Goal: Task Accomplishment & Management: Manage account settings

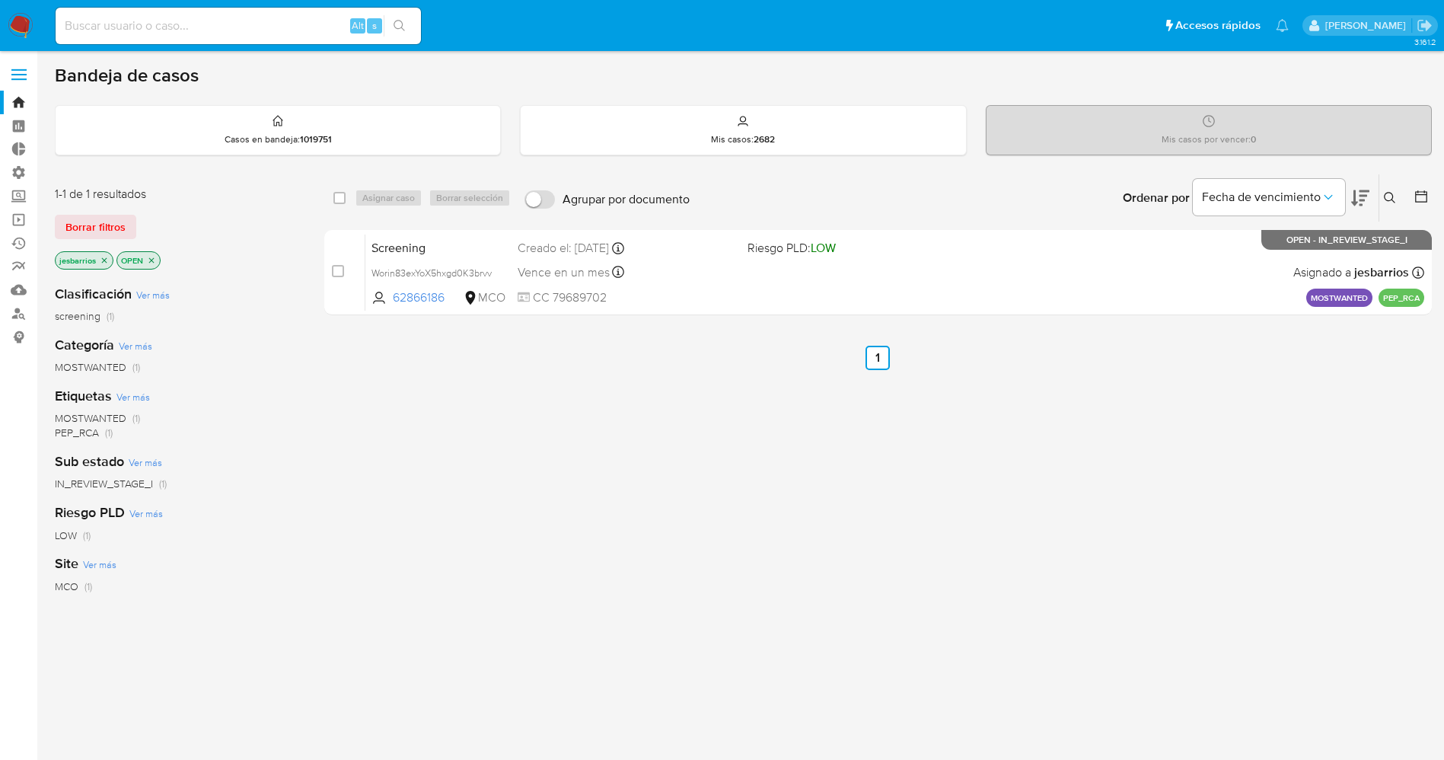
drag, startPoint x: 0, startPoint y: 0, endPoint x: 16, endPoint y: 13, distance: 20.6
click at [16, 13] on img at bounding box center [21, 26] width 26 height 26
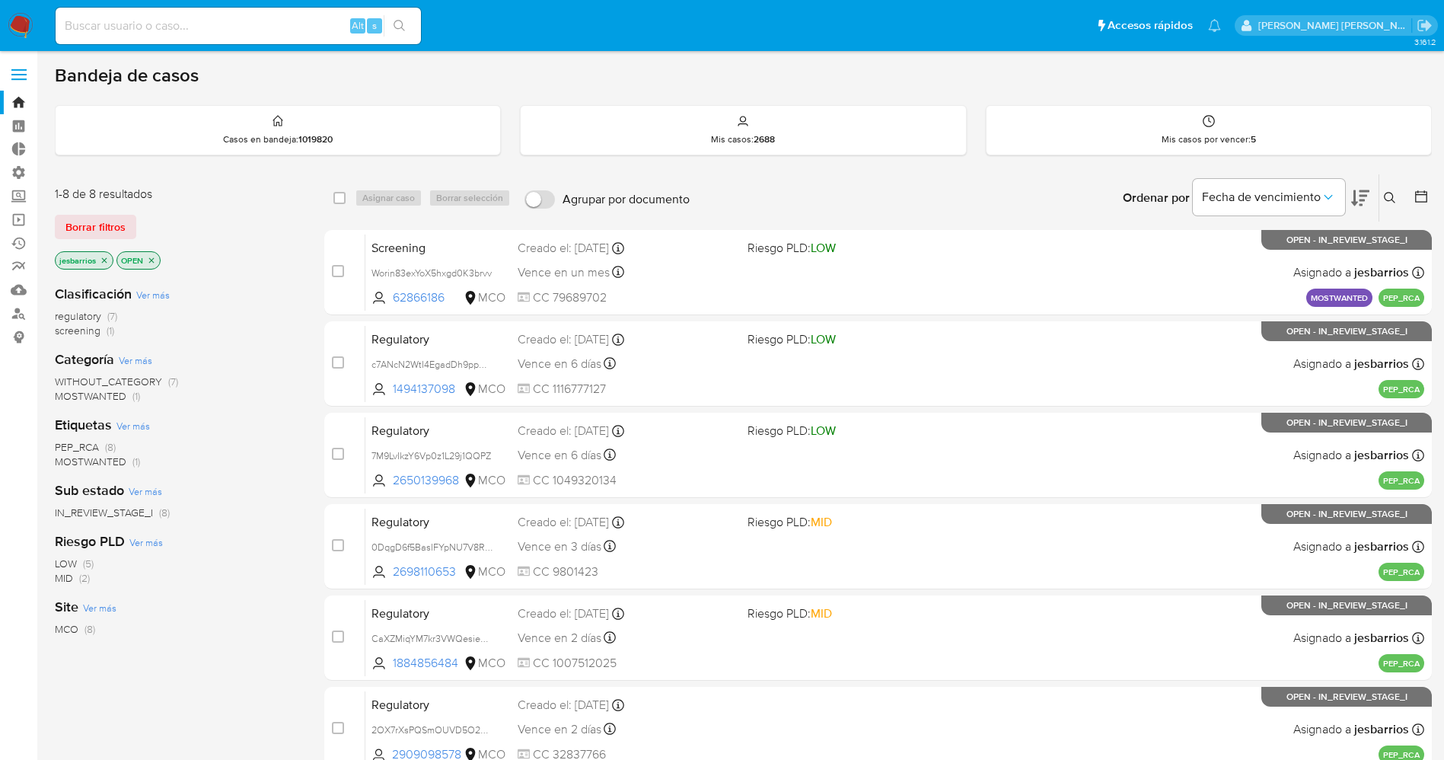
click at [29, 70] on label at bounding box center [19, 75] width 38 height 32
click at [0, 0] on input "checkbox" at bounding box center [0, 0] width 0 height 0
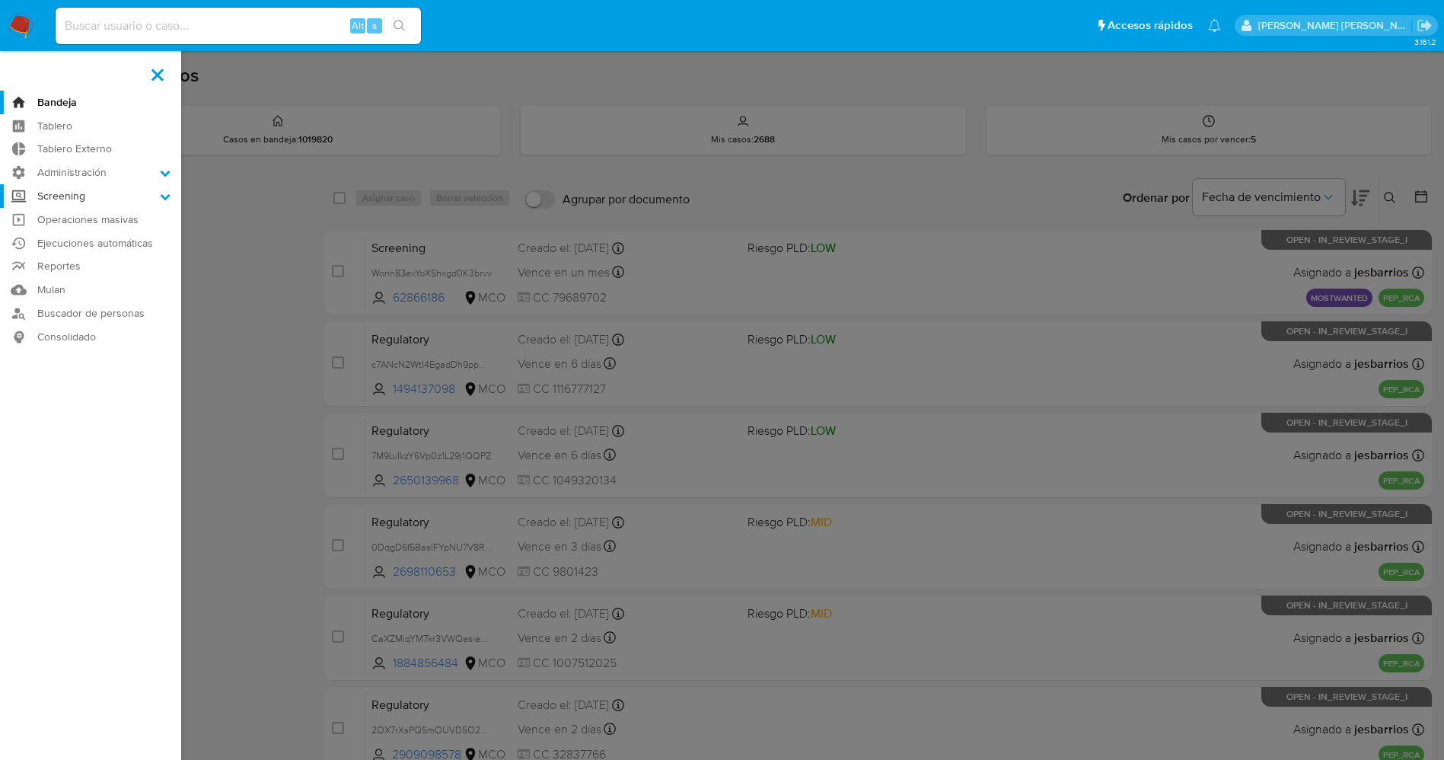
click at [109, 194] on label "Screening" at bounding box center [90, 196] width 181 height 24
click at [0, 0] on input "Screening" at bounding box center [0, 0] width 0 height 0
click at [131, 235] on link "Screening por Frecuencia" at bounding box center [90, 236] width 181 height 19
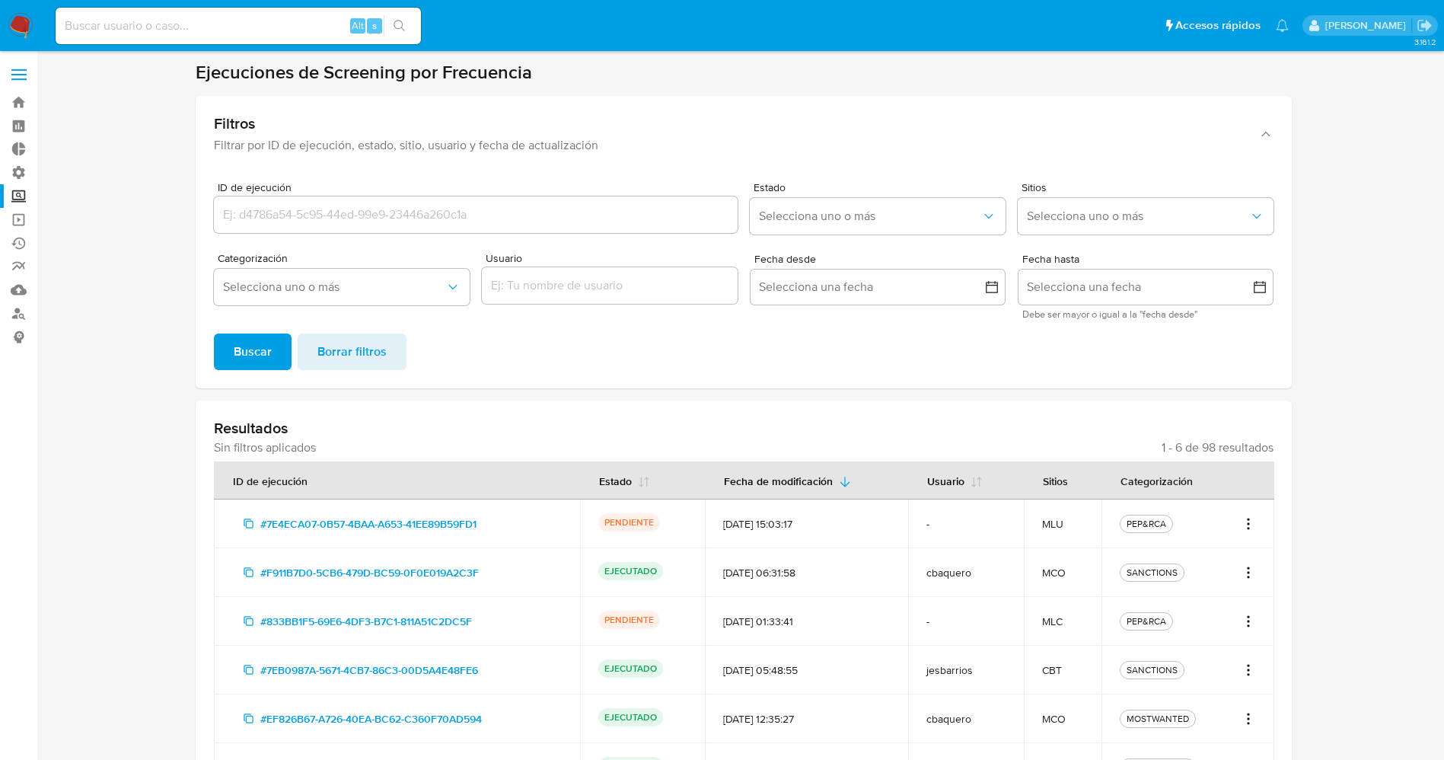
click at [1243, 521] on icon "Acciones" at bounding box center [1248, 524] width 15 height 18
click at [1199, 593] on link "Ver registros" at bounding box center [1199, 594] width 114 height 37
click at [1243, 519] on icon "Acciones" at bounding box center [1248, 524] width 15 height 18
click at [1191, 564] on button "Ver detalles" at bounding box center [1199, 557] width 114 height 37
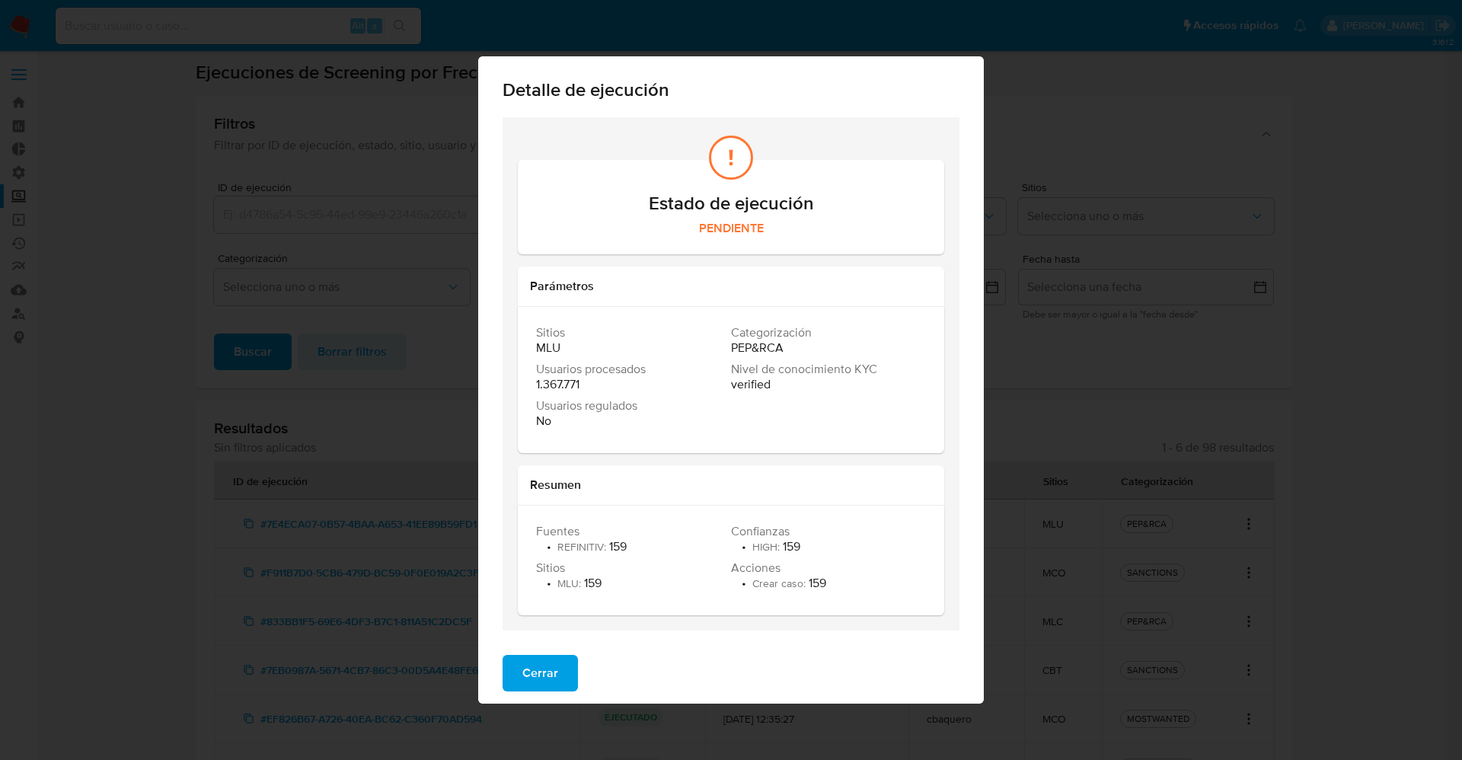
drag, startPoint x: 563, startPoint y: 586, endPoint x: 609, endPoint y: 586, distance: 46.4
click at [609, 586] on div "Sitios • MLU : 159" at bounding box center [633, 575] width 195 height 30
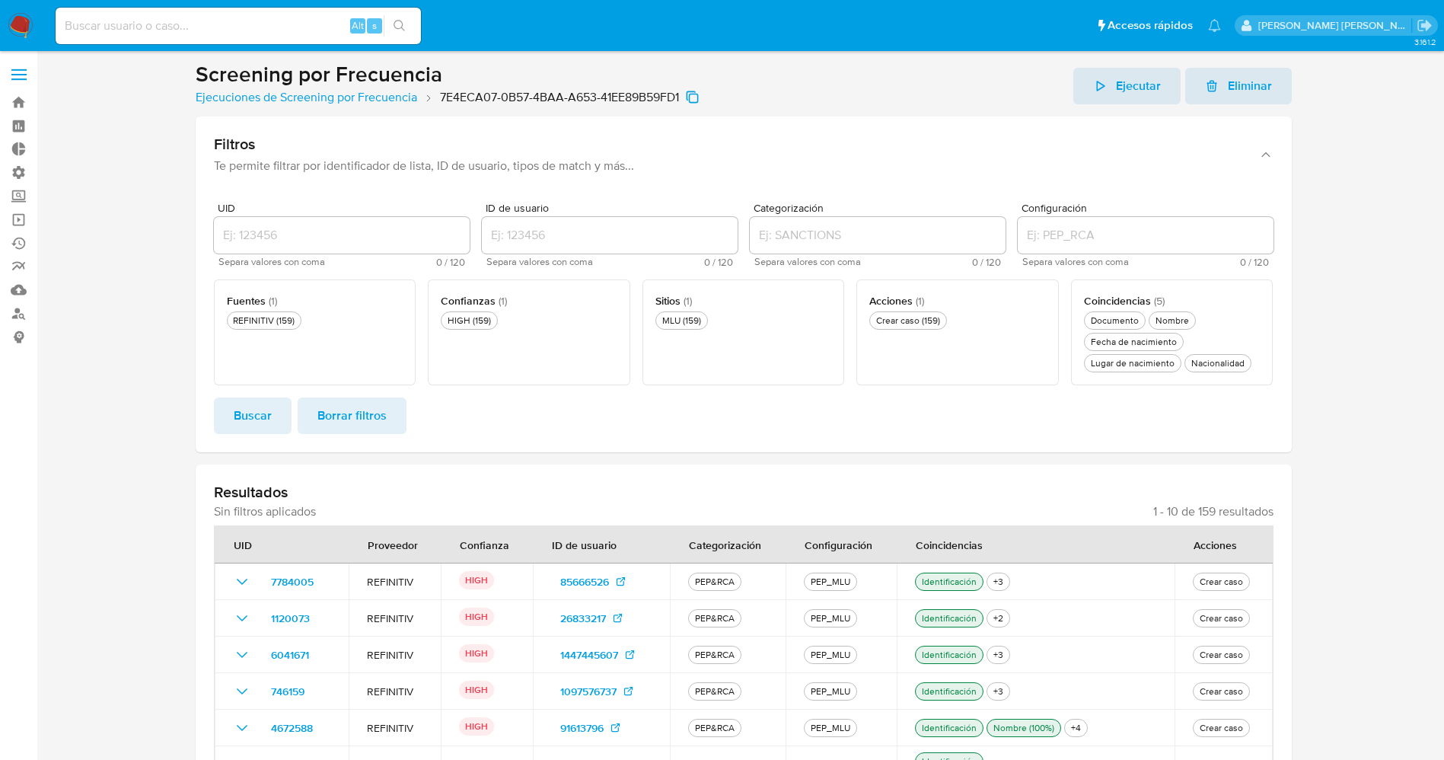
click at [20, 64] on label at bounding box center [19, 75] width 38 height 32
click at [0, 0] on input "checkbox" at bounding box center [0, 0] width 0 height 0
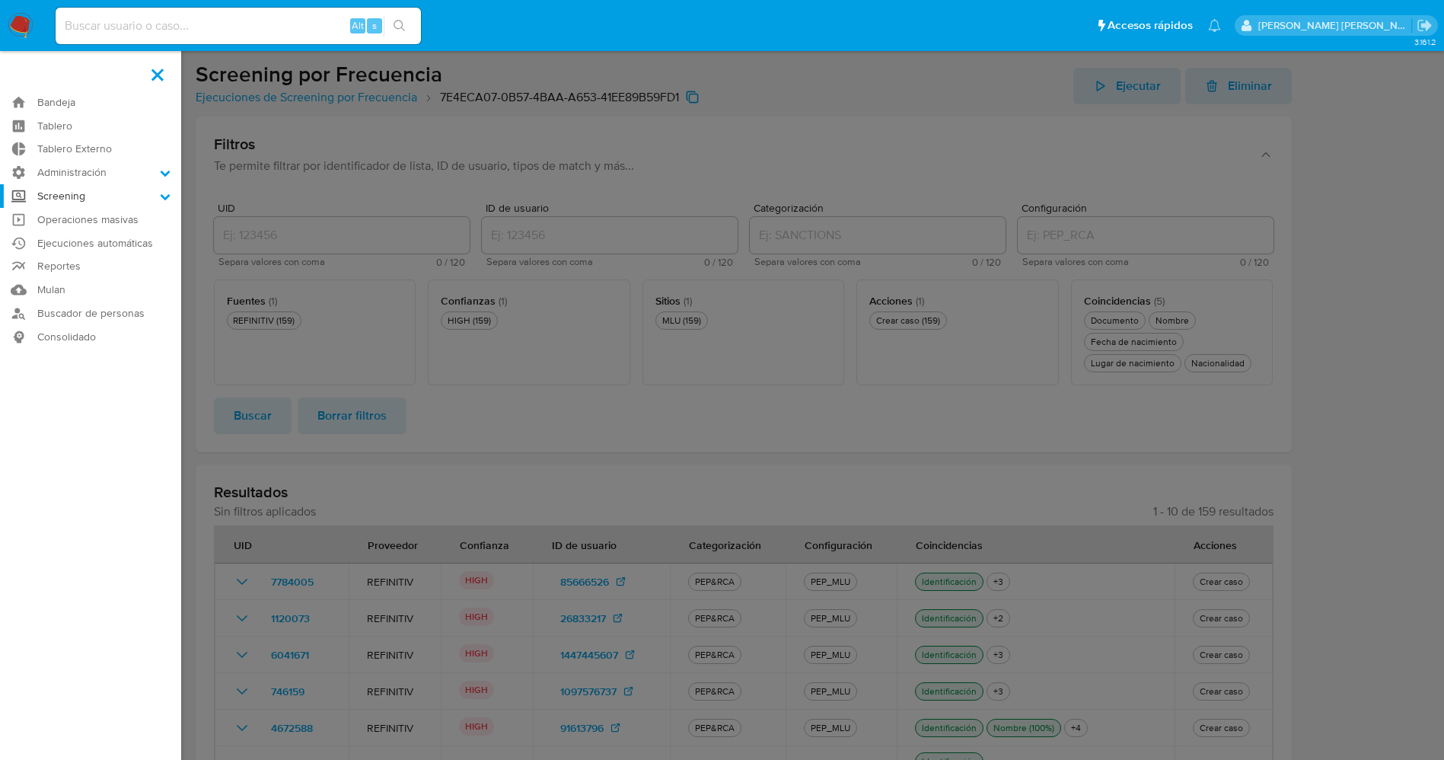
click at [132, 196] on label "Screening" at bounding box center [90, 196] width 181 height 24
click at [0, 0] on input "Screening" at bounding box center [0, 0] width 0 height 0
click at [135, 219] on link "Administrador de Listas" at bounding box center [90, 217] width 181 height 19
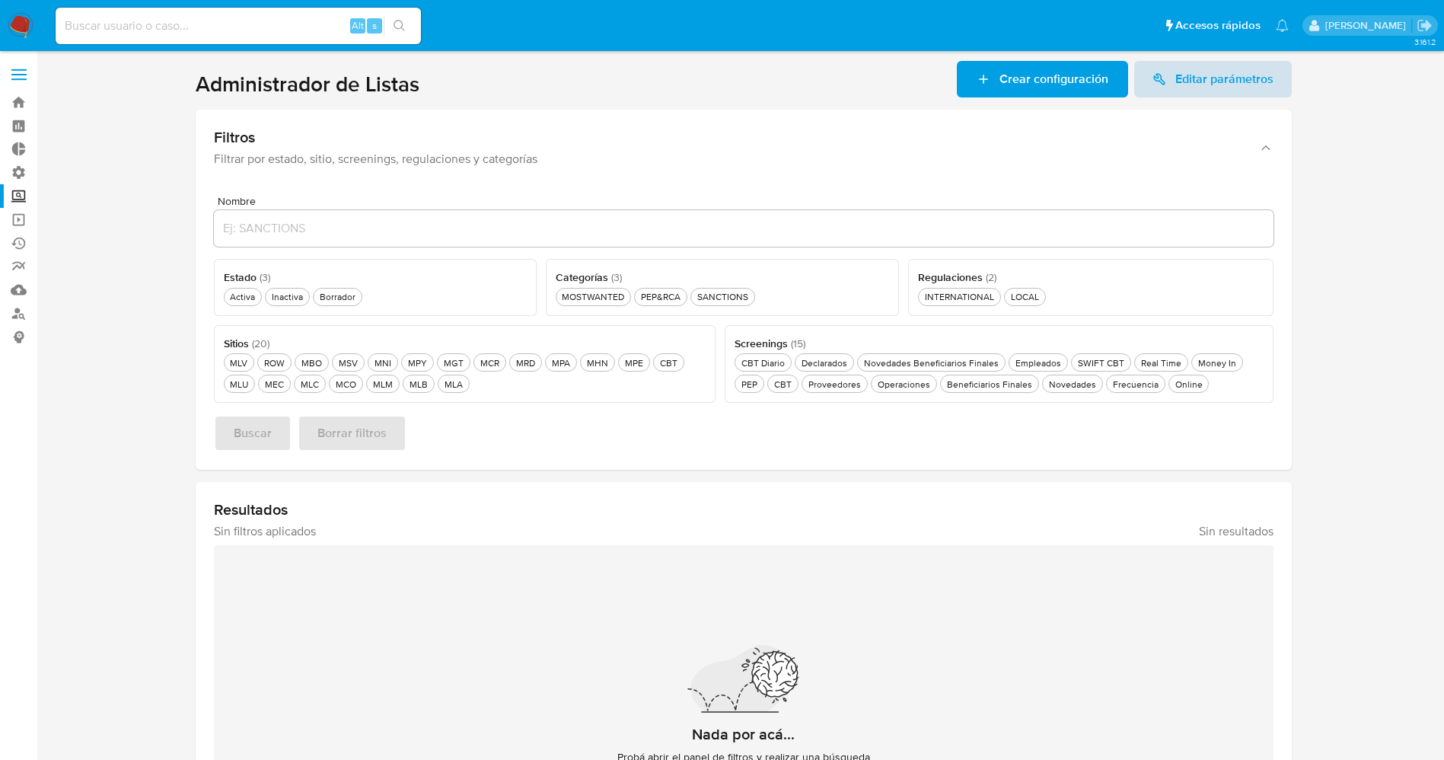
click at [1219, 71] on span "Editar parámetros" at bounding box center [1225, 79] width 98 height 37
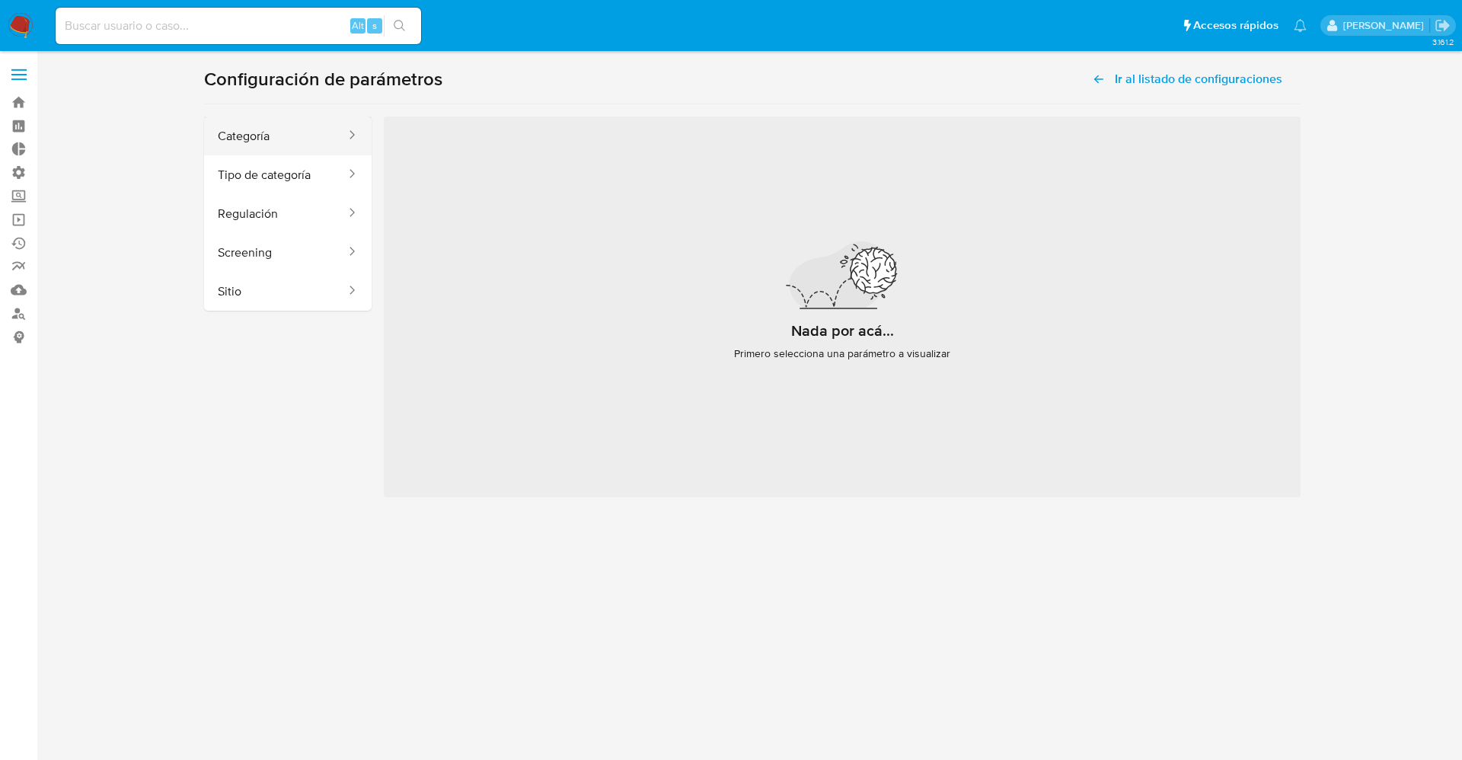
click at [309, 136] on button "Categoría" at bounding box center [275, 136] width 143 height 39
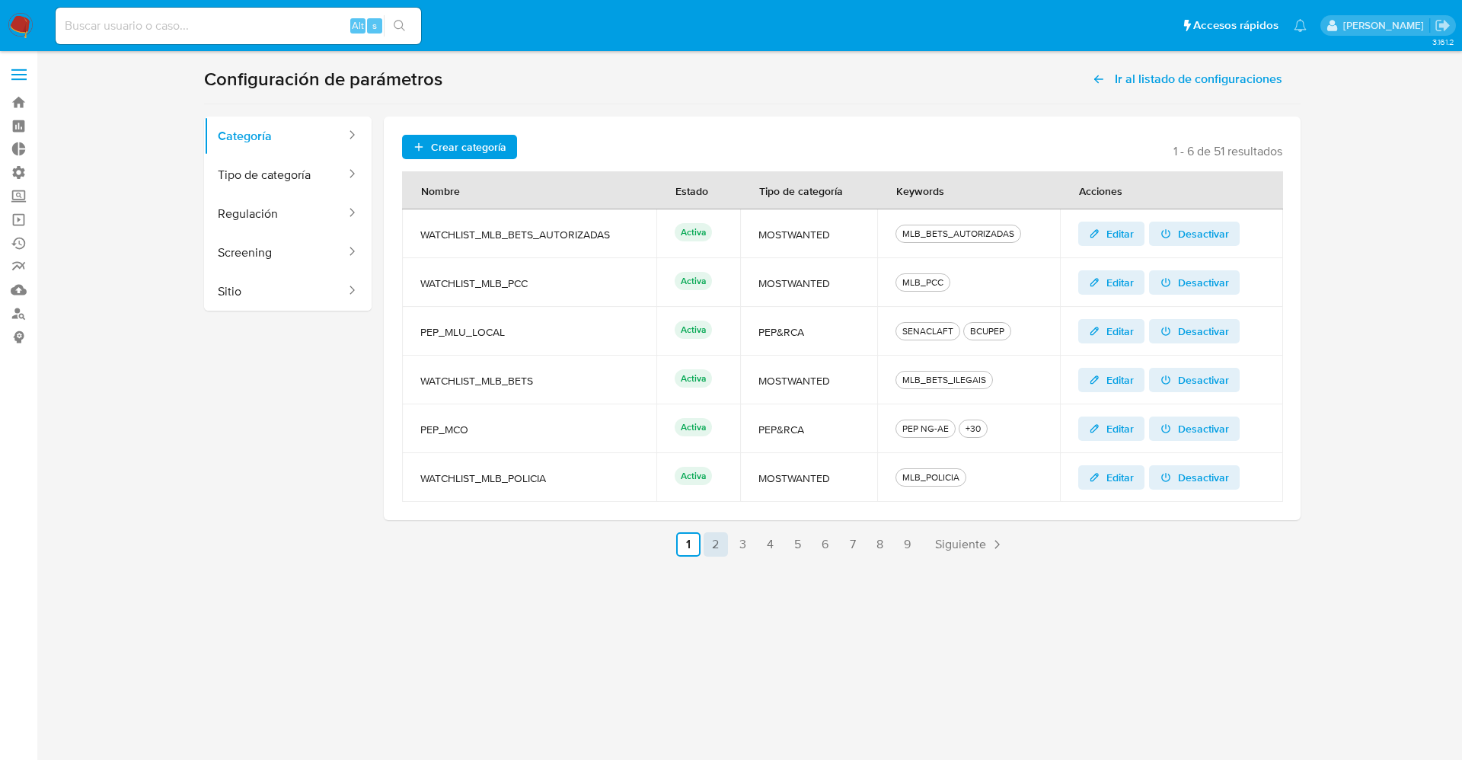
click at [720, 538] on link "2" at bounding box center [716, 544] width 24 height 24
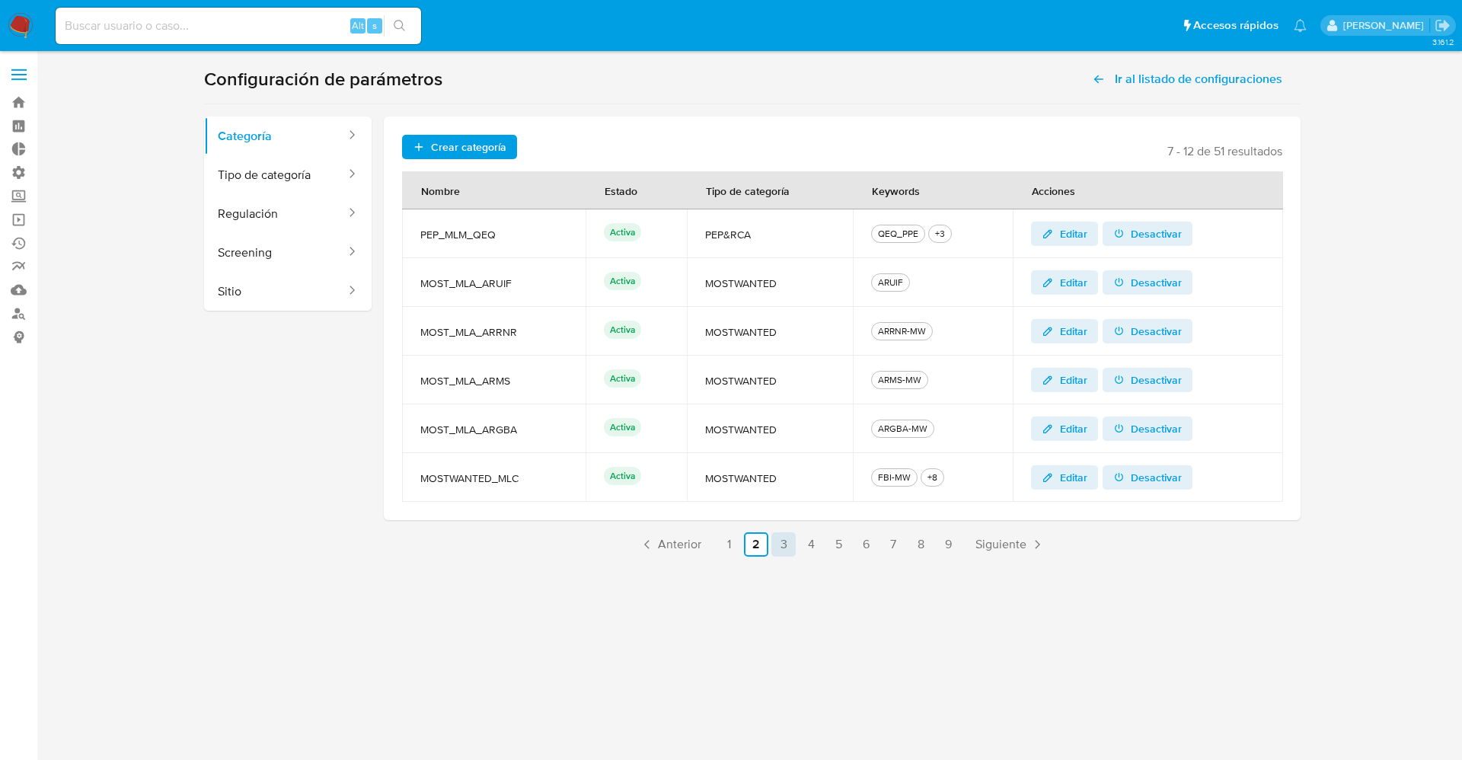
click at [784, 541] on link "3" at bounding box center [783, 544] width 24 height 24
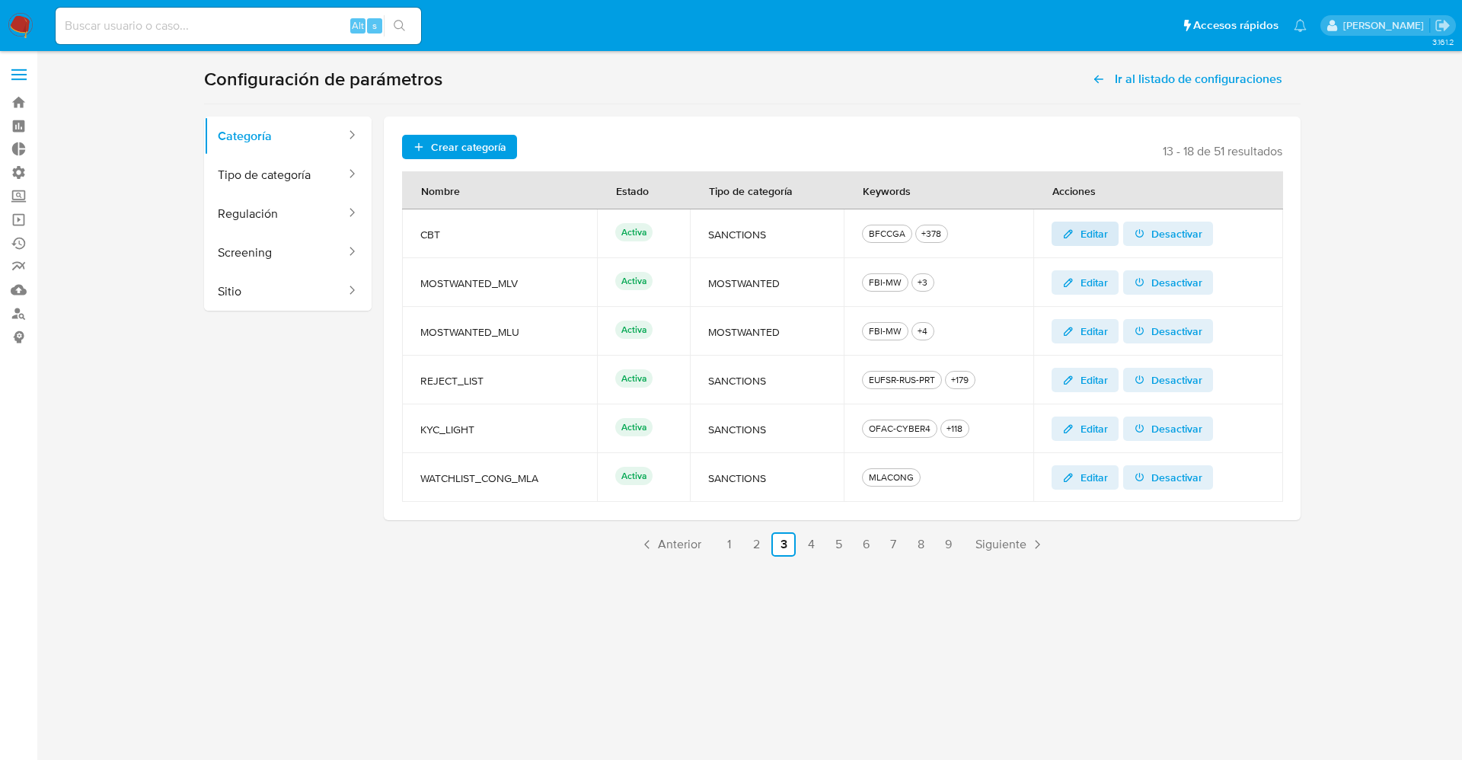
click at [1081, 233] on span "Editar" at bounding box center [1094, 234] width 27 height 24
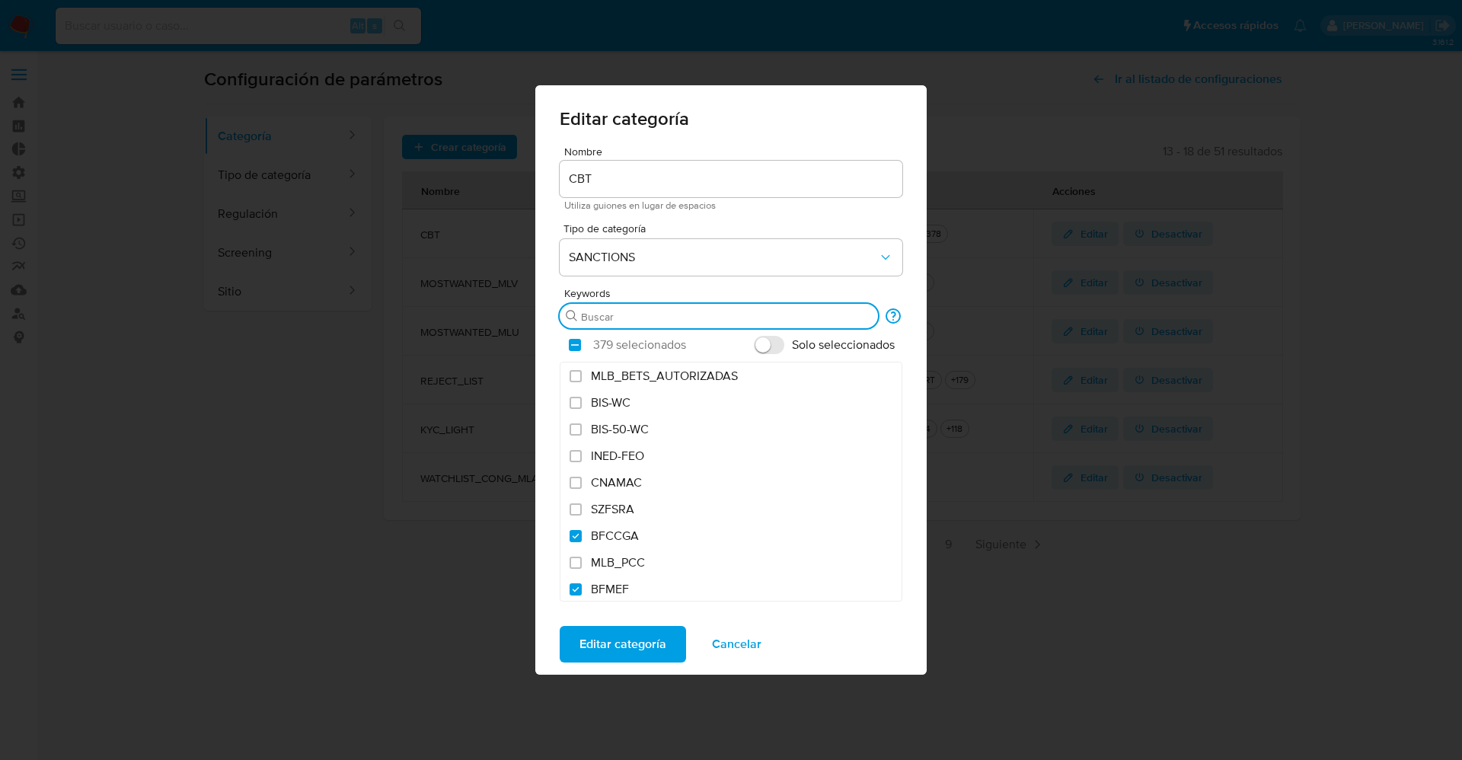
click at [667, 318] on input "Buscar" at bounding box center [726, 317] width 291 height 14
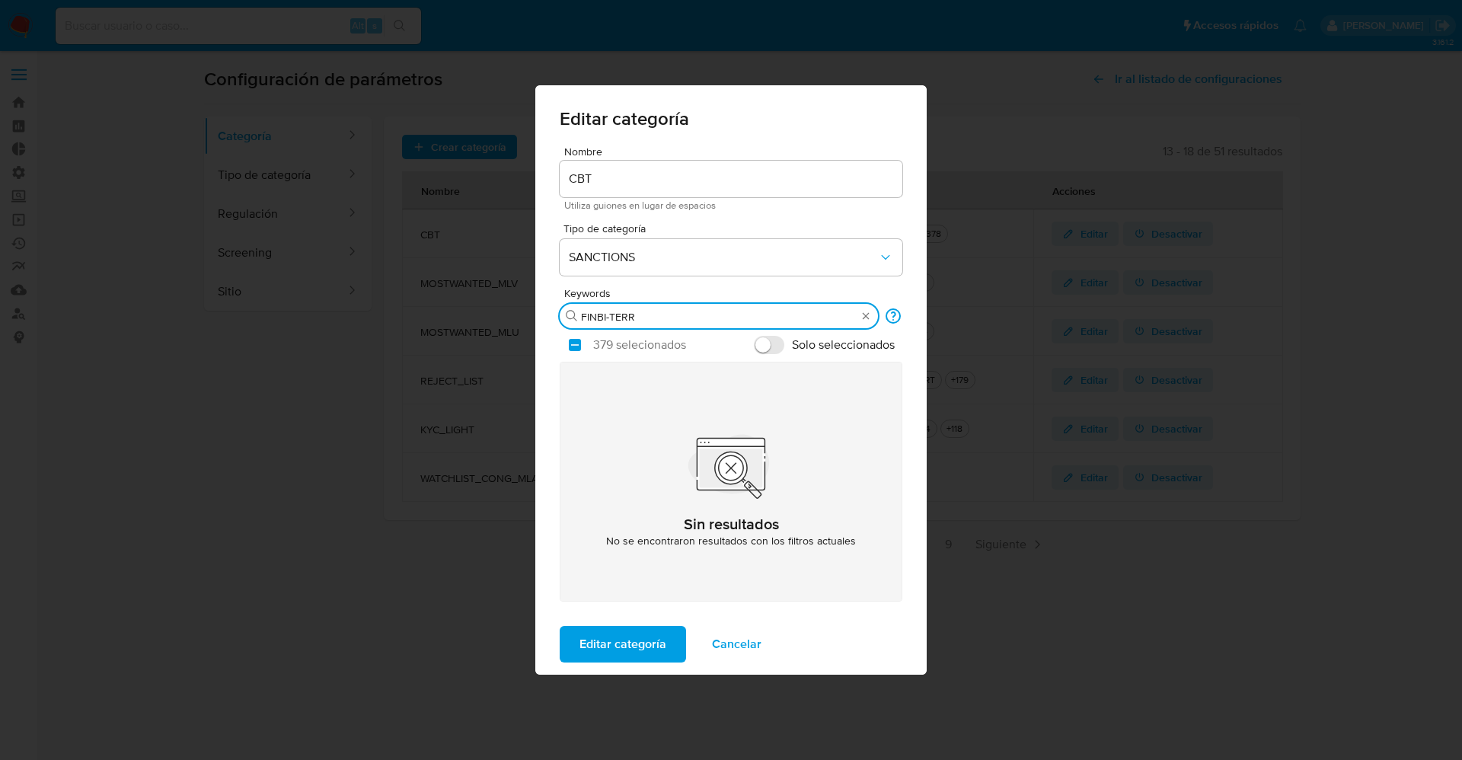
click at [586, 317] on input "FINBI-TERR" at bounding box center [719, 317] width 276 height 14
click at [645, 314] on input "FINBI-TERR" at bounding box center [719, 317] width 276 height 14
type input "F"
type input "f"
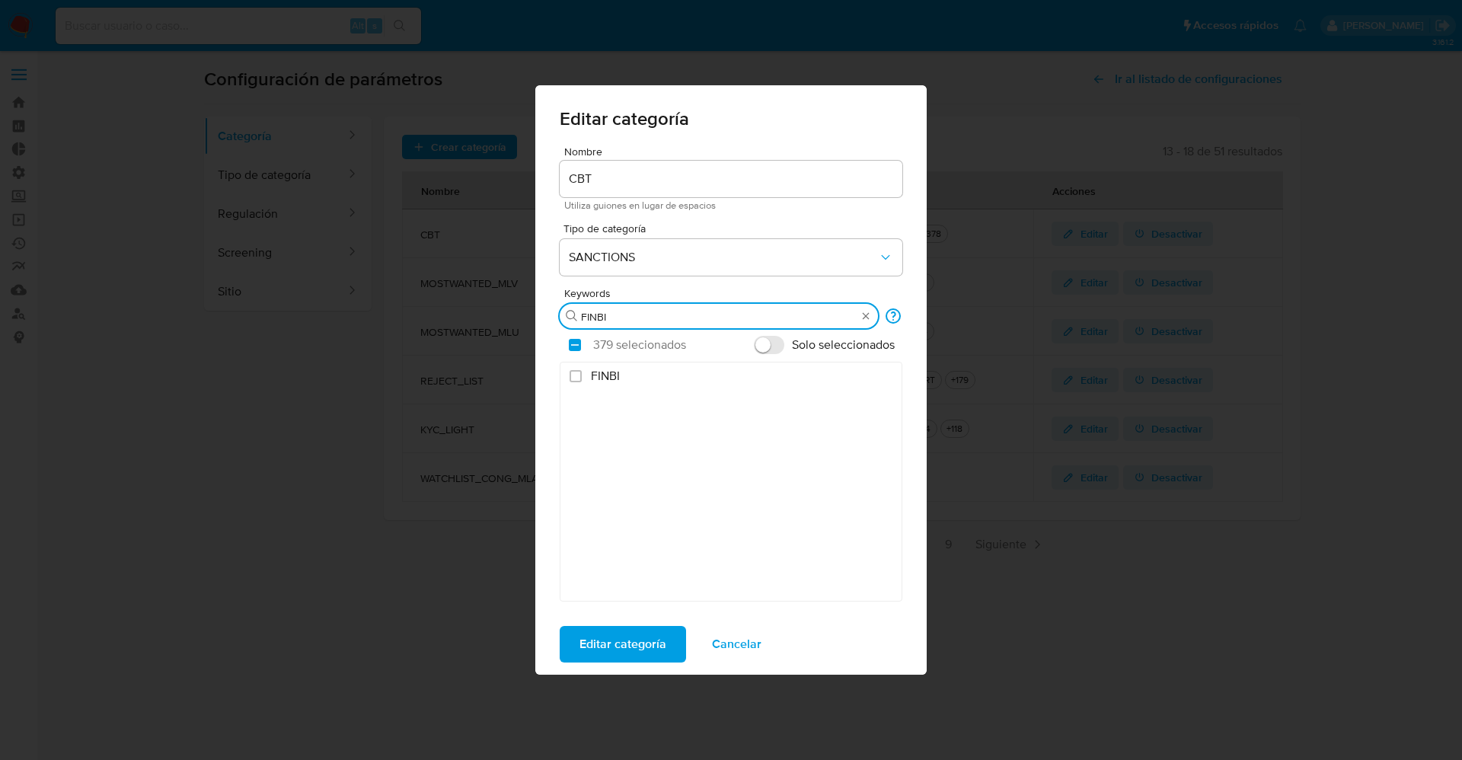
drag, startPoint x: 605, startPoint y: 315, endPoint x: 554, endPoint y: 305, distance: 52.9
click at [554, 305] on div "Nombre CBT Utiliza guiones en lugar de espacios Tipo de categoría SANCTIONS Key…" at bounding box center [730, 380] width 391 height 468
paste input "-TERR - FINLAND"
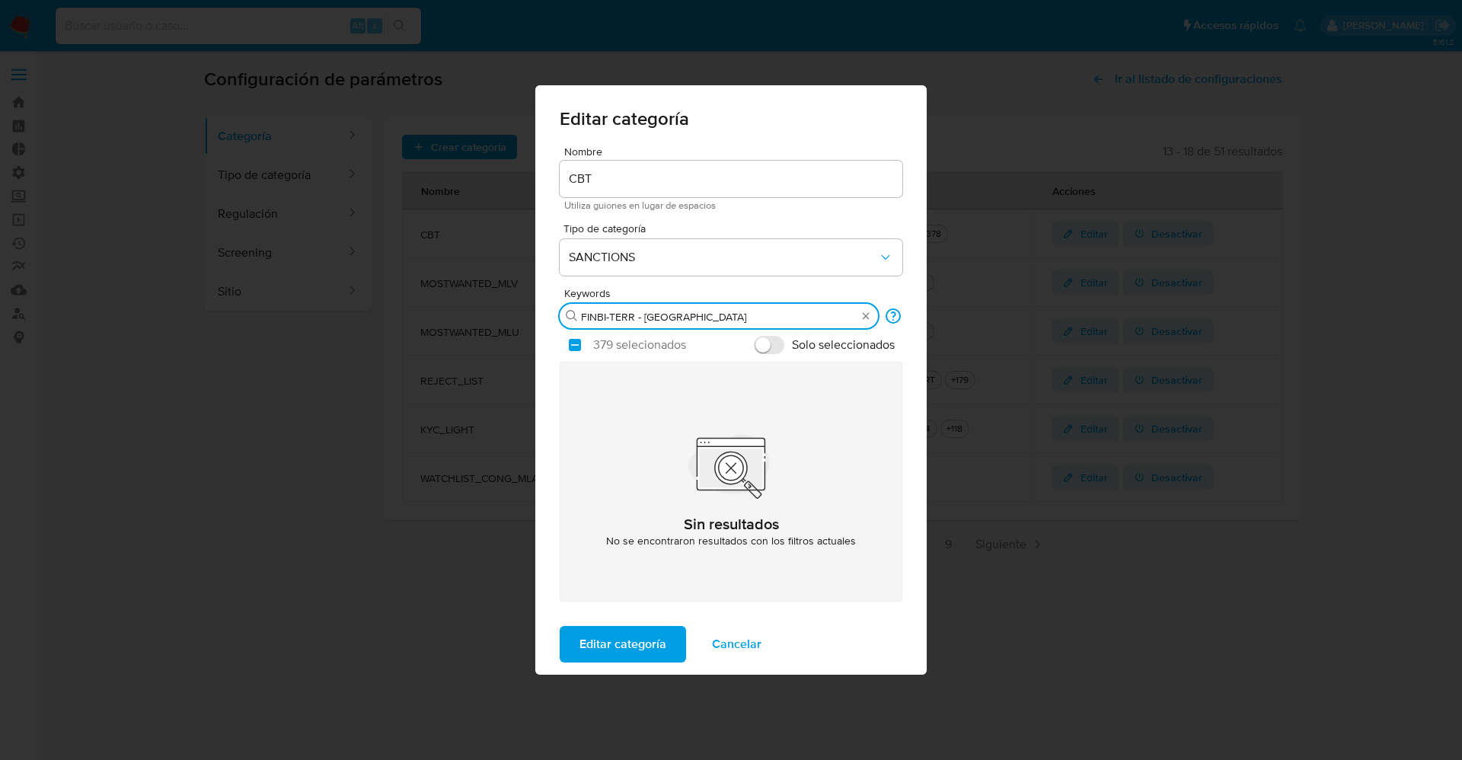
drag, startPoint x: 637, startPoint y: 320, endPoint x: 688, endPoint y: 320, distance: 51.0
click at [688, 320] on input "FINBI-TERR - FINLAND" at bounding box center [719, 317] width 276 height 14
type input "F"
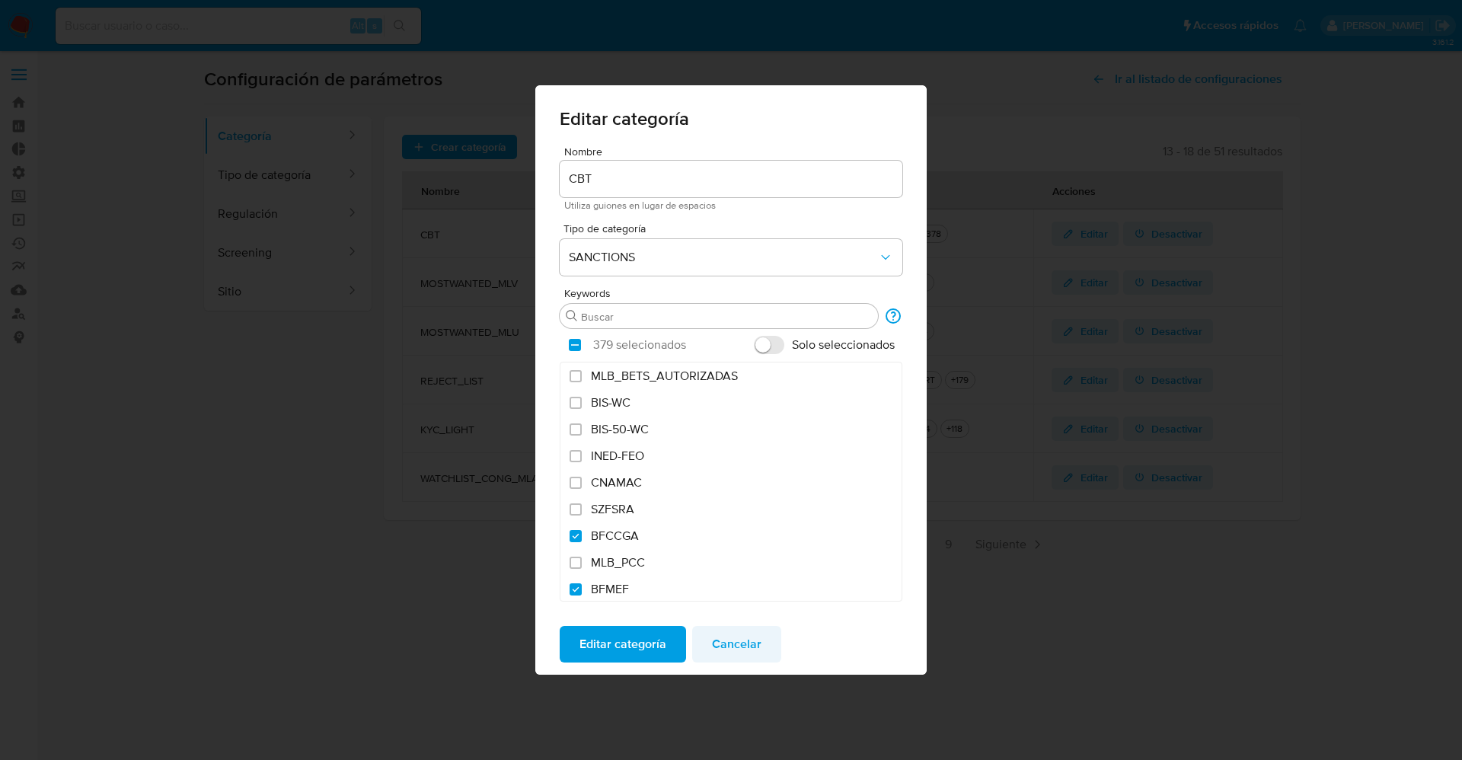
click at [761, 654] on button "Cancelar" at bounding box center [736, 644] width 89 height 37
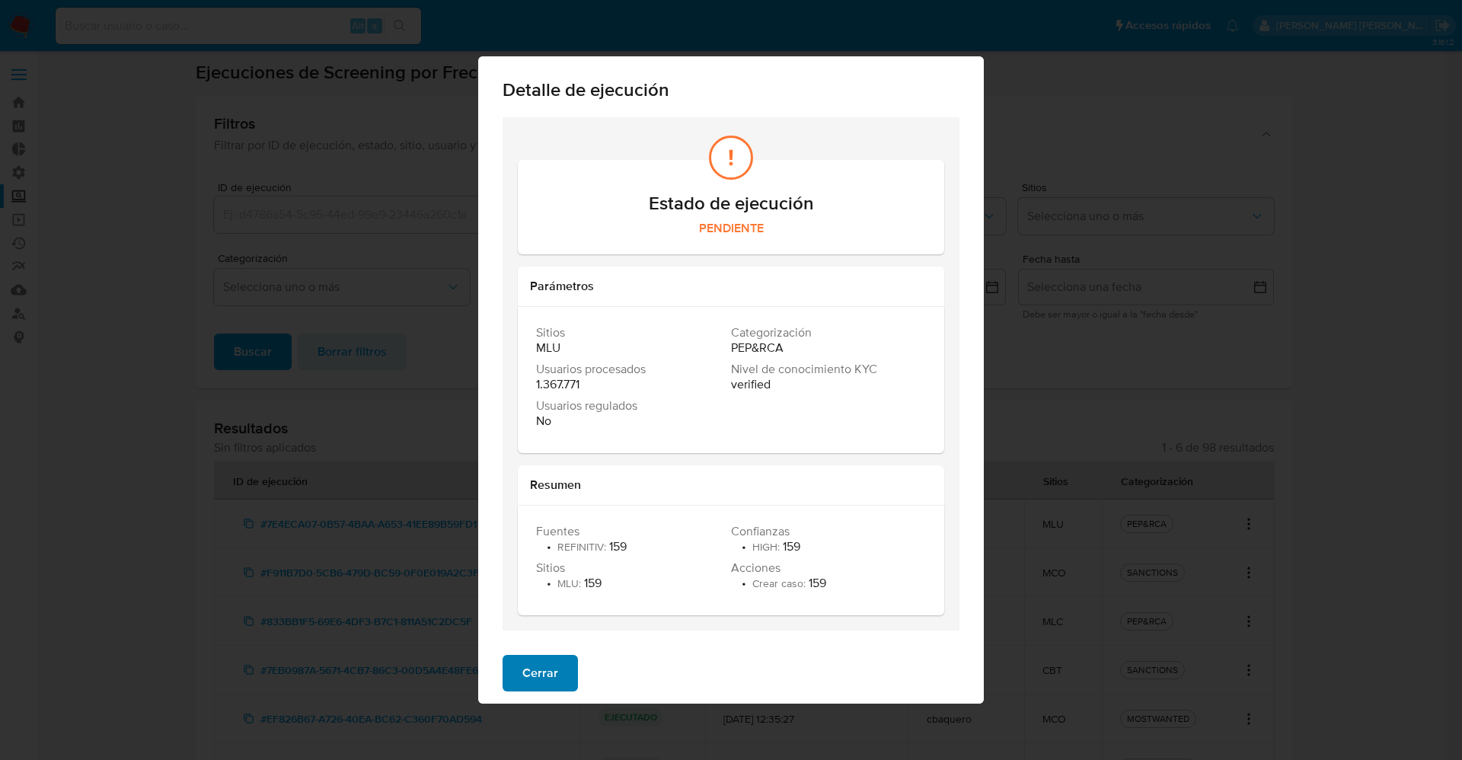
click at [565, 682] on button "Cerrar" at bounding box center [540, 673] width 75 height 37
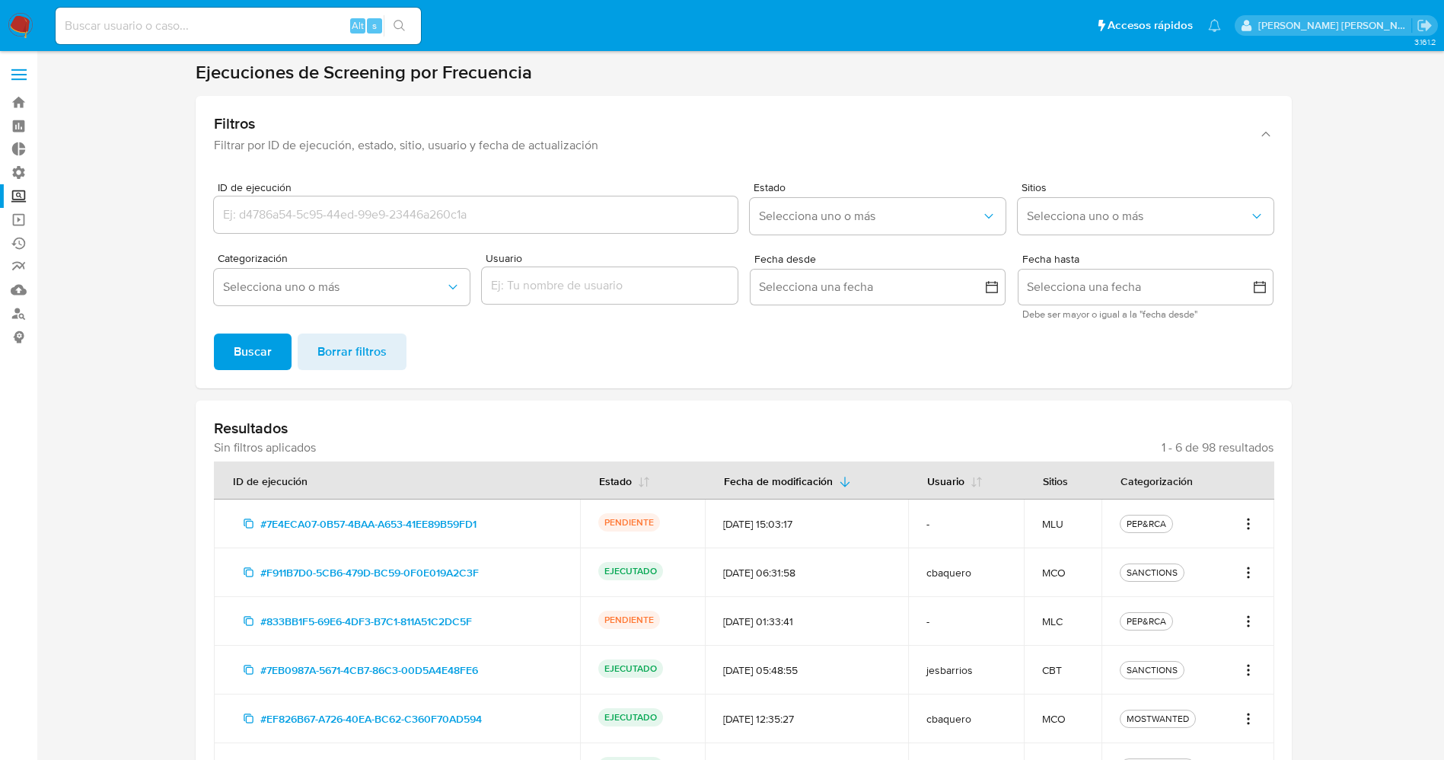
click at [20, 28] on img at bounding box center [21, 26] width 26 height 26
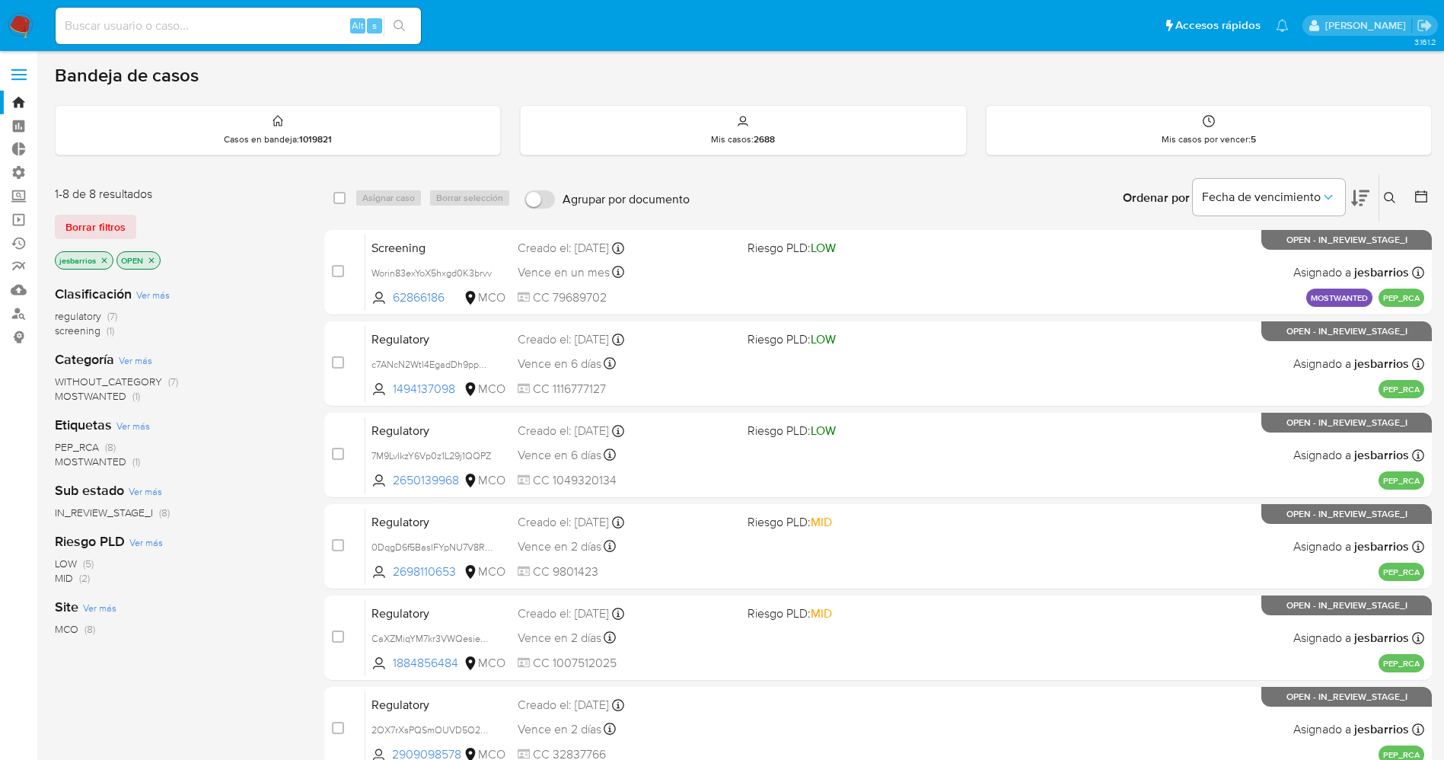
scroll to position [314, 0]
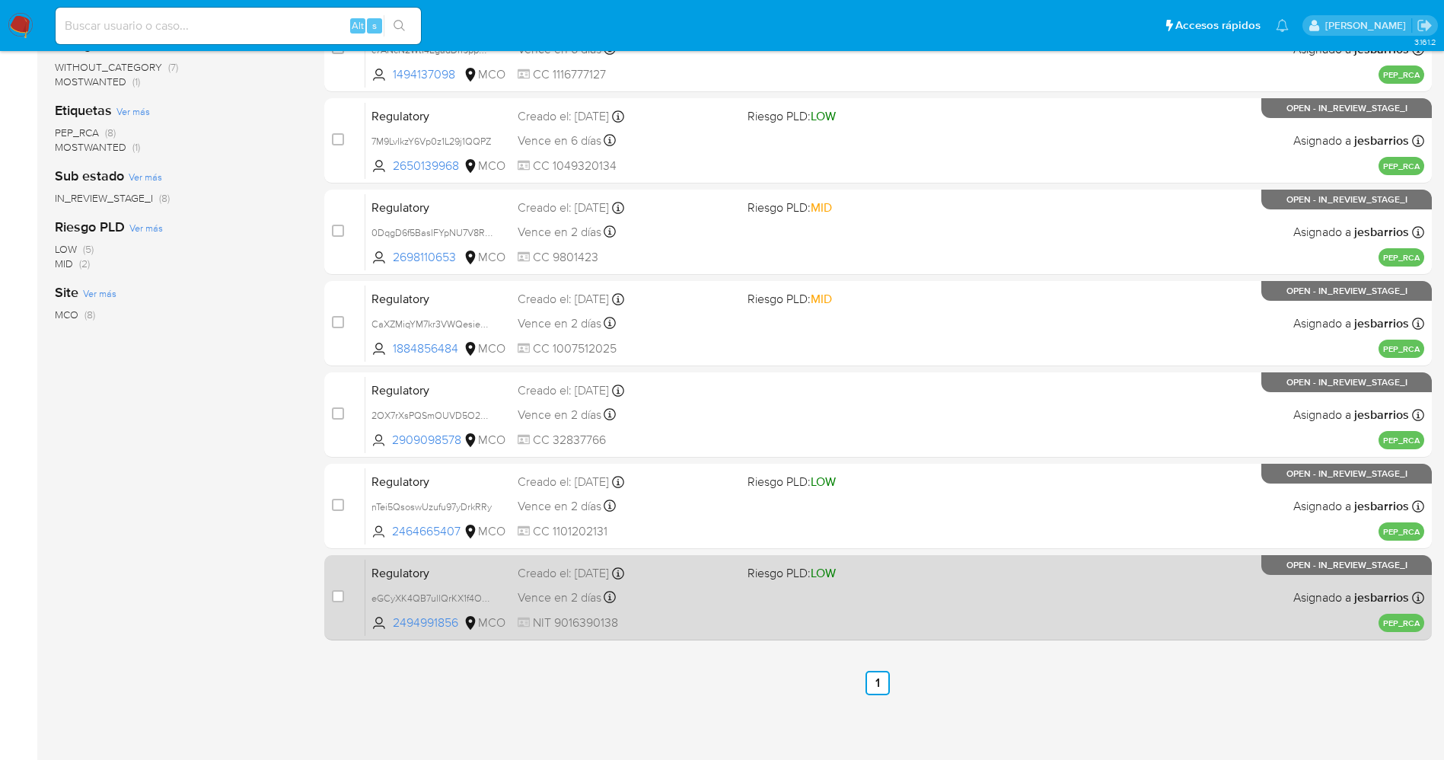
click at [833, 606] on div "Regulatory eGCyXK4QB7ullQrKX1f4OUGF 2494991856 MCO Riesgo PLD: LOW Creado el: […" at bounding box center [895, 597] width 1059 height 77
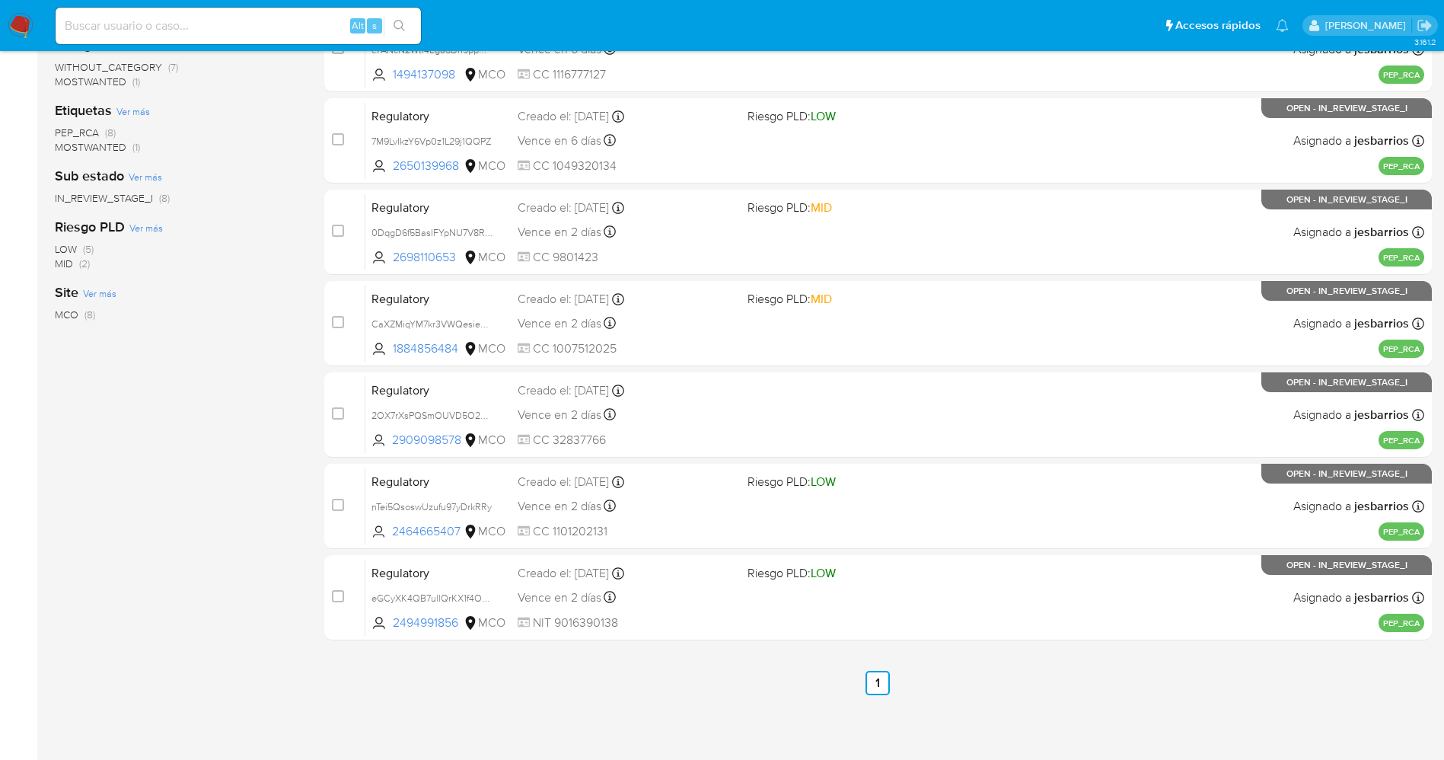
click at [22, 22] on img at bounding box center [21, 26] width 26 height 26
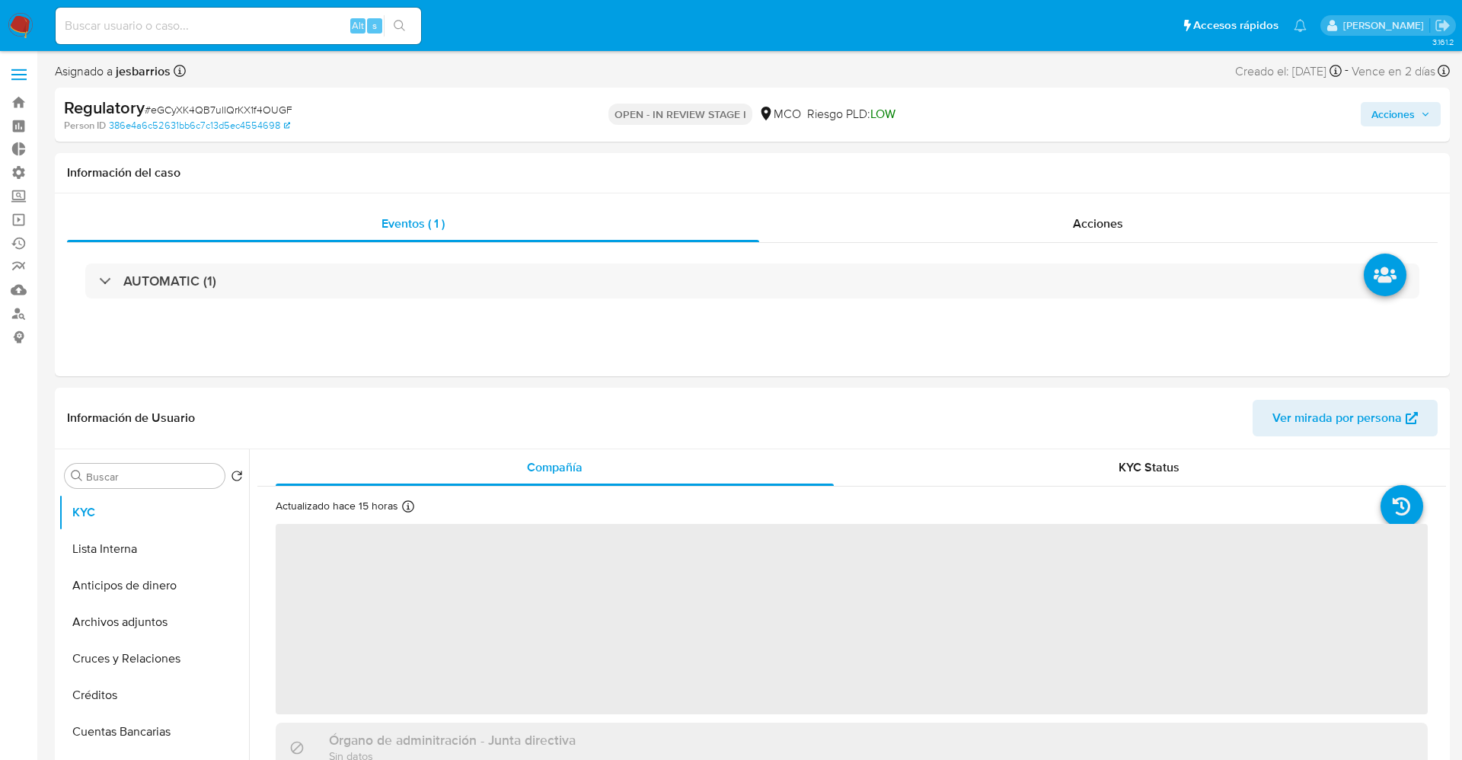
select select "10"
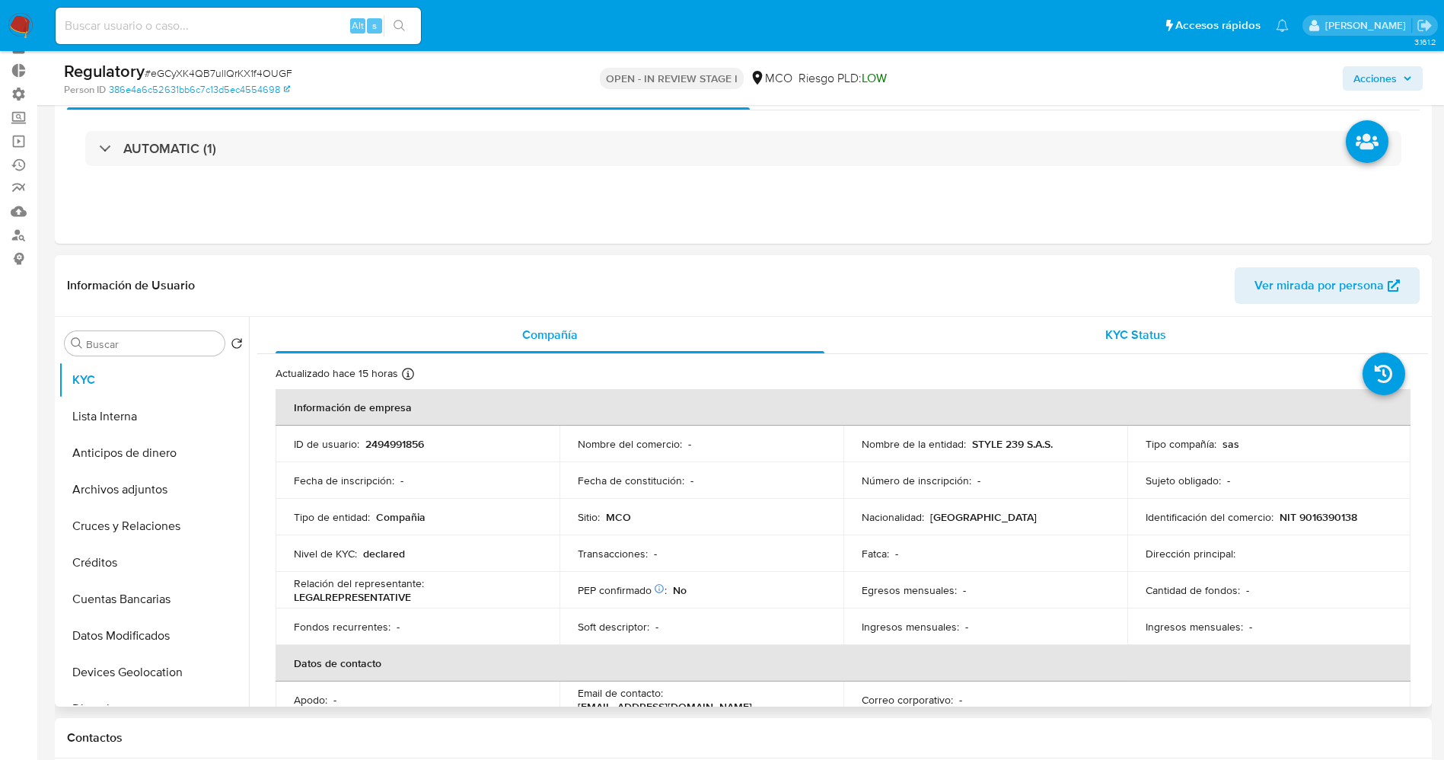
scroll to position [114, 0]
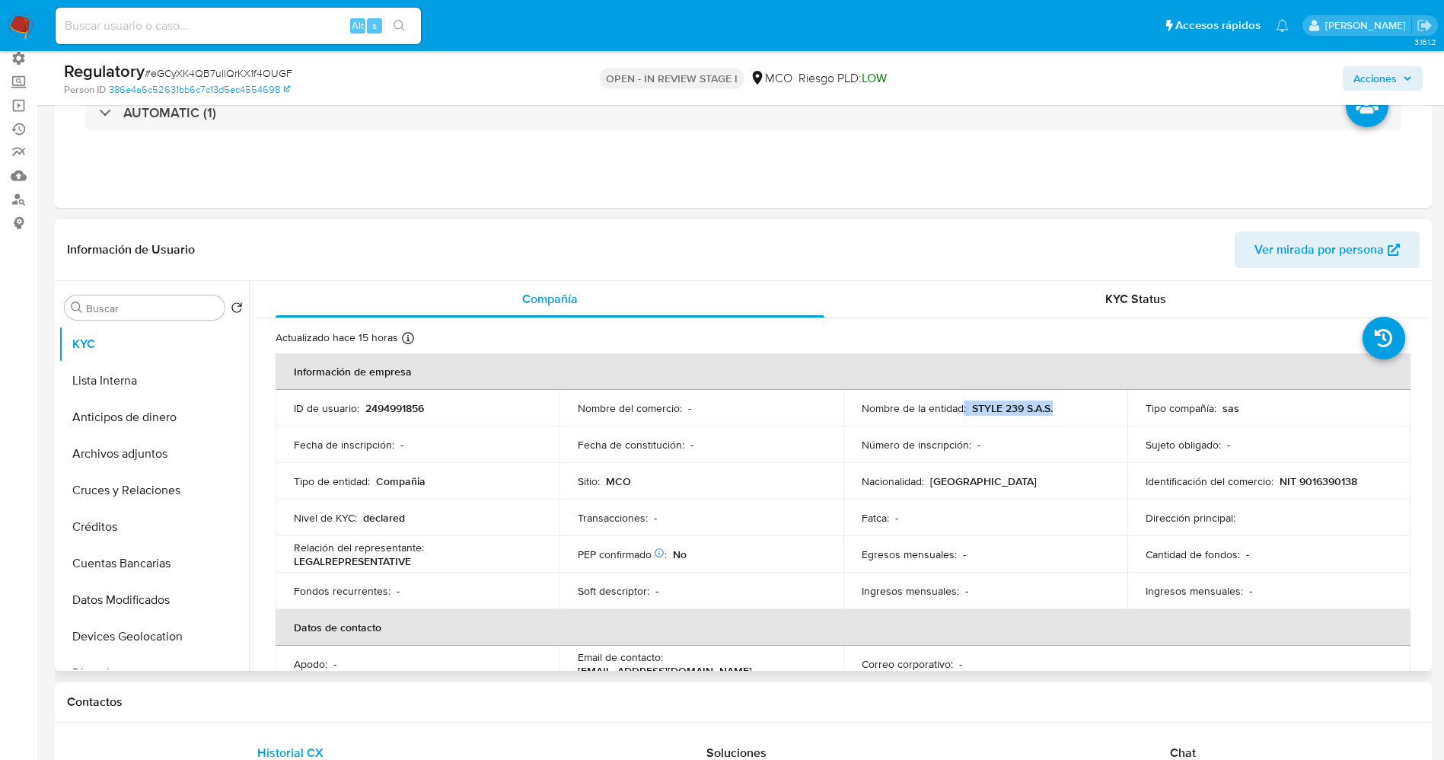
drag, startPoint x: 972, startPoint y: 411, endPoint x: 1047, endPoint y: 410, distance: 74.6
click at [1068, 415] on td "Nombre de la entidad : STYLE 239 S.A.S." at bounding box center [986, 408] width 284 height 37
click at [1020, 407] on p "STYLE 239 S.A.S." at bounding box center [1012, 408] width 81 height 14
drag, startPoint x: 966, startPoint y: 413, endPoint x: 1060, endPoint y: 405, distance: 94.8
click at [1062, 407] on div "Nombre de la entidad : STYLE 239 S.A.S." at bounding box center [985, 408] width 247 height 14
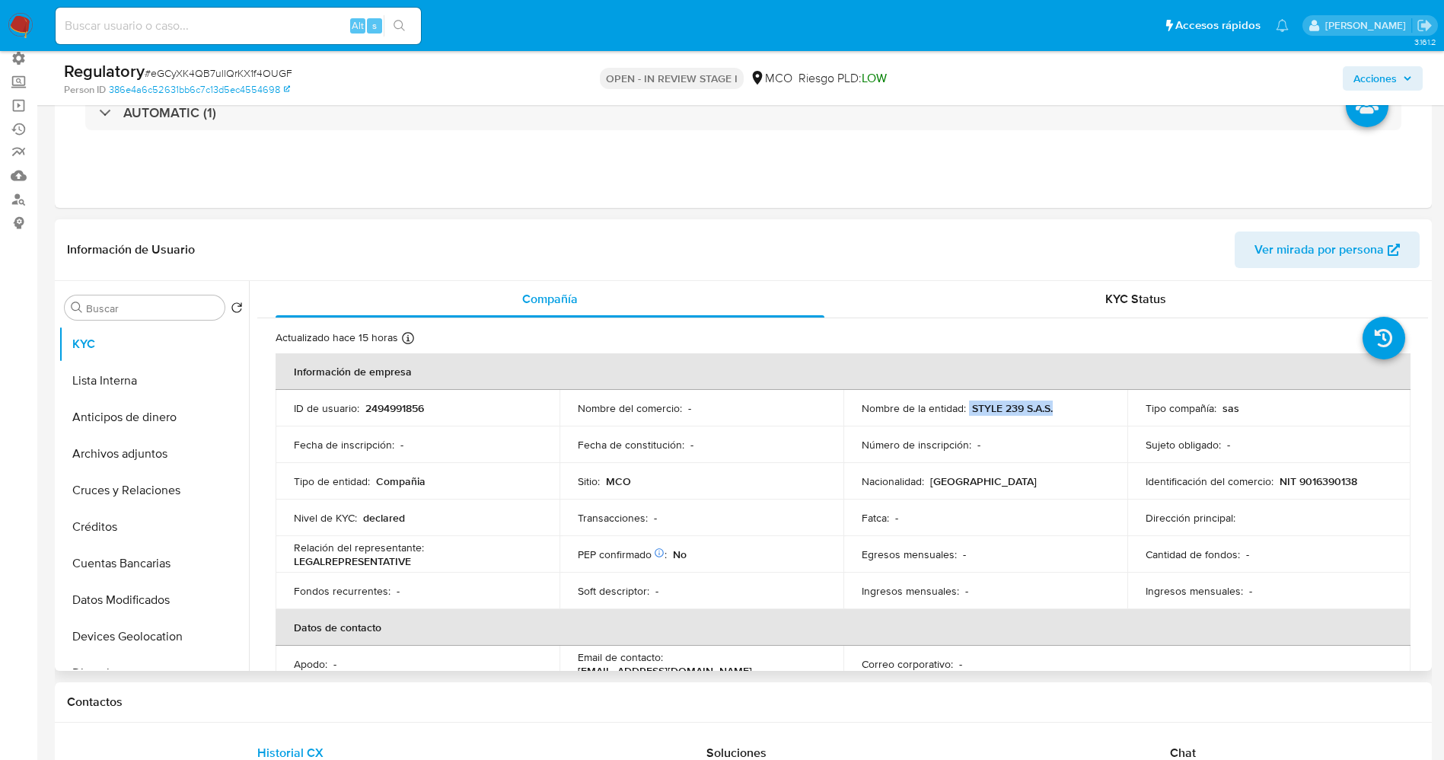
copy div "STYLE 239 S.A.S."
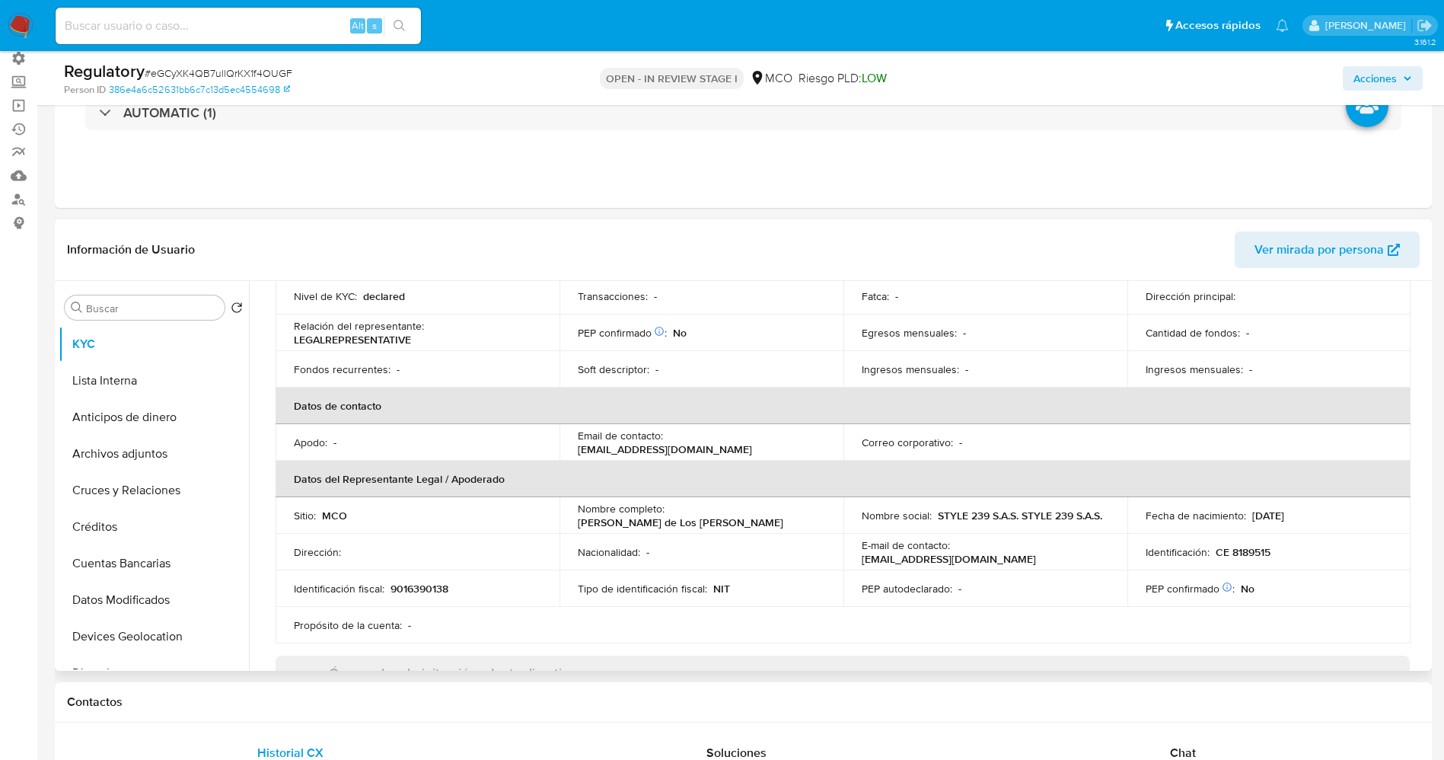
scroll to position [228, 0]
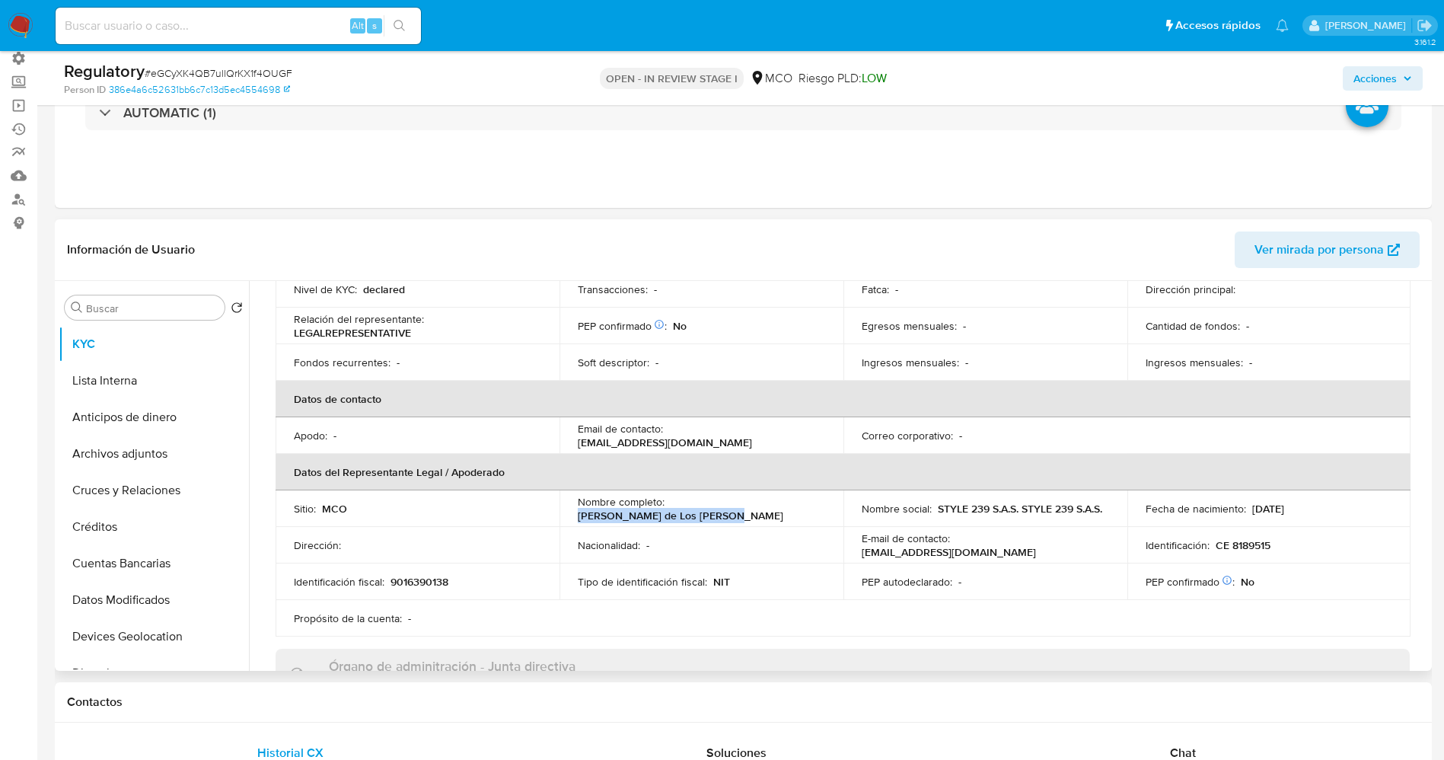
drag, startPoint x: 678, startPoint y: 512, endPoint x: 816, endPoint y: 509, distance: 137.9
click at [816, 510] on div "Nombre completo : Cecilia de Los Angele Zapata" at bounding box center [701, 508] width 247 height 27
copy p "Cecilia de Los Angele Zapata"
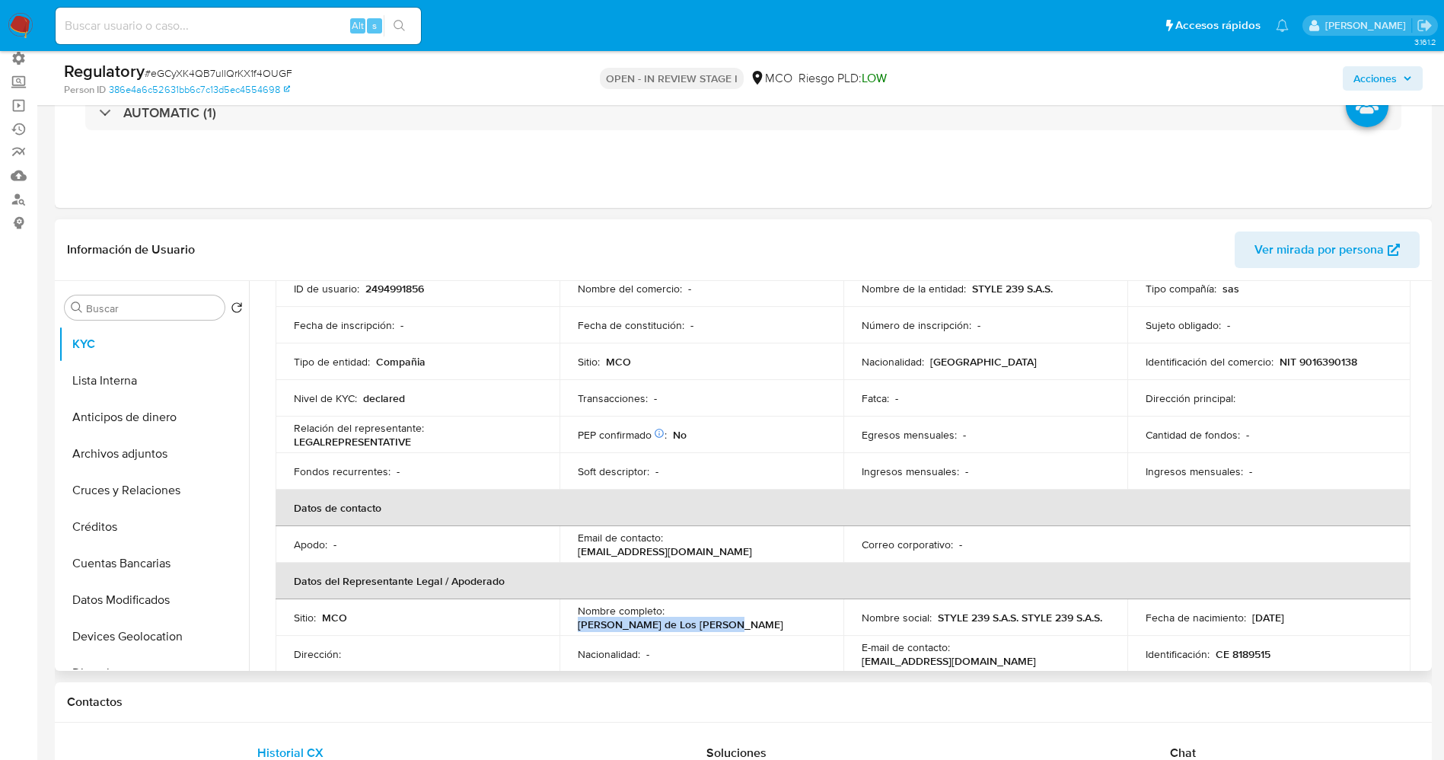
scroll to position [0, 0]
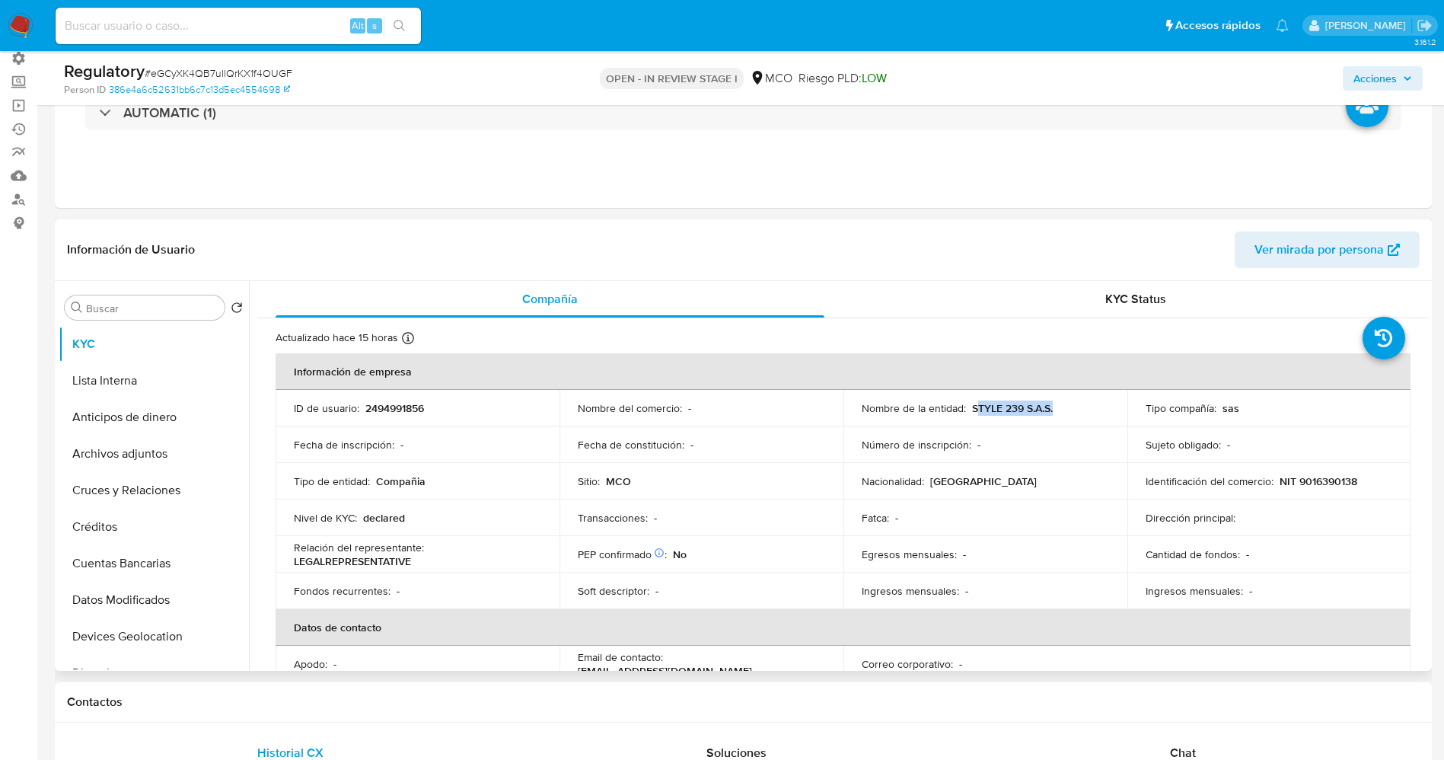
drag, startPoint x: 972, startPoint y: 407, endPoint x: 1060, endPoint y: 407, distance: 87.6
click at [1060, 407] on div "Nombre de la entidad : STYLE 239 S.A.S." at bounding box center [985, 408] width 247 height 14
drag, startPoint x: 1032, startPoint y: 402, endPoint x: 983, endPoint y: 404, distance: 48.8
click at [1031, 402] on p "STYLE 239 S.A.S." at bounding box center [1012, 408] width 81 height 14
click at [966, 405] on div "Nombre de la entidad : STYLE 239 S.A.S." at bounding box center [985, 408] width 247 height 14
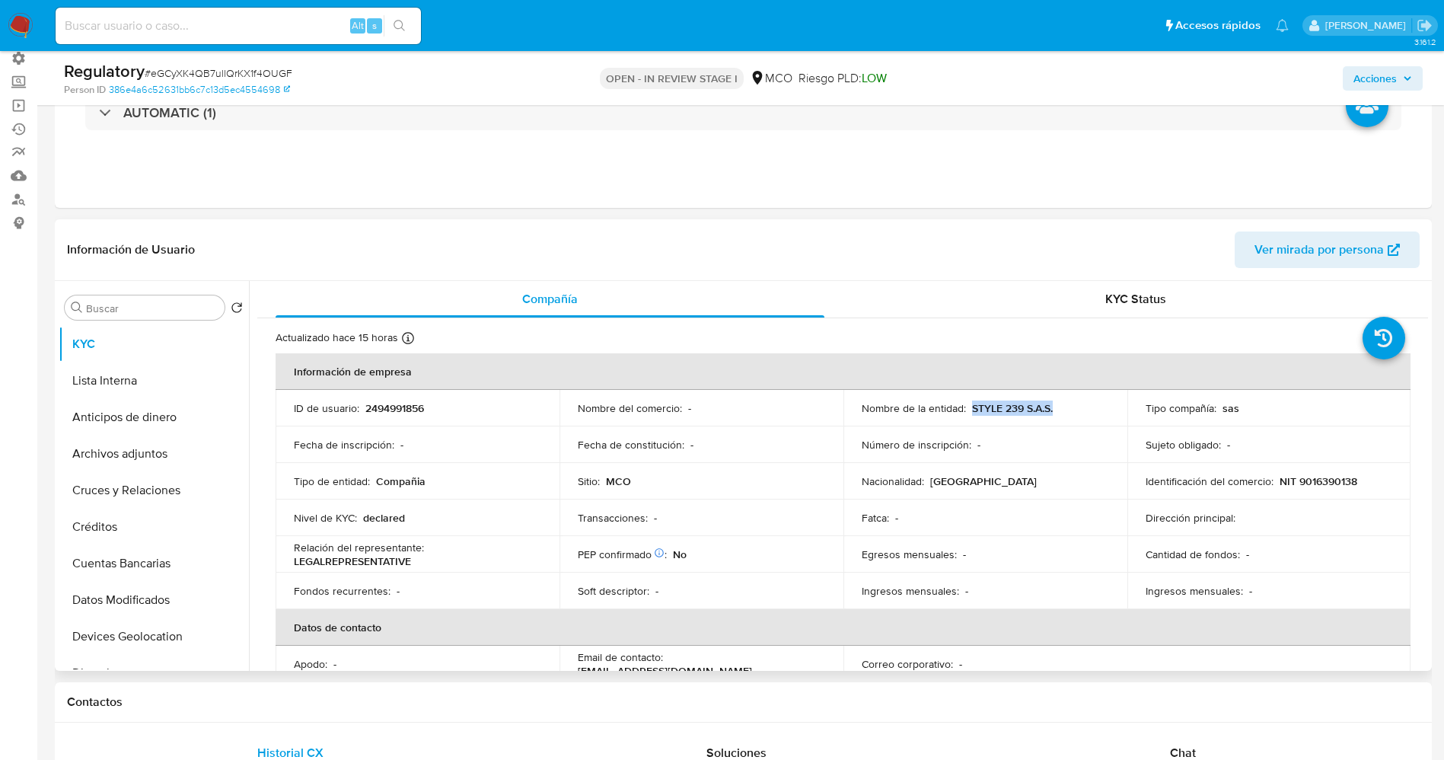
drag, startPoint x: 966, startPoint y: 405, endPoint x: 1074, endPoint y: 410, distance: 108.2
click at [1074, 410] on div "Nombre de la entidad : STYLE 239 S.A.S." at bounding box center [985, 408] width 247 height 14
copy p "STYLE 239 S.A.S."
drag, startPoint x: 1293, startPoint y: 483, endPoint x: 1355, endPoint y: 483, distance: 62.4
click at [1355, 483] on div "Identificación del comercio : NIT 9016390138" at bounding box center [1269, 481] width 247 height 14
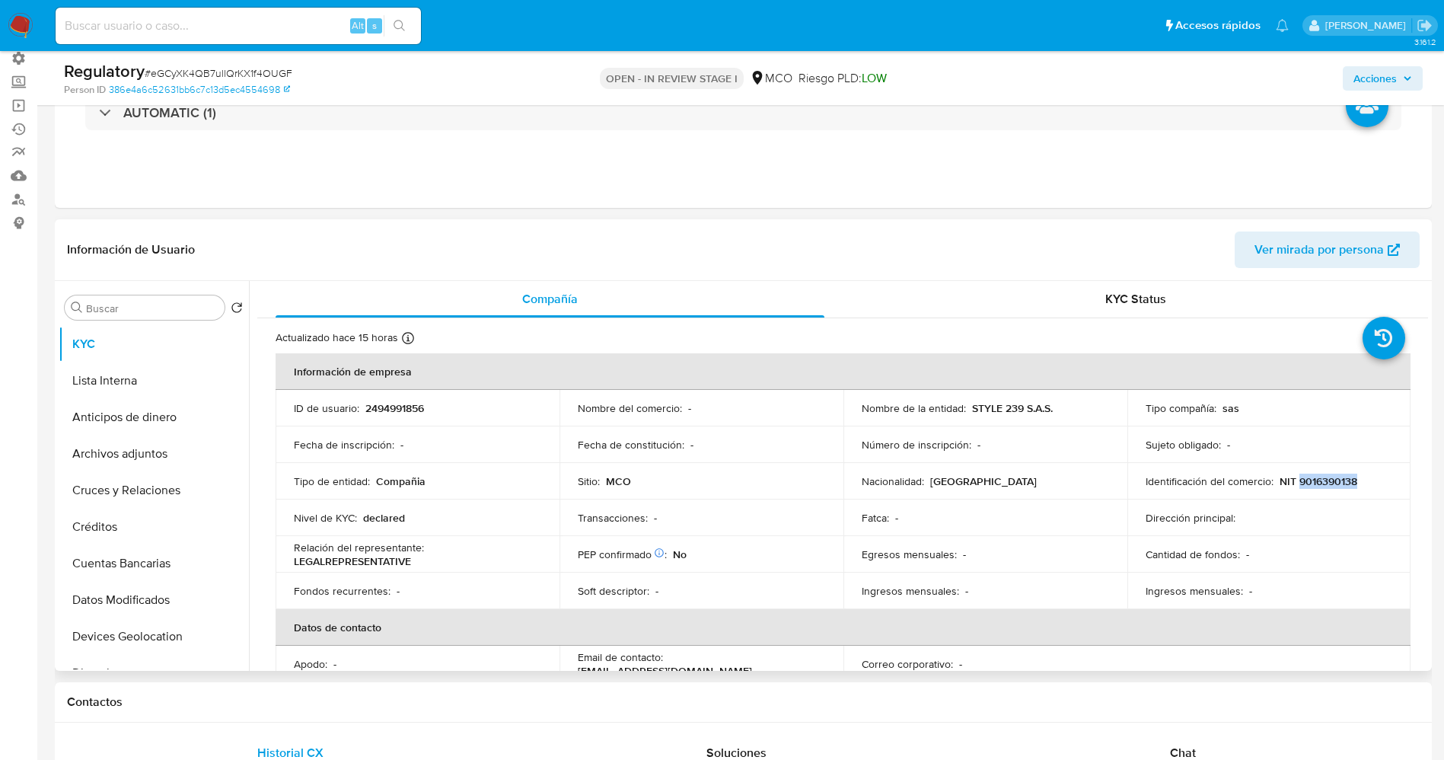
copy p "9016390138"
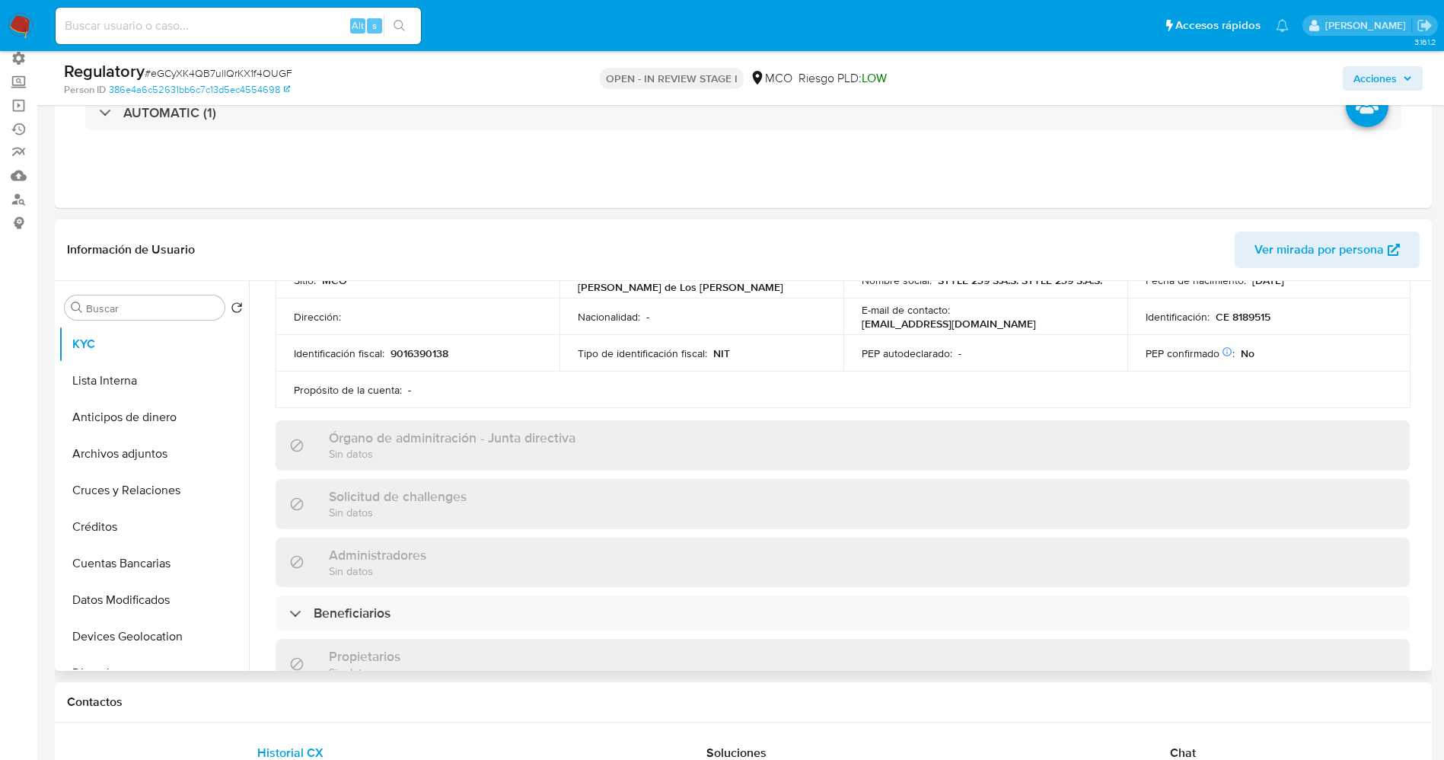
scroll to position [343, 0]
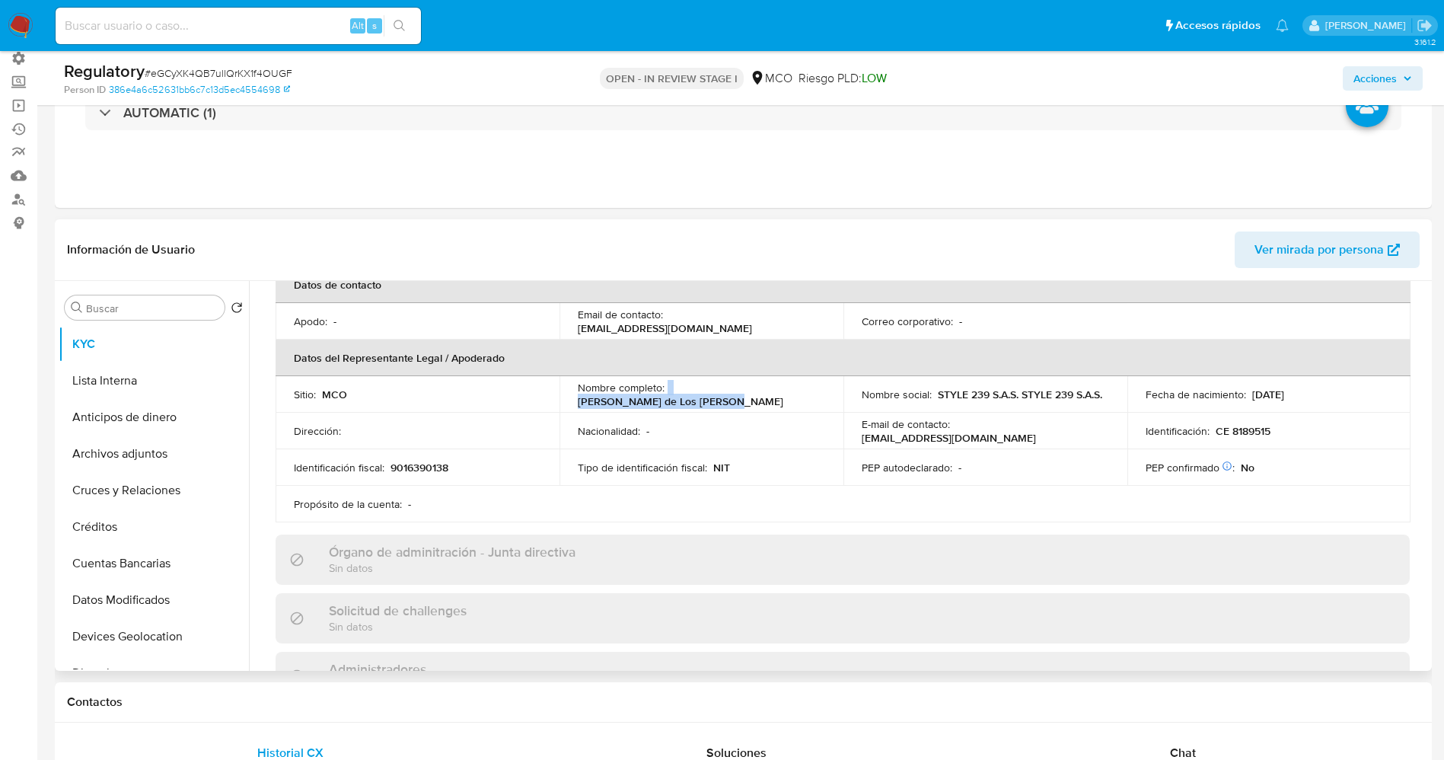
drag, startPoint x: 666, startPoint y: 399, endPoint x: 802, endPoint y: 397, distance: 136.3
click at [819, 401] on td "Nombre completo : Cecilia de Los Angele Zapata" at bounding box center [702, 394] width 284 height 37
copy div "Cecilia de Los Angele Zapata"
drag, startPoint x: 394, startPoint y: 470, endPoint x: 471, endPoint y: 468, distance: 77.7
click at [471, 468] on div "Identificación fiscal : 9016390138" at bounding box center [417, 468] width 247 height 14
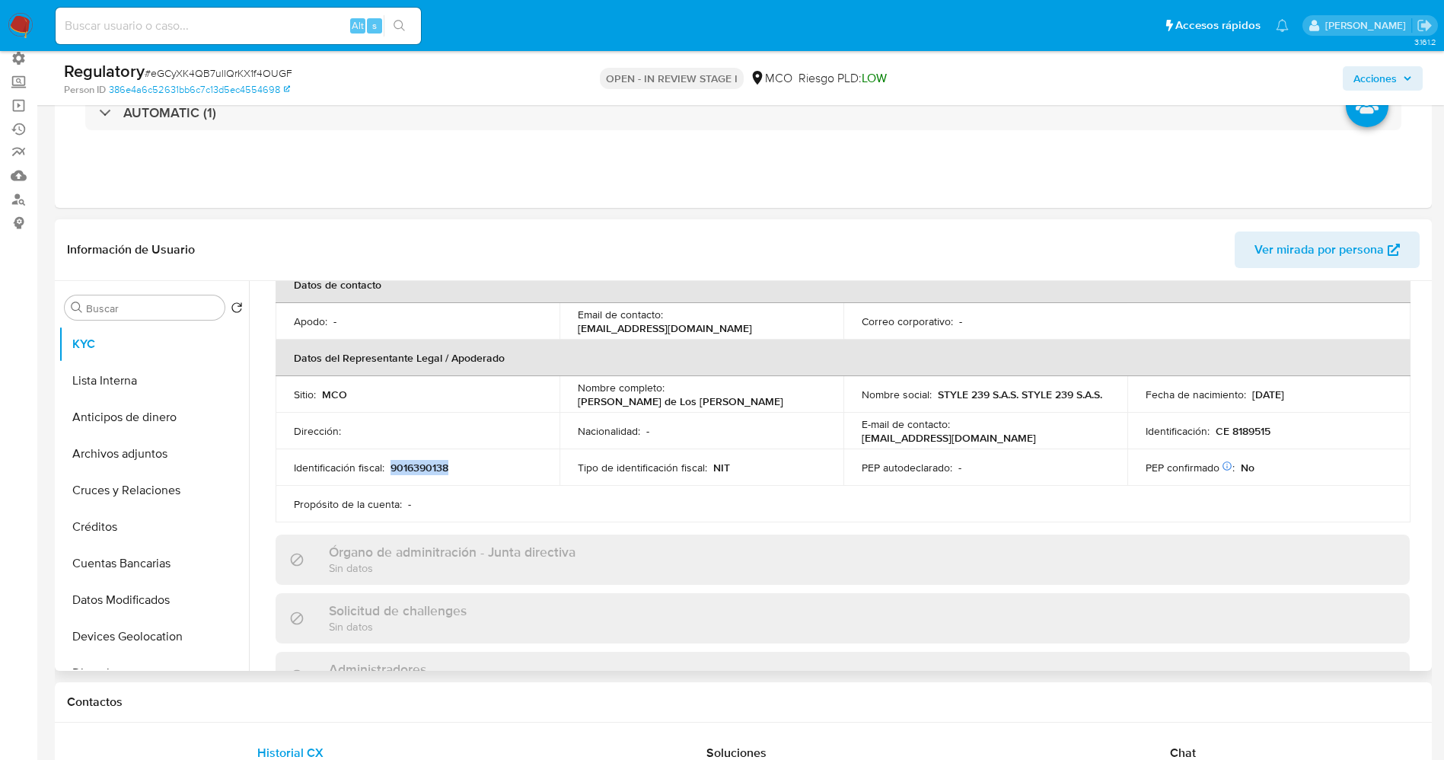
copy p "9016390138"
click at [155, 390] on button "Lista Interna" at bounding box center [148, 380] width 178 height 37
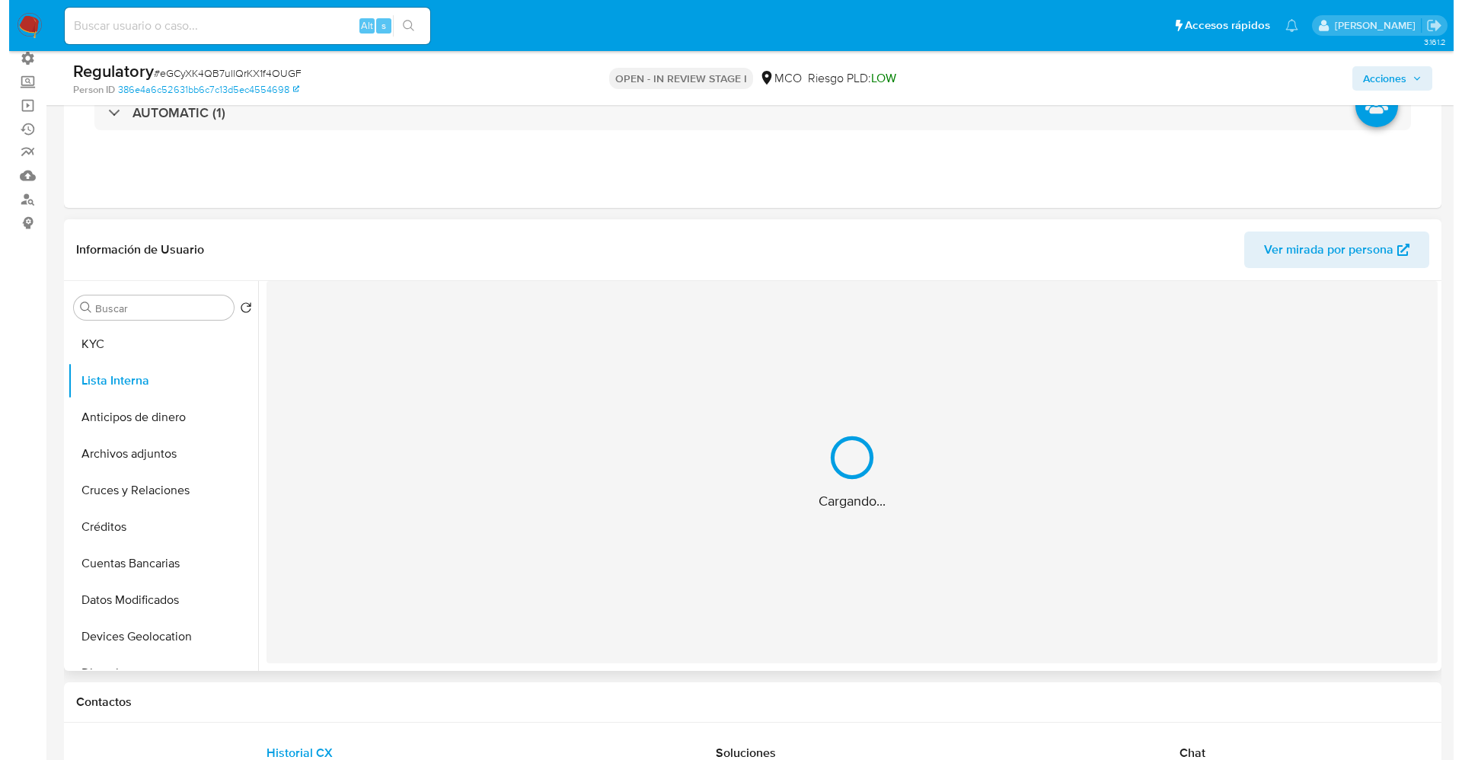
scroll to position [0, 0]
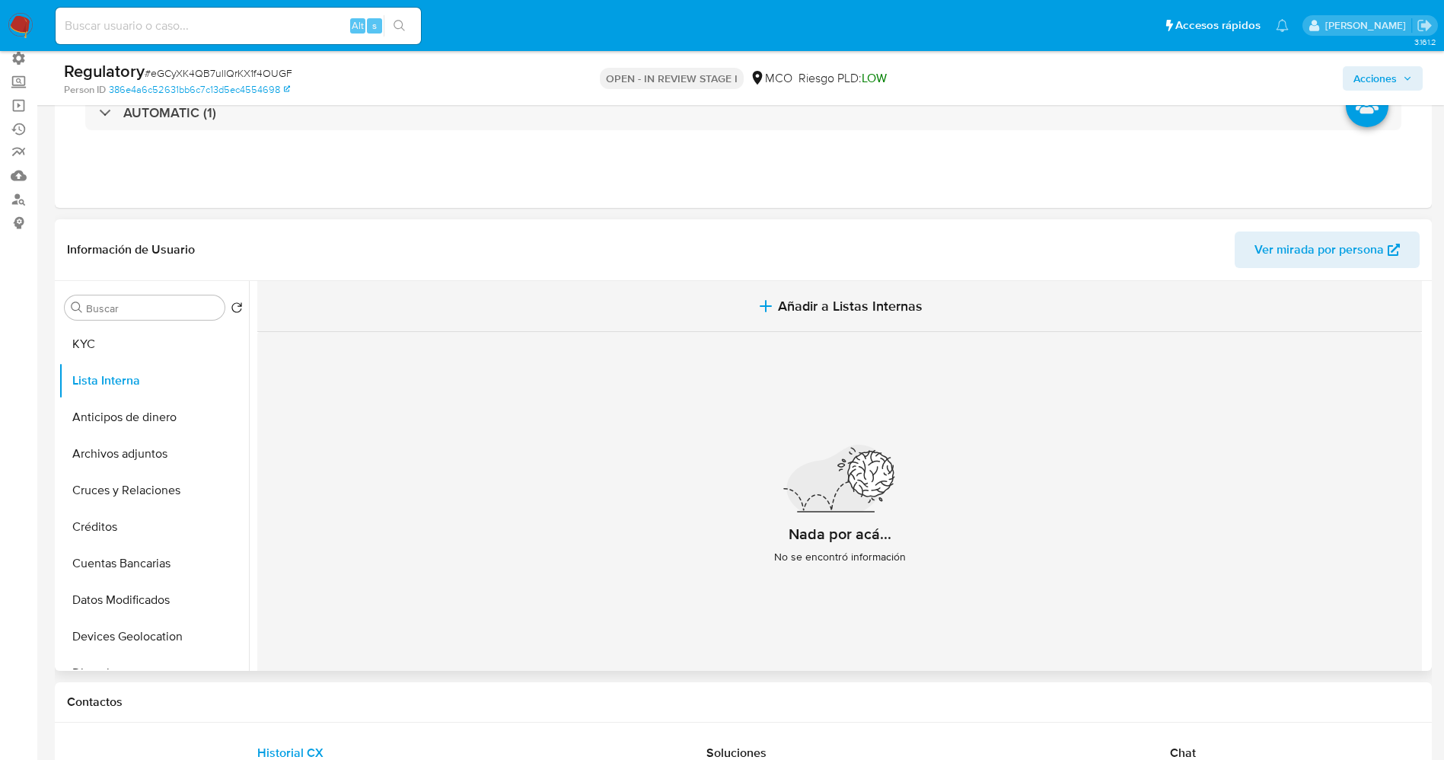
click at [835, 303] on span "Añadir a Listas Internas" at bounding box center [850, 306] width 145 height 17
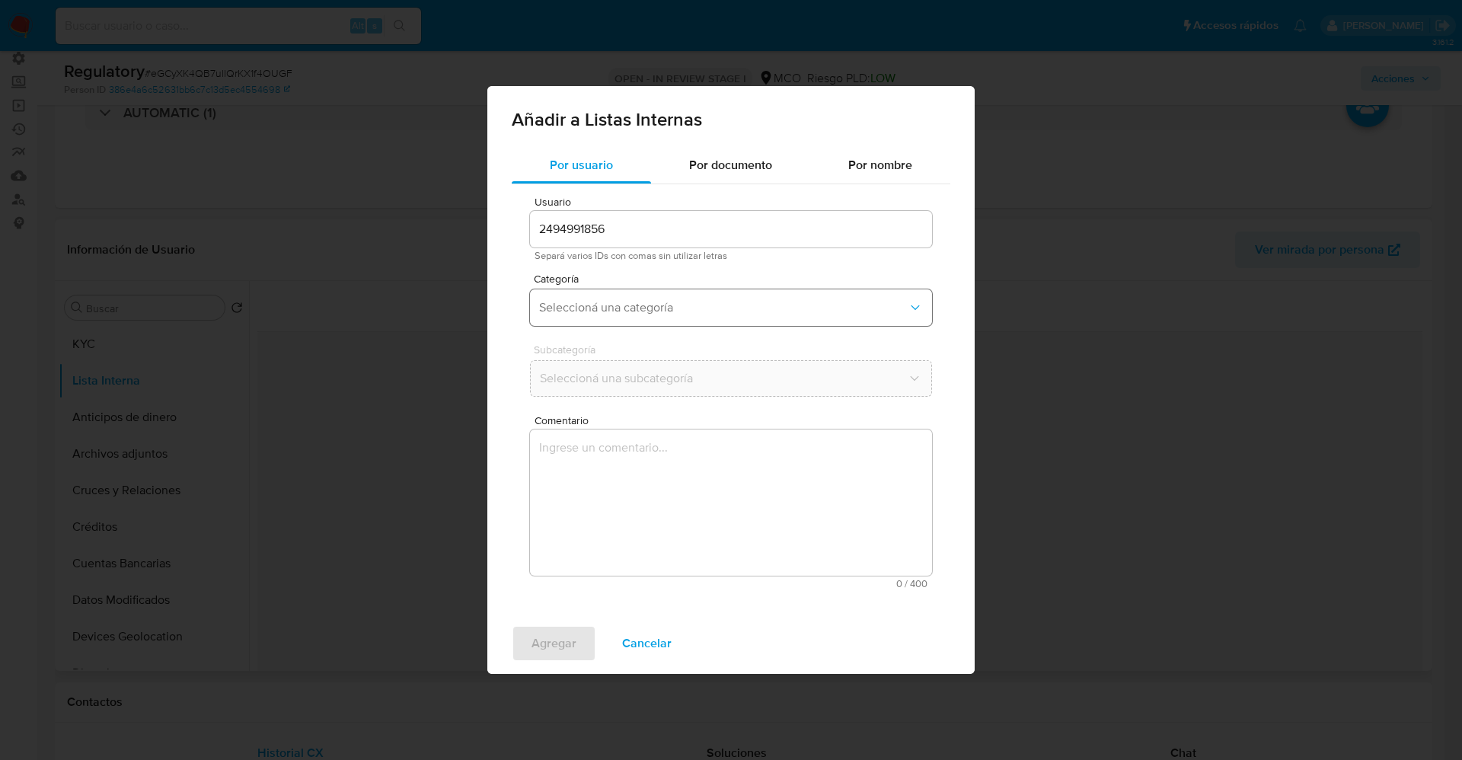
click at [613, 304] on span "Seleccioná una categoría" at bounding box center [723, 307] width 369 height 15
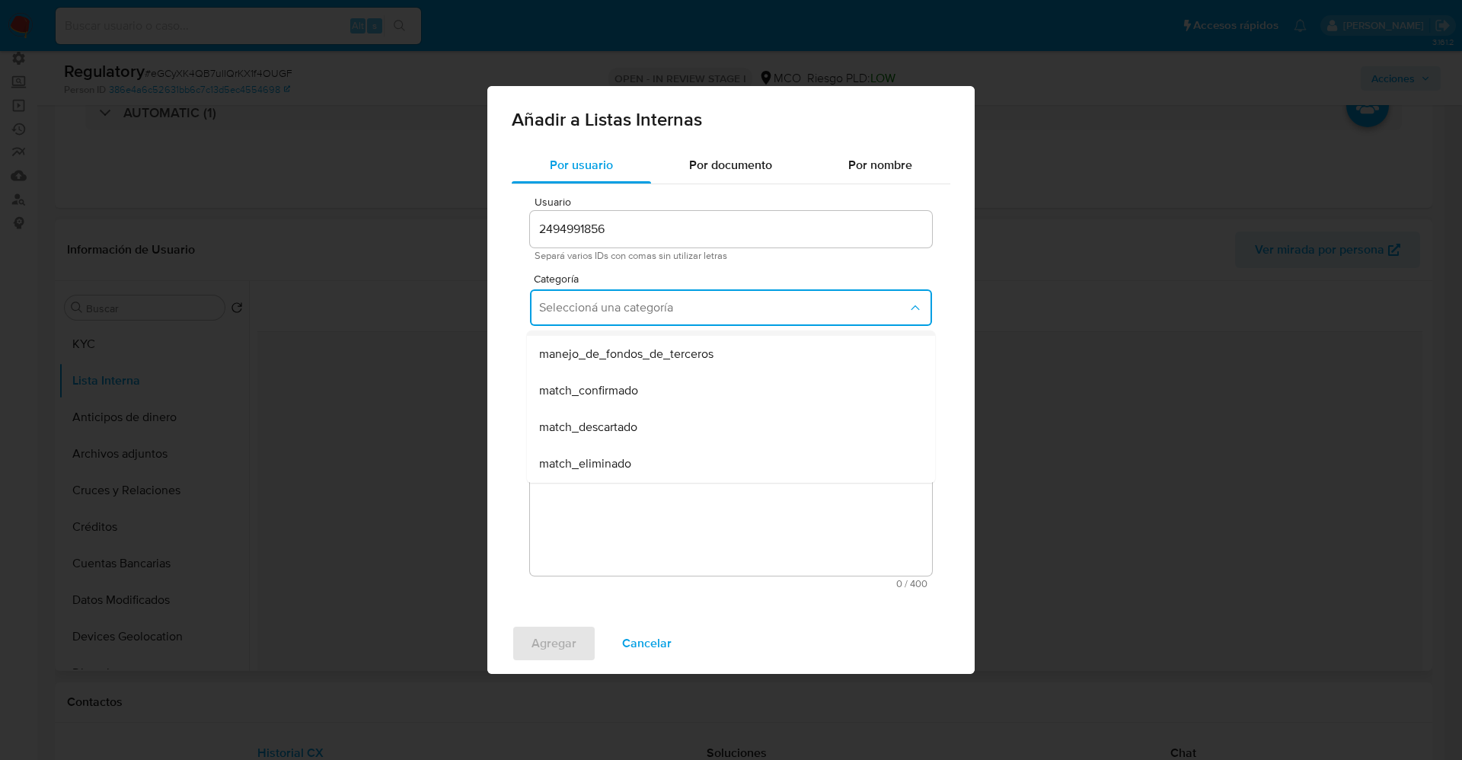
scroll to position [114, 0]
click at [640, 380] on div "match_descartado" at bounding box center [726, 380] width 375 height 37
click at [640, 380] on span "Seleccioná una subcategoría" at bounding box center [723, 378] width 369 height 15
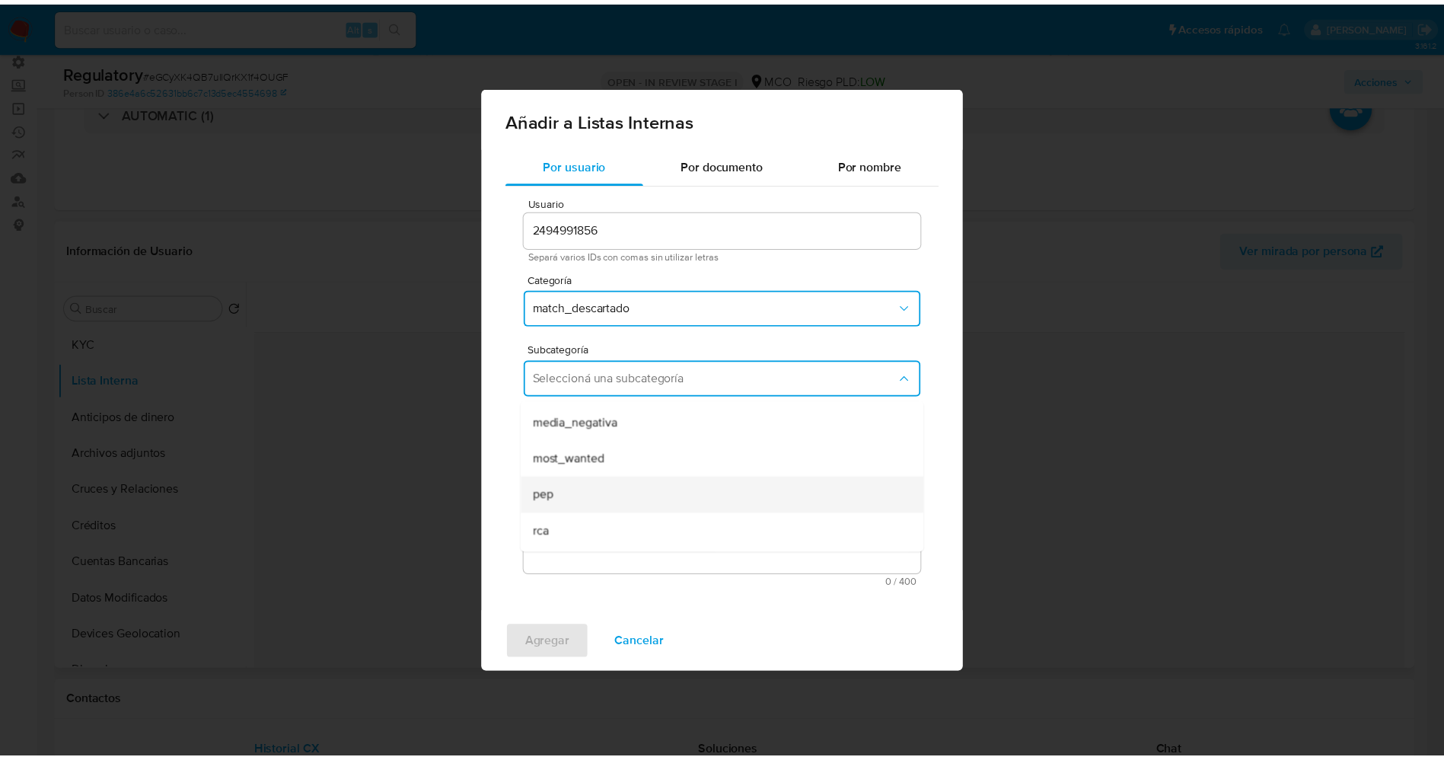
scroll to position [104, 0]
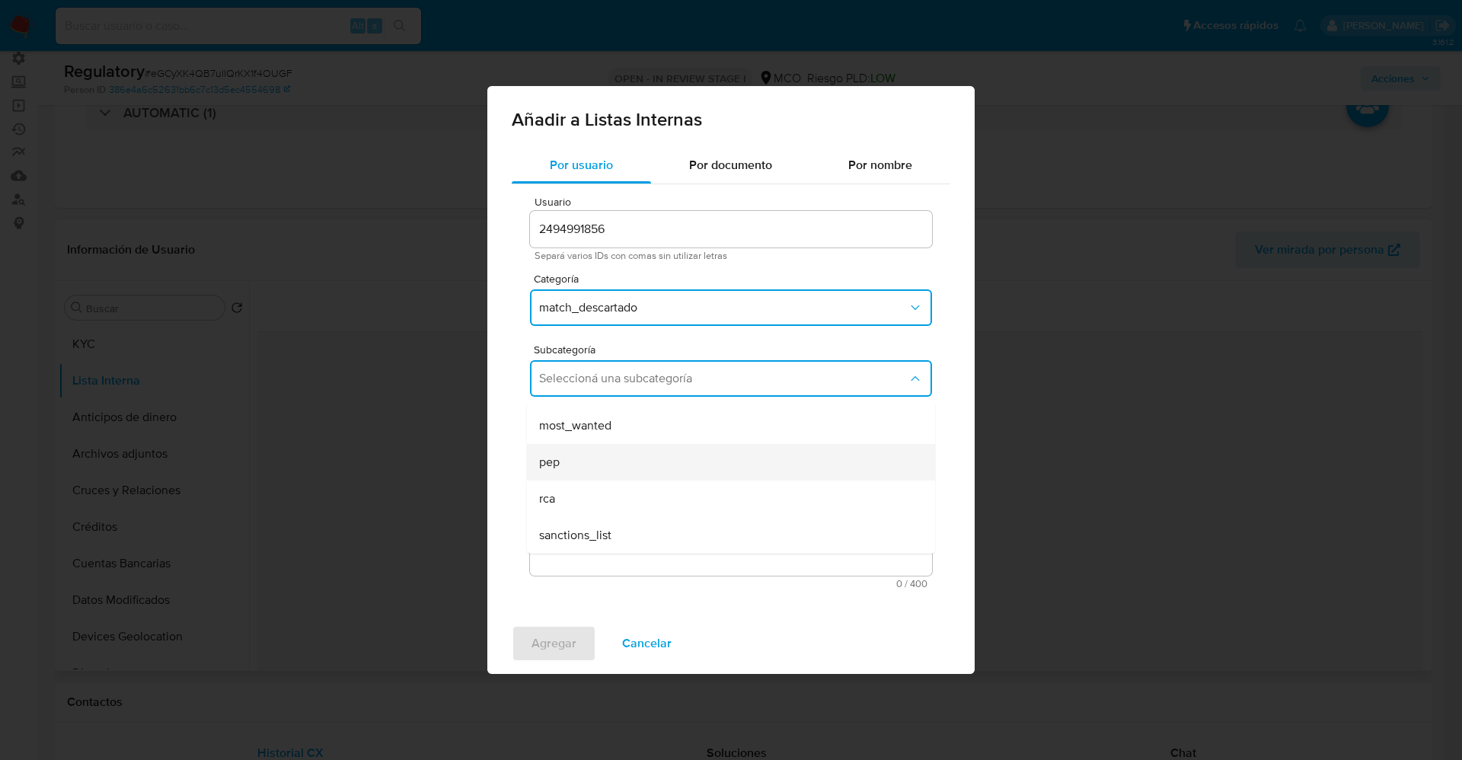
click at [625, 459] on div "pep" at bounding box center [726, 462] width 375 height 37
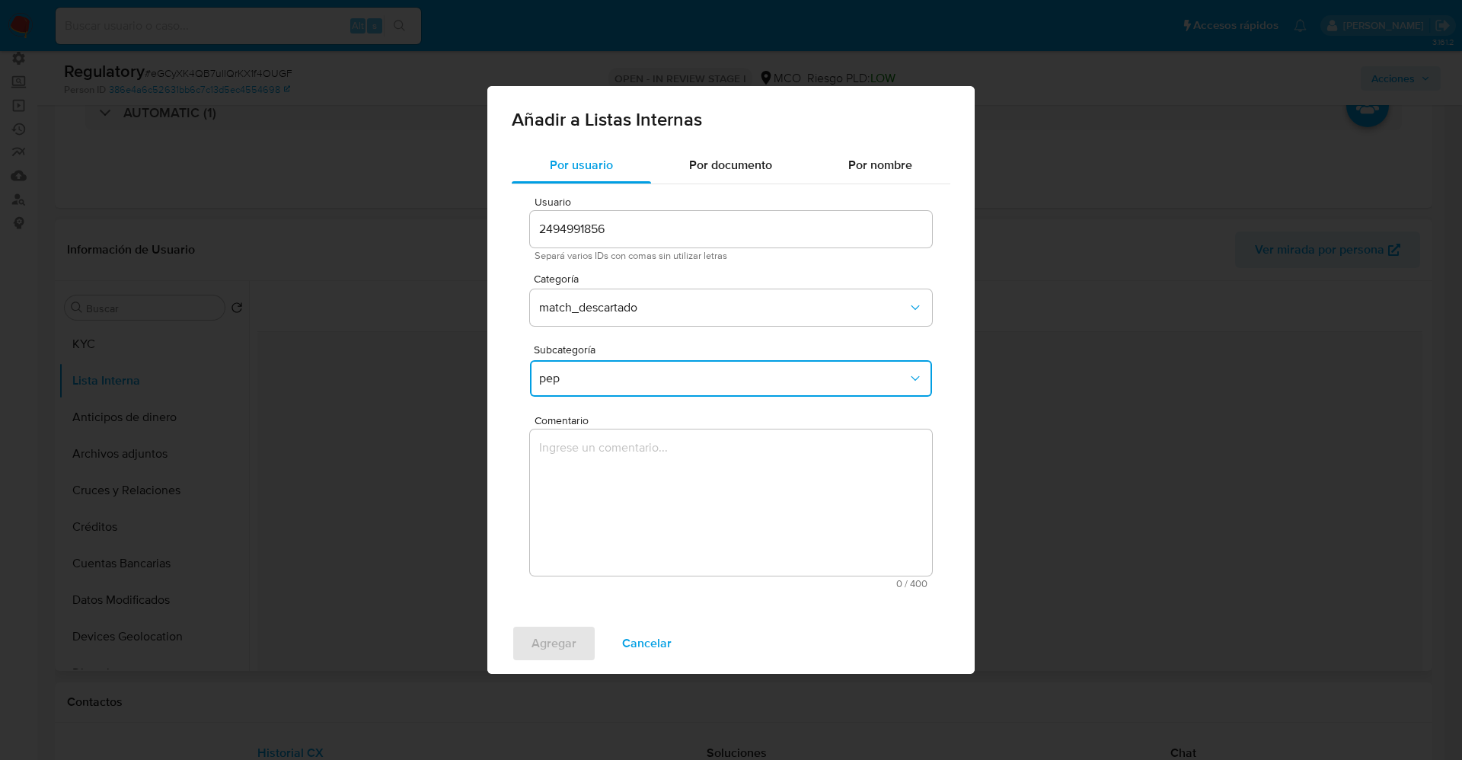
click at [624, 459] on textarea "Comentario" at bounding box center [731, 502] width 402 height 146
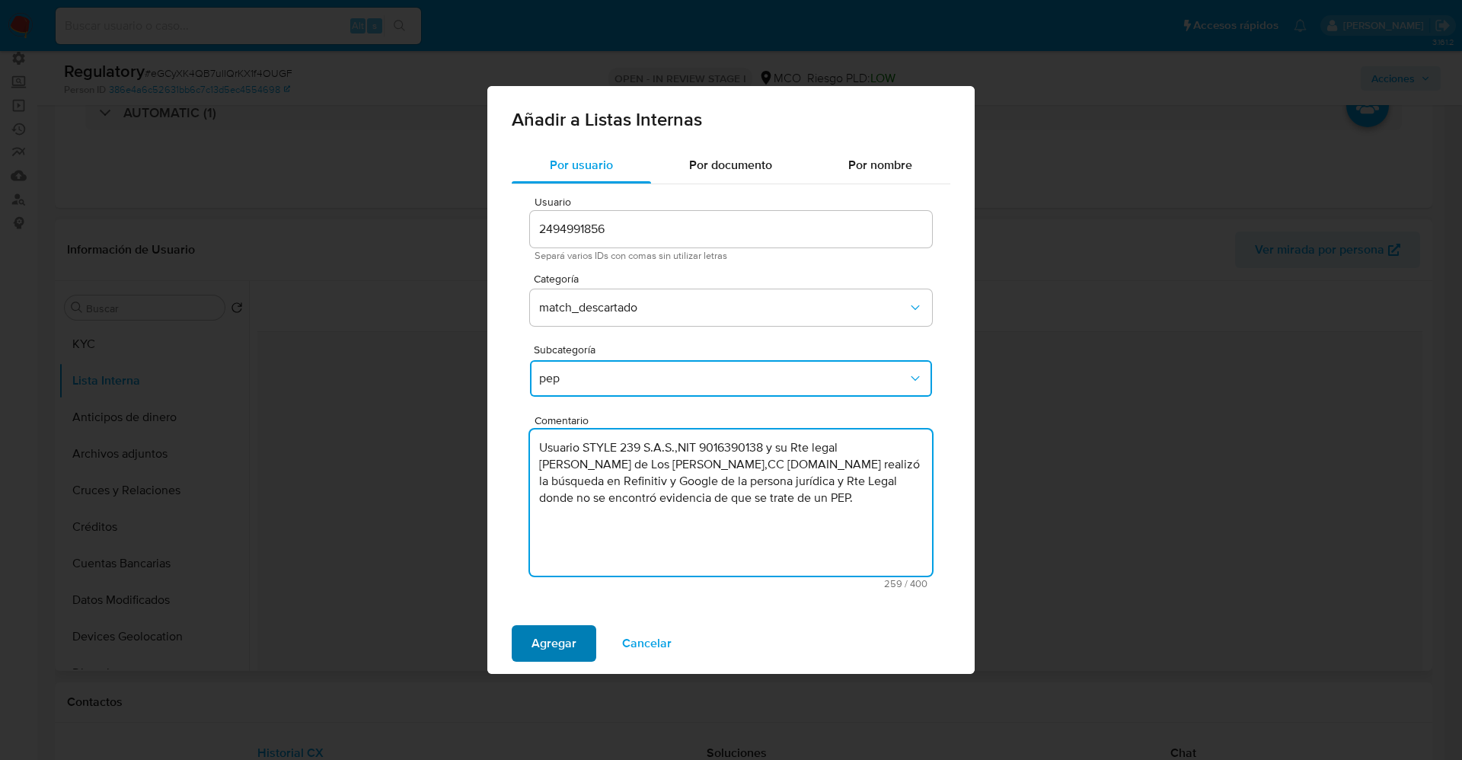
type textarea "Usuario STYLE 239 S.A.S.,NIT 9016390138 y su Rte legal Lina Flor Franco TorresC…"
click at [567, 627] on span "Agregar" at bounding box center [554, 644] width 45 height 34
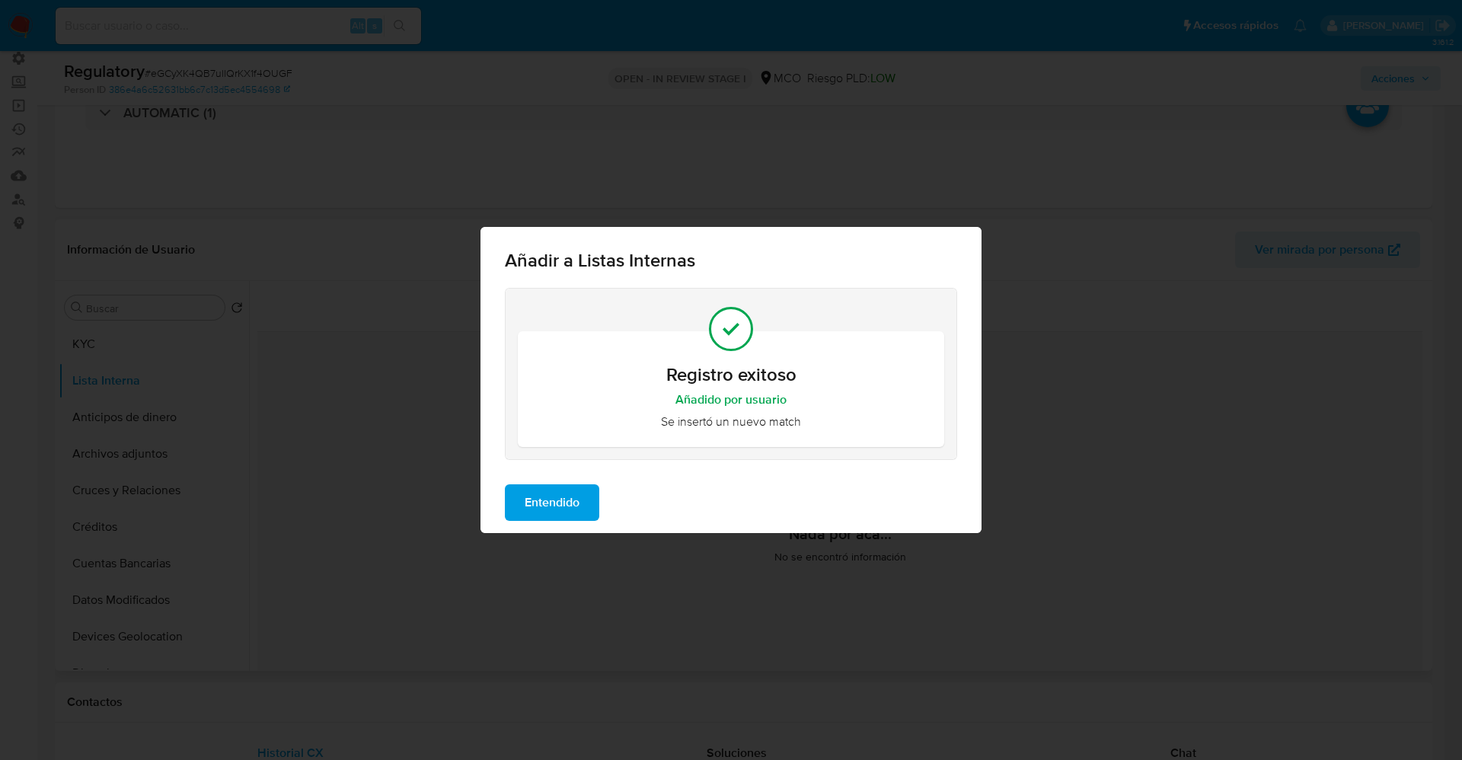
drag, startPoint x: 560, startPoint y: 503, endPoint x: 338, endPoint y: 479, distance: 222.8
click at [558, 503] on span "Entendido" at bounding box center [552, 503] width 55 height 34
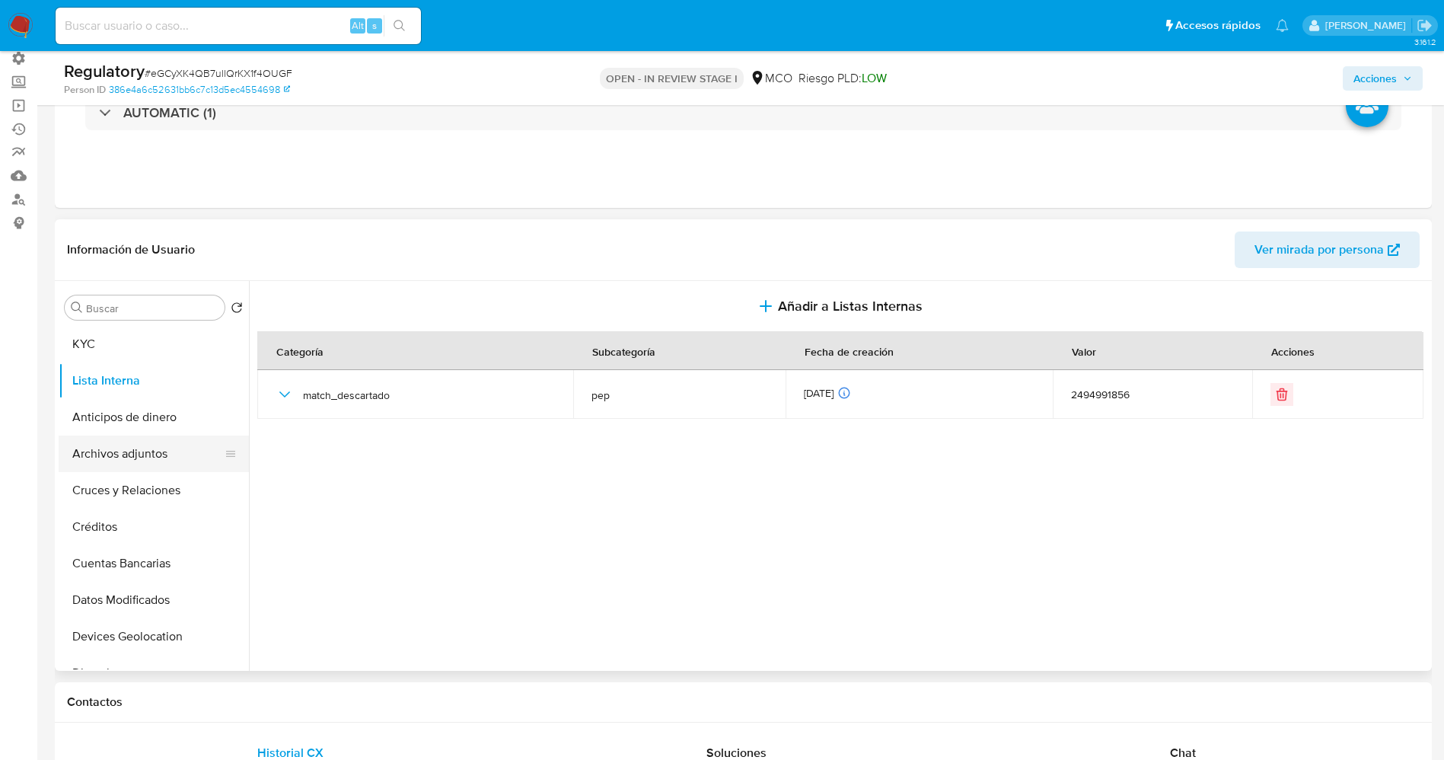
click at [128, 461] on button "Archivos adjuntos" at bounding box center [148, 454] width 178 height 37
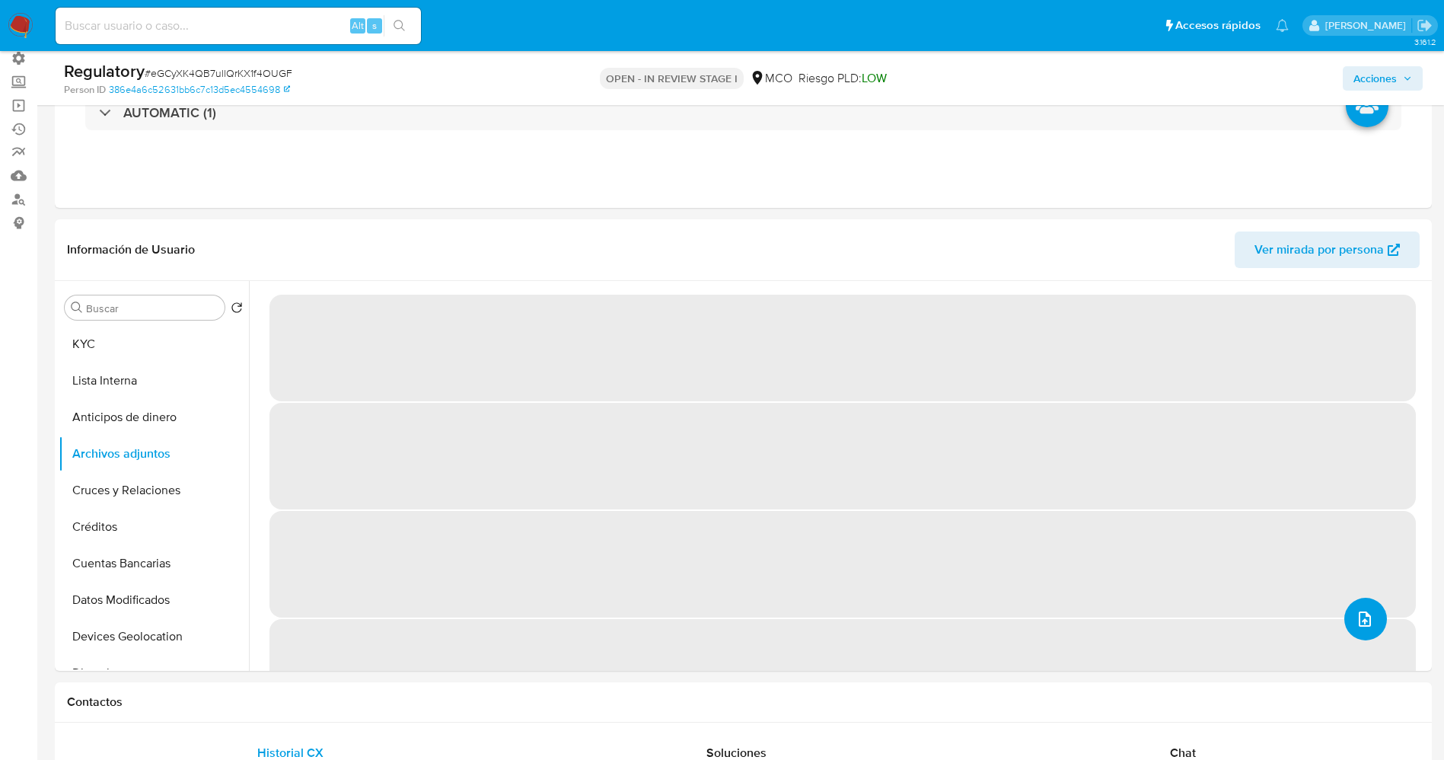
click at [1364, 615] on icon "upload-file" at bounding box center [1365, 618] width 12 height 15
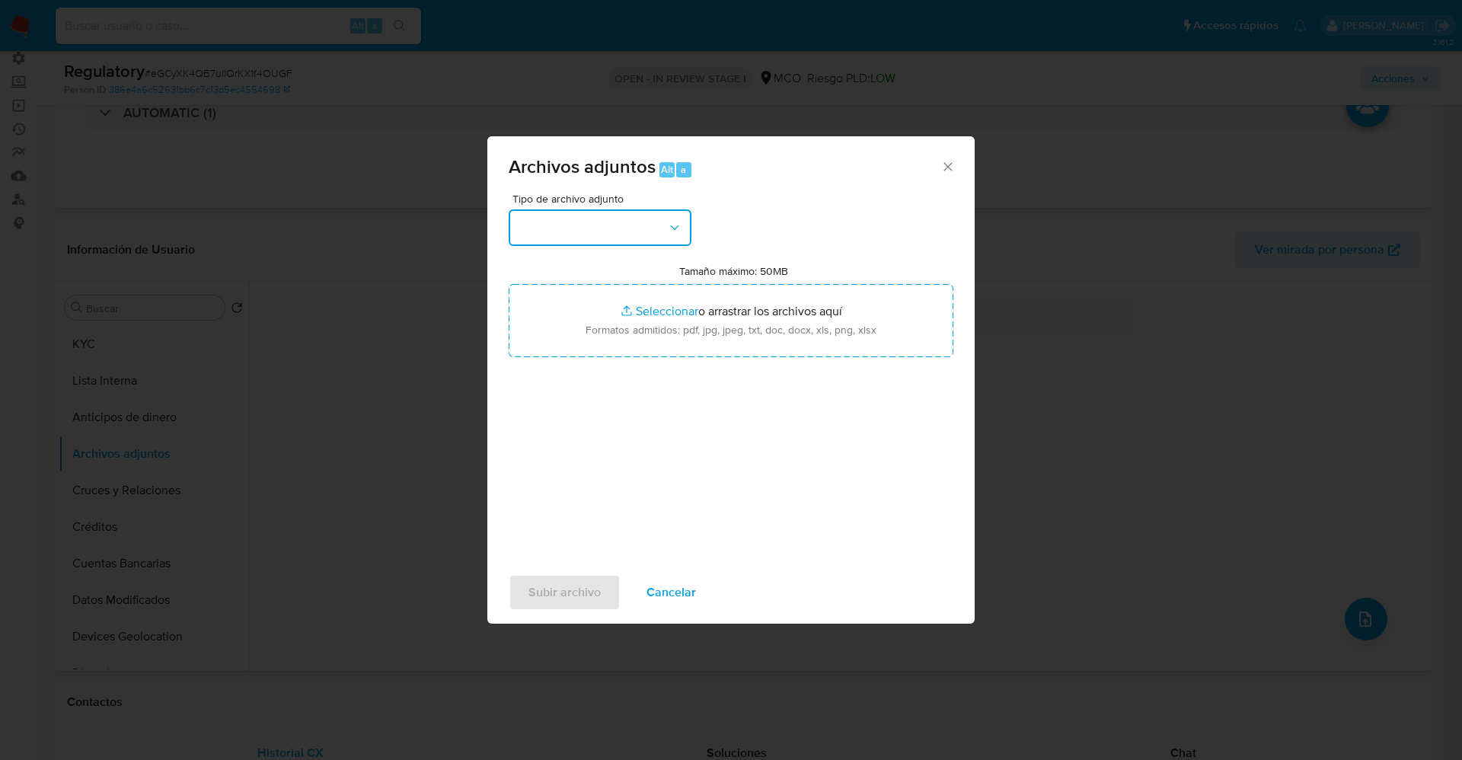
click at [554, 231] on button "button" at bounding box center [600, 227] width 183 height 37
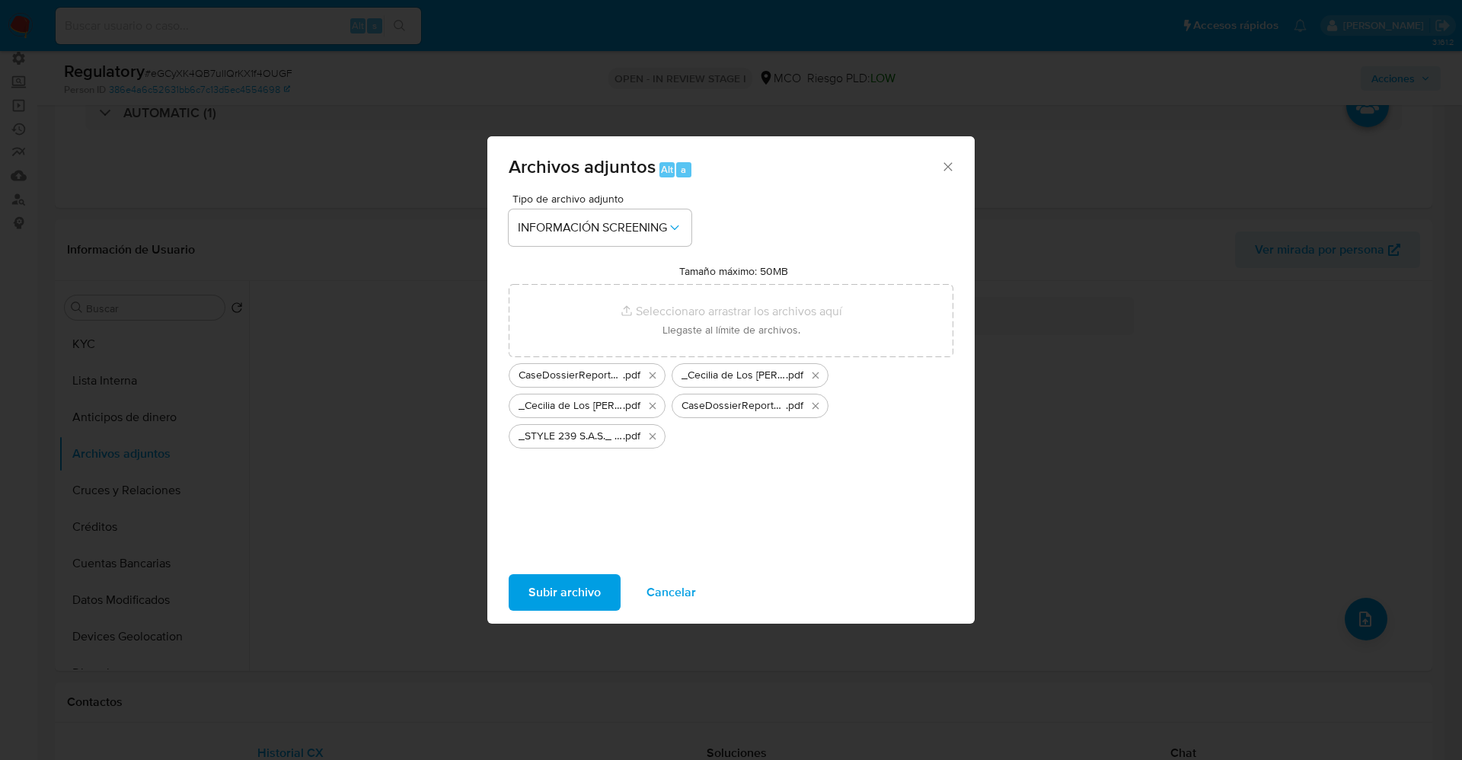
click at [589, 581] on span "Subir archivo" at bounding box center [564, 593] width 72 height 34
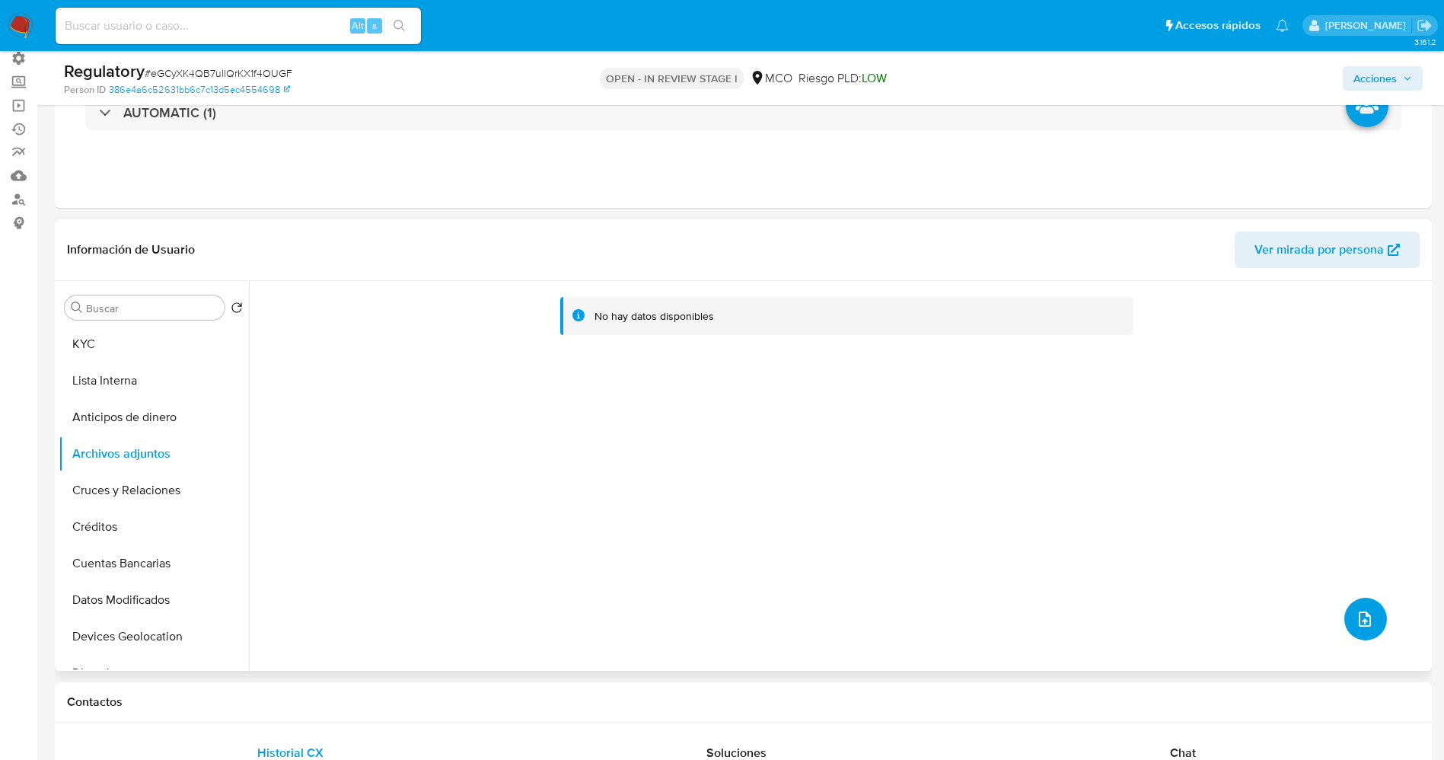
click at [1356, 625] on span "upload-file" at bounding box center [1365, 619] width 18 height 18
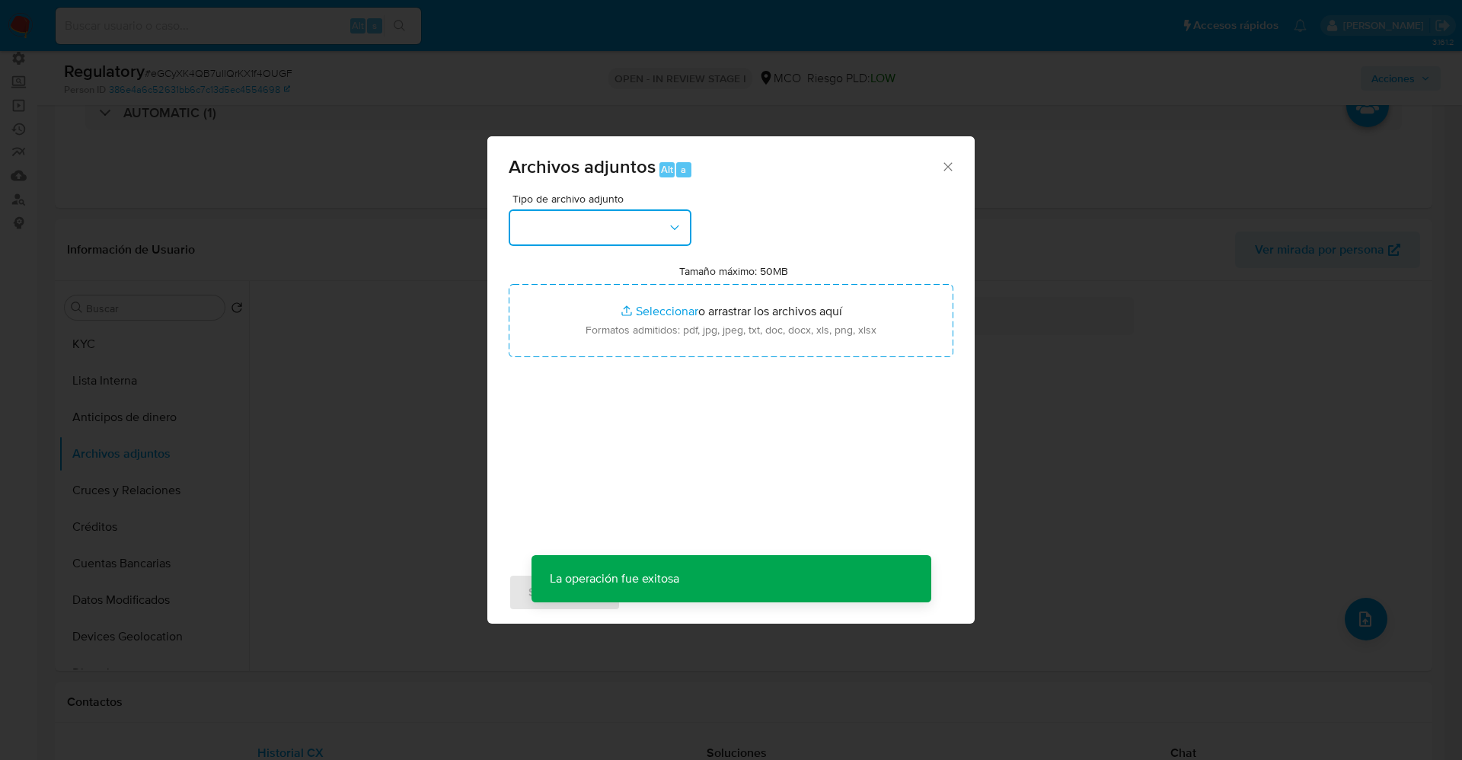
click at [596, 239] on button "button" at bounding box center [600, 227] width 183 height 37
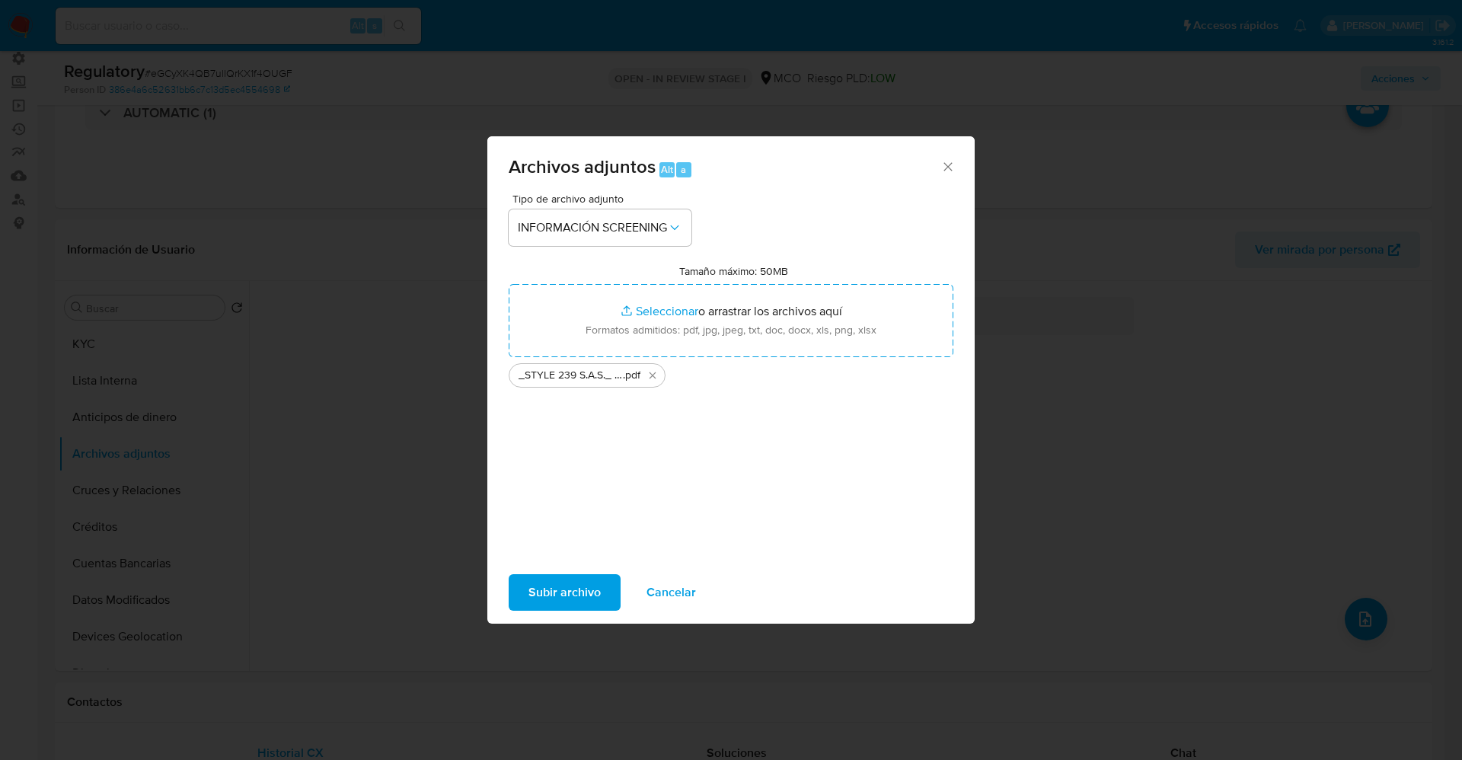
click at [551, 595] on span "Subir archivo" at bounding box center [564, 593] width 72 height 34
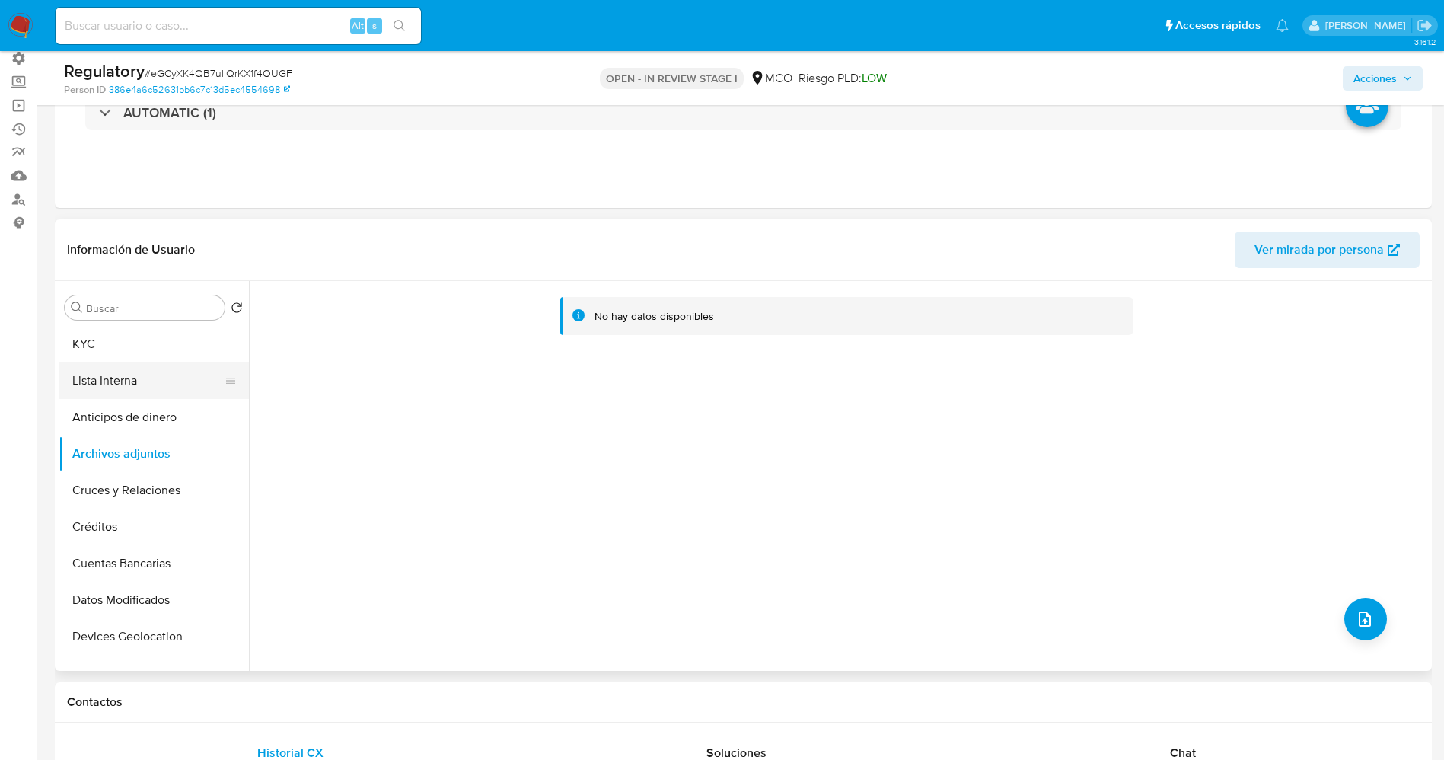
click at [154, 369] on button "Lista Interna" at bounding box center [148, 380] width 178 height 37
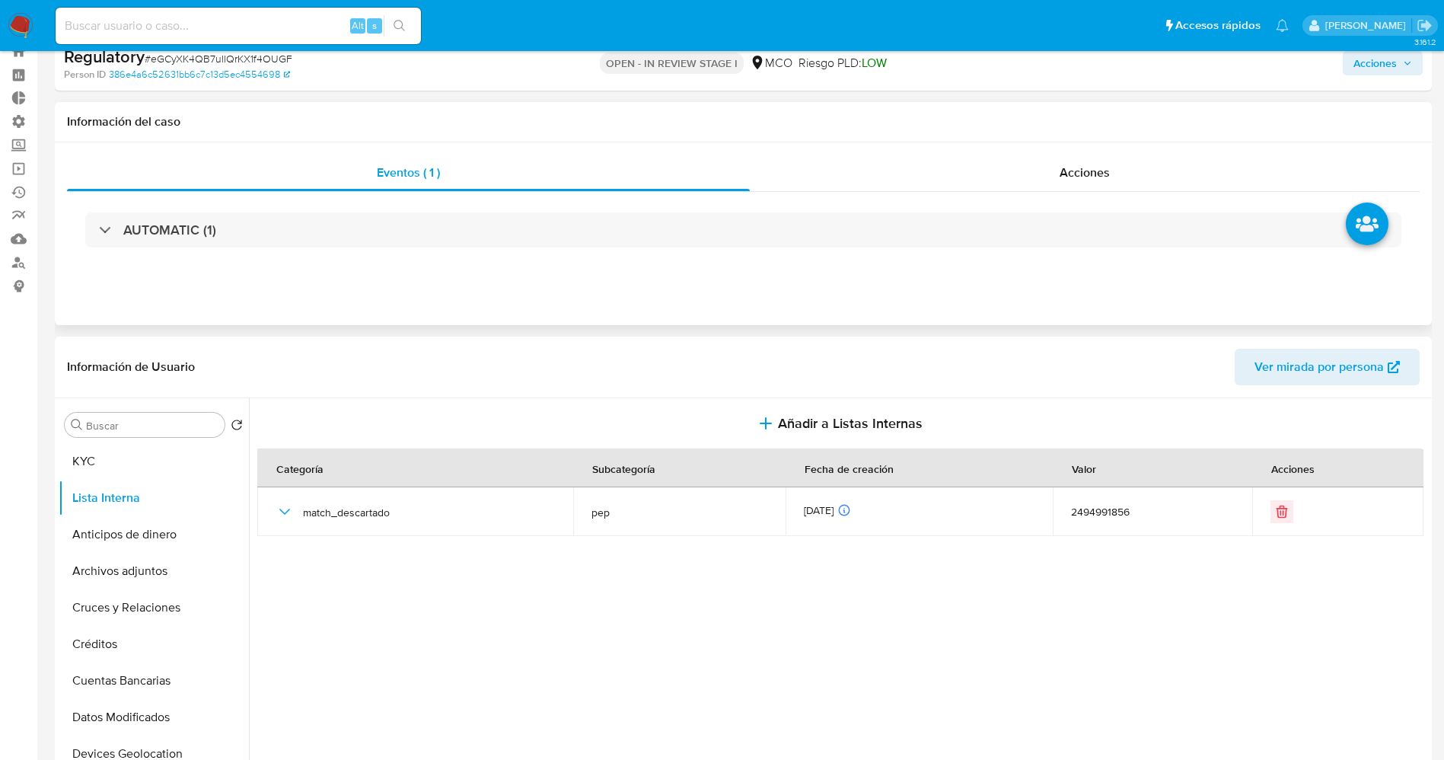
scroll to position [0, 0]
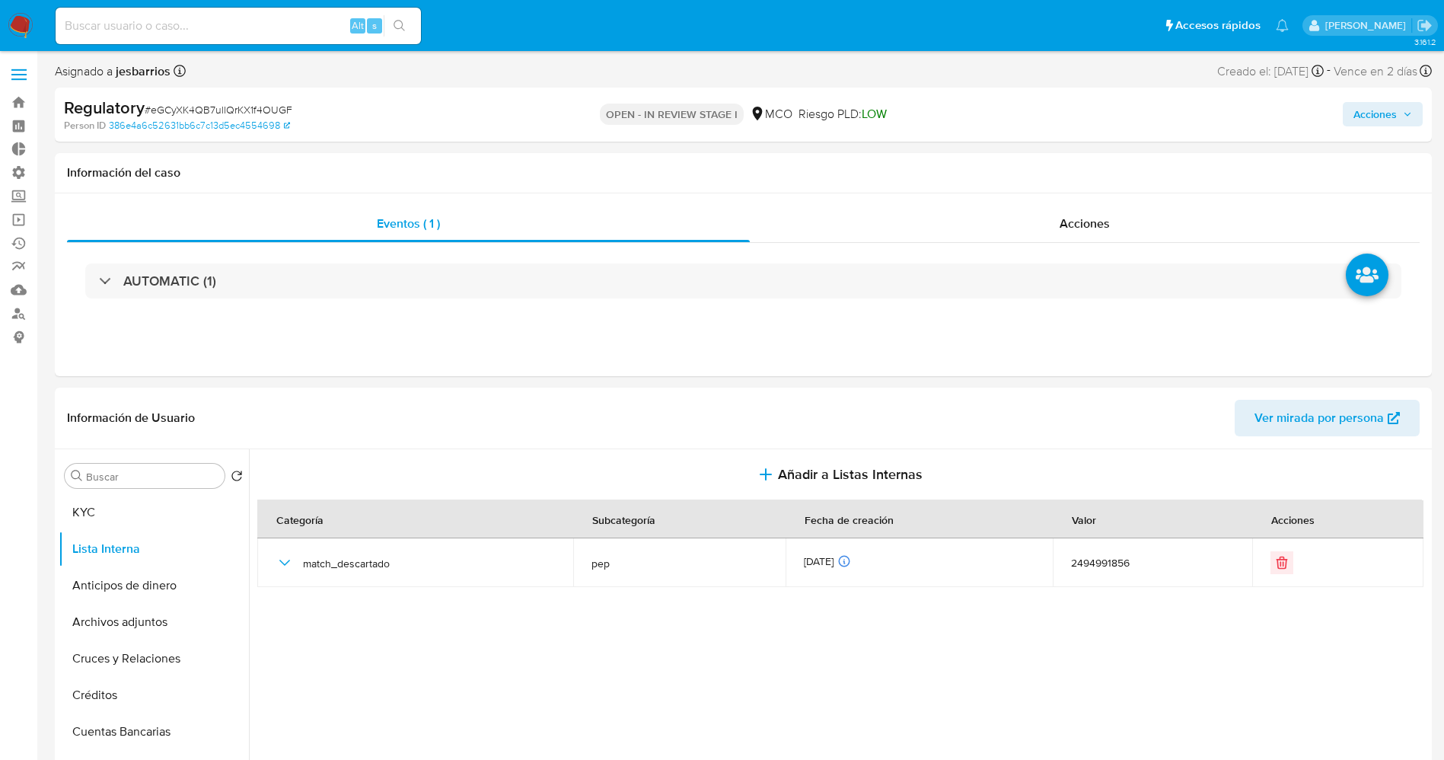
click at [1401, 109] on span "Acciones" at bounding box center [1383, 114] width 59 height 21
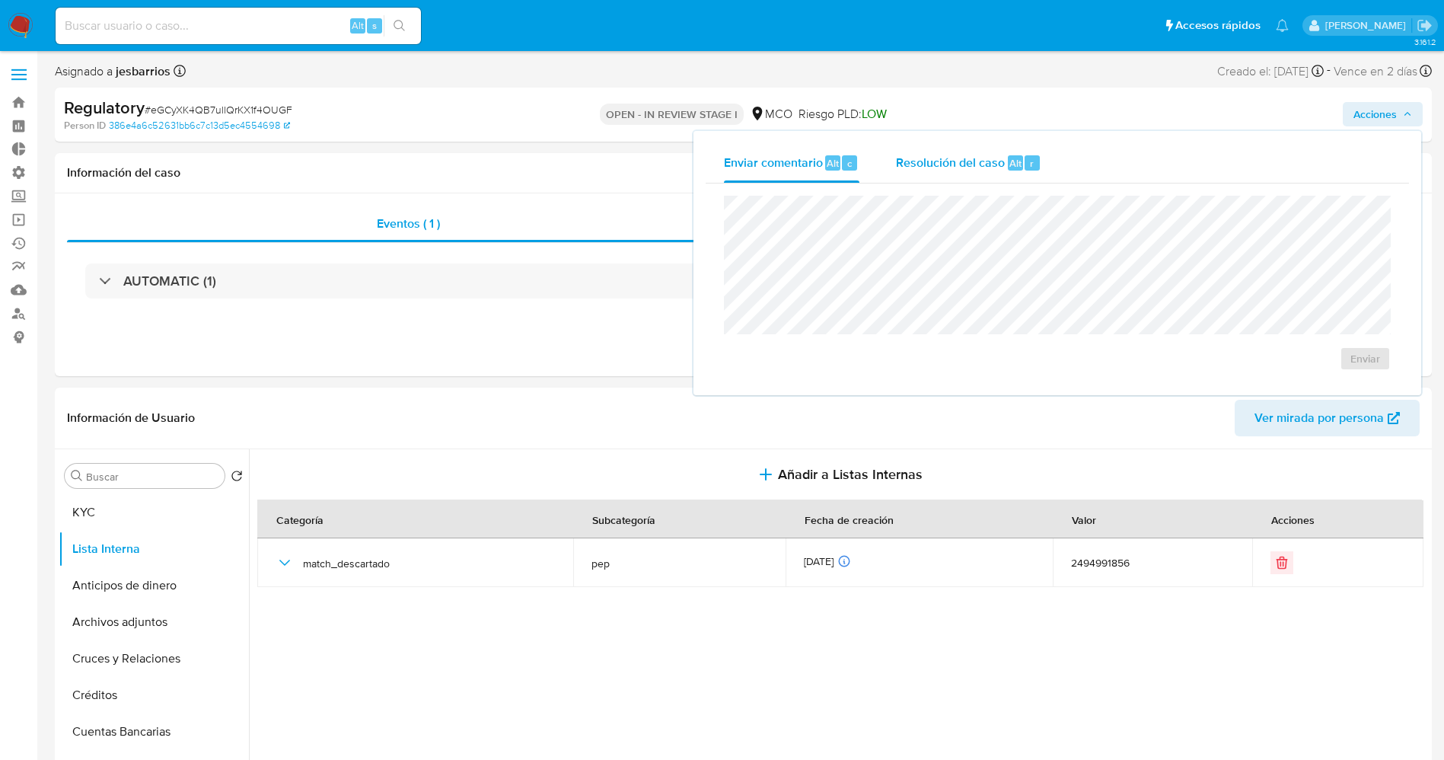
click at [984, 162] on span "Resolución del caso" at bounding box center [950, 163] width 109 height 18
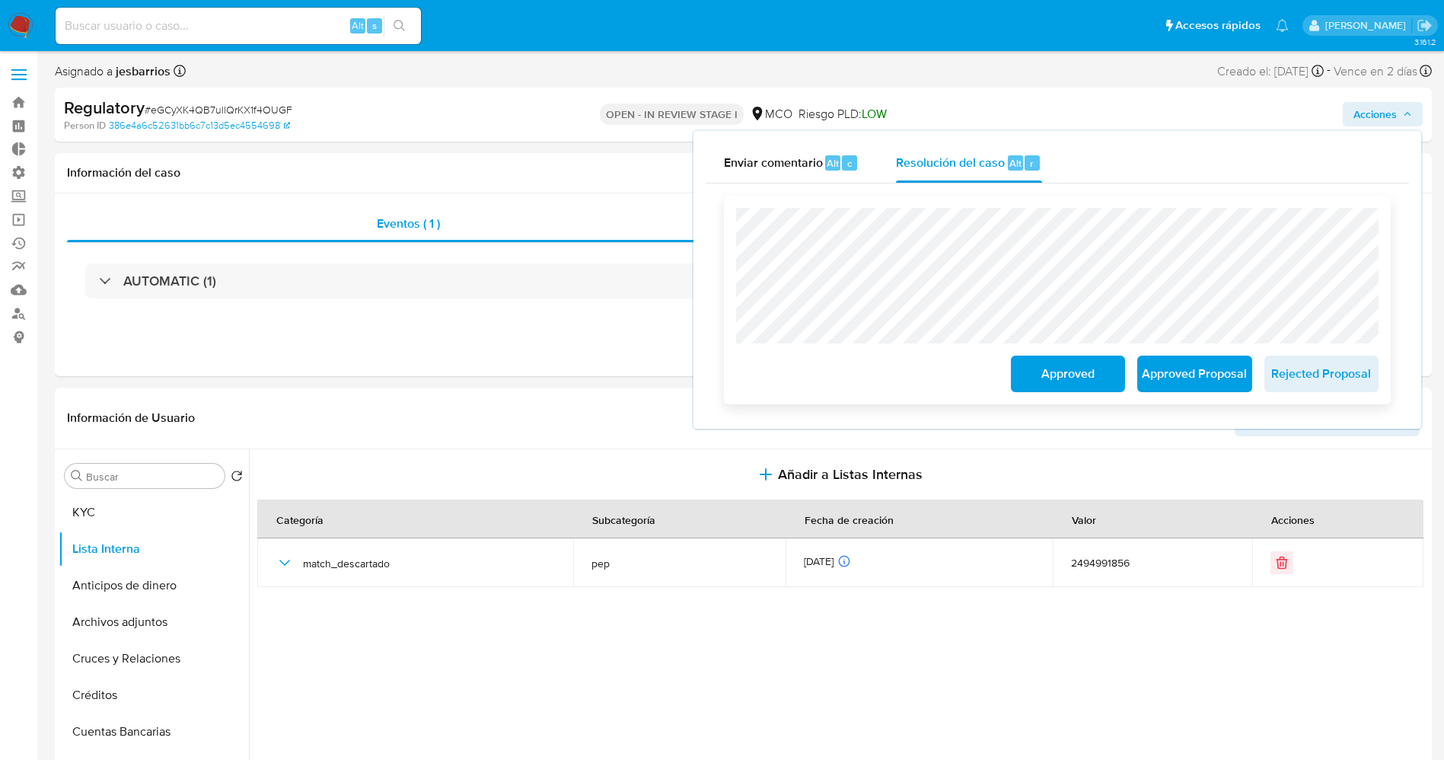
click at [1066, 375] on span "Approved" at bounding box center [1068, 374] width 75 height 34
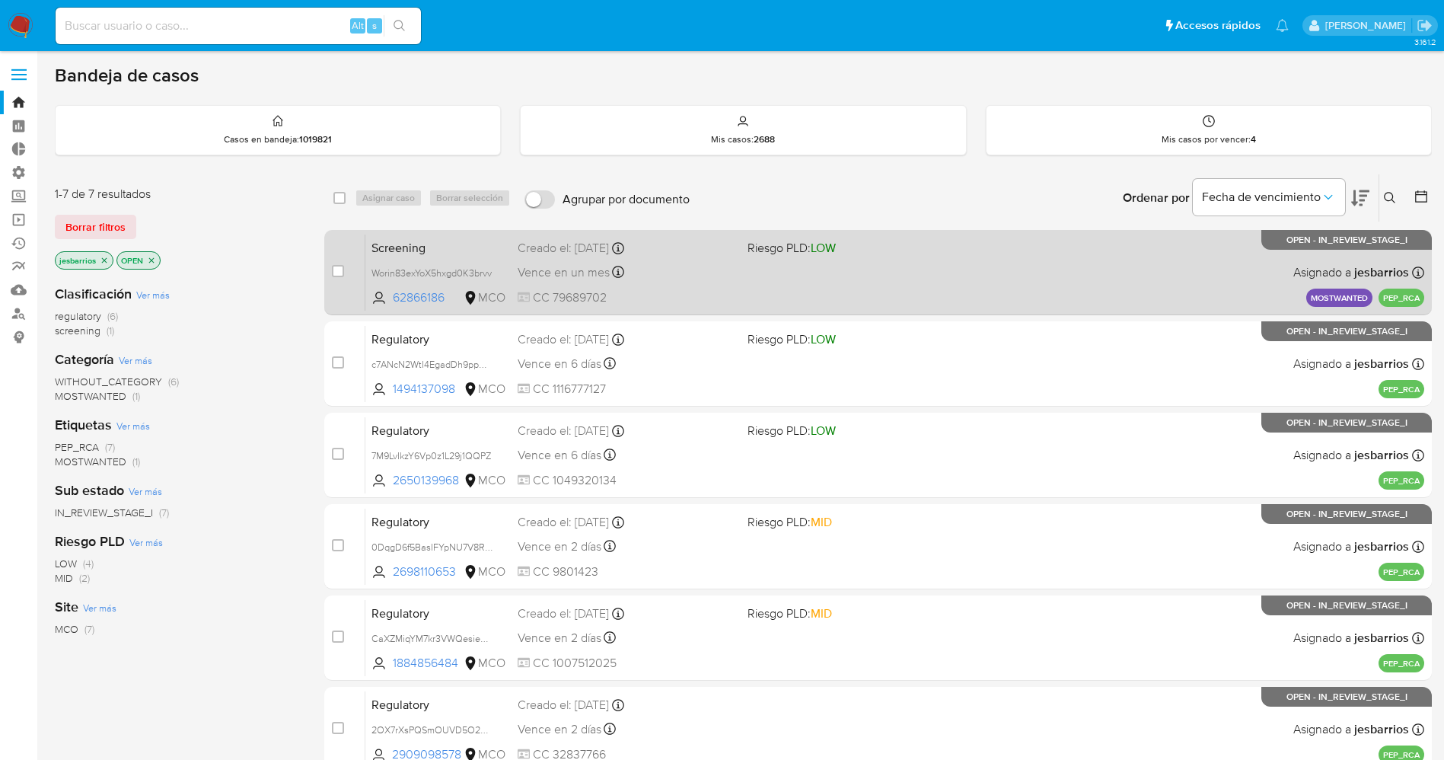
scroll to position [223, 0]
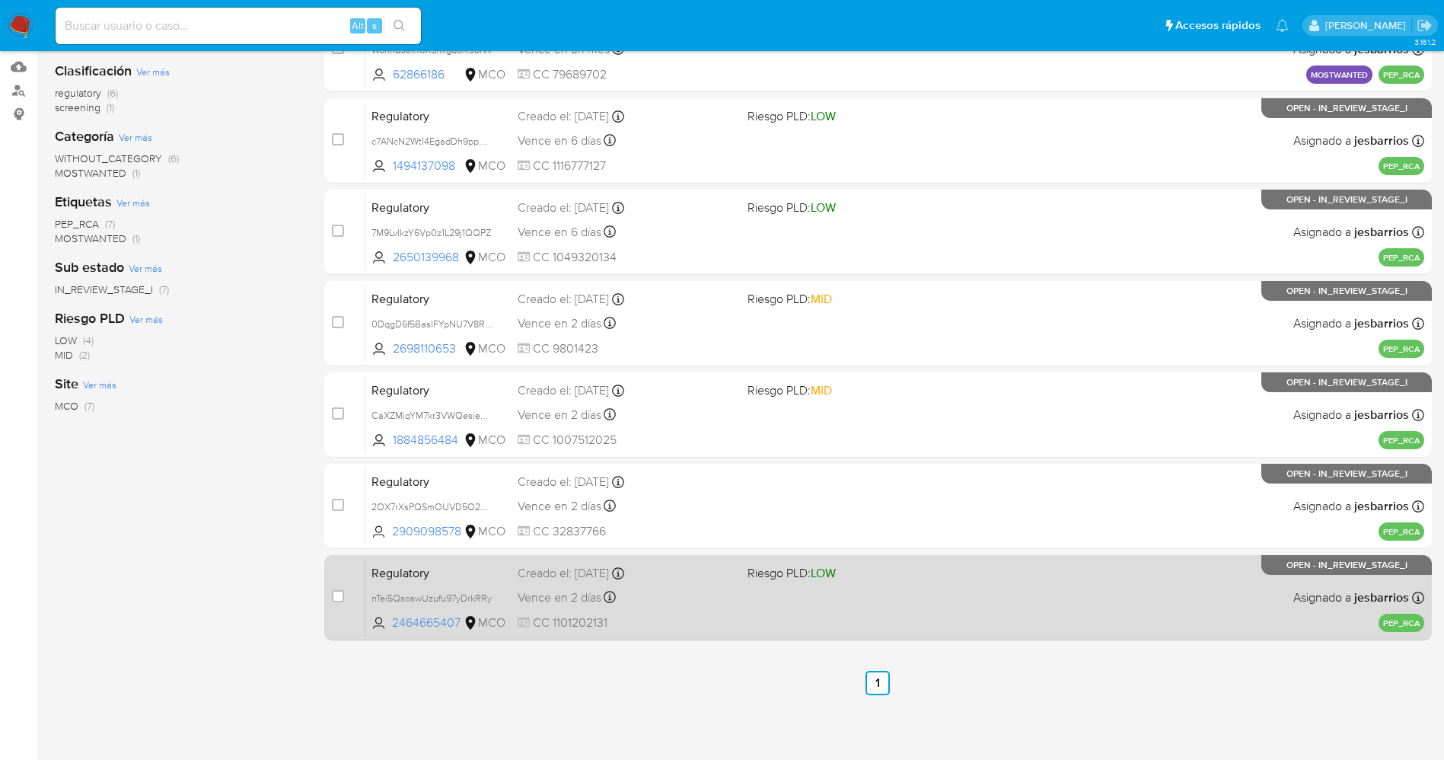
click at [893, 610] on div "Regulatory nTei5QsoswUzufu97yDrkRRy 2464665407 MCO Riesgo PLD: LOW Creado el: 0…" at bounding box center [895, 597] width 1059 height 77
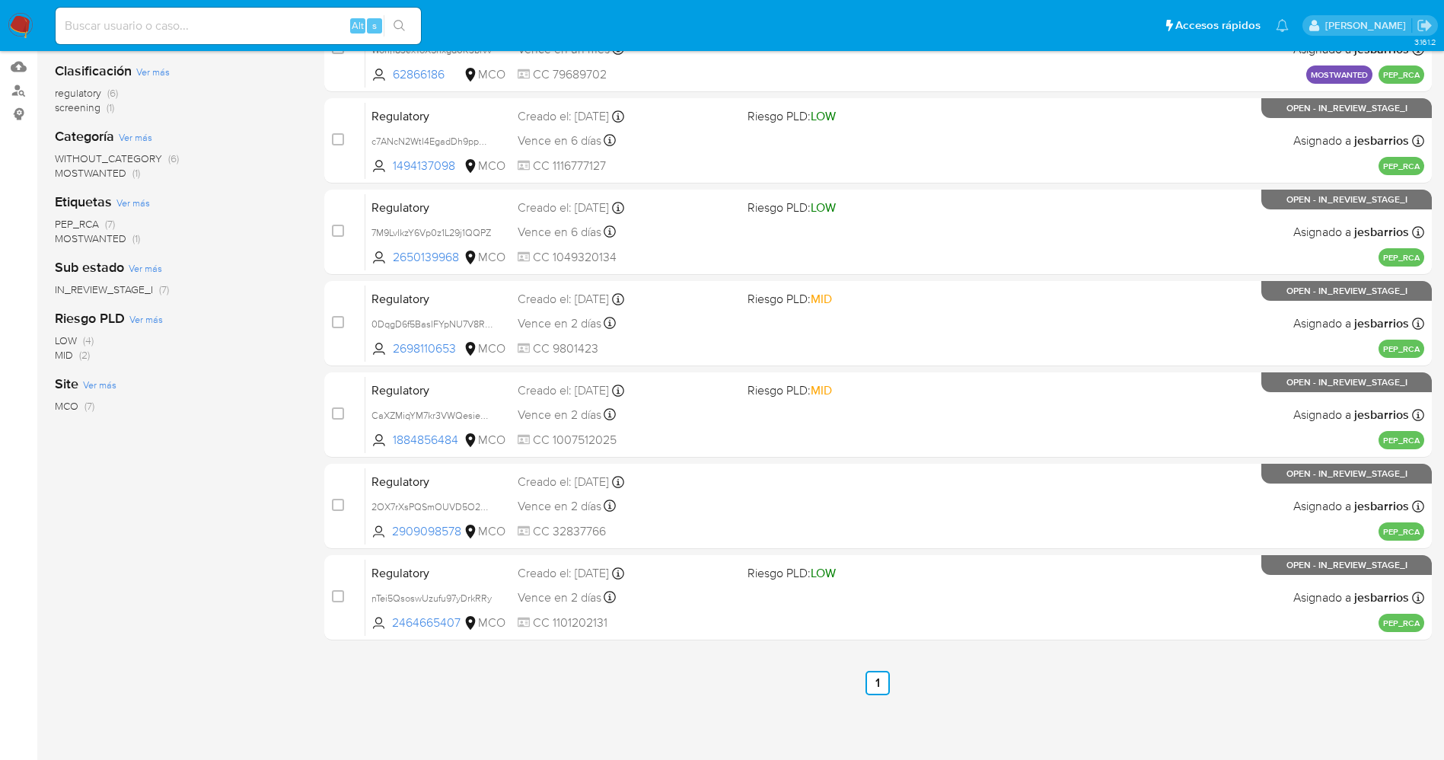
click at [27, 18] on img at bounding box center [21, 26] width 26 height 26
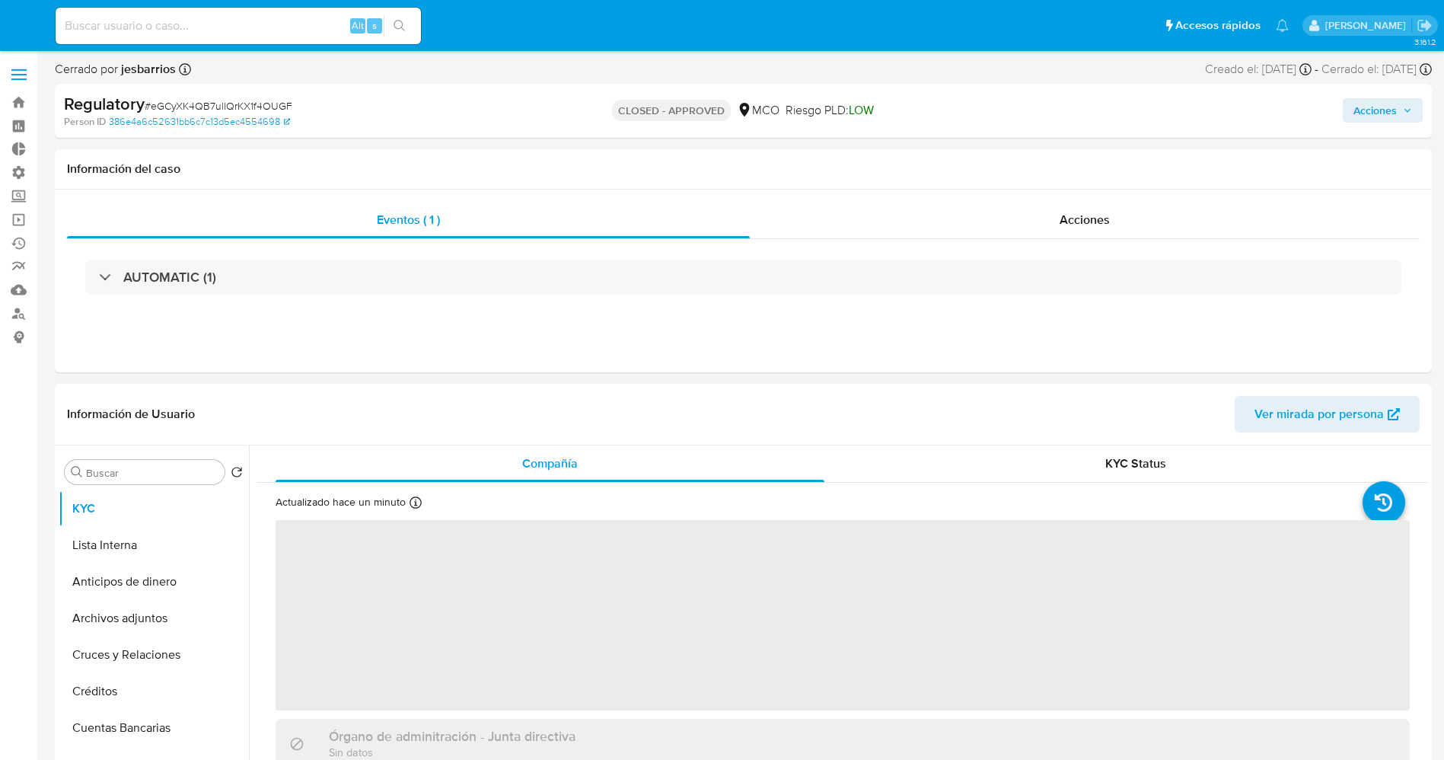
select select "10"
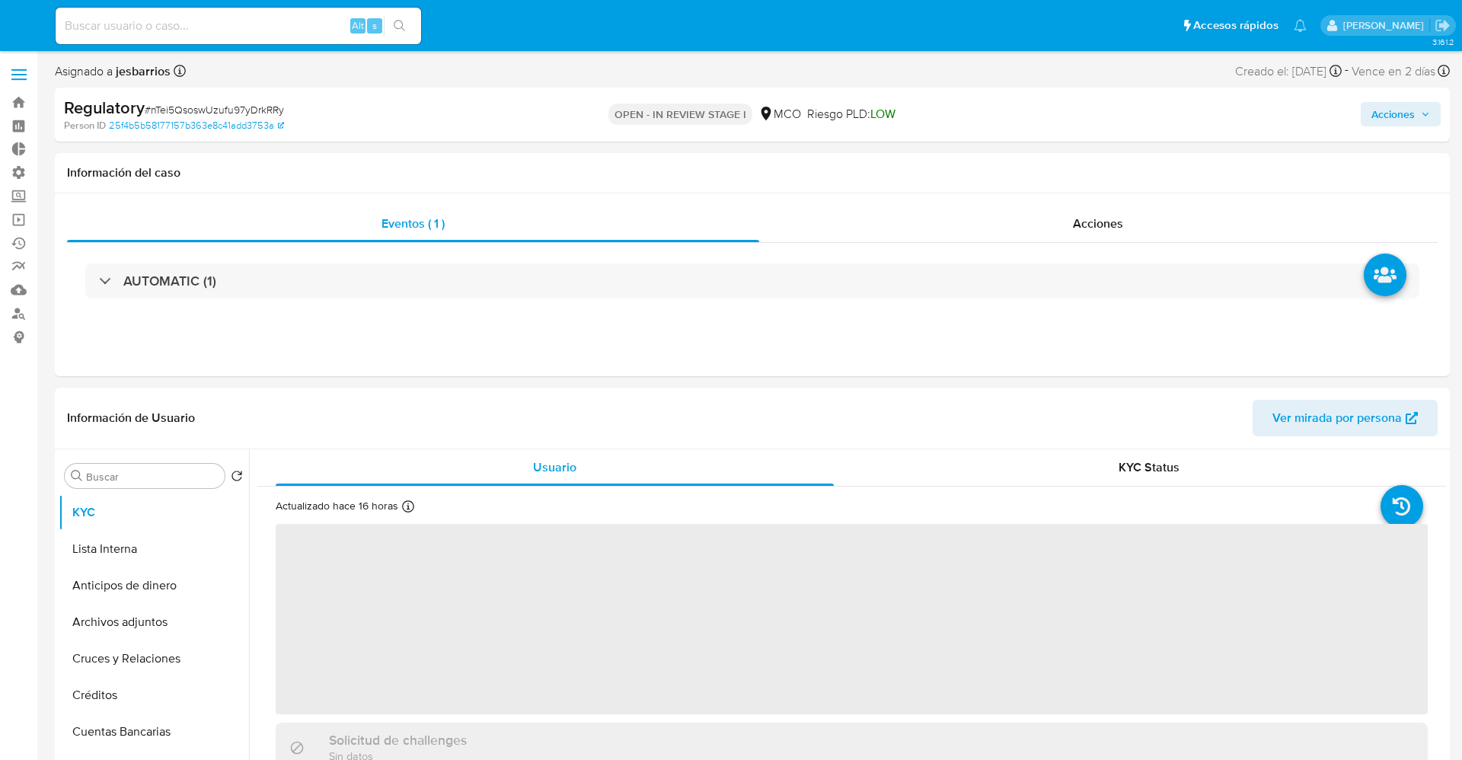
select select "10"
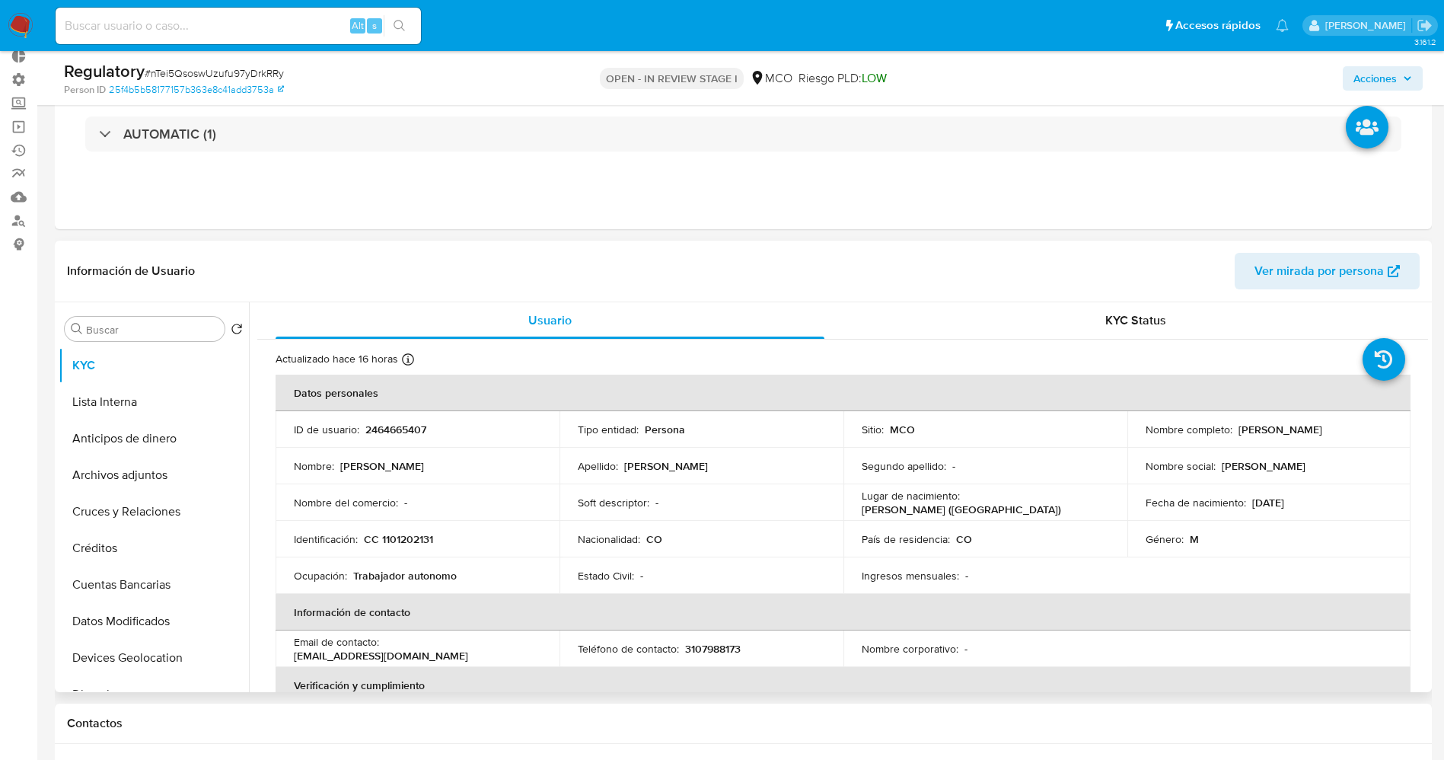
scroll to position [114, 0]
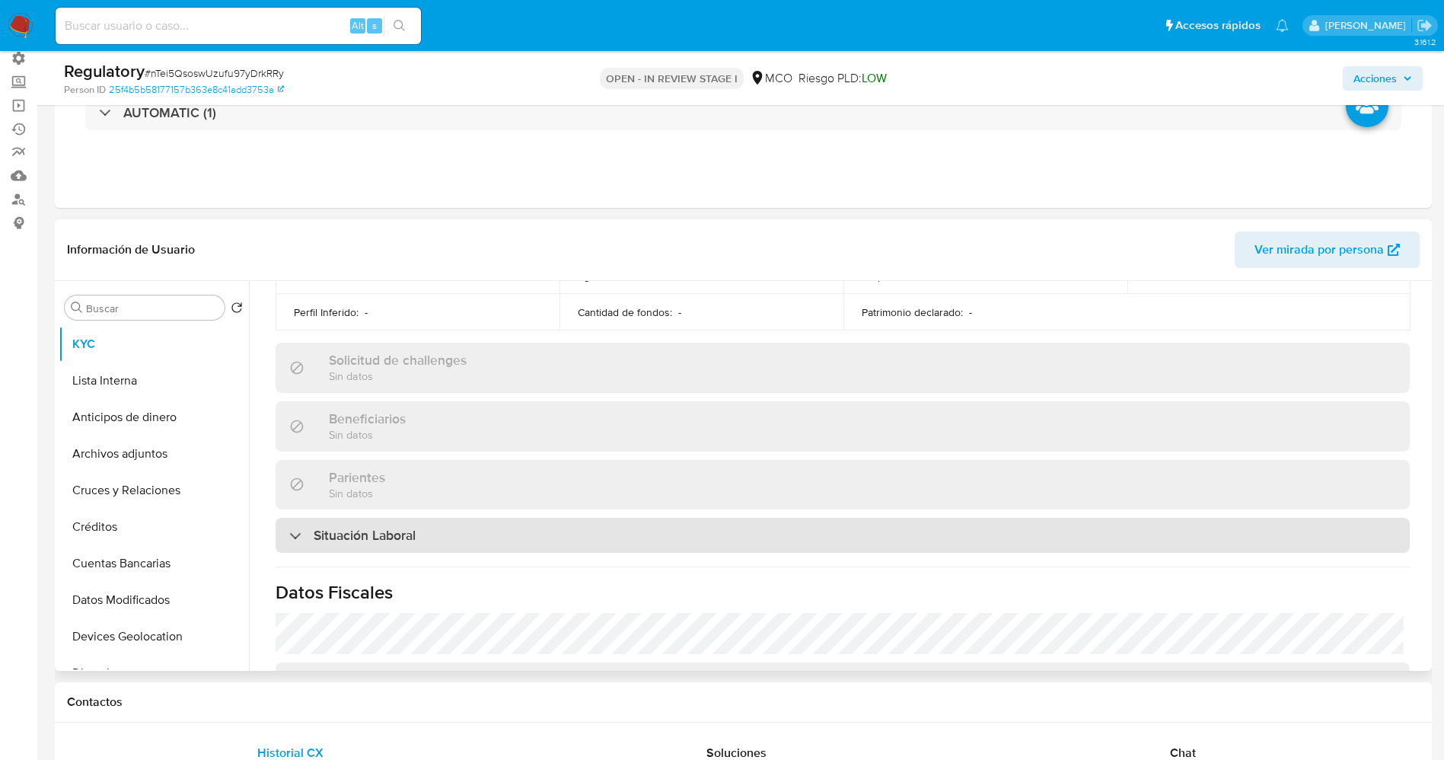
click at [397, 531] on h3 "Situación Laboral" at bounding box center [365, 535] width 102 height 17
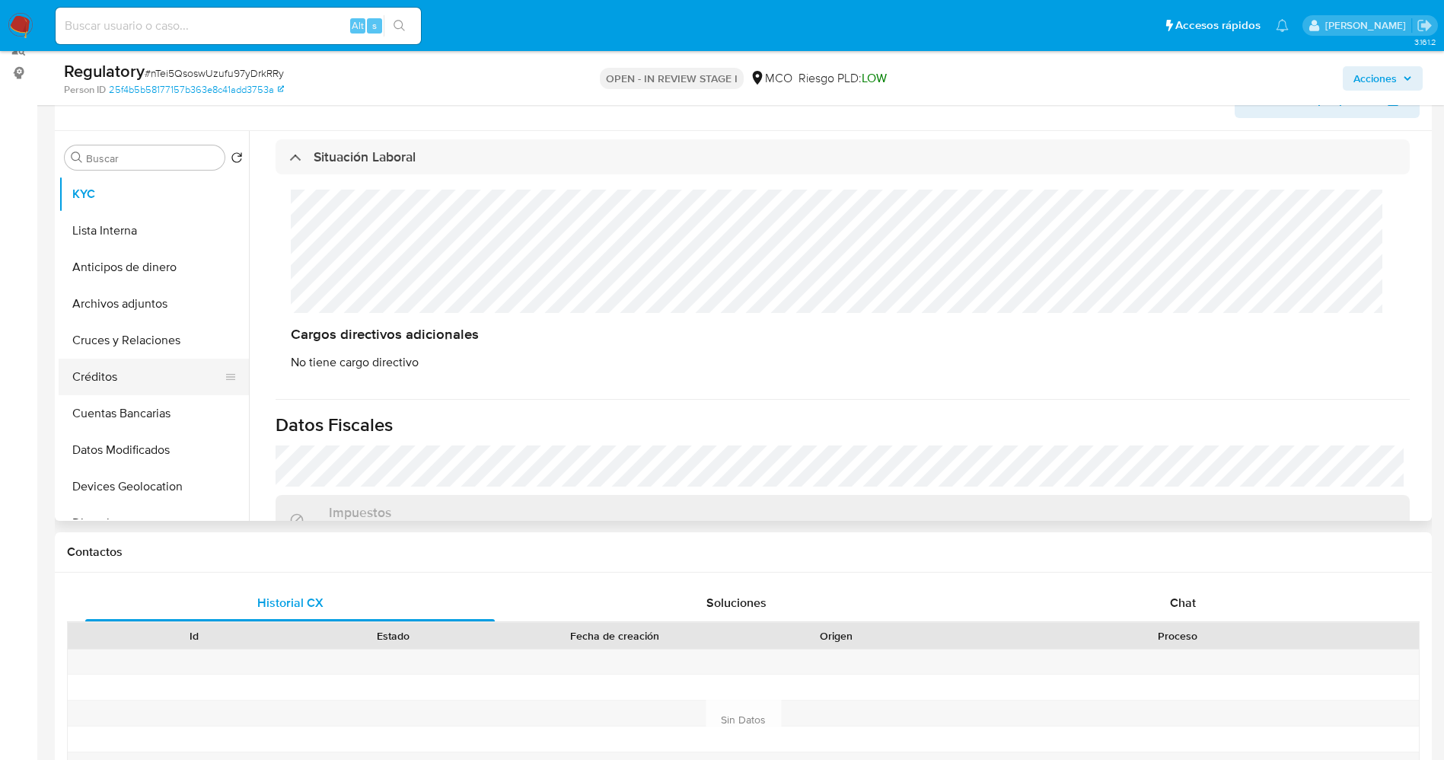
scroll to position [228, 0]
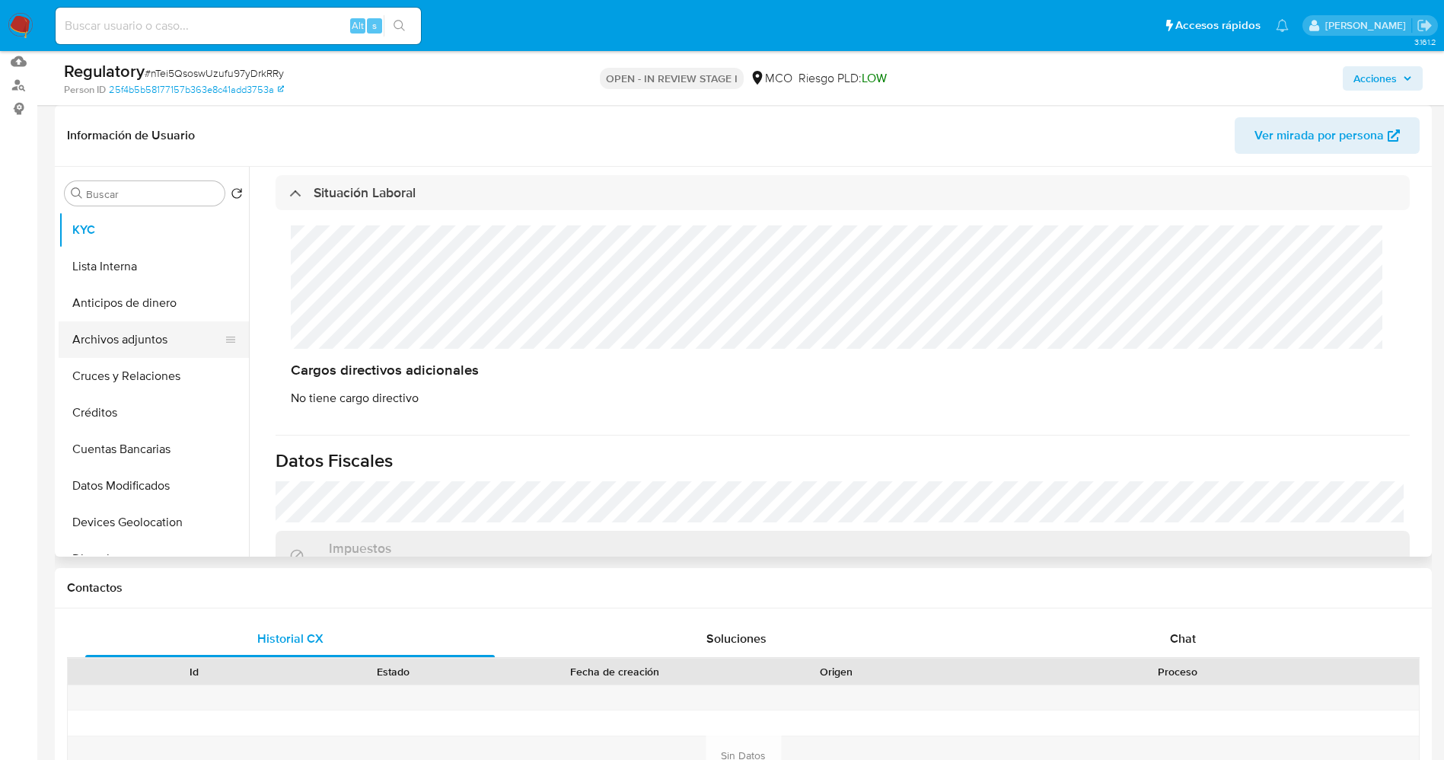
click at [113, 337] on button "Archivos adjuntos" at bounding box center [148, 339] width 178 height 37
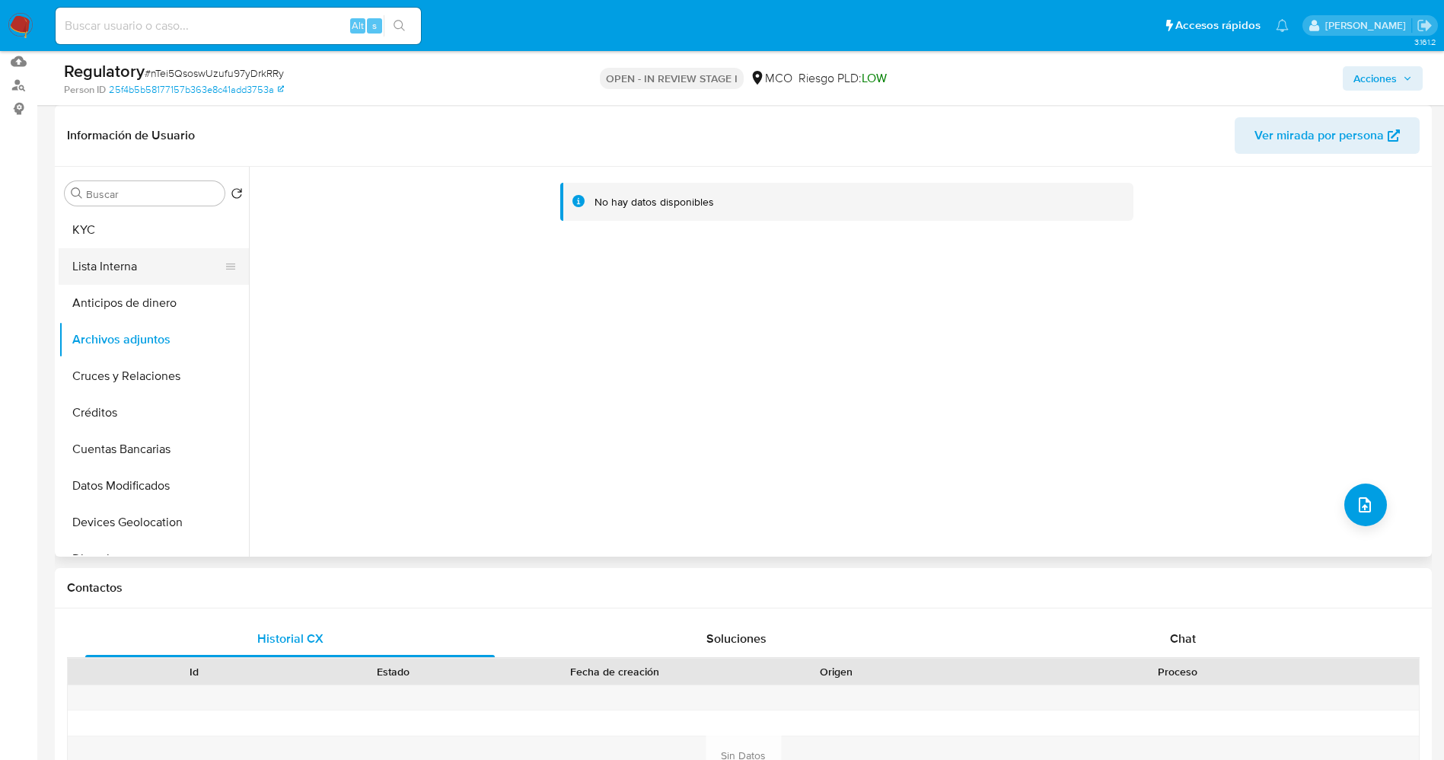
click at [126, 251] on button "Lista Interna" at bounding box center [148, 266] width 178 height 37
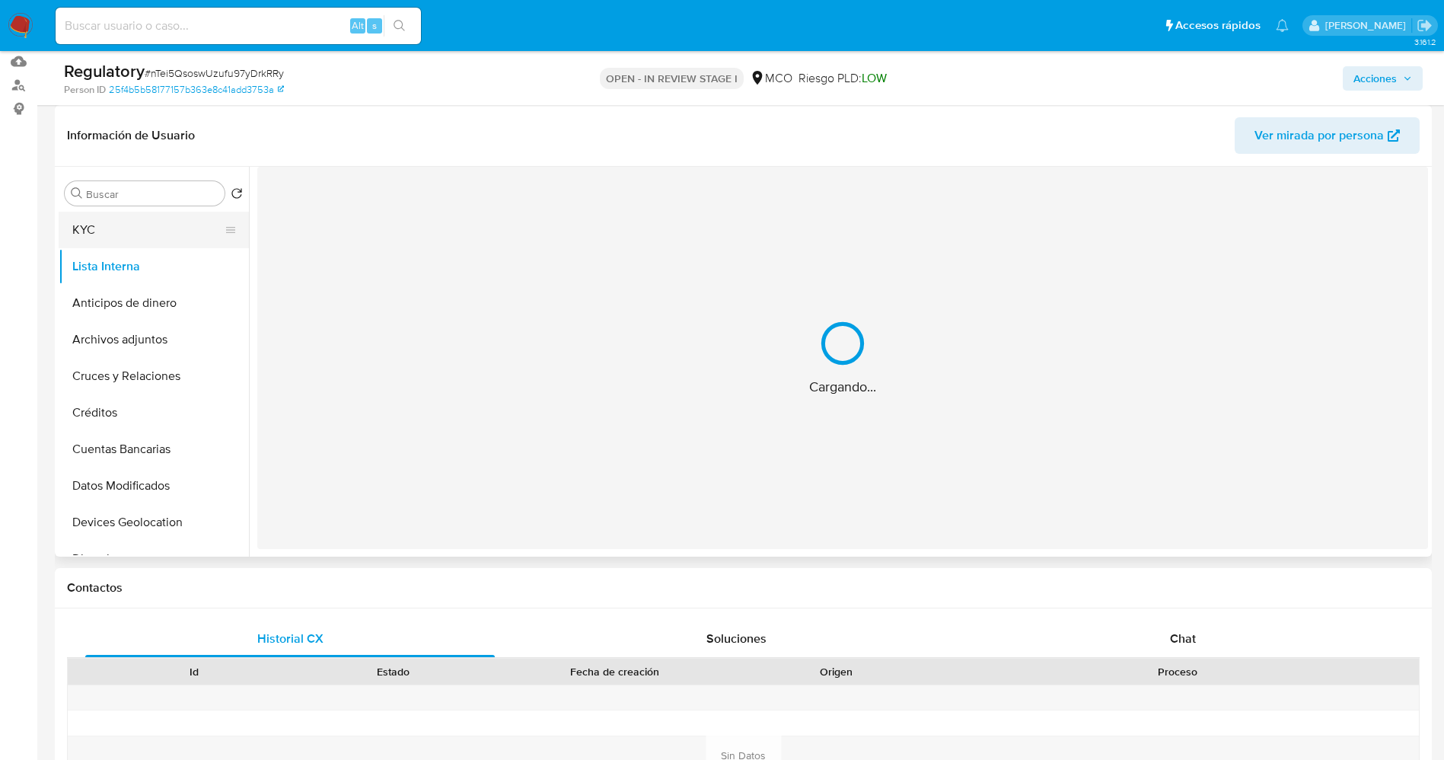
click at [119, 229] on button "KYC" at bounding box center [148, 230] width 178 height 37
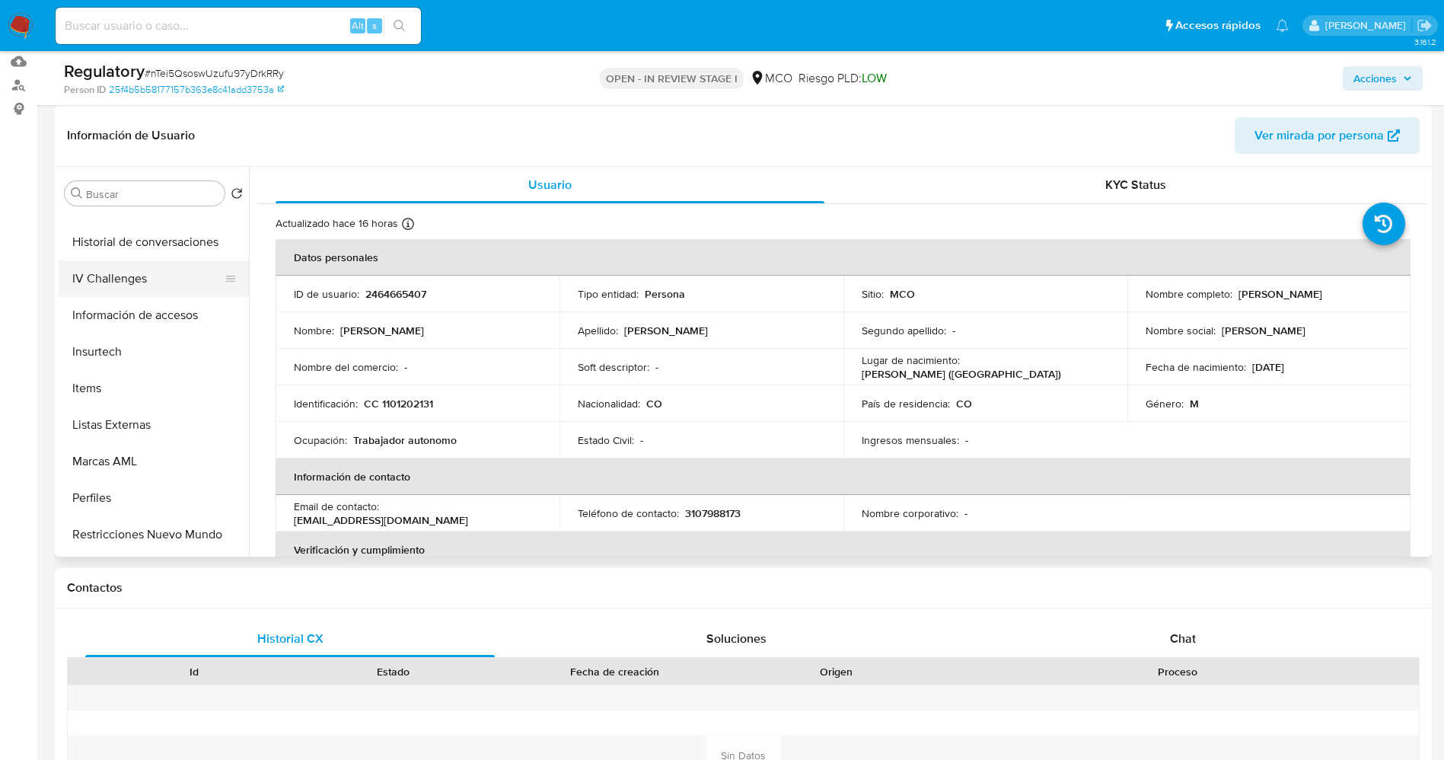
scroll to position [685, 0]
click at [123, 317] on button "Listas Externas" at bounding box center [148, 312] width 178 height 37
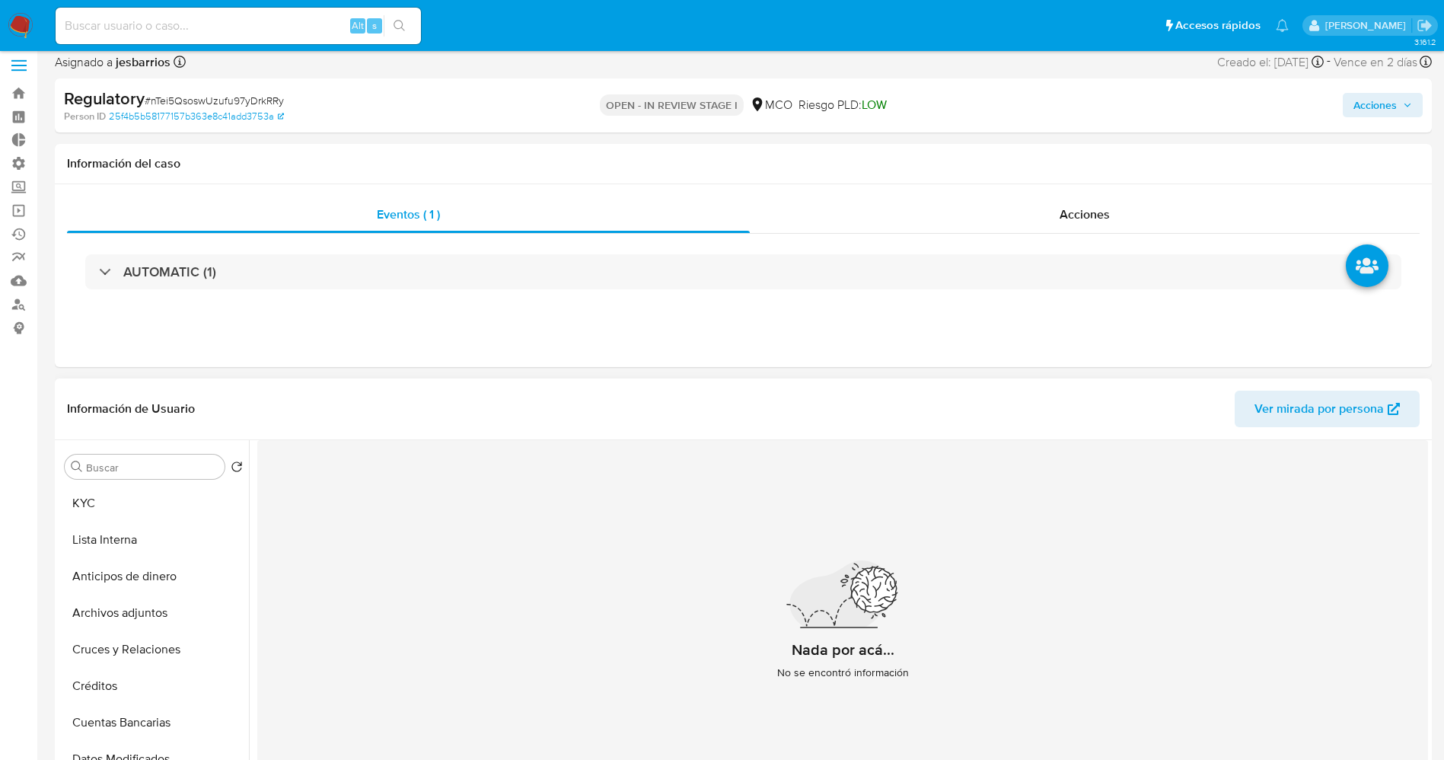
scroll to position [0, 0]
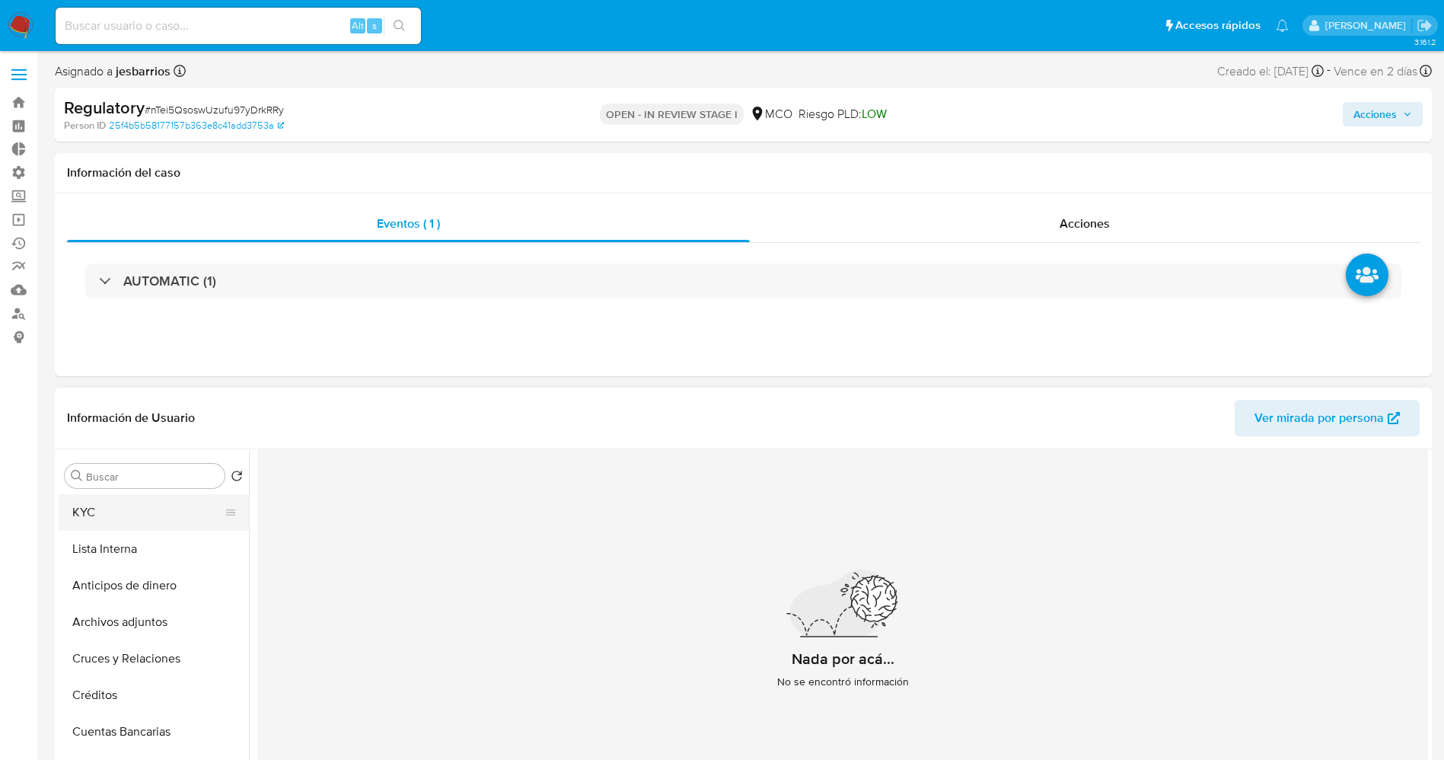
click at [82, 503] on button "KYC" at bounding box center [148, 512] width 178 height 37
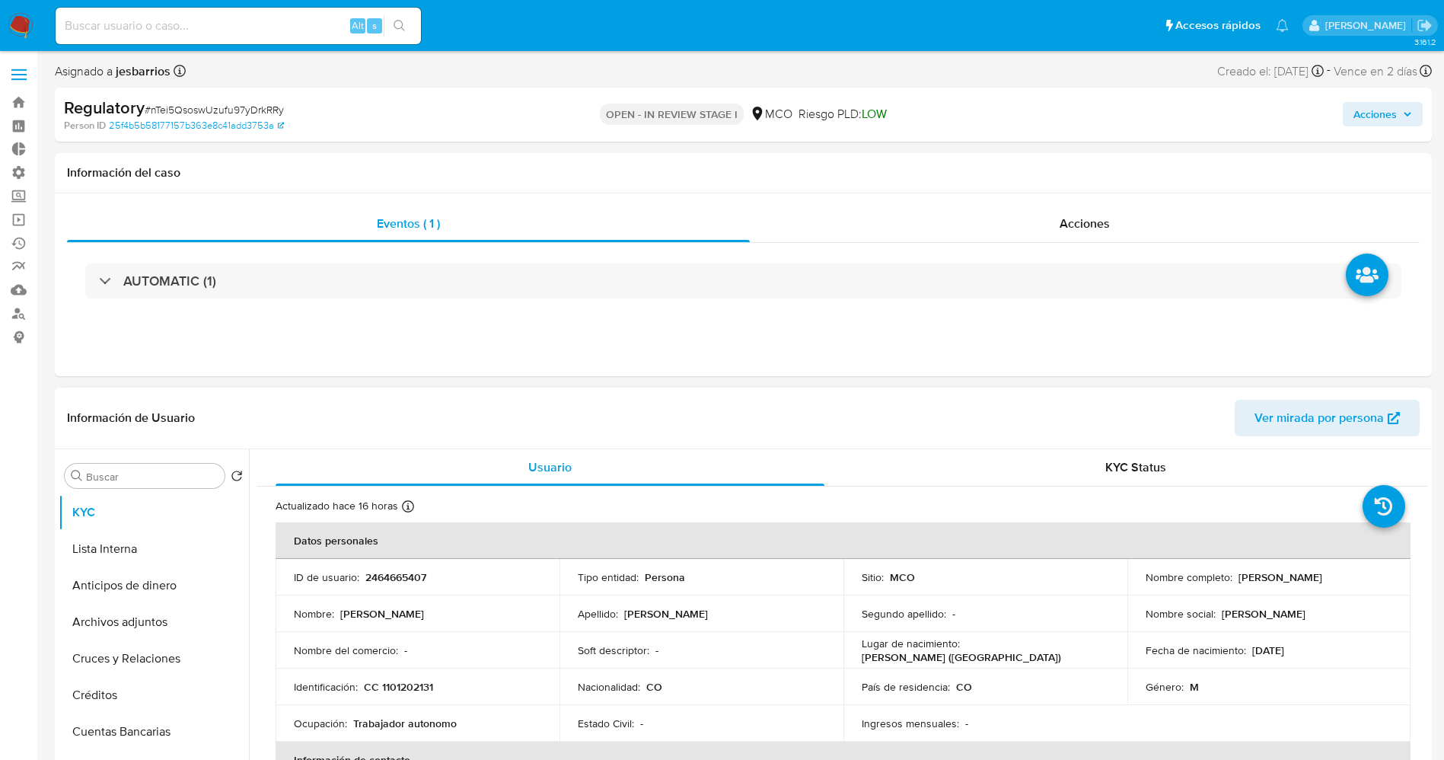
drag, startPoint x: 1144, startPoint y: 583, endPoint x: 1340, endPoint y: 583, distance: 195.7
click at [1340, 583] on div "Nombre completo : [PERSON_NAME]" at bounding box center [1269, 577] width 247 height 14
copy p "[PERSON_NAME]"
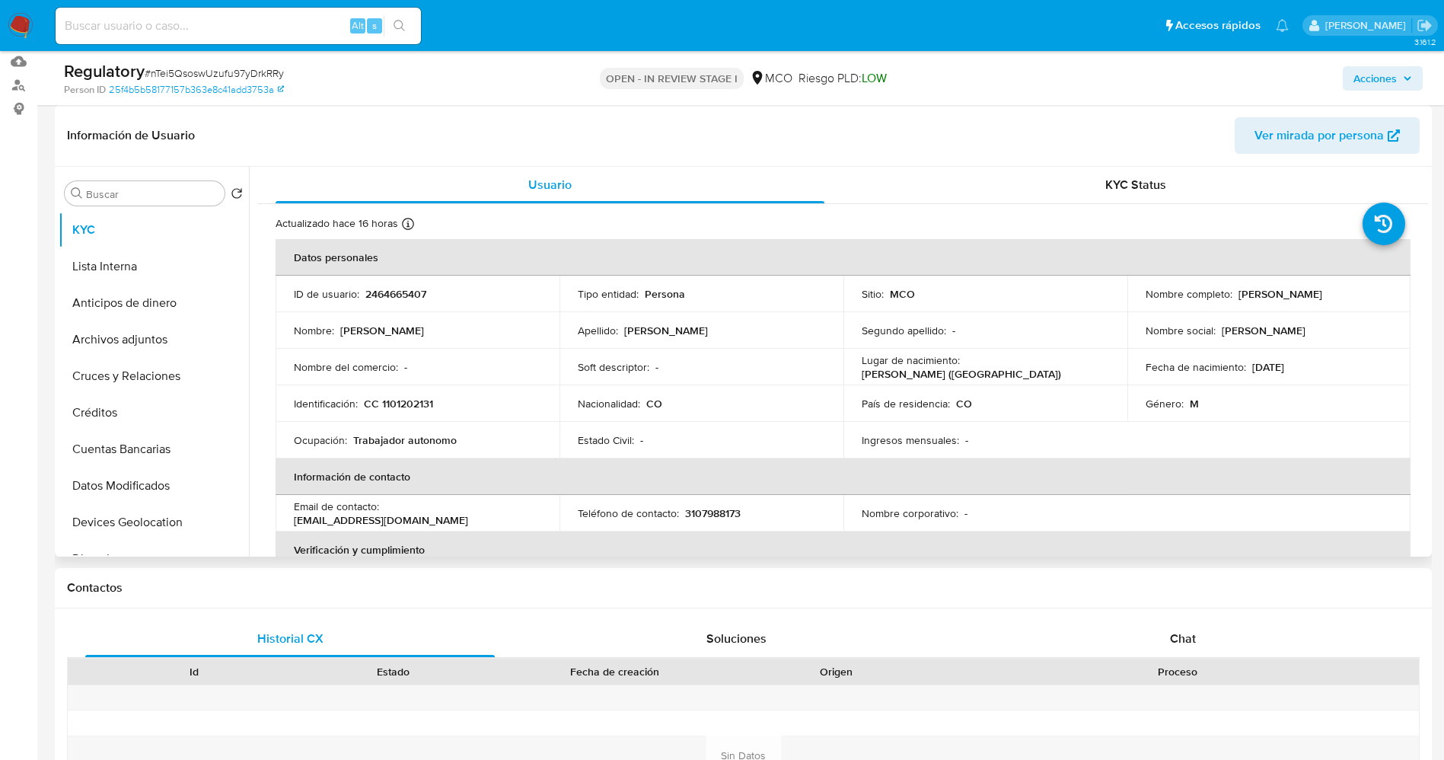
copy p "[PERSON_NAME]"
click at [790, 371] on div "Soft descriptor : -" at bounding box center [701, 367] width 247 height 14
drag, startPoint x: 1129, startPoint y: 298, endPoint x: 1327, endPoint y: 305, distance: 198.1
click at [1327, 305] on td "Nombre completo : [PERSON_NAME]" at bounding box center [1270, 294] width 284 height 37
copy p "Angelo Alexander Velasquez Caballero"
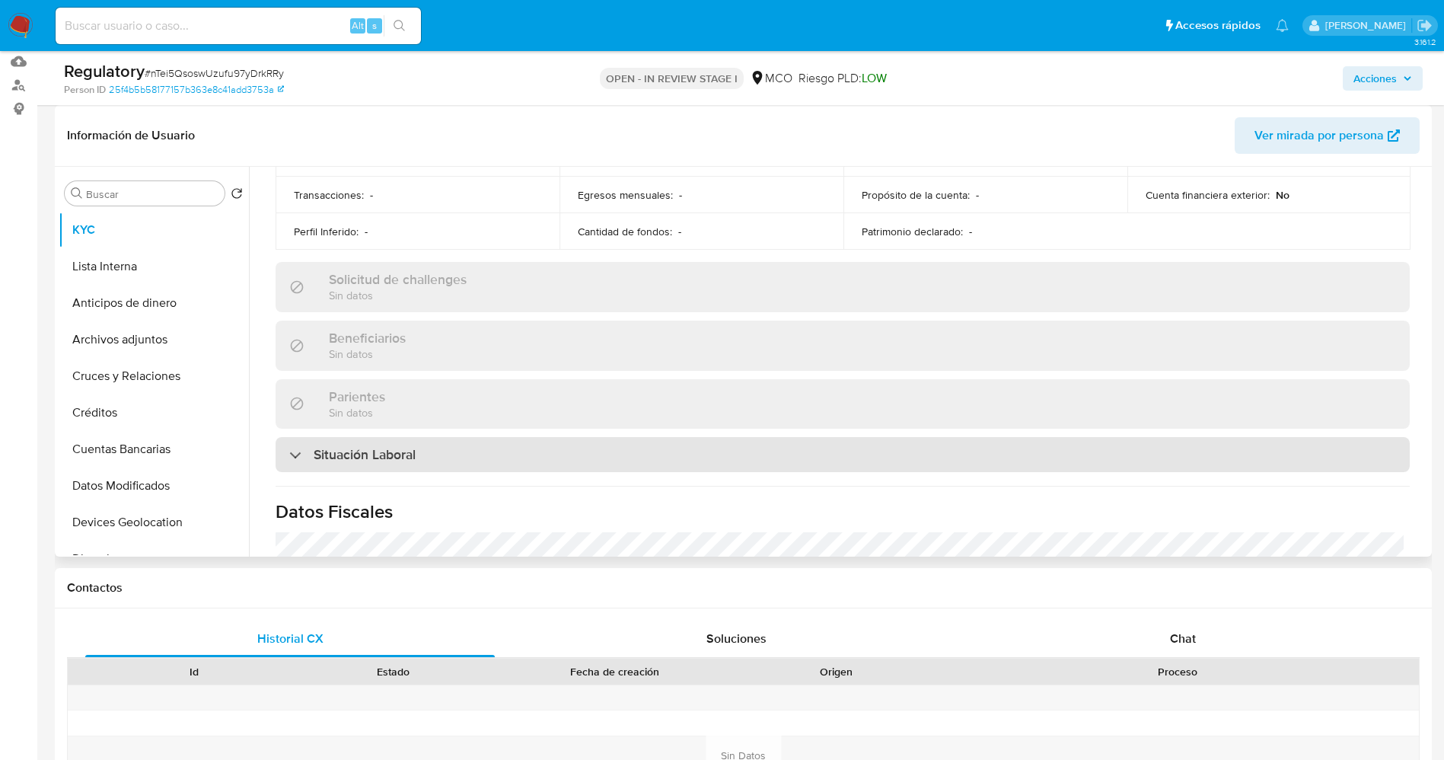
scroll to position [571, 0]
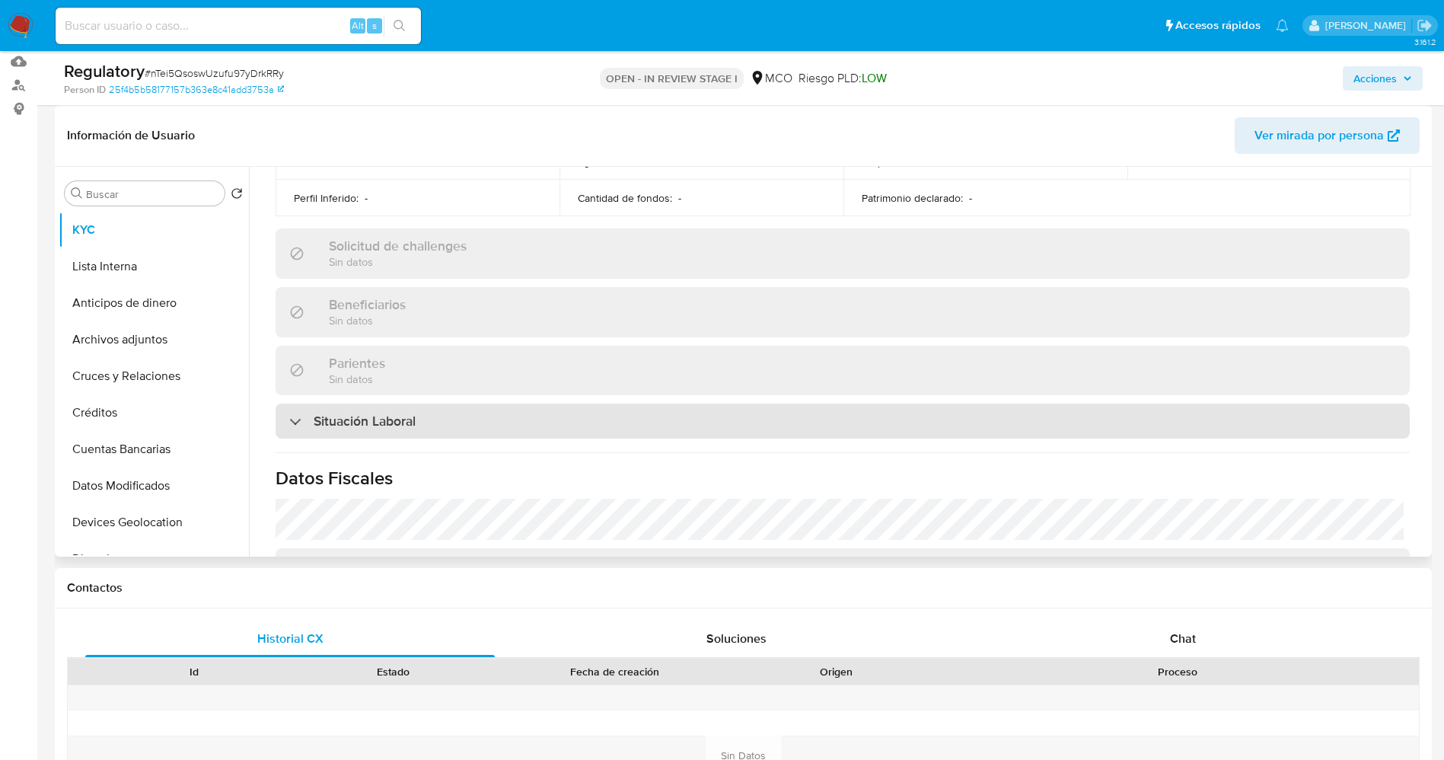
click at [469, 417] on div "Situación Laboral" at bounding box center [843, 421] width 1135 height 35
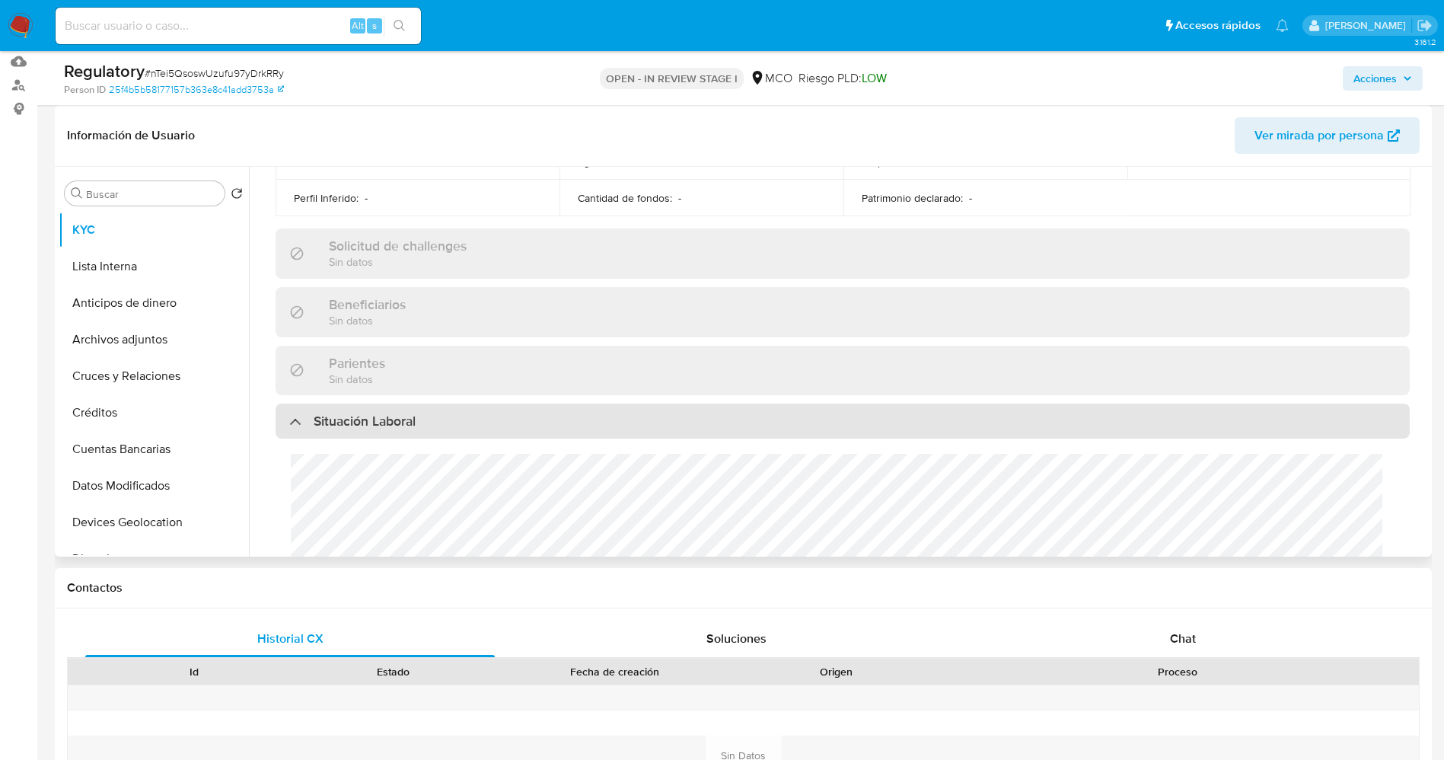
click at [469, 417] on div "Situación Laboral" at bounding box center [843, 421] width 1135 height 35
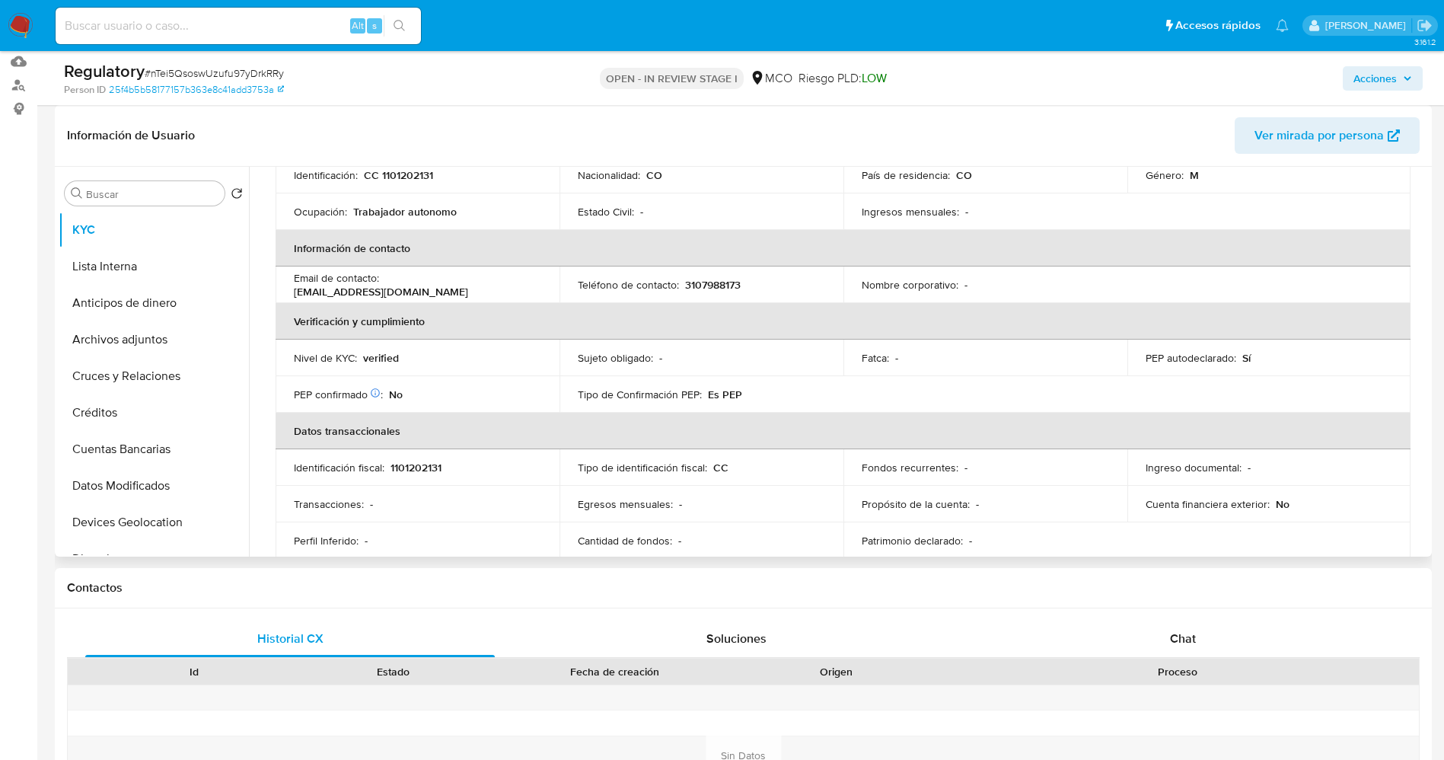
scroll to position [114, 0]
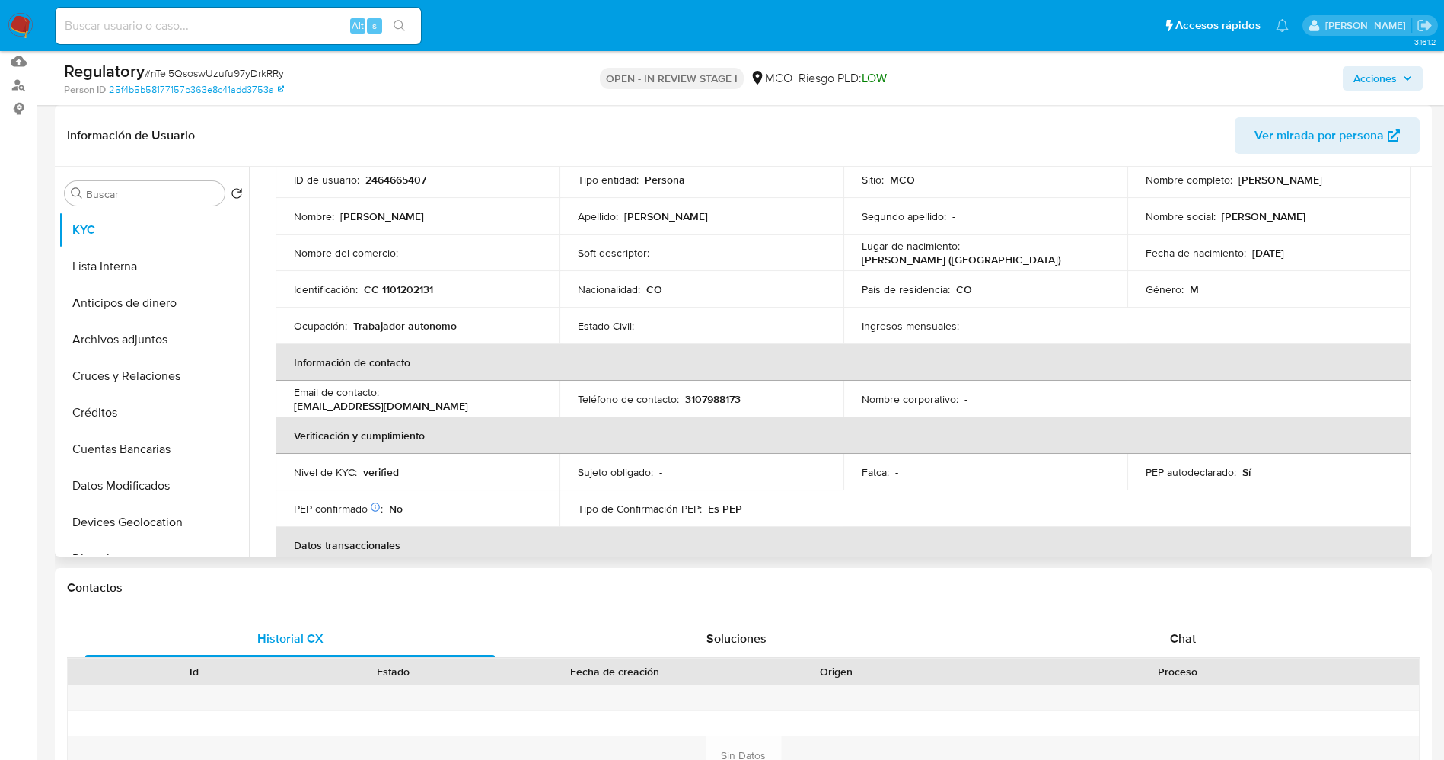
drag, startPoint x: 1141, startPoint y: 188, endPoint x: 1346, endPoint y: 188, distance: 205.6
click at [1346, 187] on div "Nombre completo : Angelo Alexander Velasquez Caballero" at bounding box center [1269, 180] width 247 height 14
copy p "Angelo Alexander Velasquez Caballero"
drag, startPoint x: 1015, startPoint y: 351, endPoint x: 897, endPoint y: 356, distance: 118.1
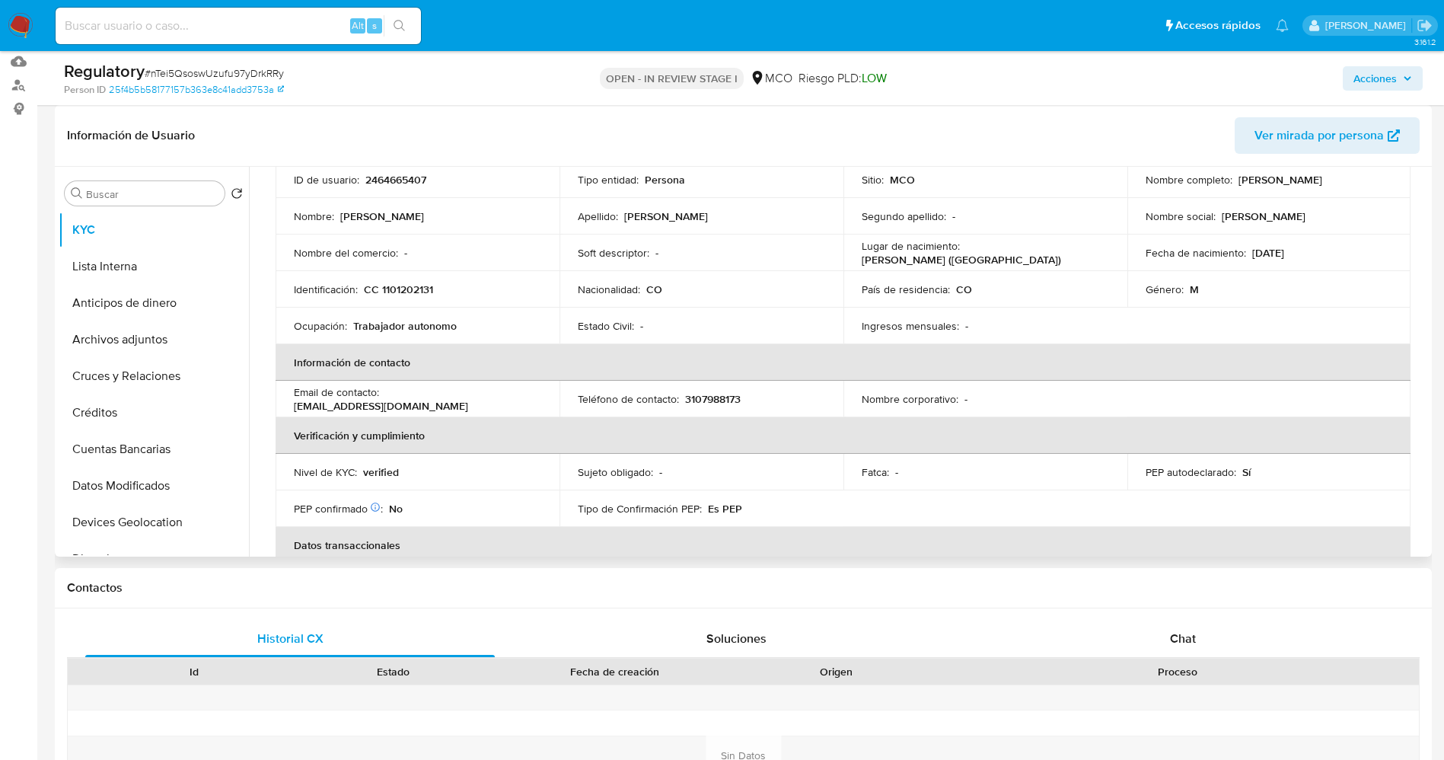
click at [897, 356] on th "Información de contacto" at bounding box center [843, 362] width 1135 height 37
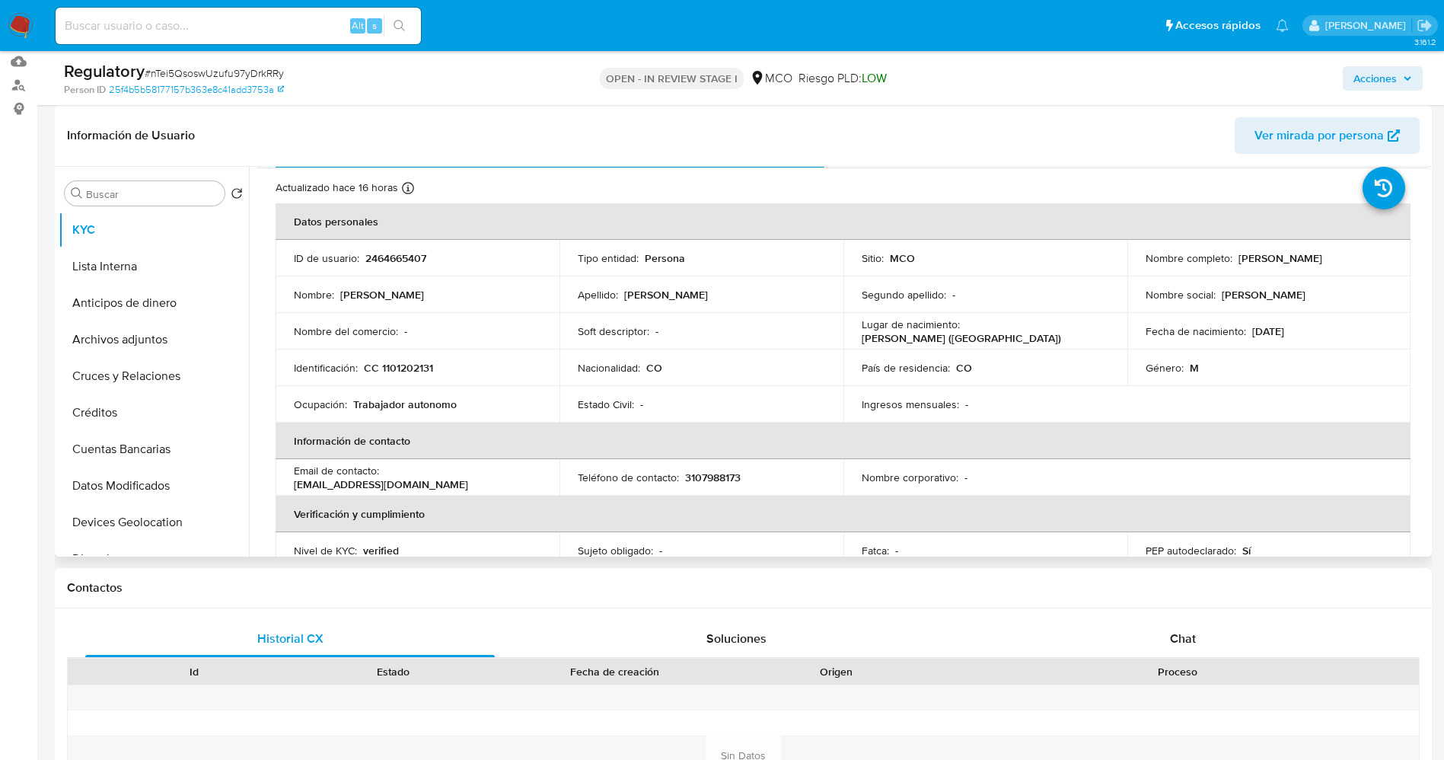
scroll to position [0, 0]
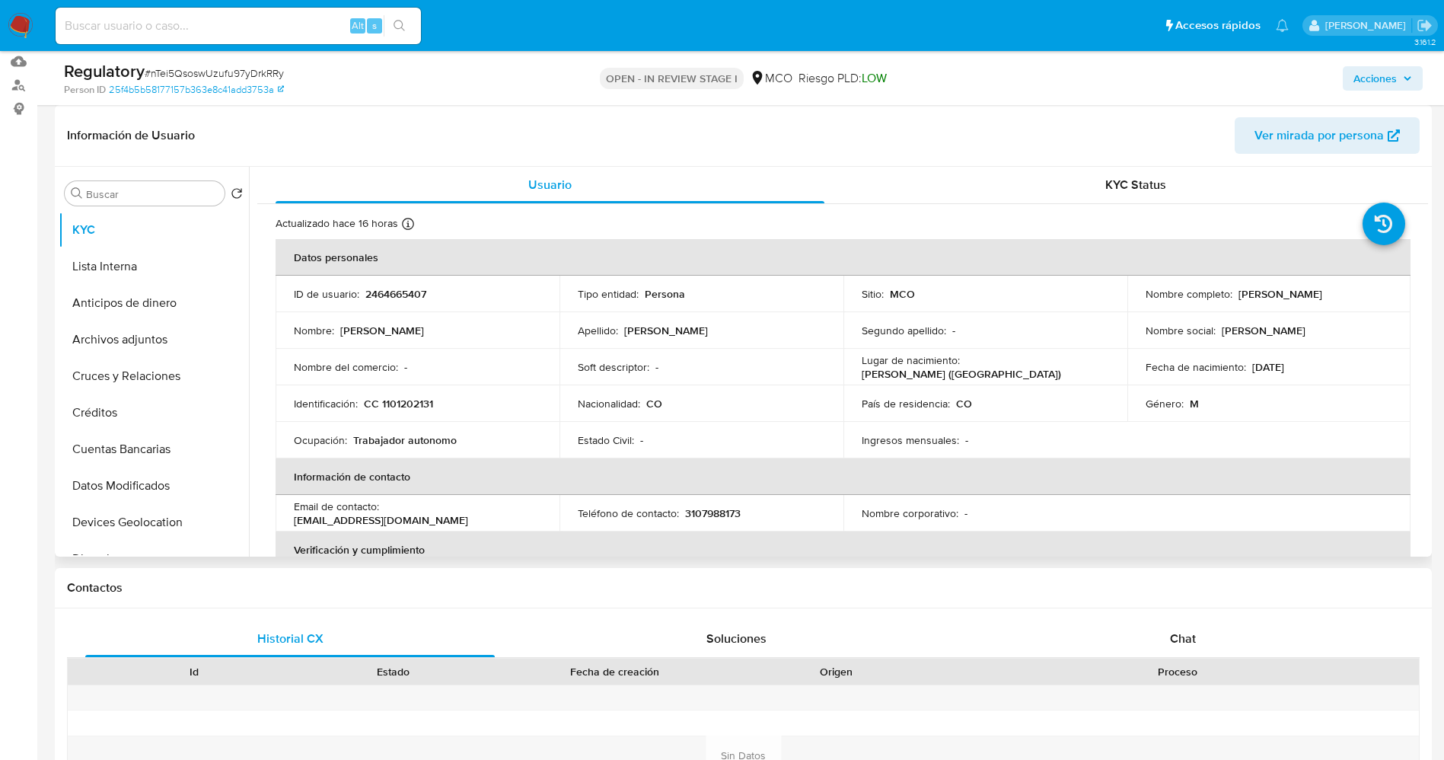
drag, startPoint x: 1141, startPoint y: 308, endPoint x: 1333, endPoint y: 301, distance: 192.0
click at [1333, 301] on div "Nombre completo : Angelo Alexander Velasquez Caballero" at bounding box center [1269, 294] width 247 height 14
copy p "Angelo Alexander Velasquez Caballero"
drag, startPoint x: 380, startPoint y: 404, endPoint x: 452, endPoint y: 396, distance: 72.0
click at [452, 397] on div "Identificación : CC 1101202131" at bounding box center [417, 404] width 247 height 14
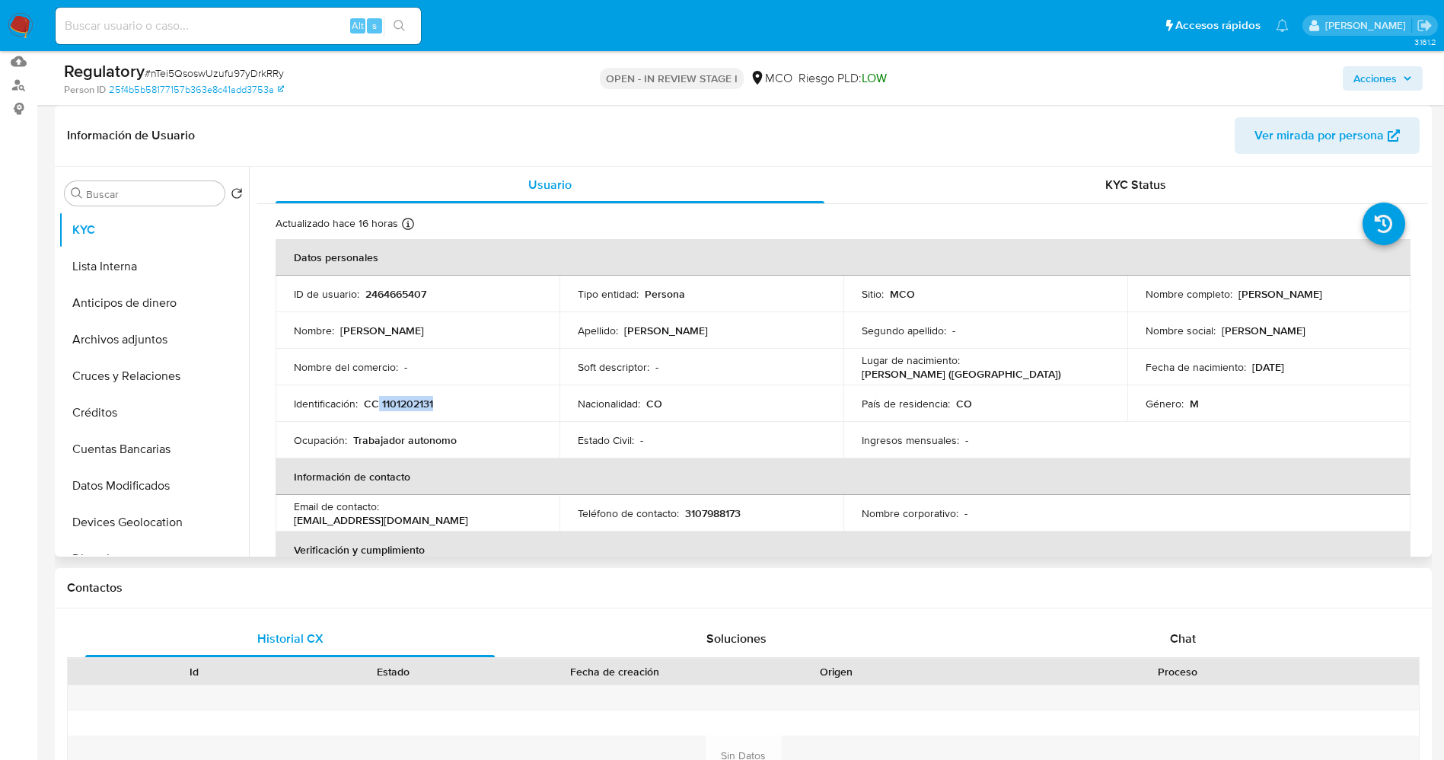
copy p "1101202131"
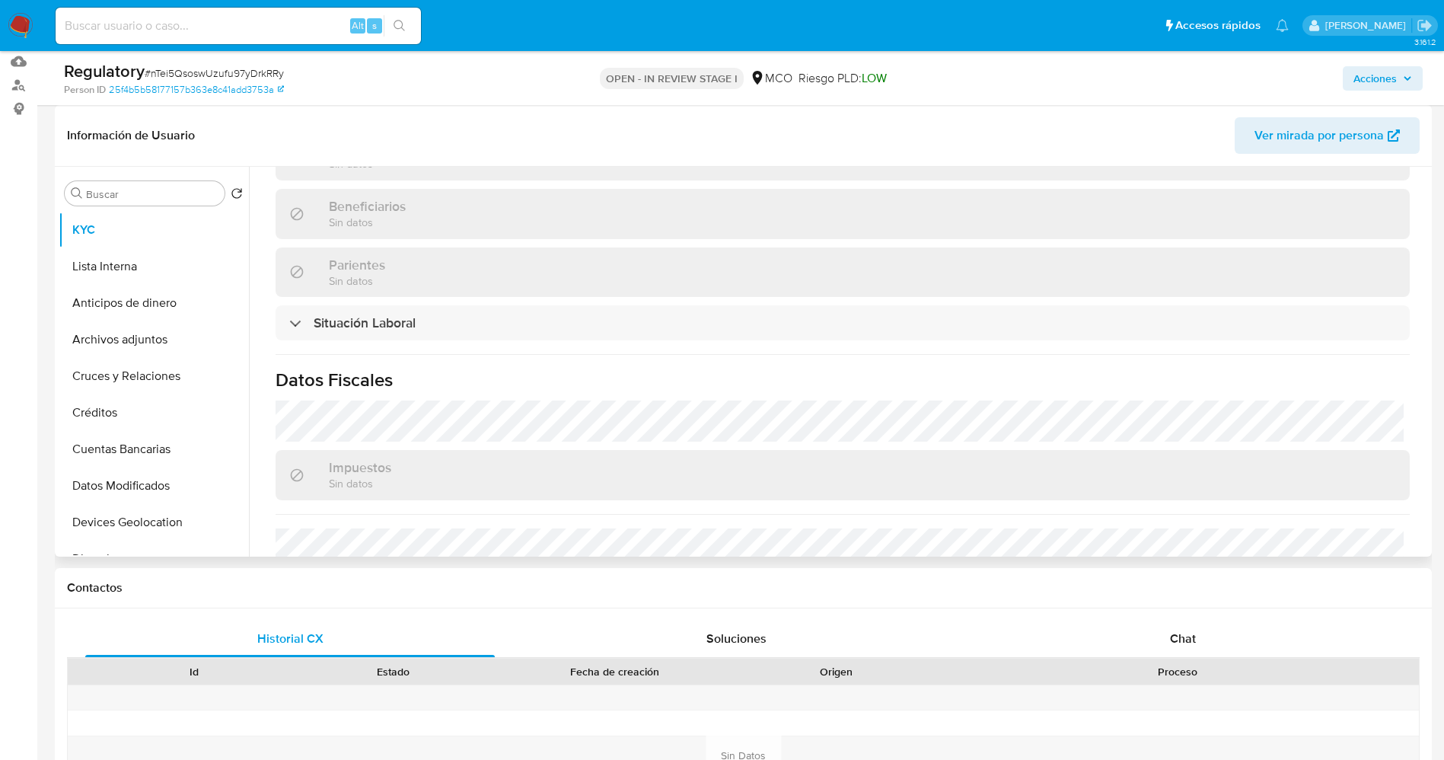
scroll to position [685, 0]
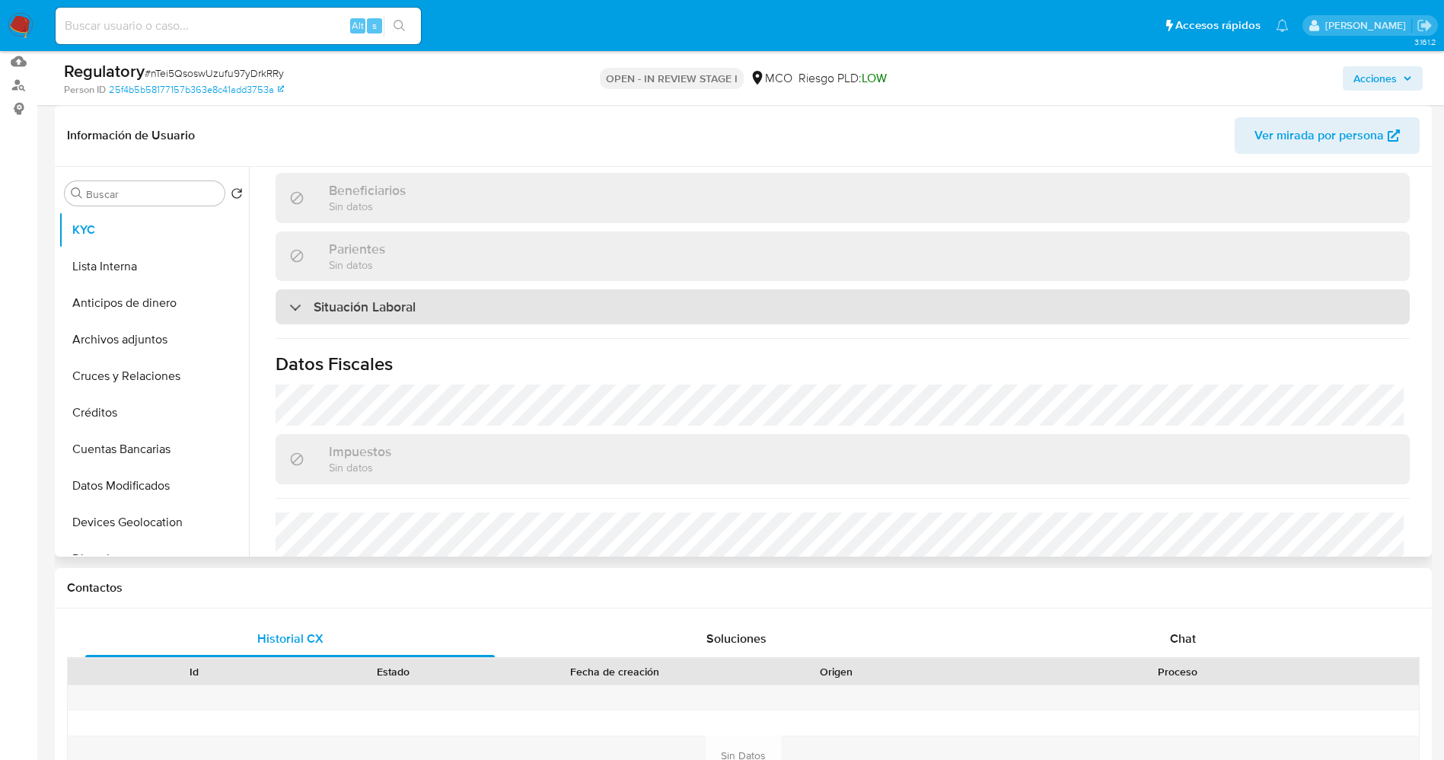
click at [606, 293] on div "Situación Laboral" at bounding box center [843, 306] width 1135 height 35
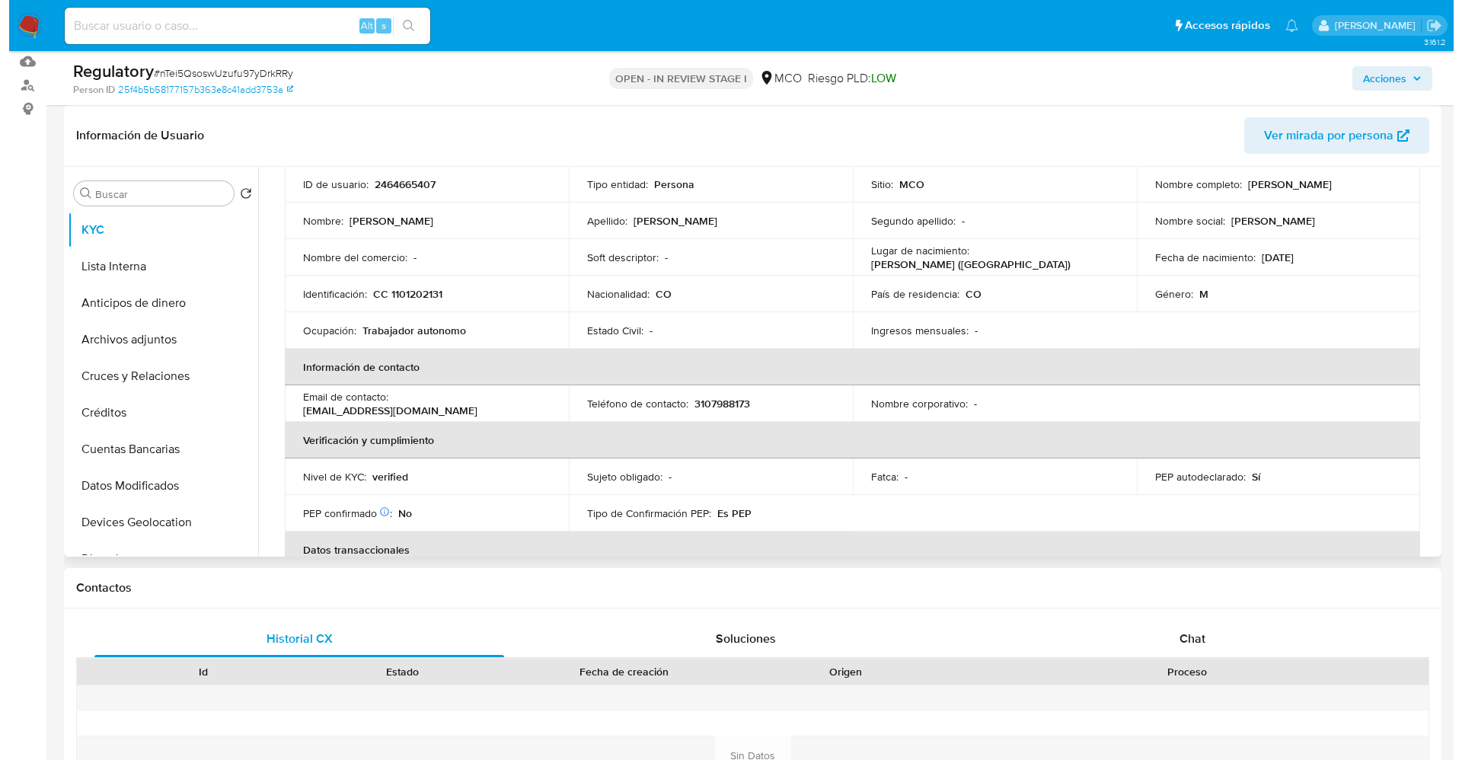
scroll to position [0, 0]
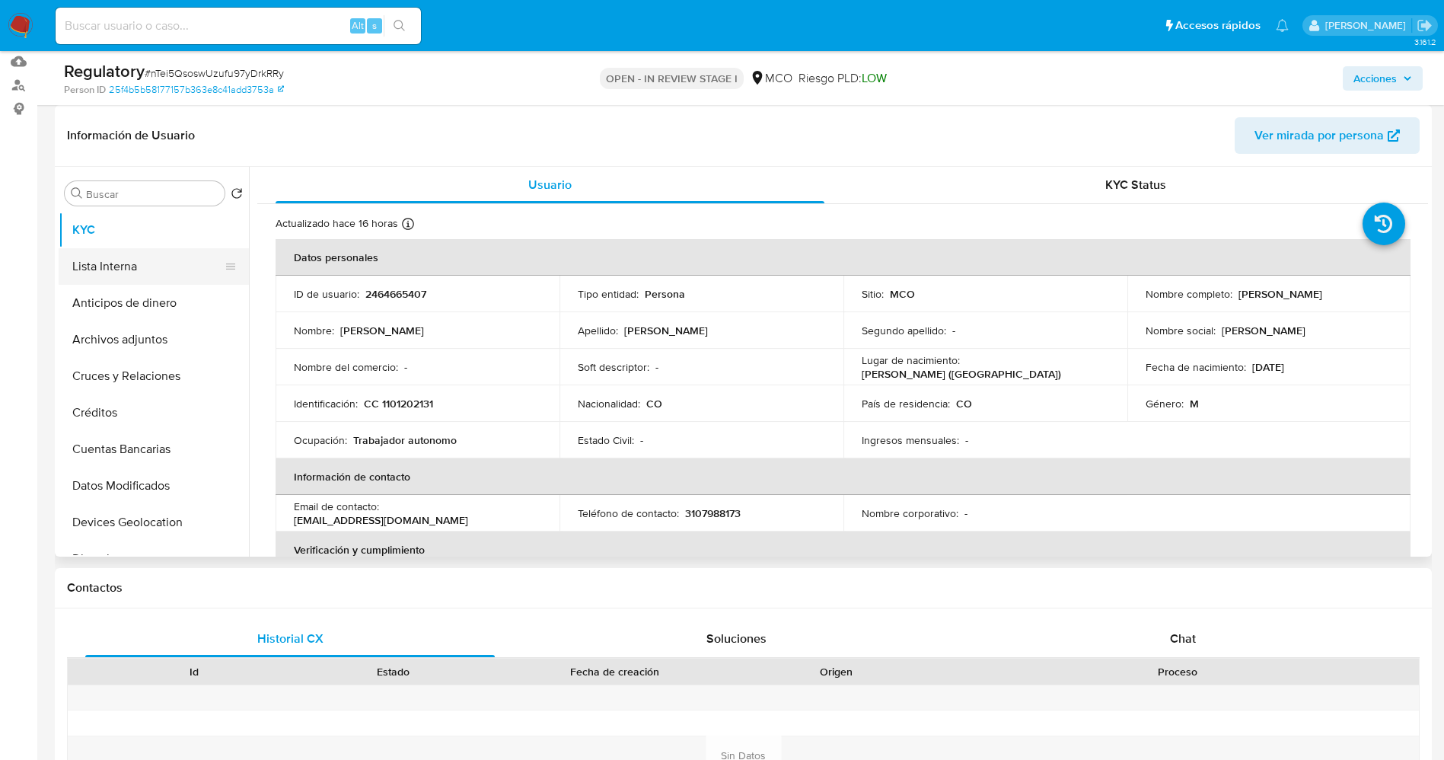
click at [161, 273] on button "Lista Interna" at bounding box center [148, 266] width 178 height 37
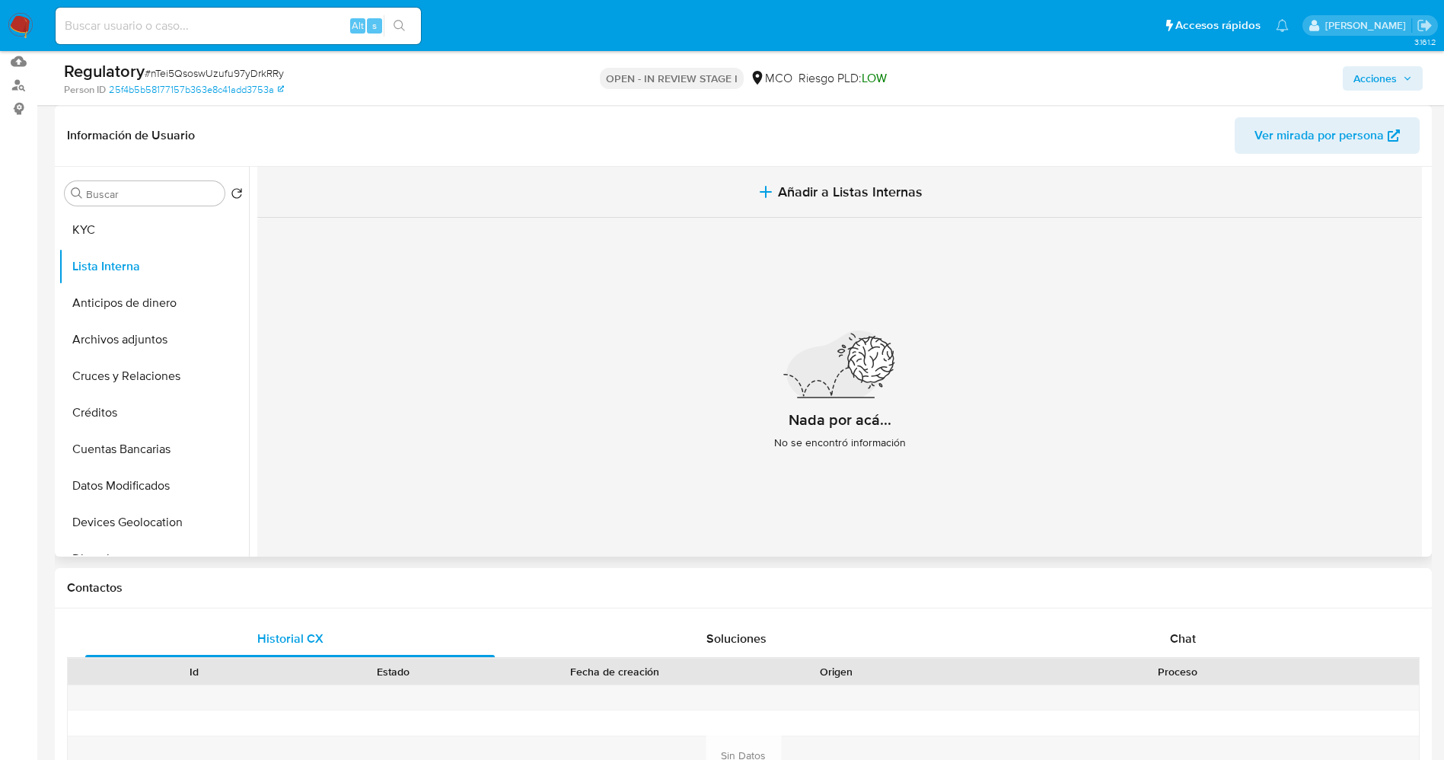
click at [852, 200] on span "Añadir a Listas Internas" at bounding box center [850, 192] width 145 height 17
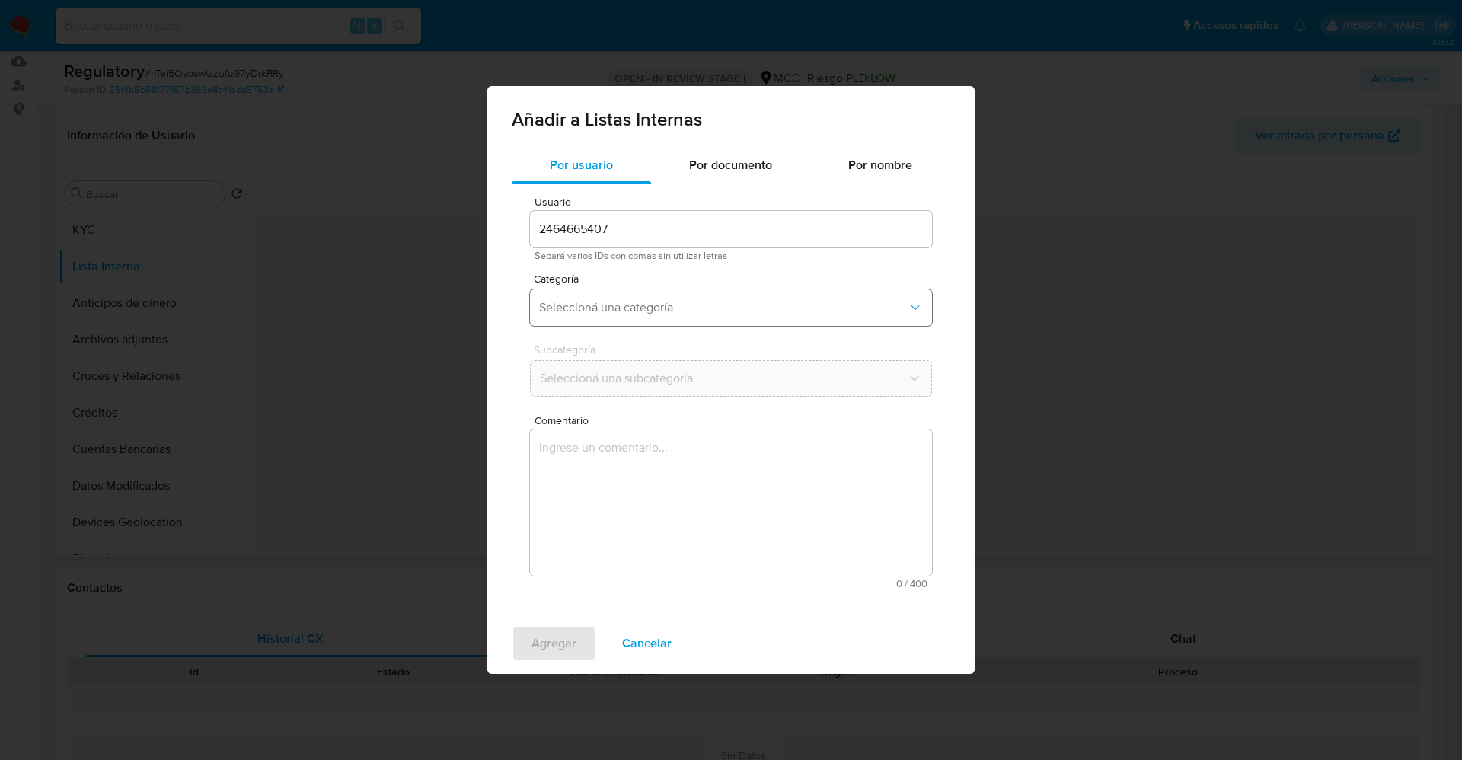
click at [731, 292] on button "Seleccioná una categoría" at bounding box center [731, 307] width 402 height 37
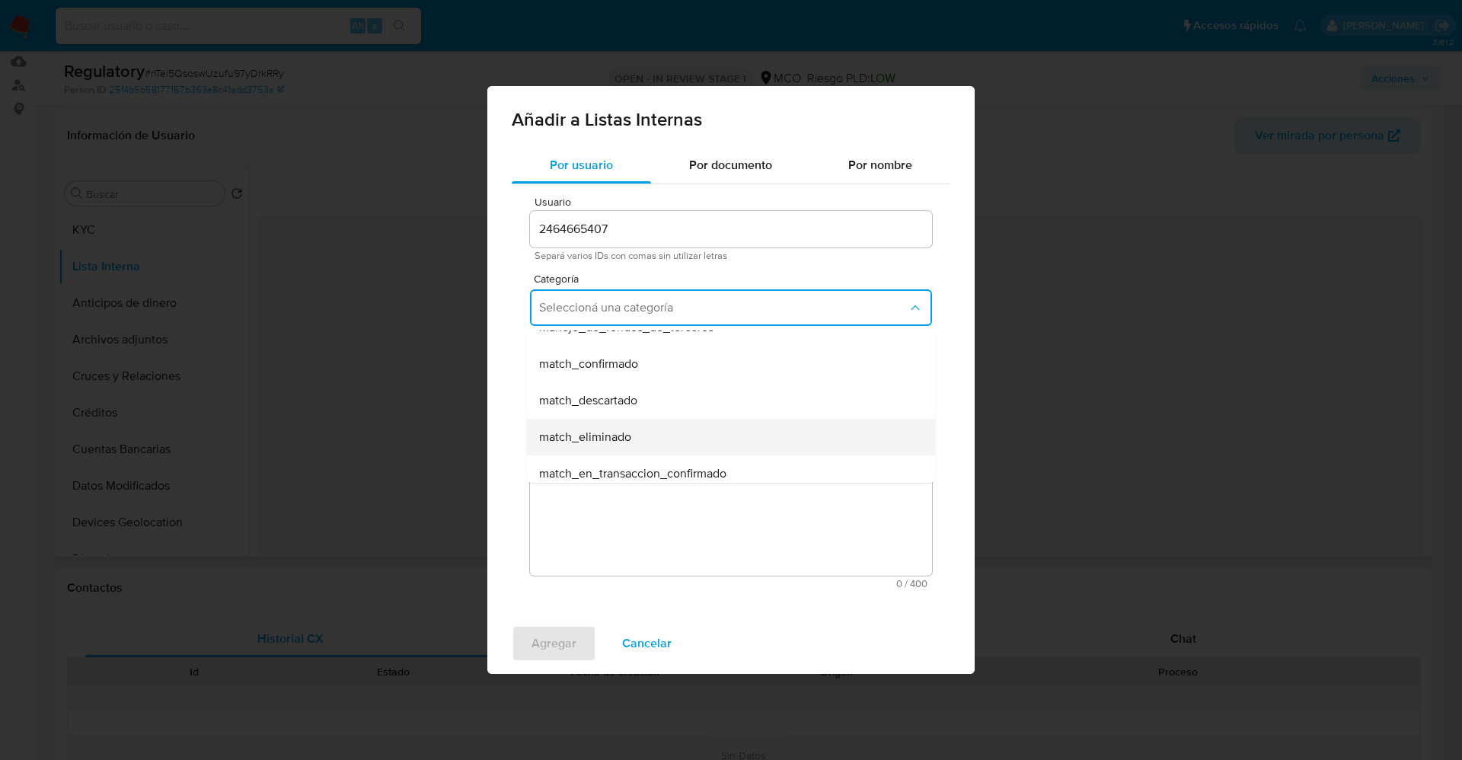
scroll to position [114, 0]
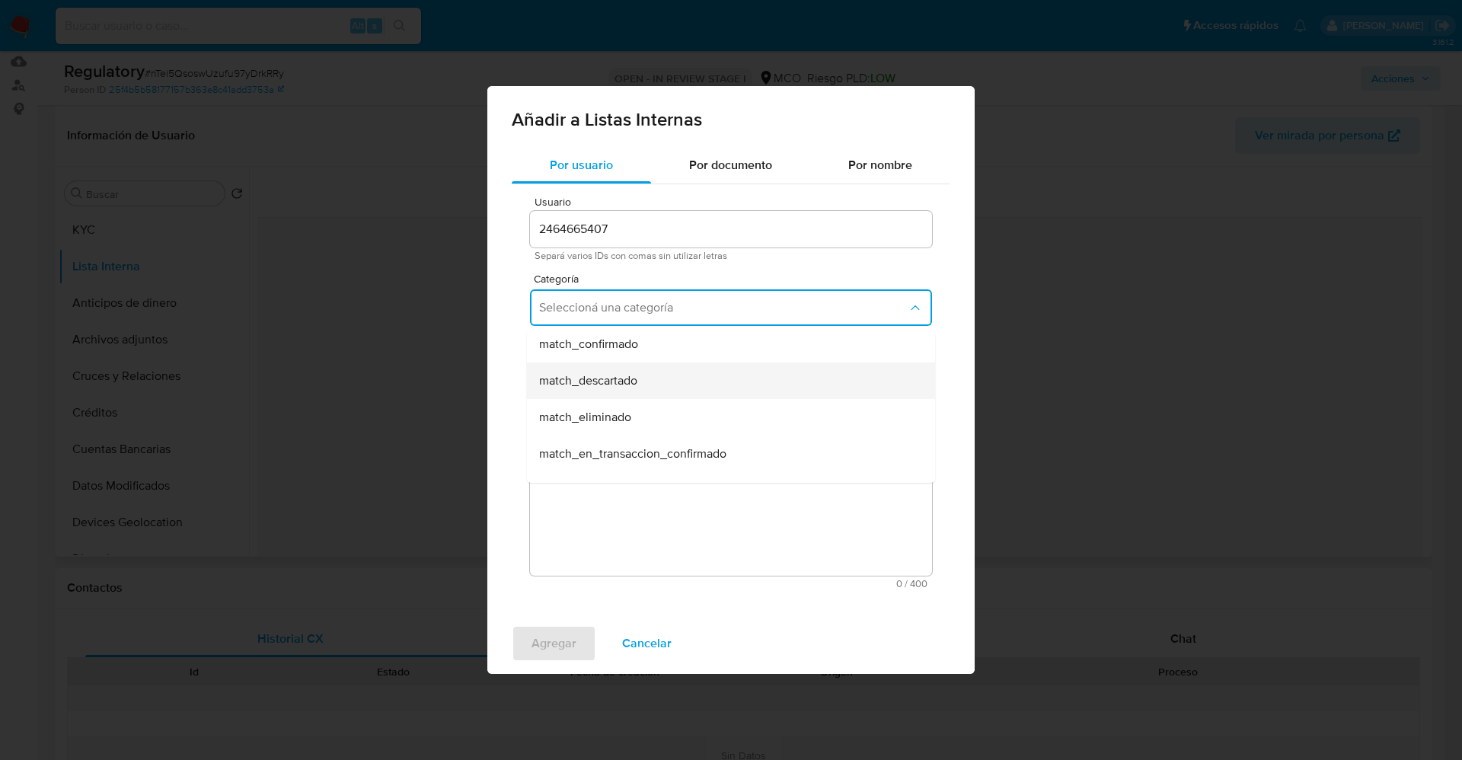
click at [754, 385] on div "match_descartado" at bounding box center [726, 380] width 375 height 37
click at [738, 373] on span "Seleccioná una subcategoría" at bounding box center [723, 378] width 369 height 15
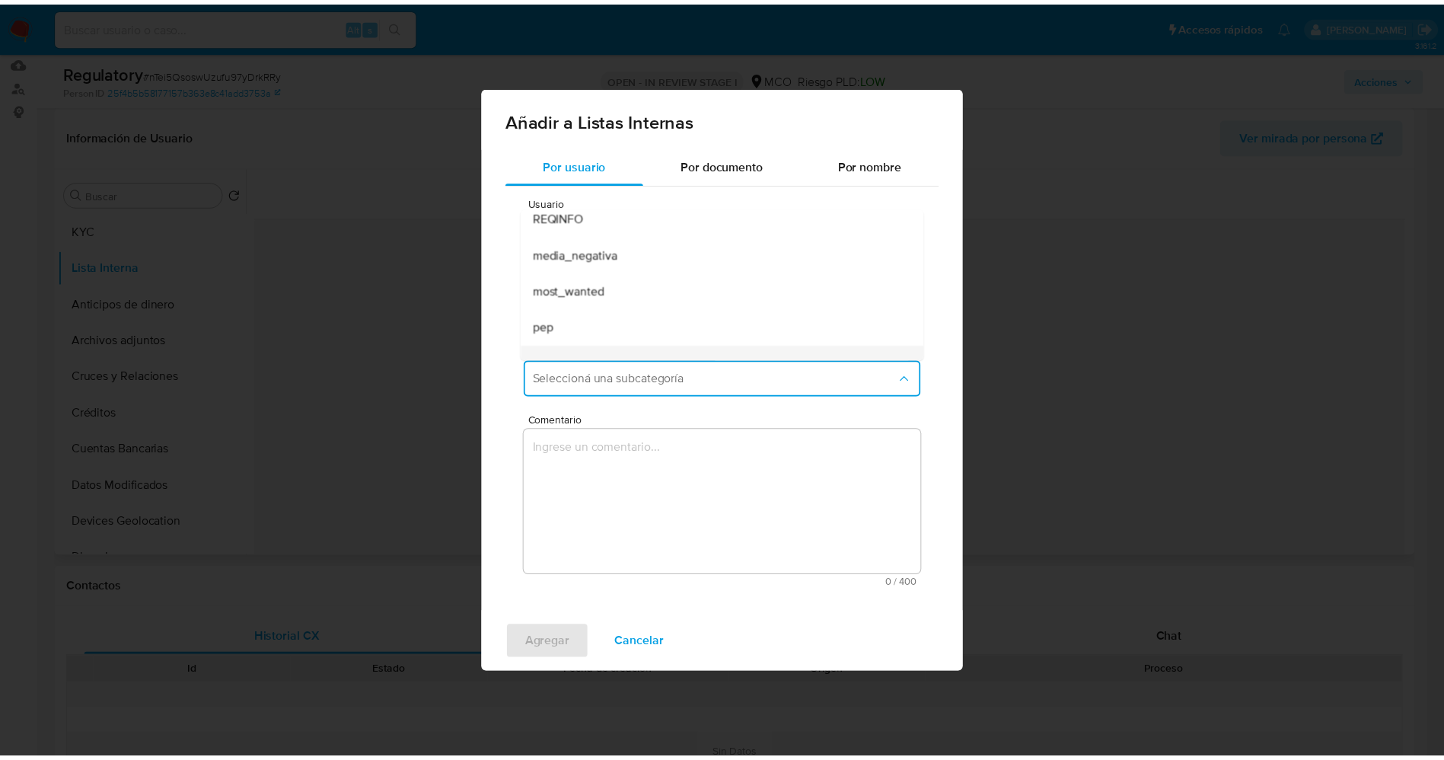
scroll to position [104, 0]
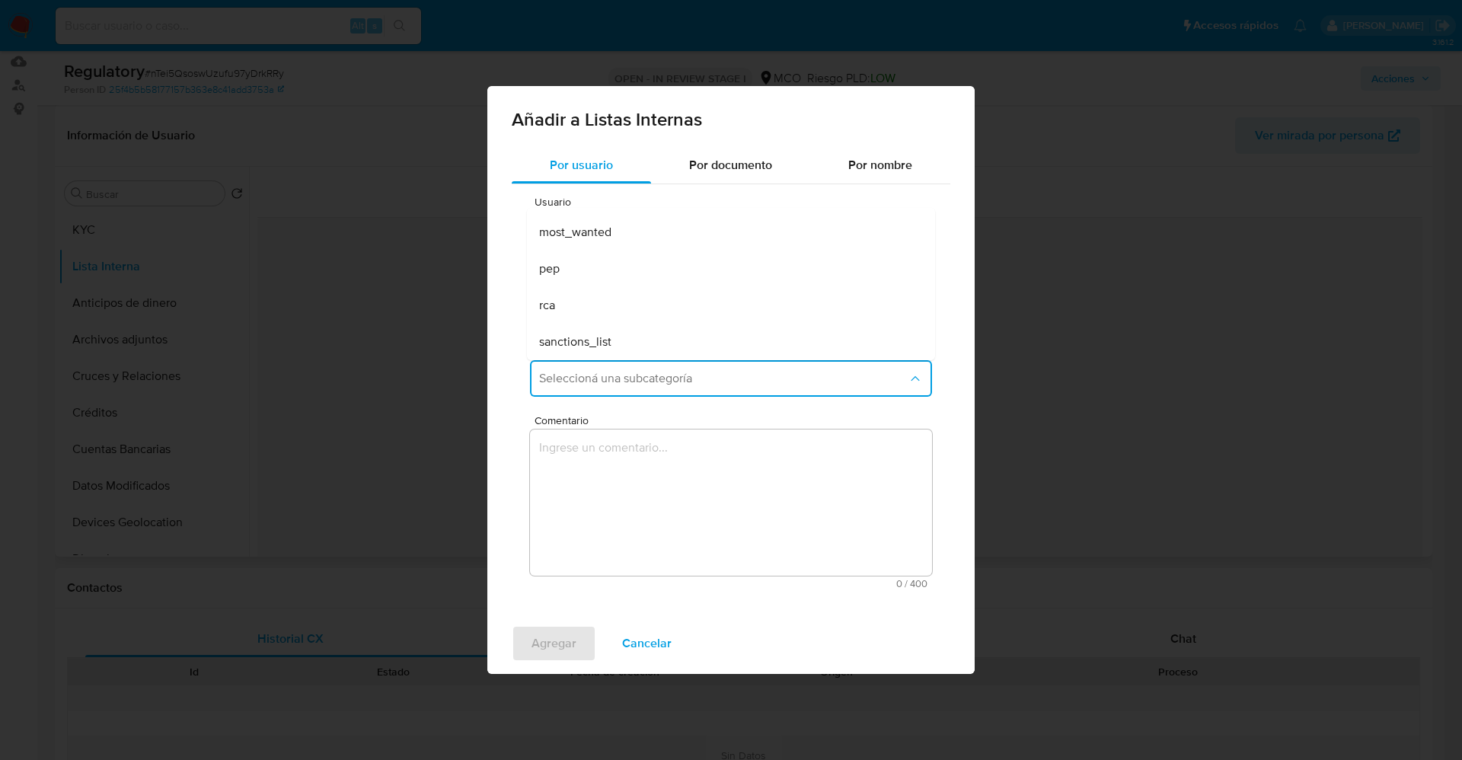
drag, startPoint x: 642, startPoint y: 270, endPoint x: 728, endPoint y: 474, distance: 222.2
click at [643, 268] on div "pep" at bounding box center [726, 269] width 375 height 37
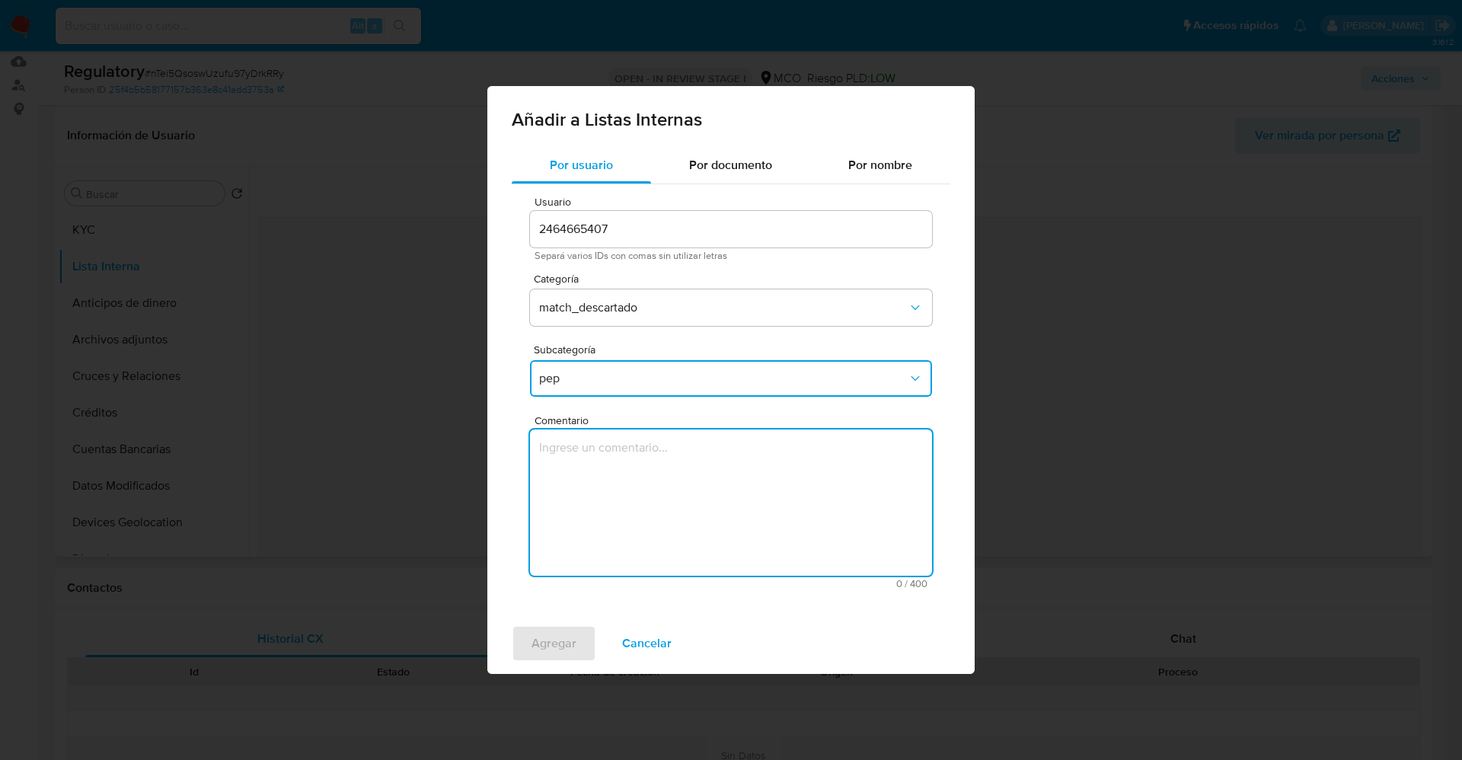
click at [734, 500] on textarea "Comentario" at bounding box center [731, 502] width 402 height 146
type textarea "El usuario Angelo Alexander Velasquez Caballero,CC 1101202131 declara que se de…"
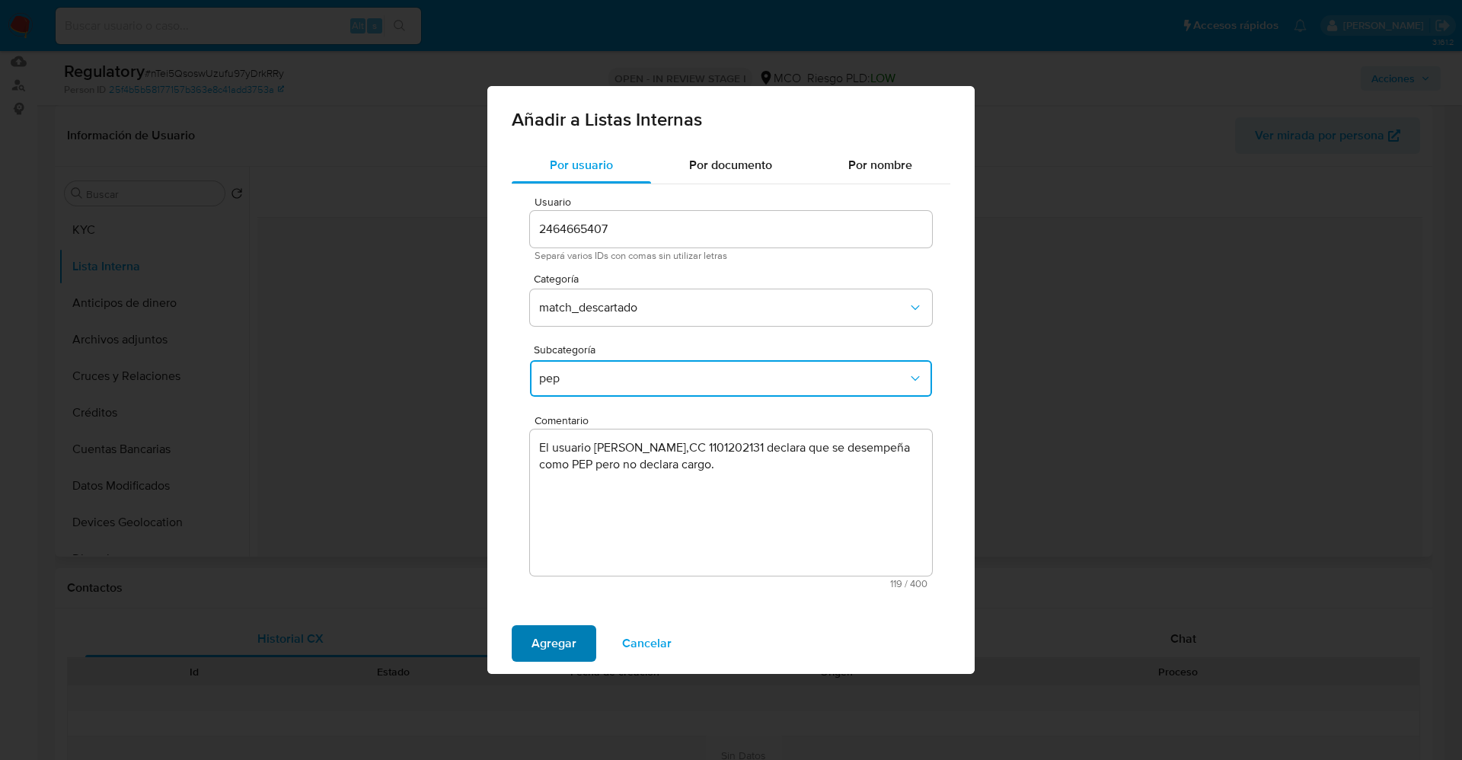
click at [569, 638] on span "Agregar" at bounding box center [554, 644] width 45 height 34
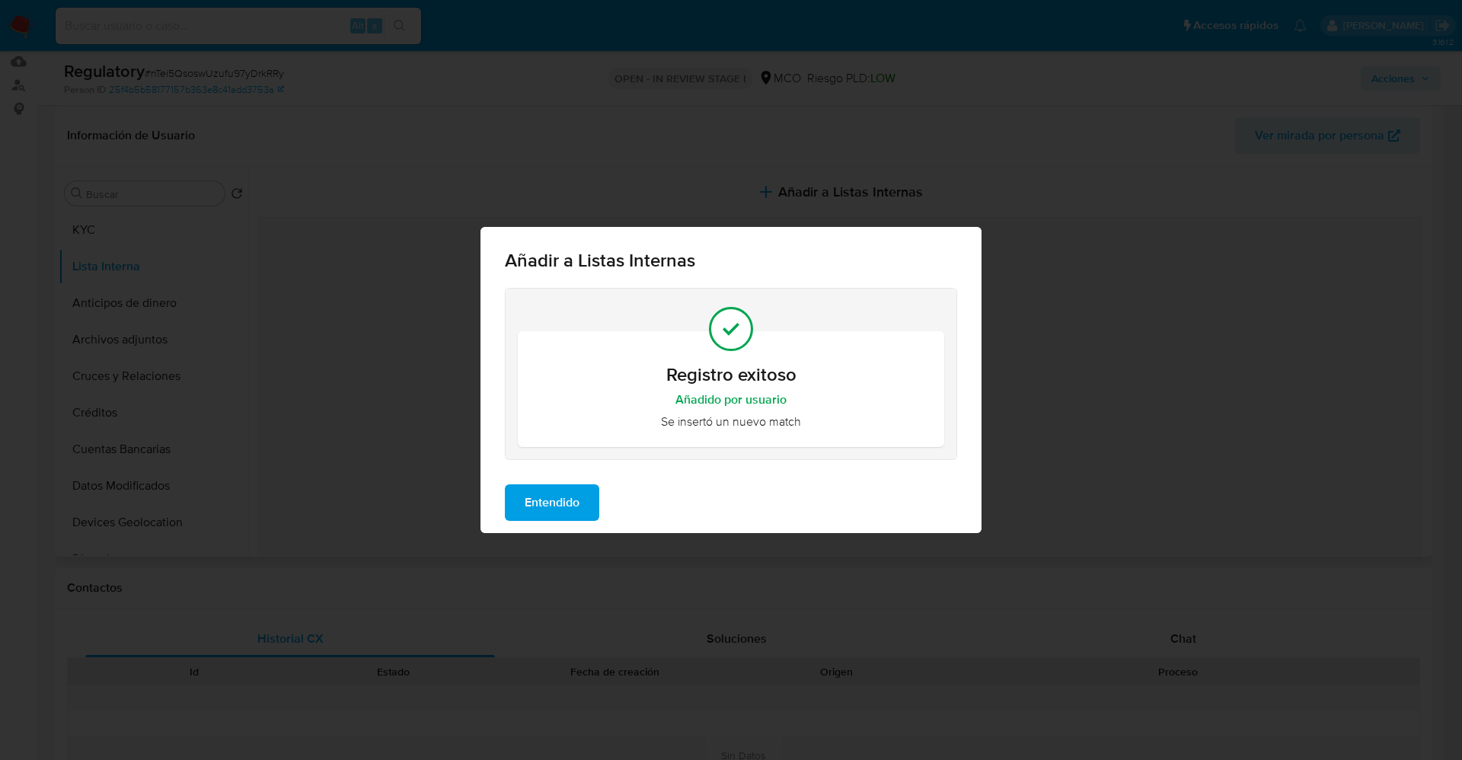
click at [535, 500] on span "Entendido" at bounding box center [552, 503] width 55 height 34
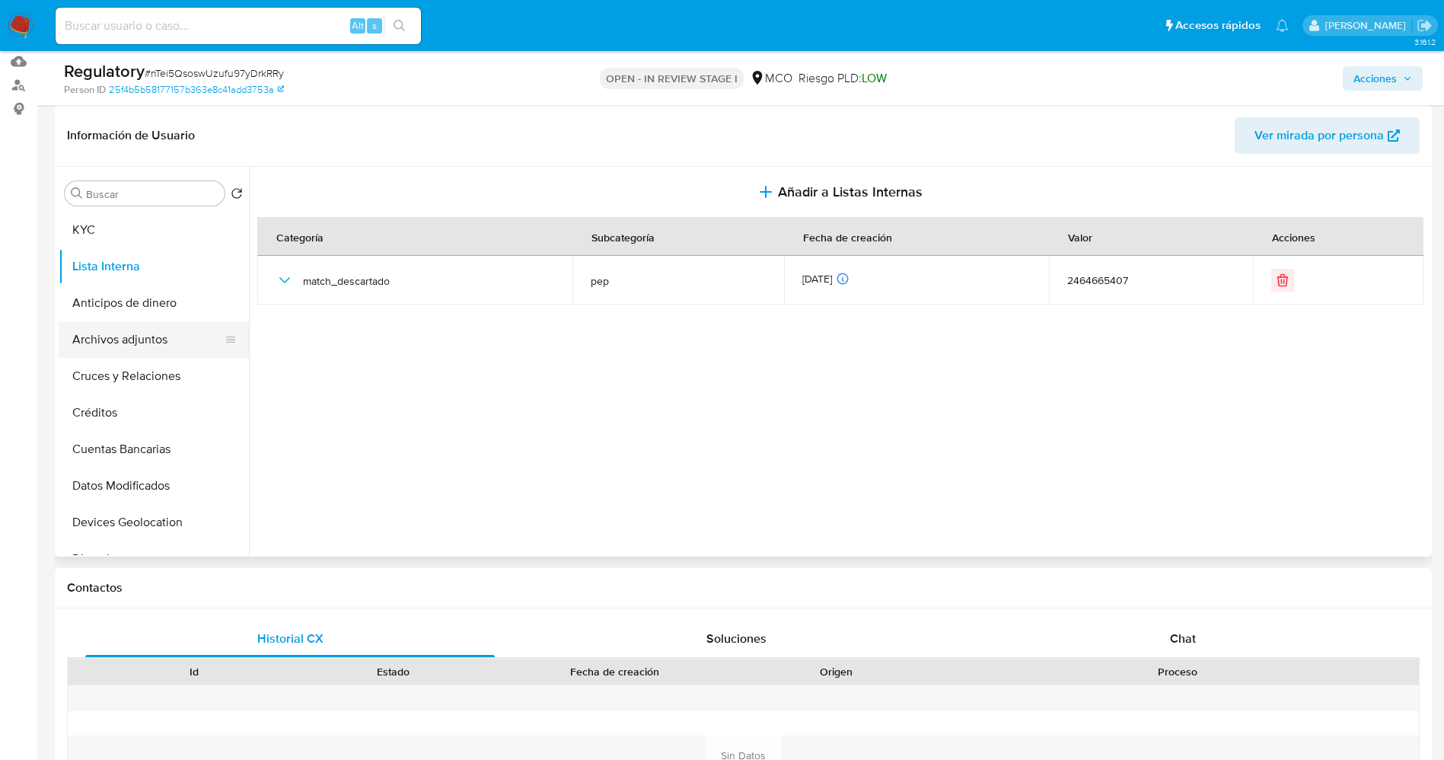
click at [162, 351] on button "Archivos adjuntos" at bounding box center [148, 339] width 178 height 37
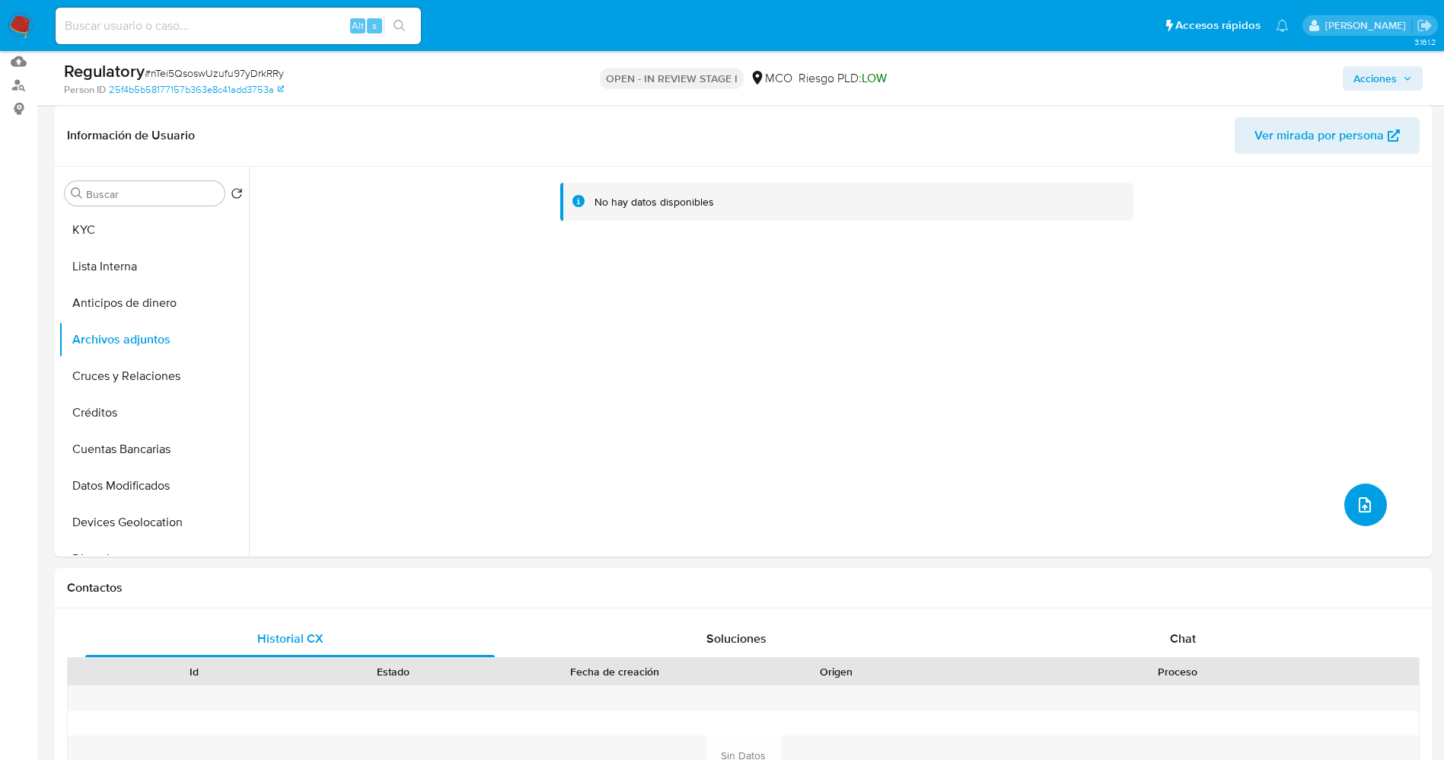
click at [1377, 504] on button "upload-file" at bounding box center [1366, 505] width 43 height 43
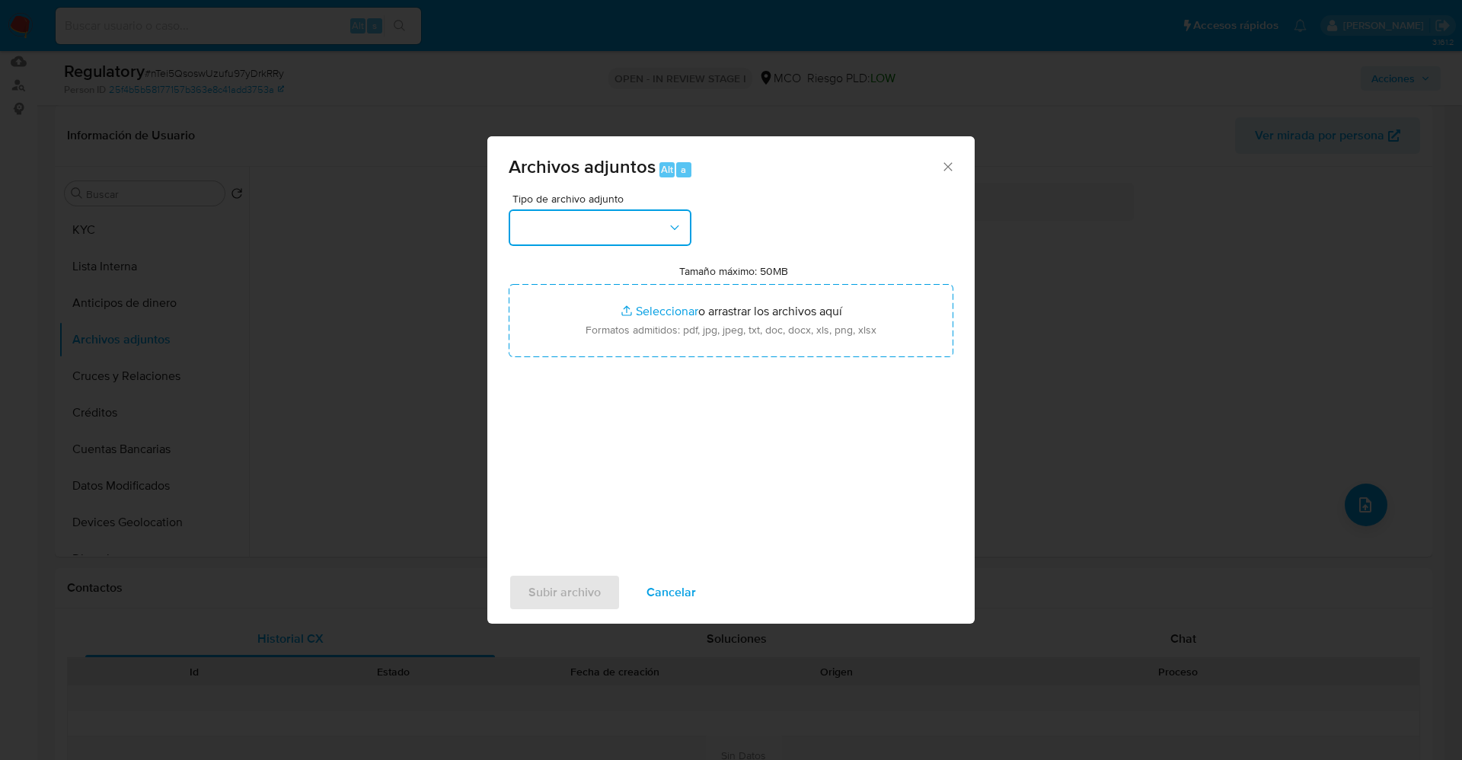
click at [550, 230] on button "button" at bounding box center [600, 227] width 183 height 37
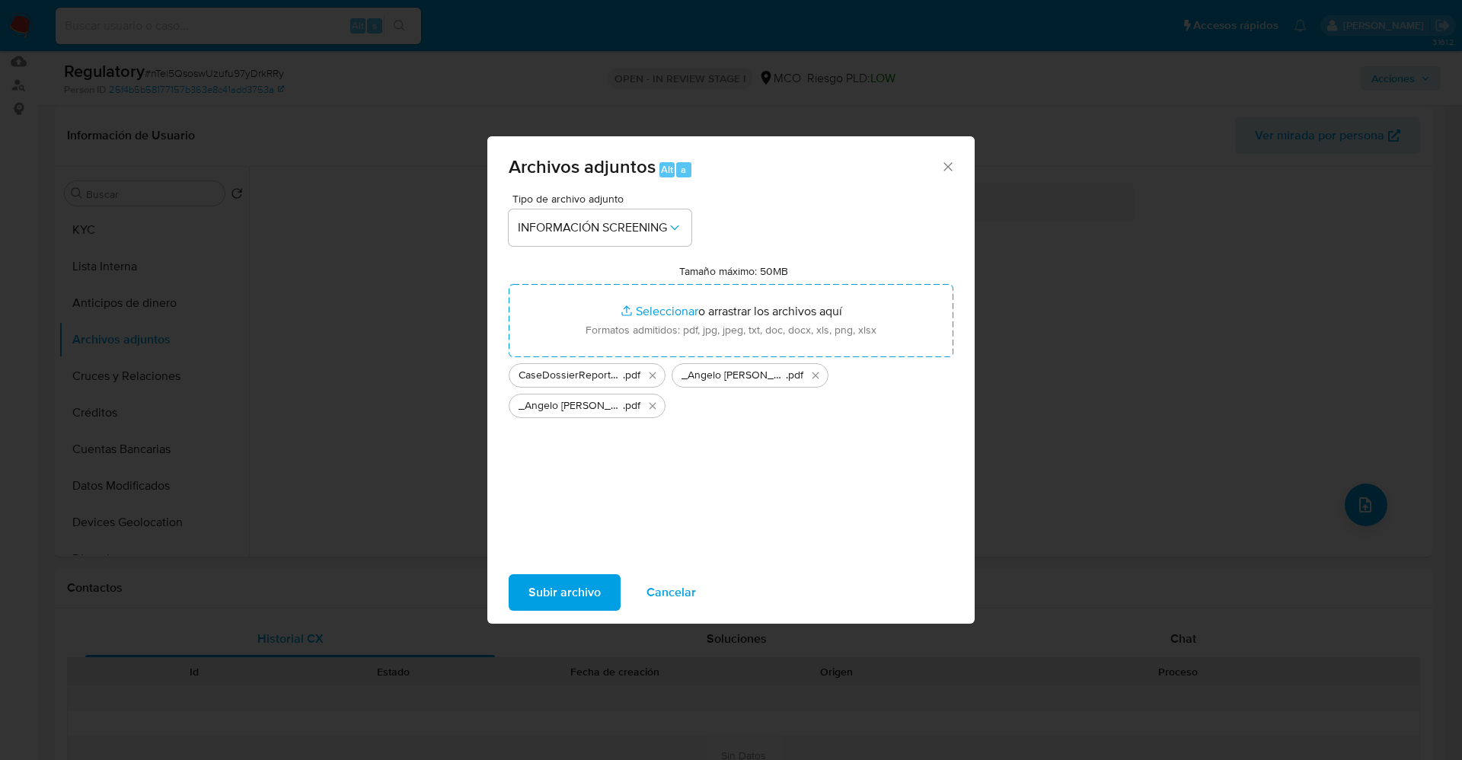
click at [554, 595] on span "Subir archivo" at bounding box center [564, 593] width 72 height 34
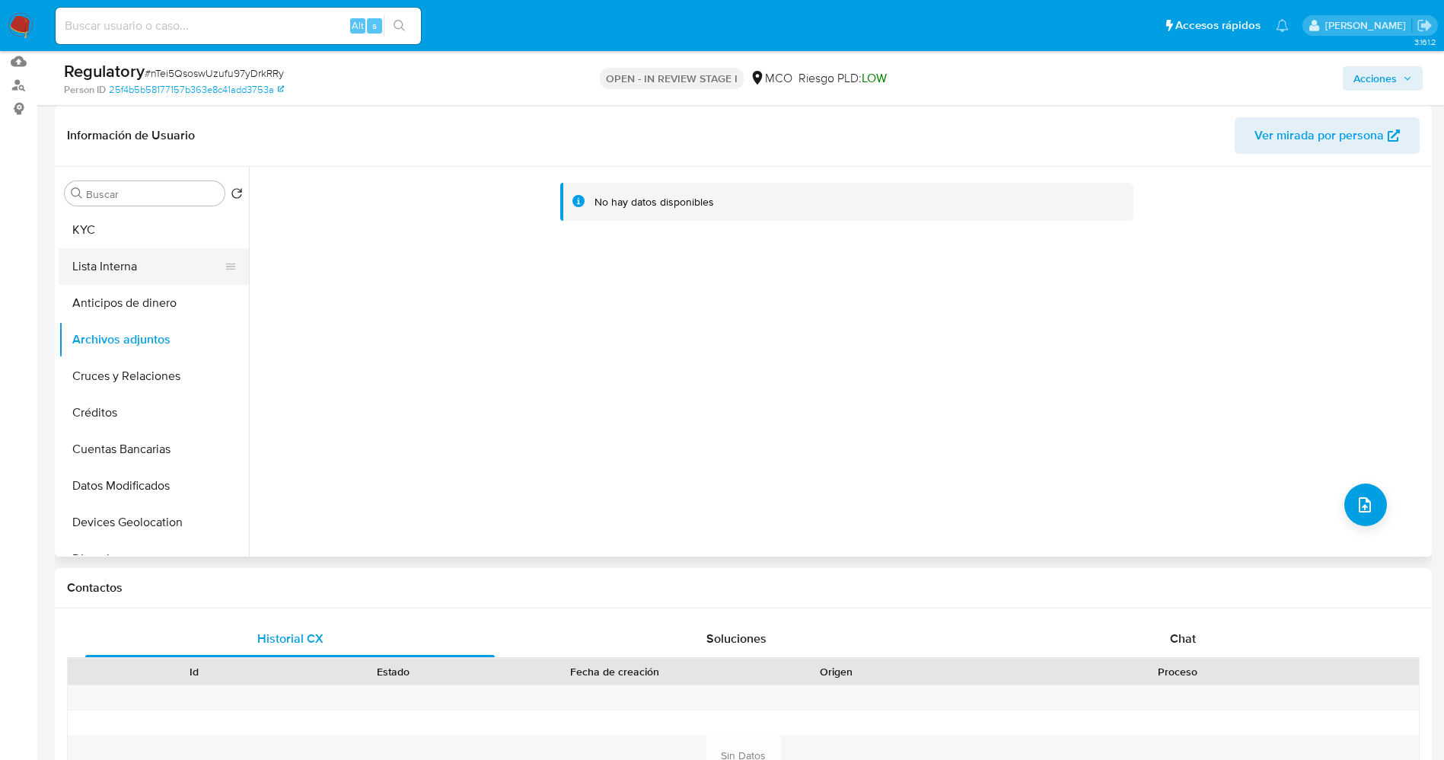
click at [155, 257] on button "Lista Interna" at bounding box center [148, 266] width 178 height 37
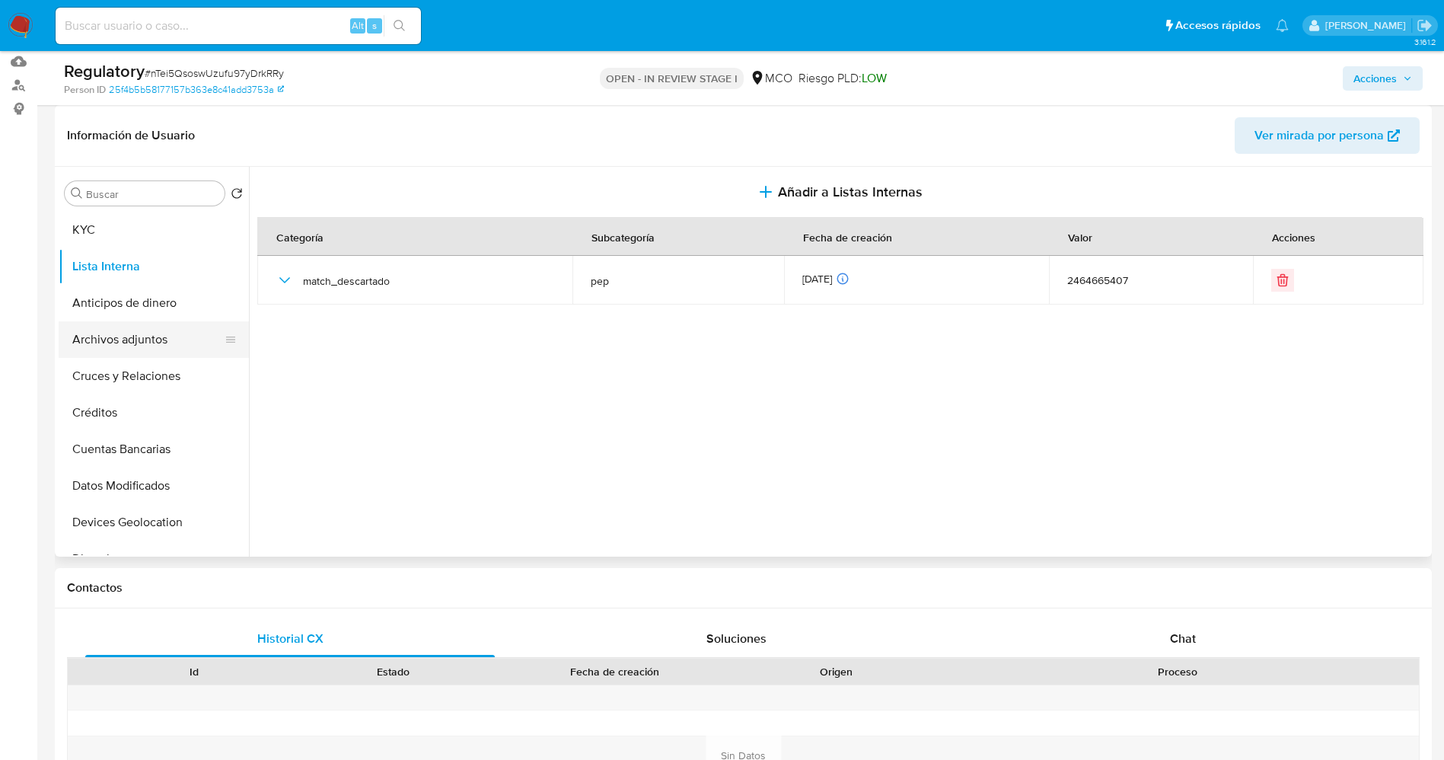
click at [72, 324] on button "Archivos adjuntos" at bounding box center [148, 339] width 178 height 37
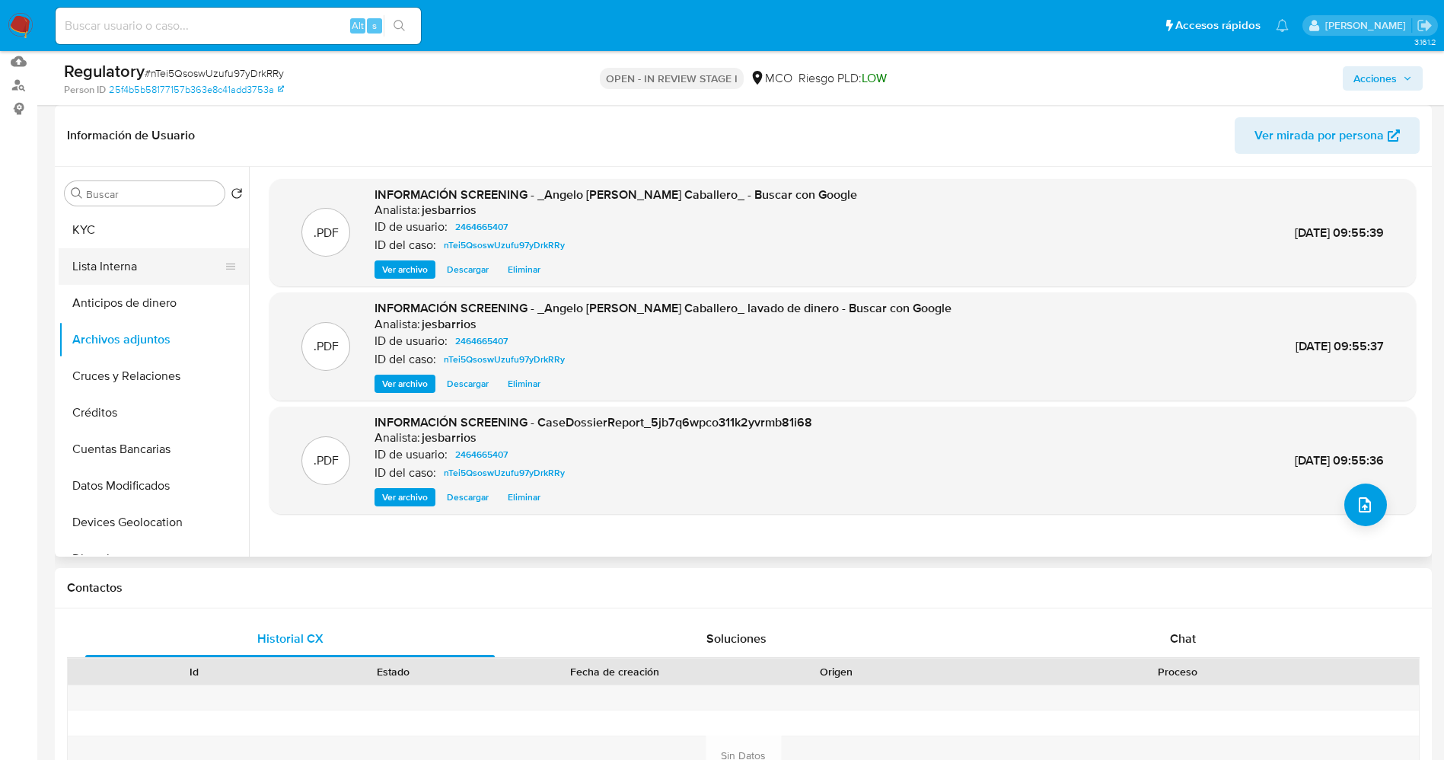
click at [120, 267] on button "Lista Interna" at bounding box center [148, 266] width 178 height 37
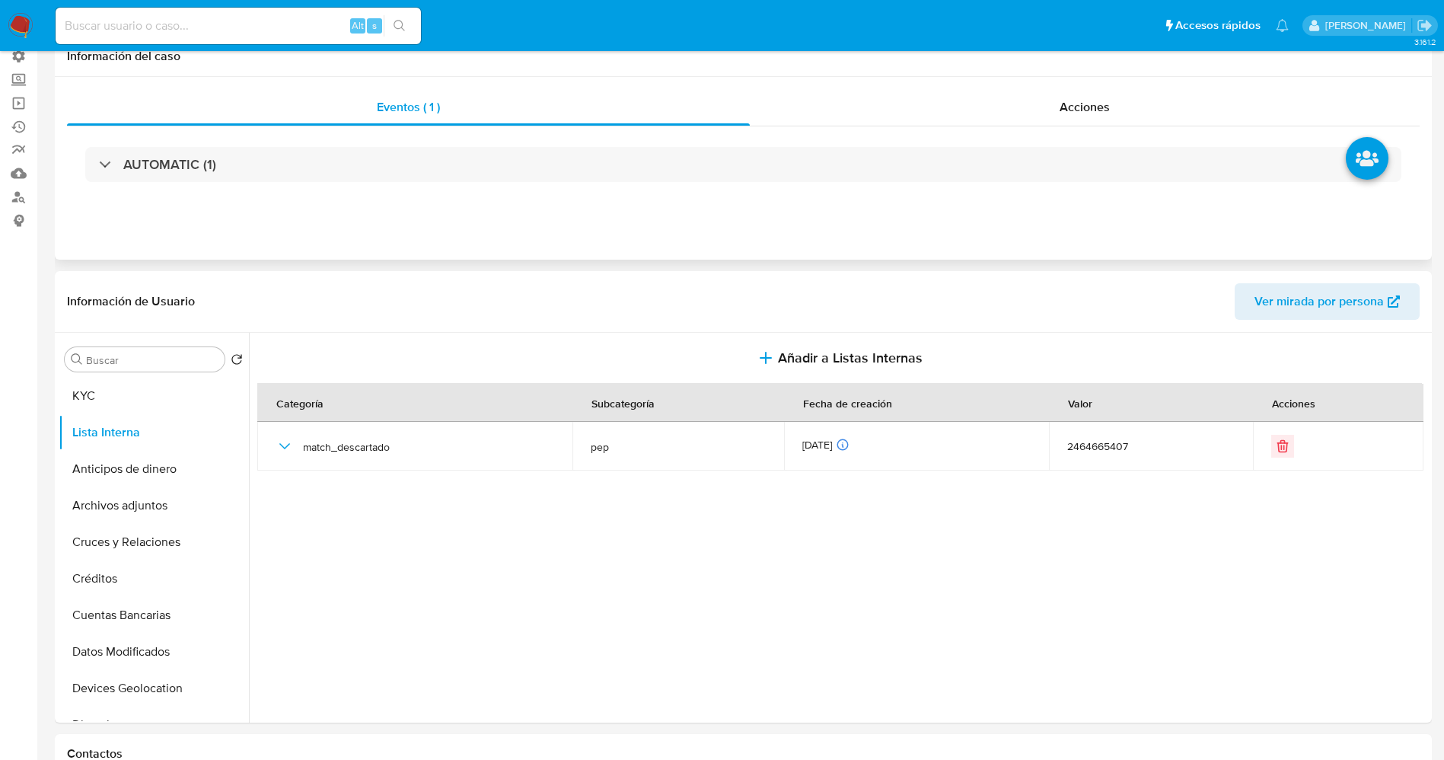
scroll to position [0, 0]
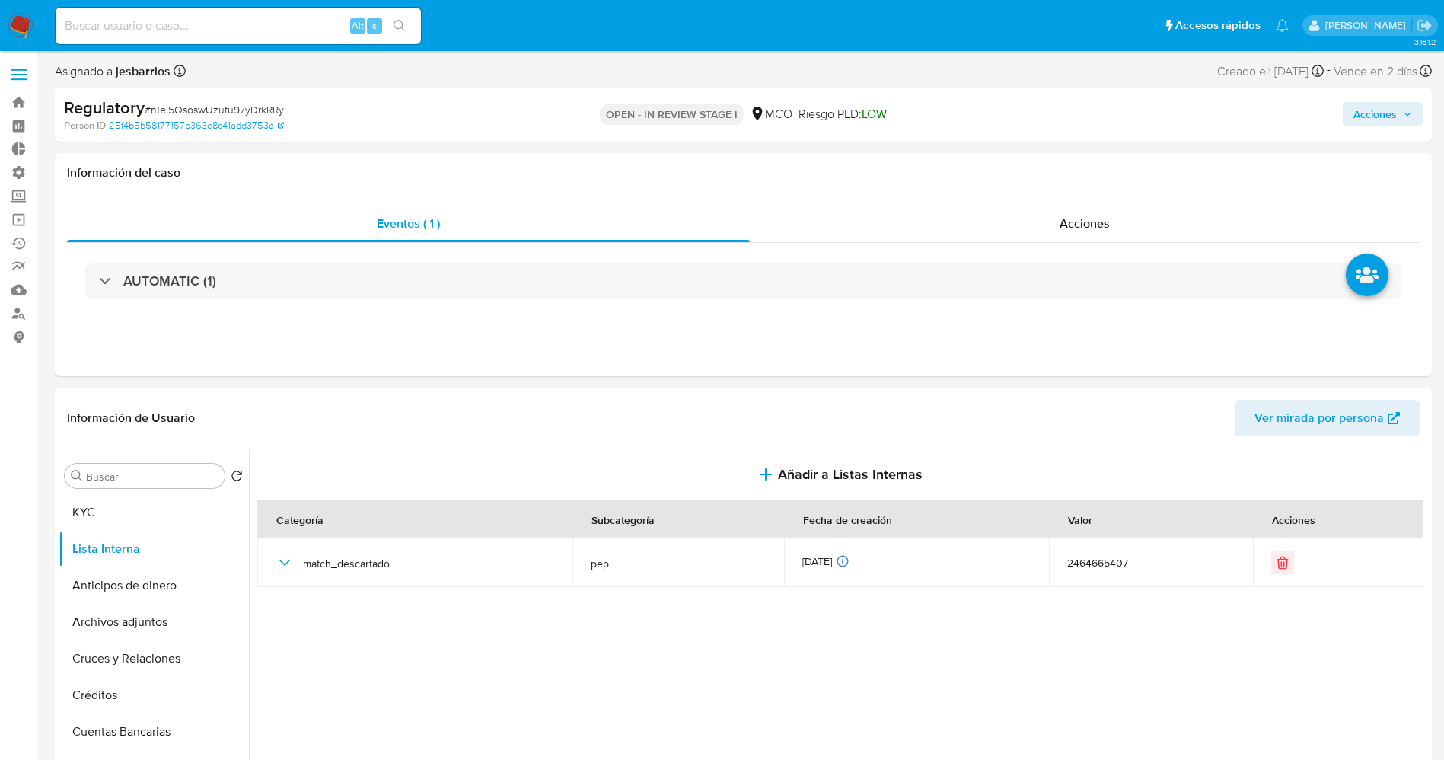
click at [1372, 116] on span "Acciones" at bounding box center [1375, 114] width 43 height 24
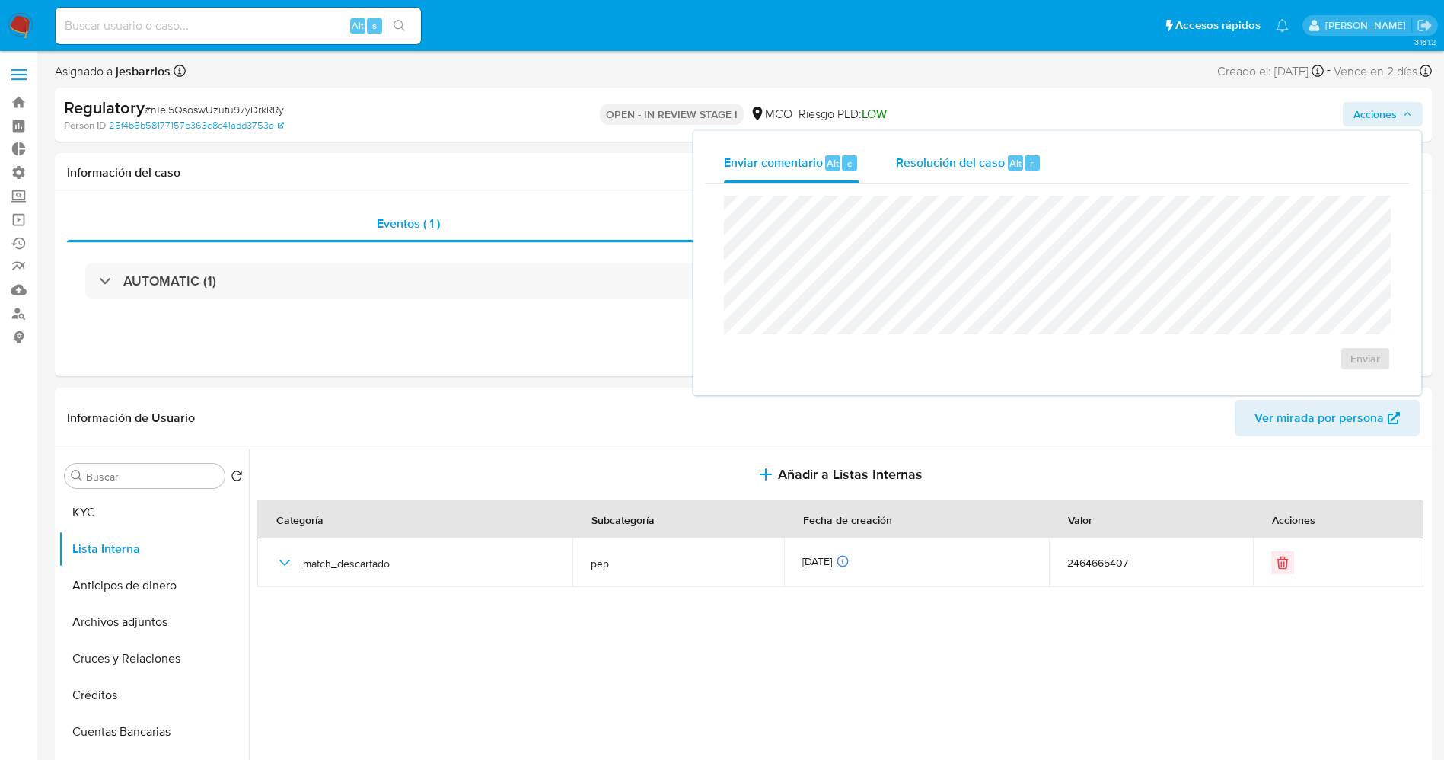
click at [998, 161] on span "Resolución del caso" at bounding box center [950, 163] width 109 height 18
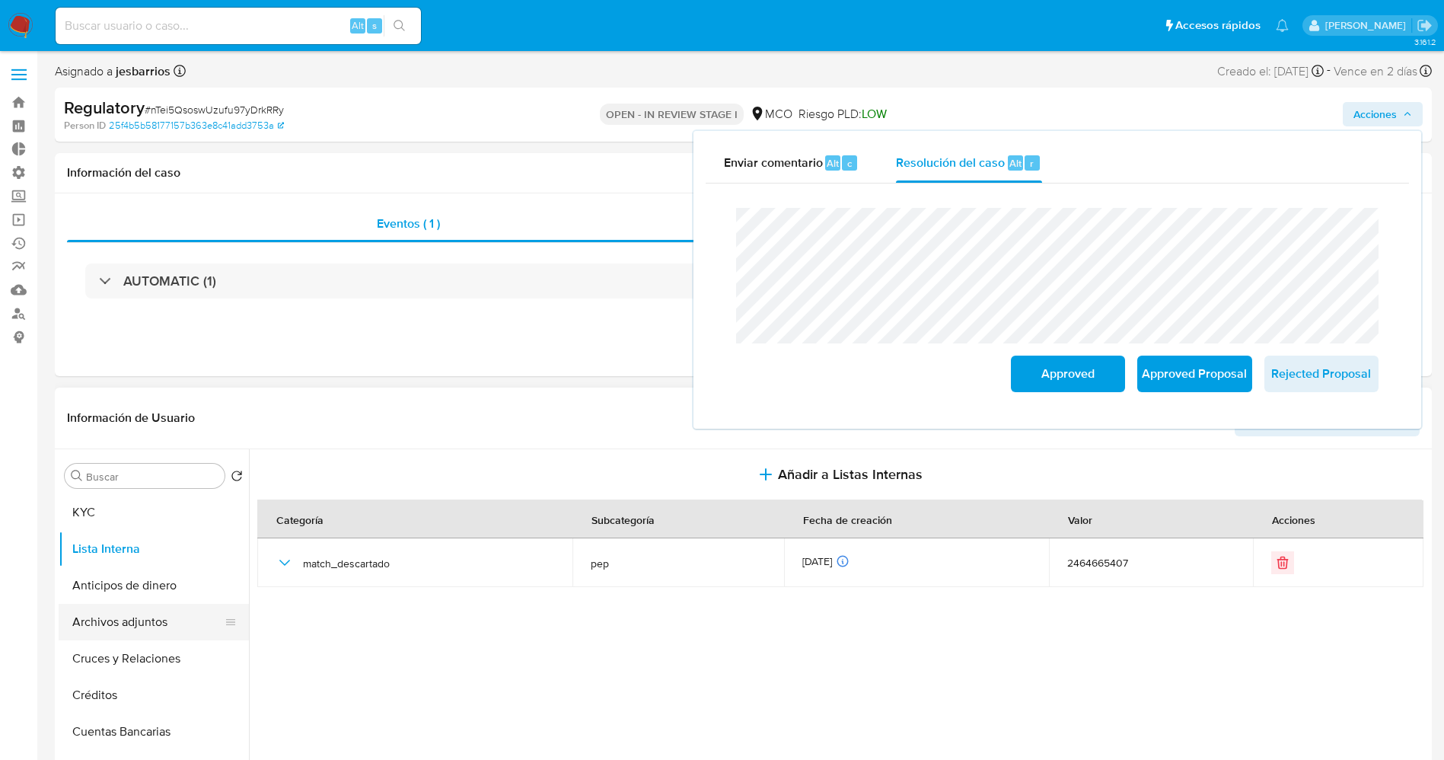
click at [124, 624] on button "Archivos adjuntos" at bounding box center [148, 622] width 178 height 37
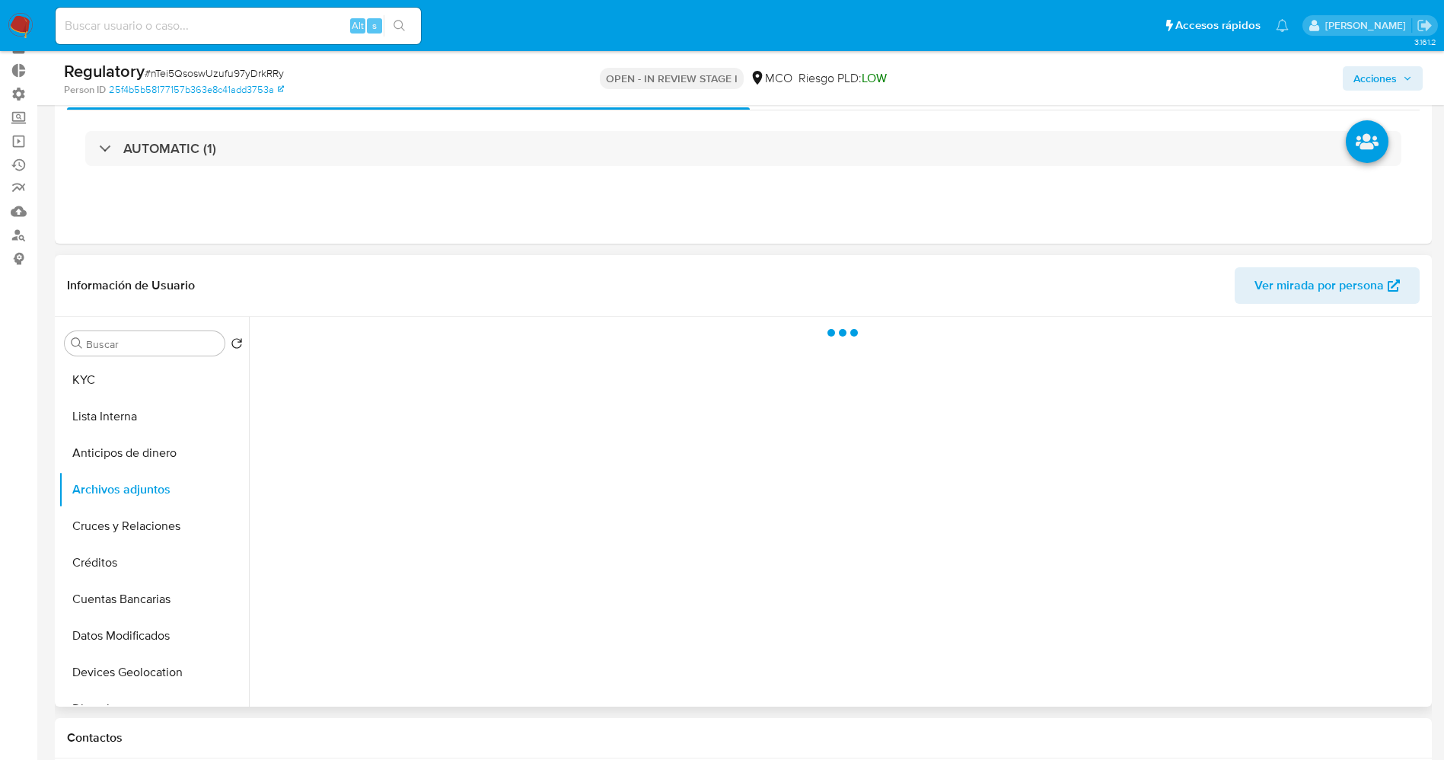
scroll to position [114, 0]
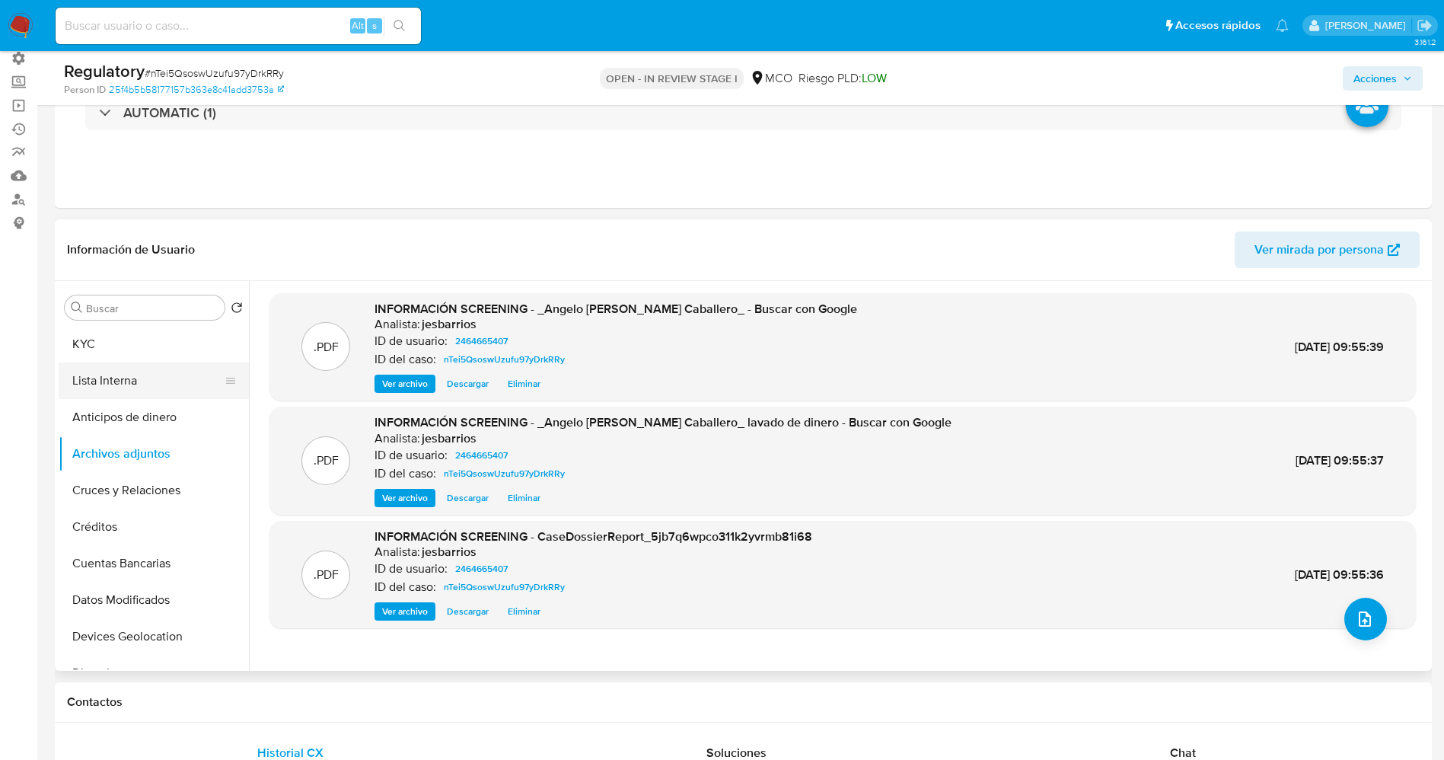
click at [95, 375] on button "Lista Interna" at bounding box center [148, 380] width 178 height 37
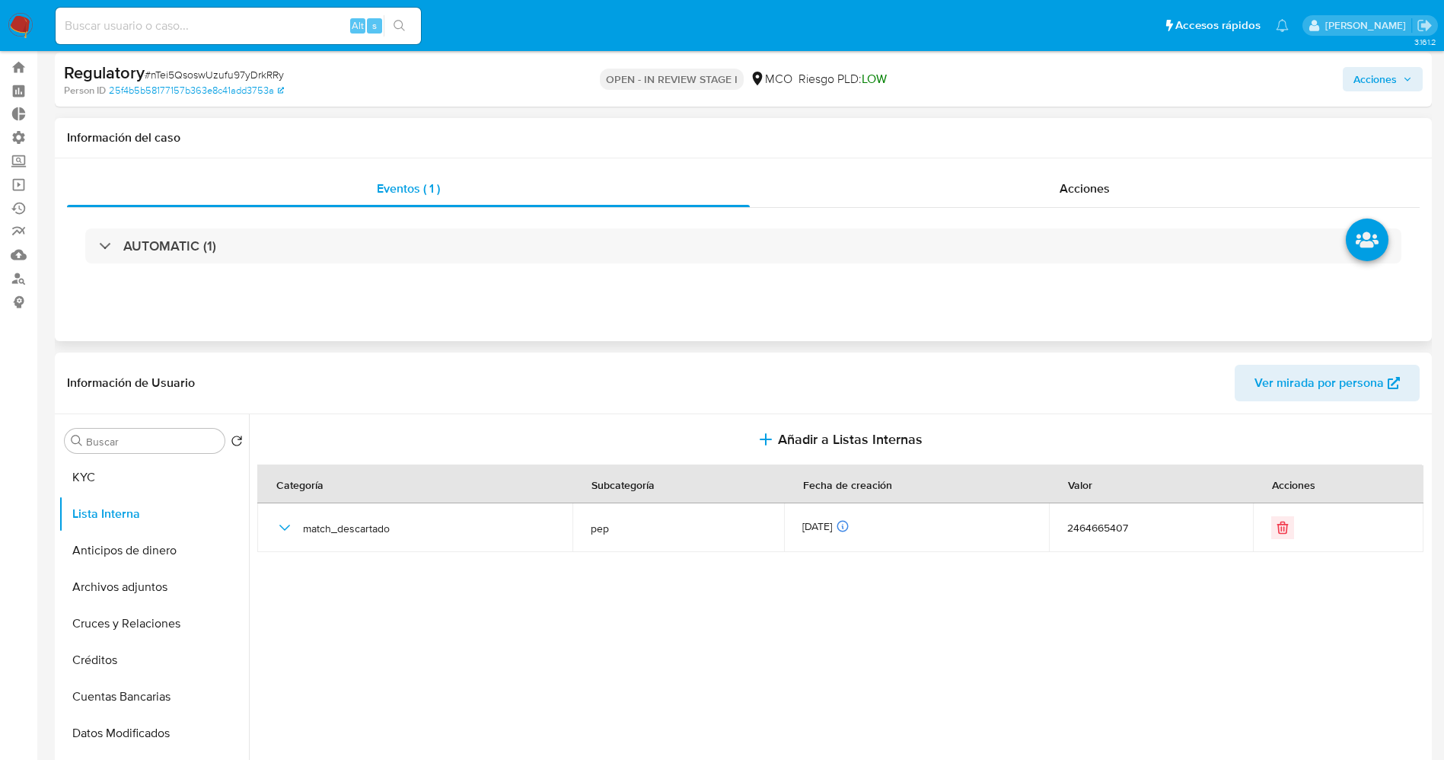
scroll to position [0, 0]
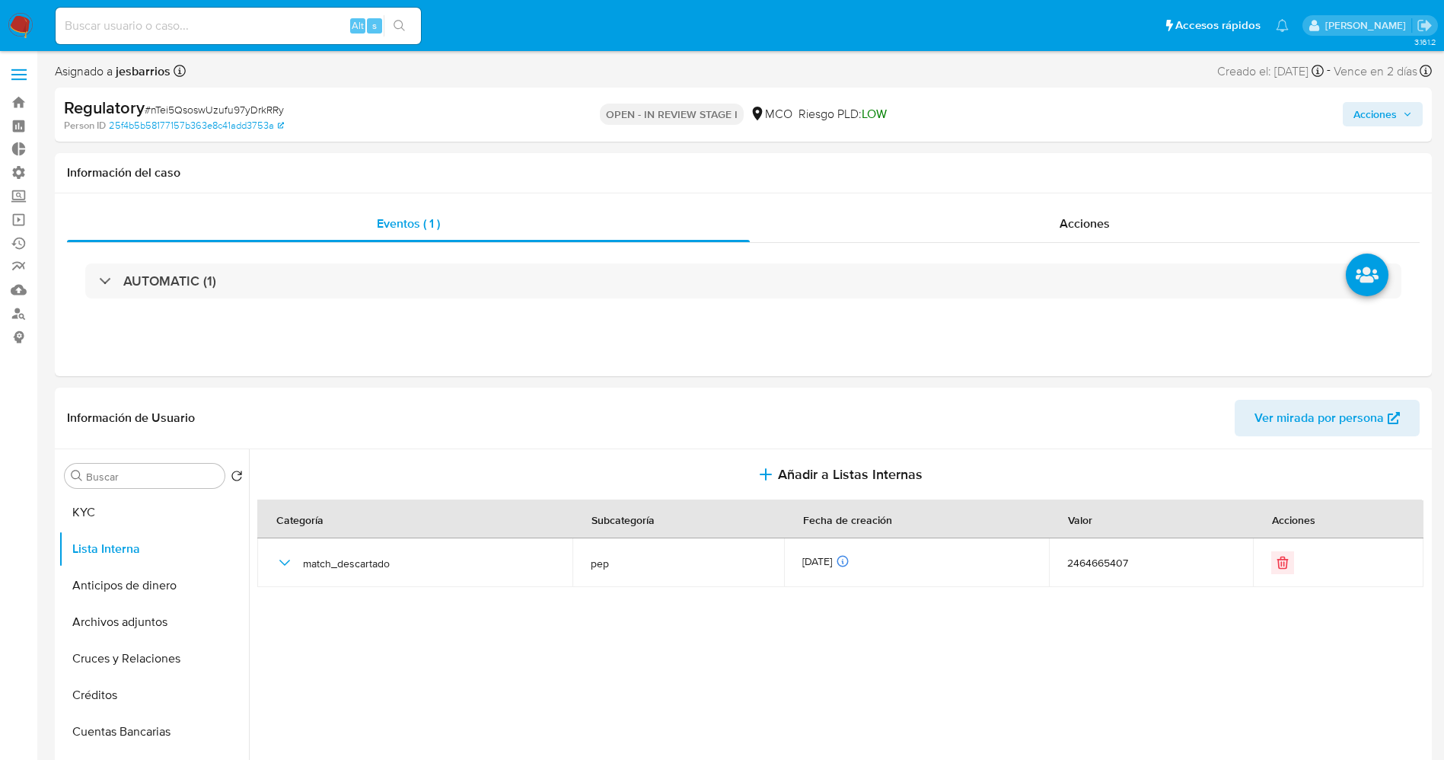
click at [1357, 107] on span "Acciones" at bounding box center [1375, 114] width 43 height 24
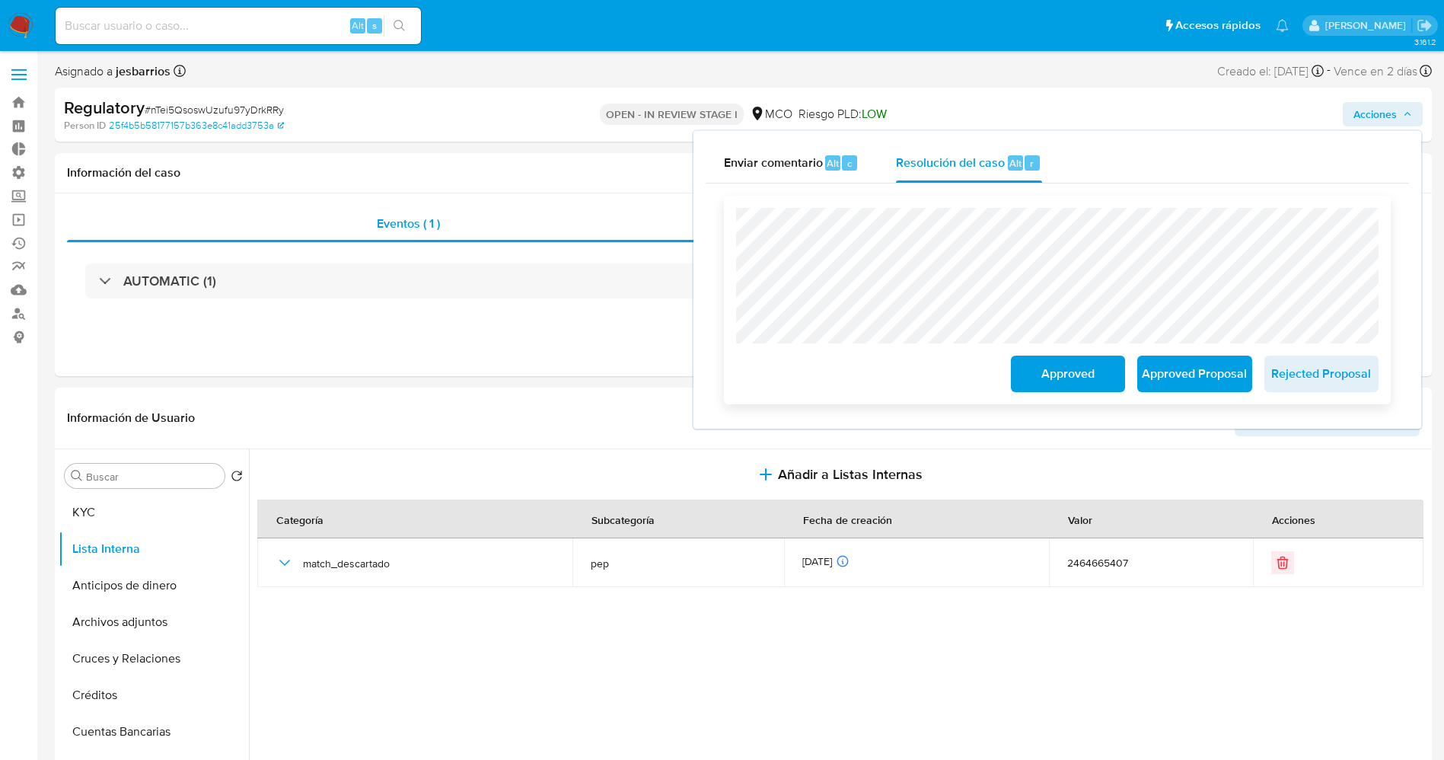
click at [1063, 371] on span "Approved" at bounding box center [1068, 374] width 75 height 34
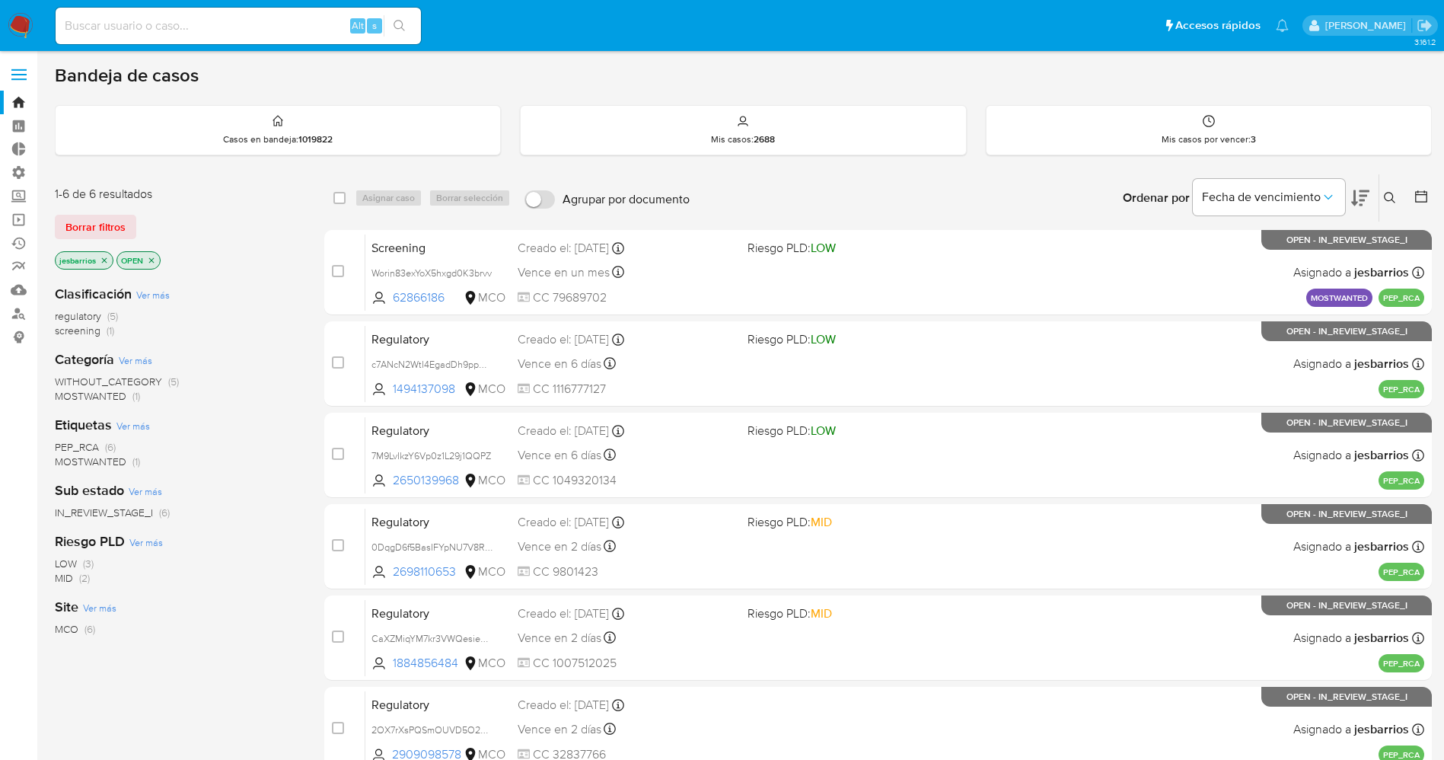
click at [23, 18] on img at bounding box center [21, 26] width 26 height 26
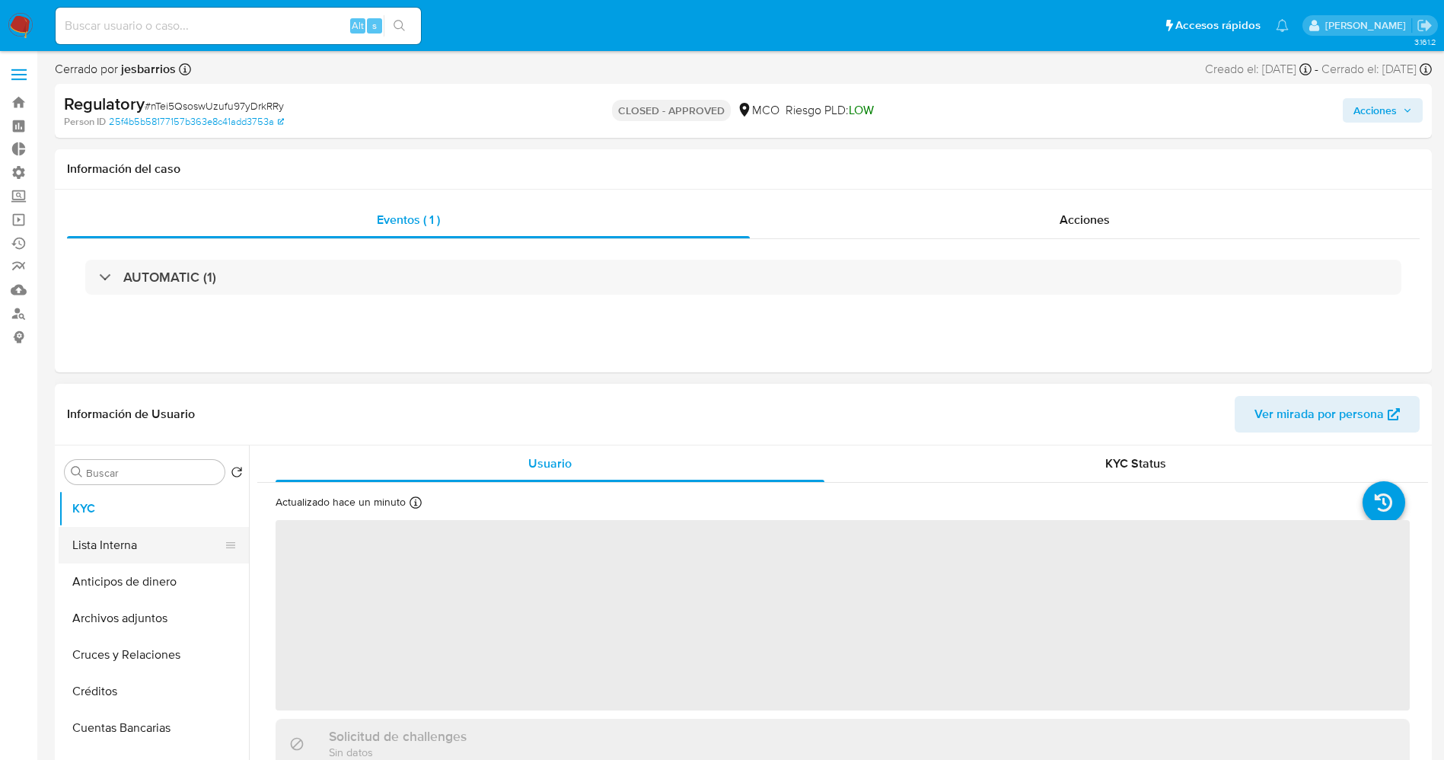
click at [148, 542] on button "Lista Interna" at bounding box center [148, 545] width 178 height 37
select select "10"
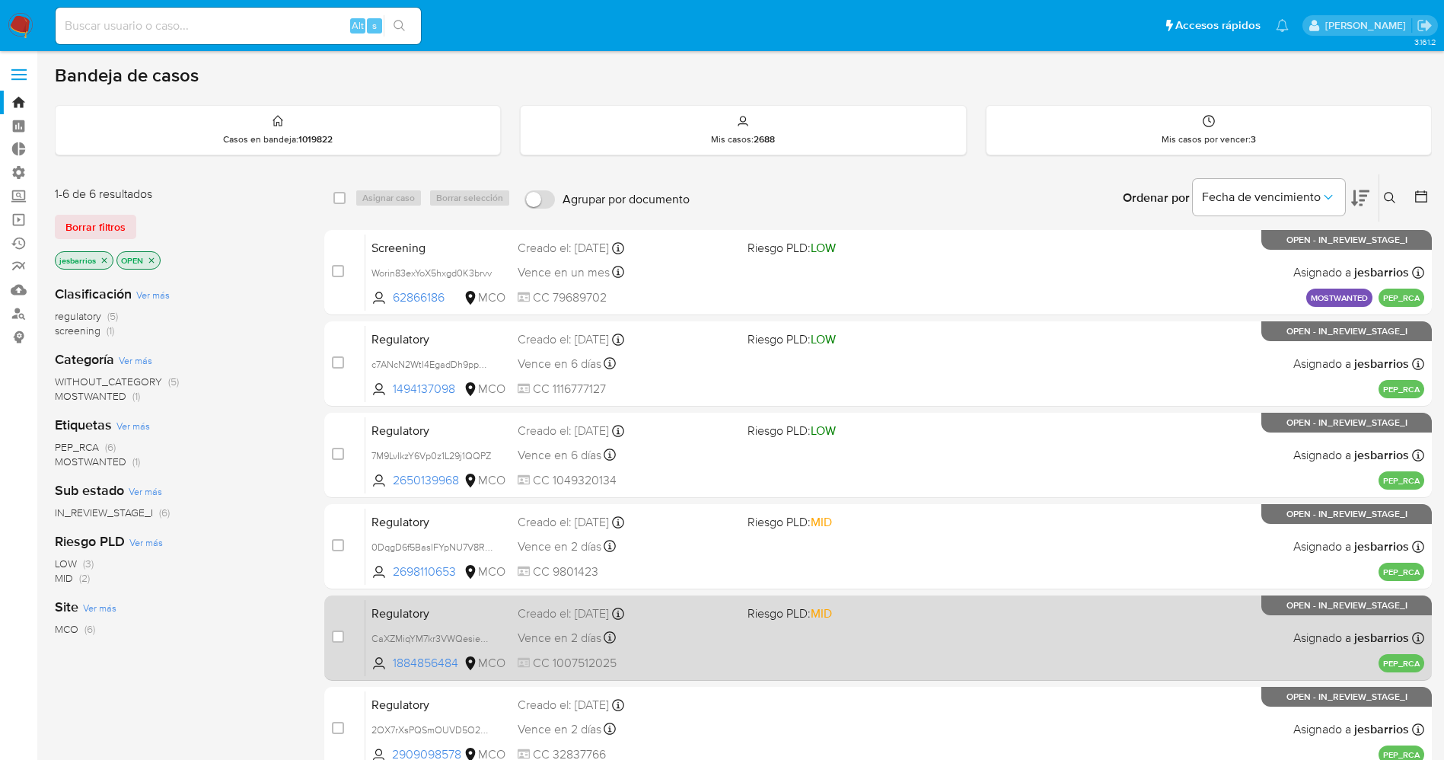
scroll to position [168, 0]
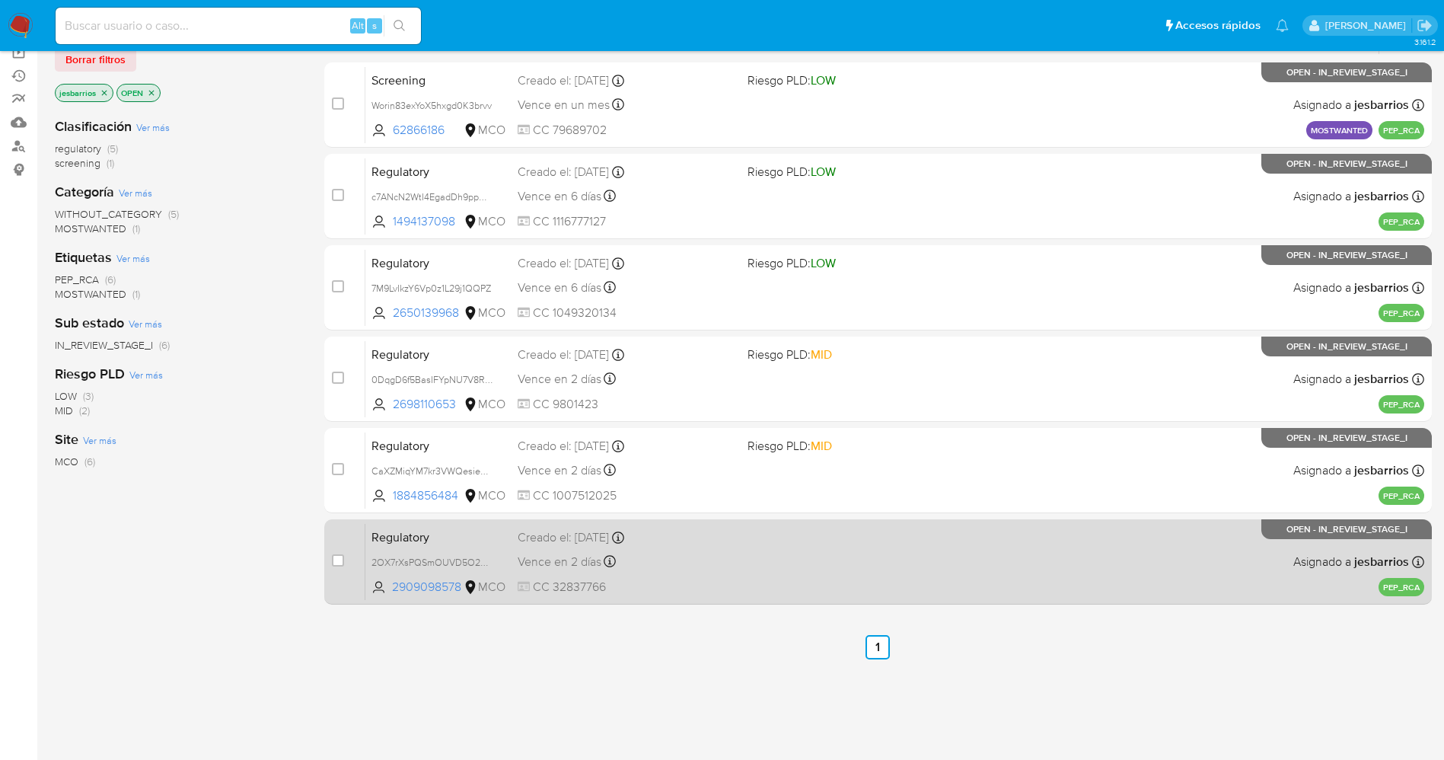
click at [844, 588] on div "Regulatory 2OX7rXsPQSmOUVD5O24uiFeD 2909098578 MCO Creado el: [DATE] Creado el:…" at bounding box center [895, 561] width 1059 height 77
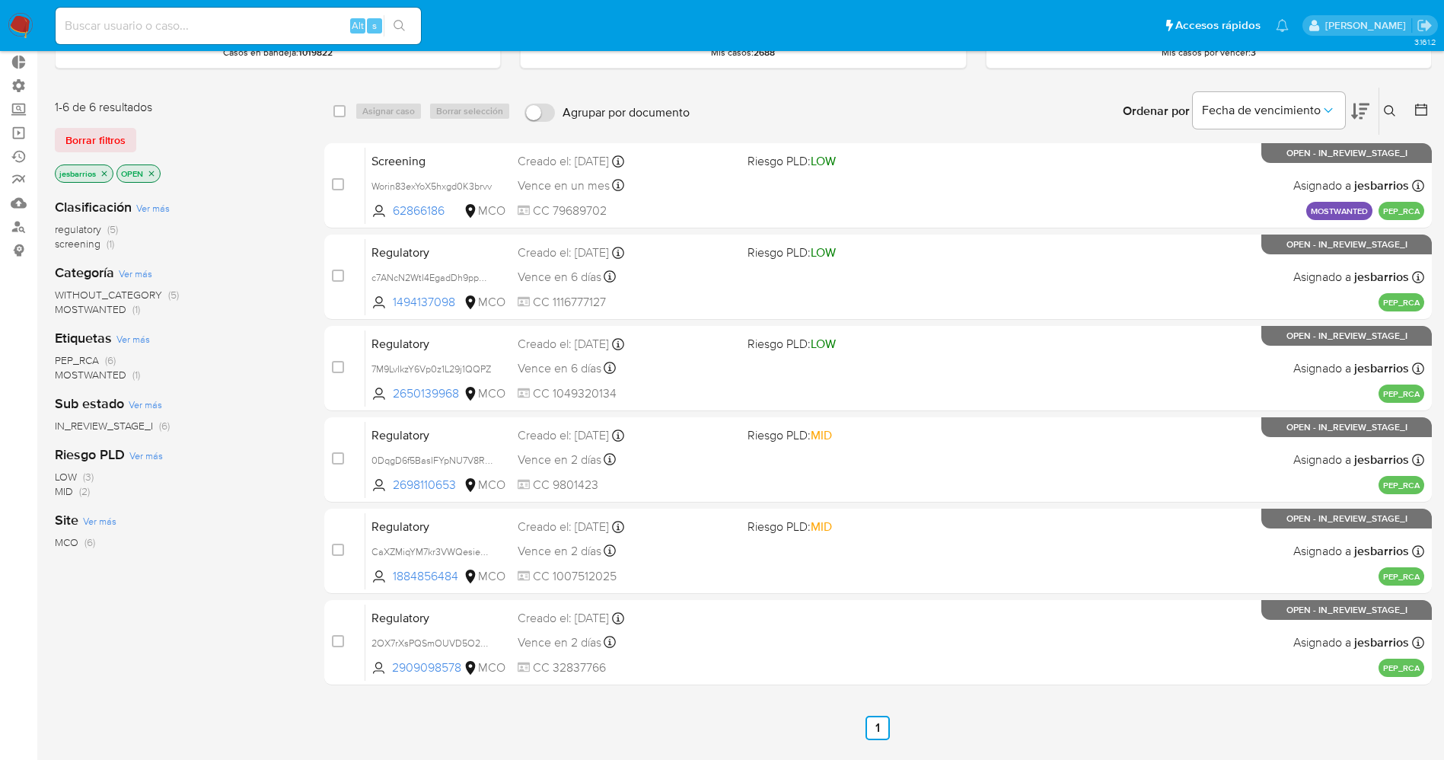
scroll to position [0, 0]
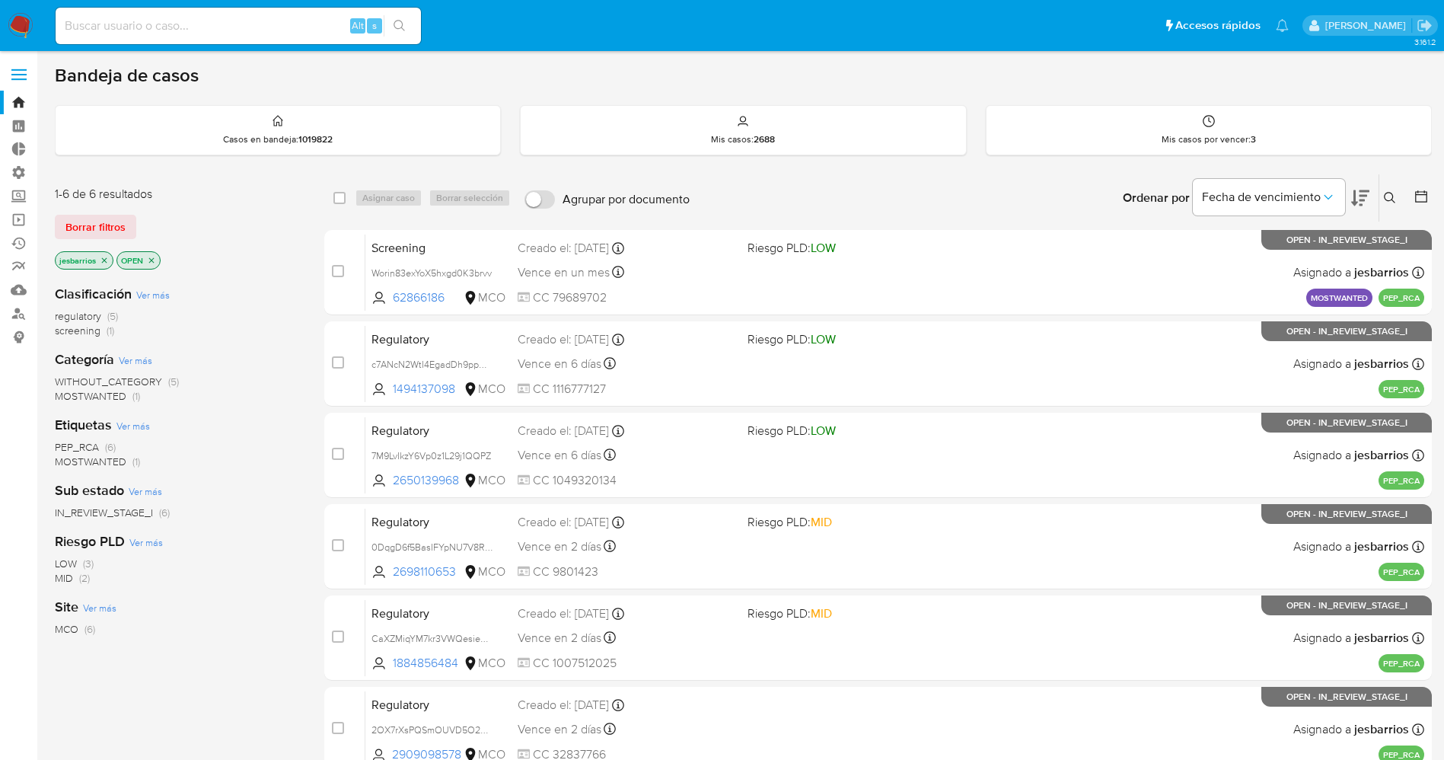
click at [106, 259] on icon "close-filter" at bounding box center [104, 260] width 9 height 9
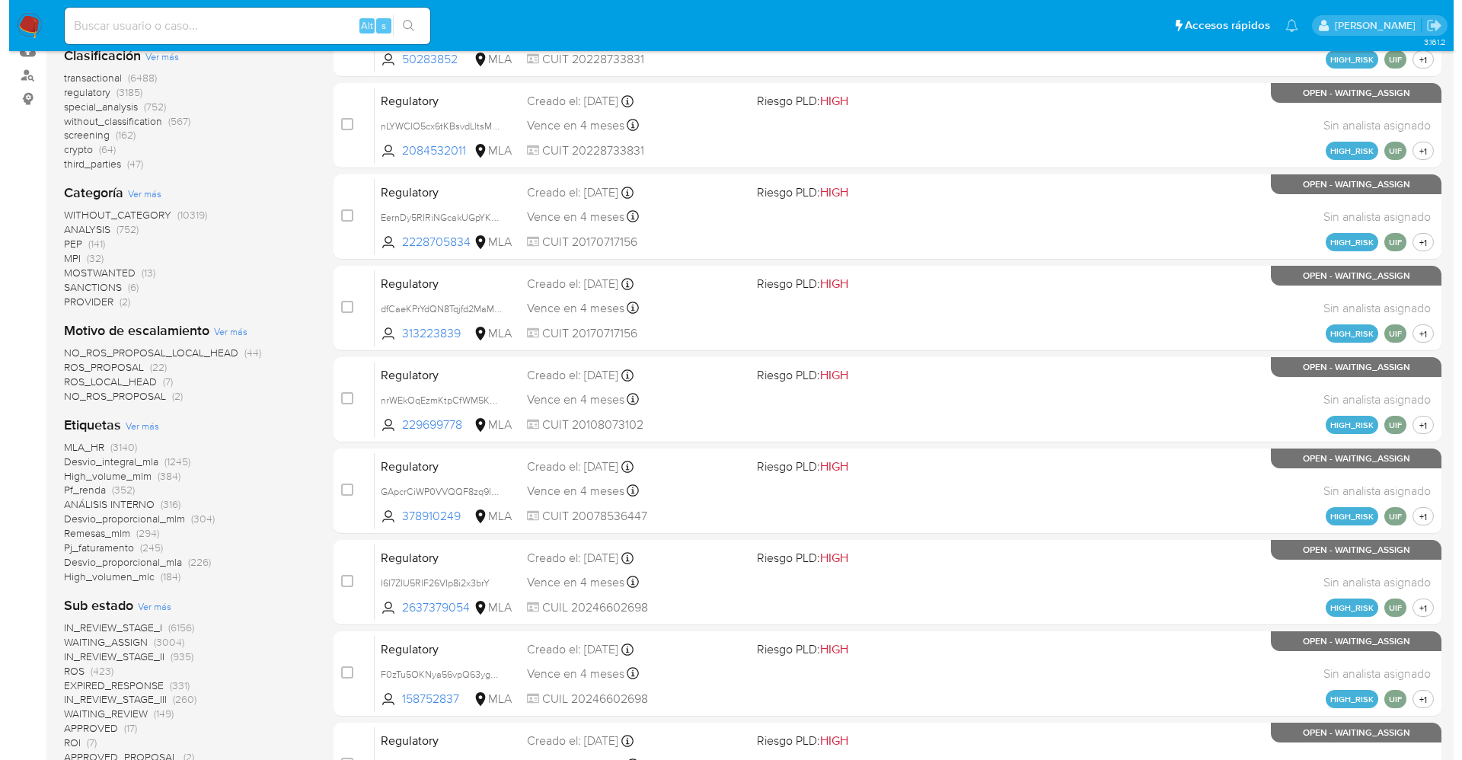
scroll to position [571, 0]
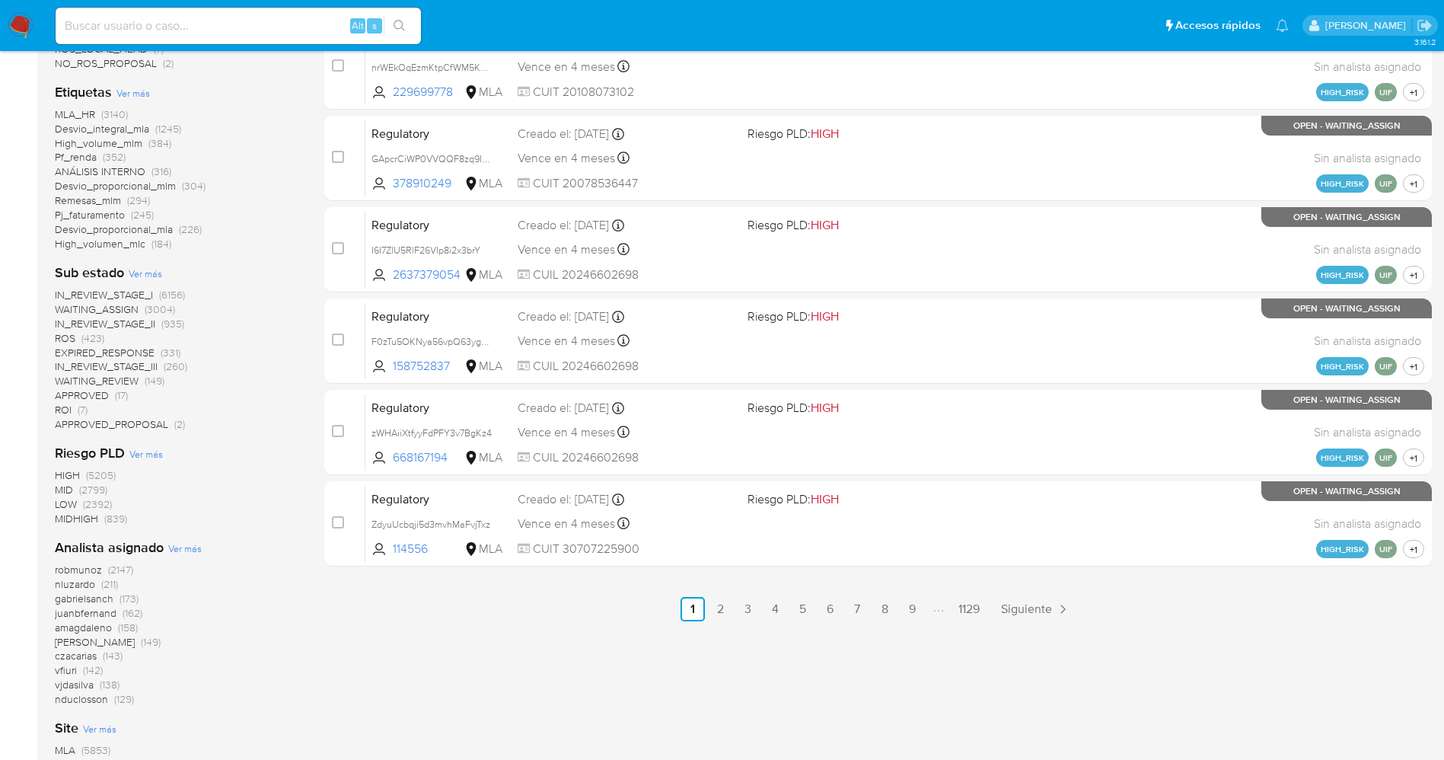
click at [174, 552] on span "Ver más" at bounding box center [185, 548] width 34 height 14
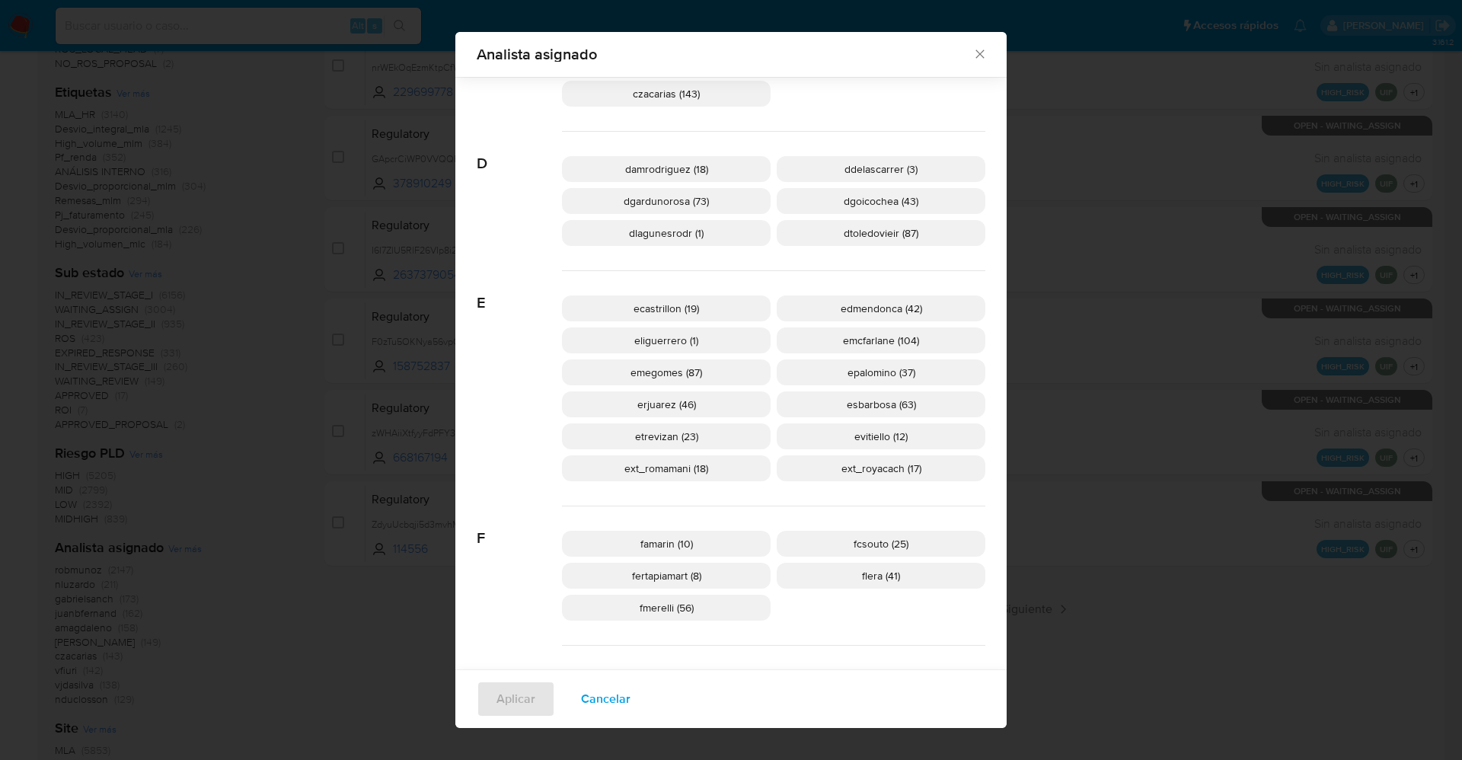
click at [678, 471] on div "ecastrillon (19) edmendonca (42) eliguerrero (1) emcfarlane (104) emegomes (87)…" at bounding box center [773, 388] width 423 height 235
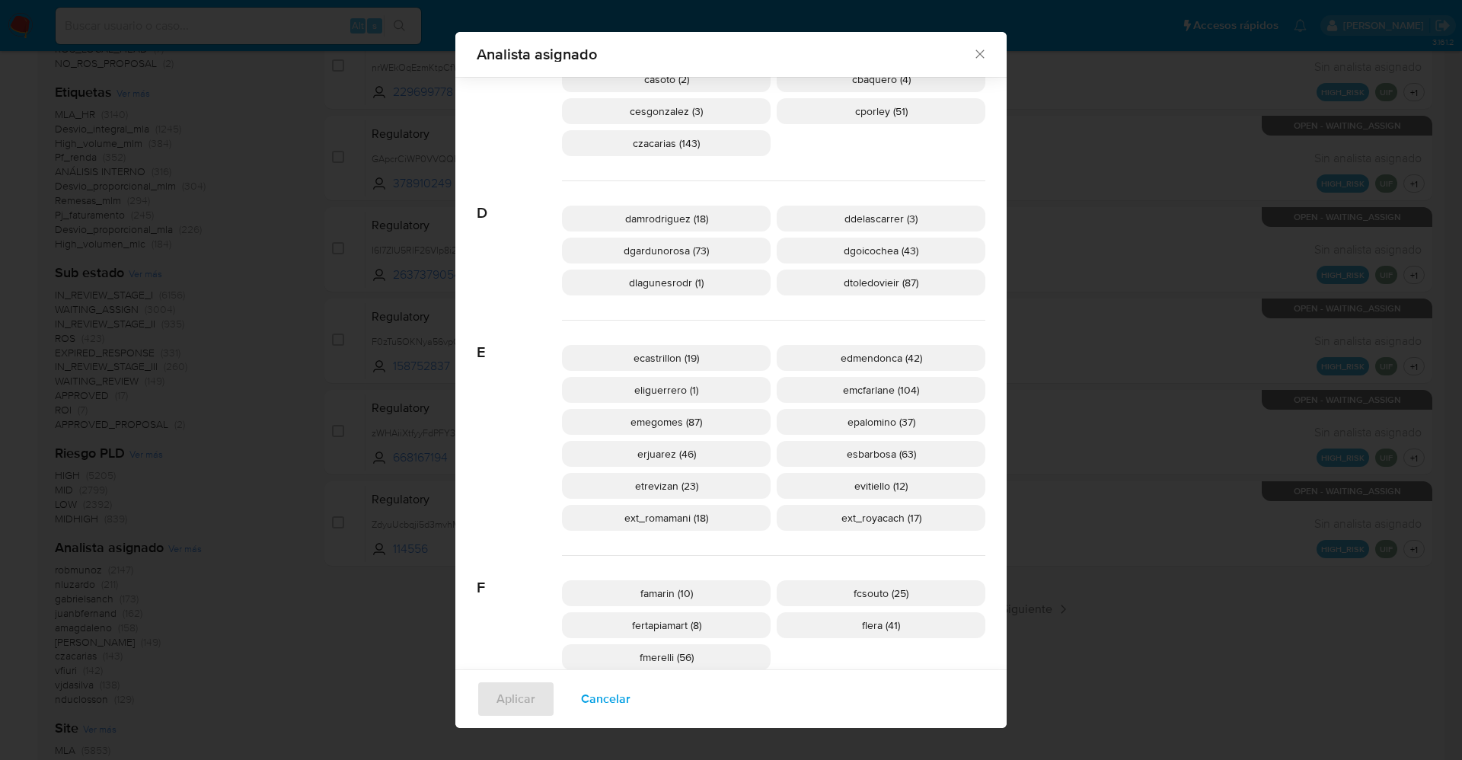
scroll to position [560, 0]
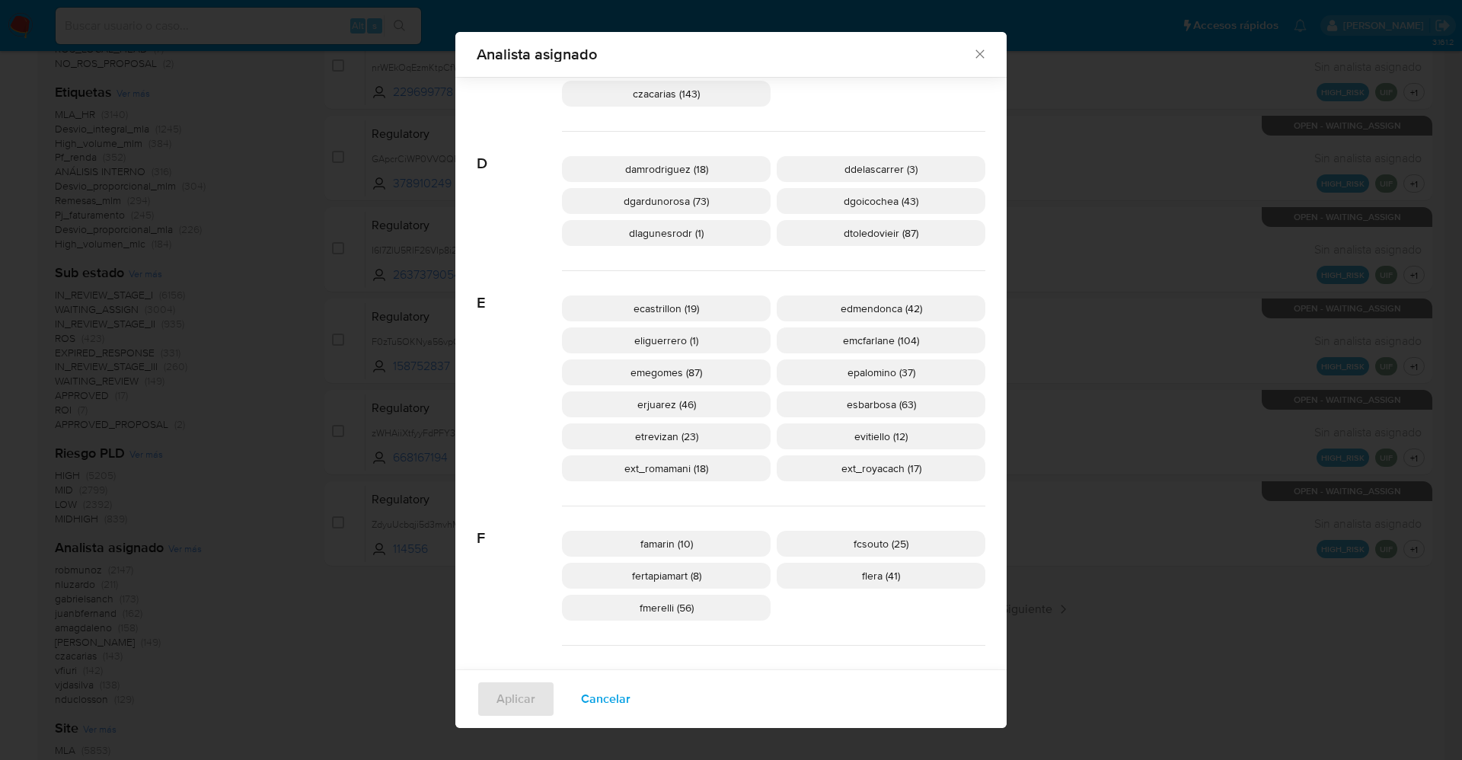
click at [643, 470] on span "ext_romamani (18)" at bounding box center [666, 468] width 84 height 15
click at [512, 696] on span "Aplicar" at bounding box center [515, 699] width 39 height 34
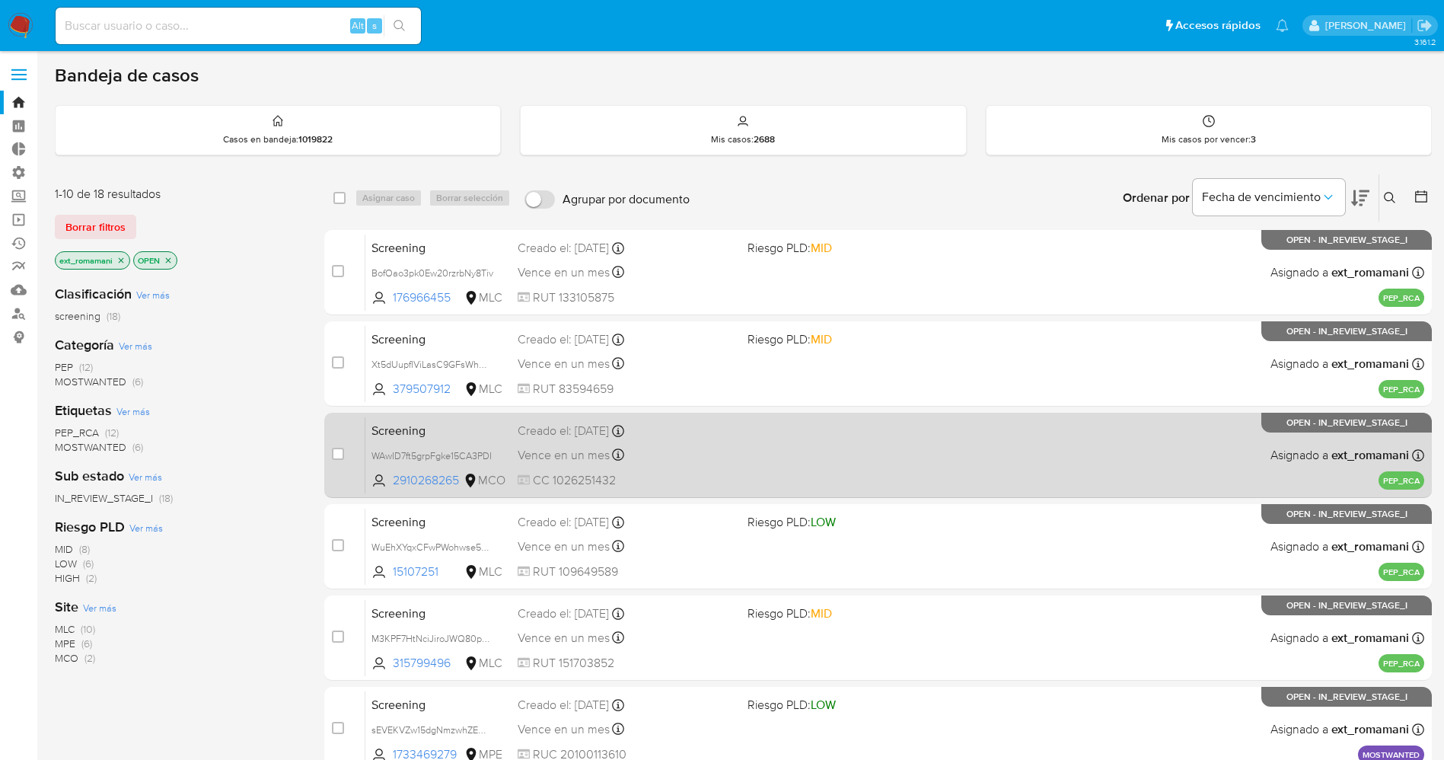
scroll to position [497, 0]
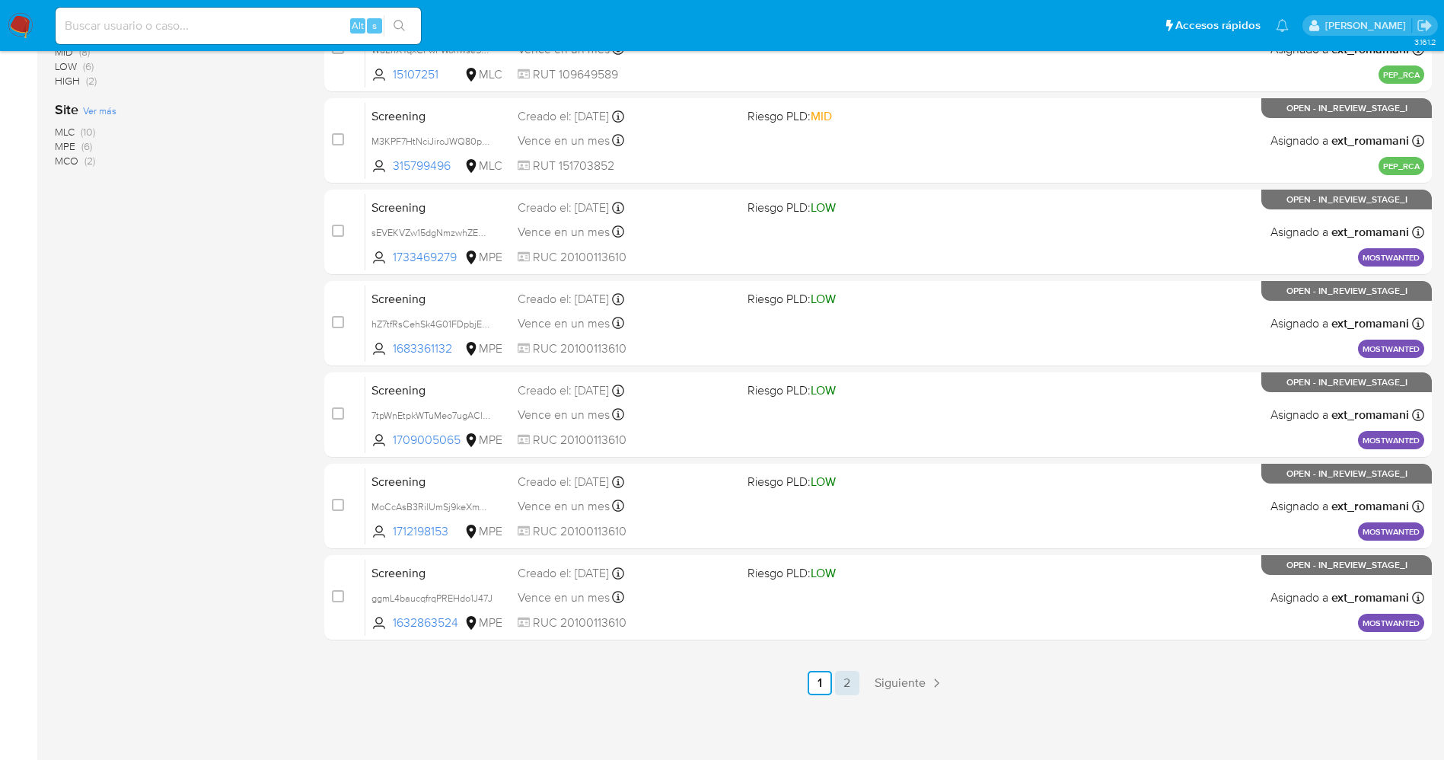
click at [859, 681] on link "2" at bounding box center [847, 683] width 24 height 24
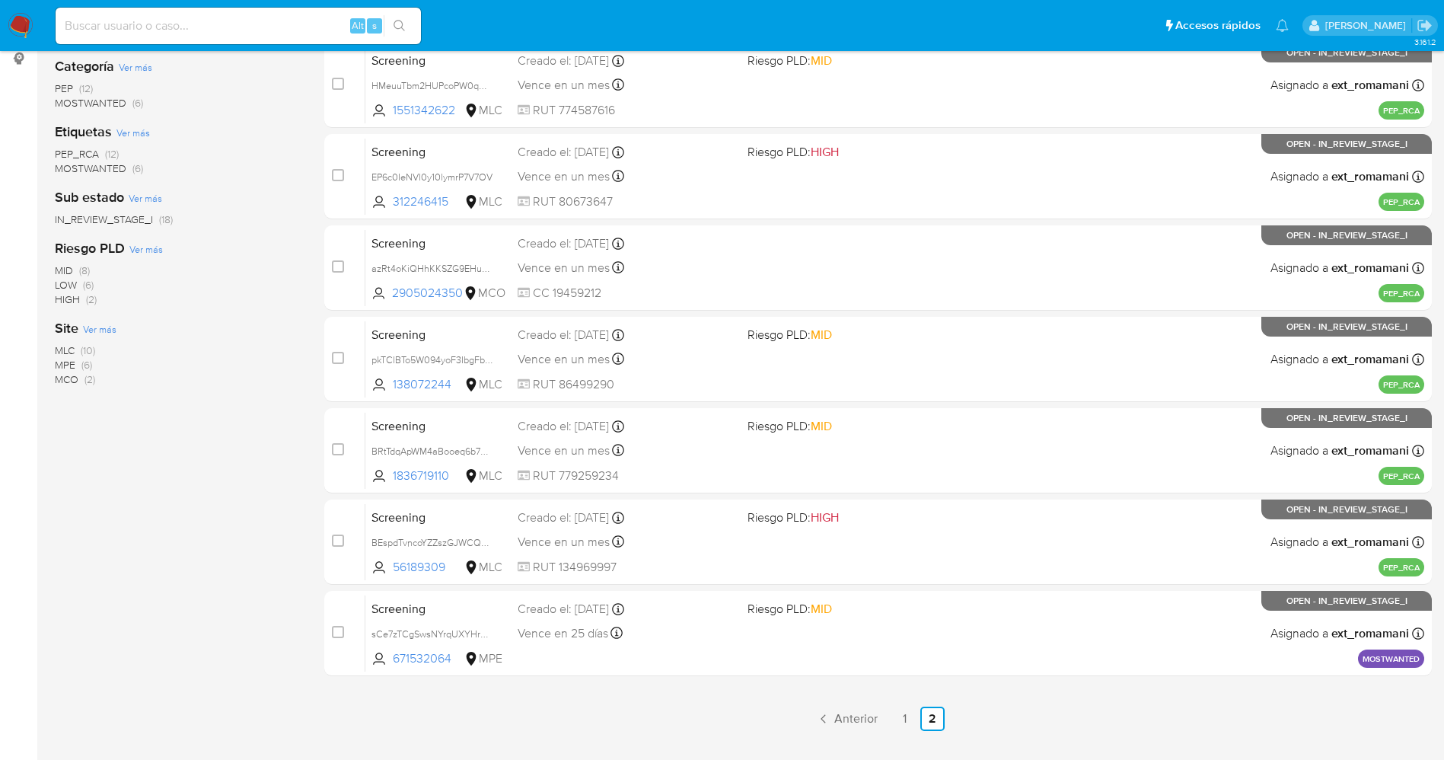
scroll to position [314, 0]
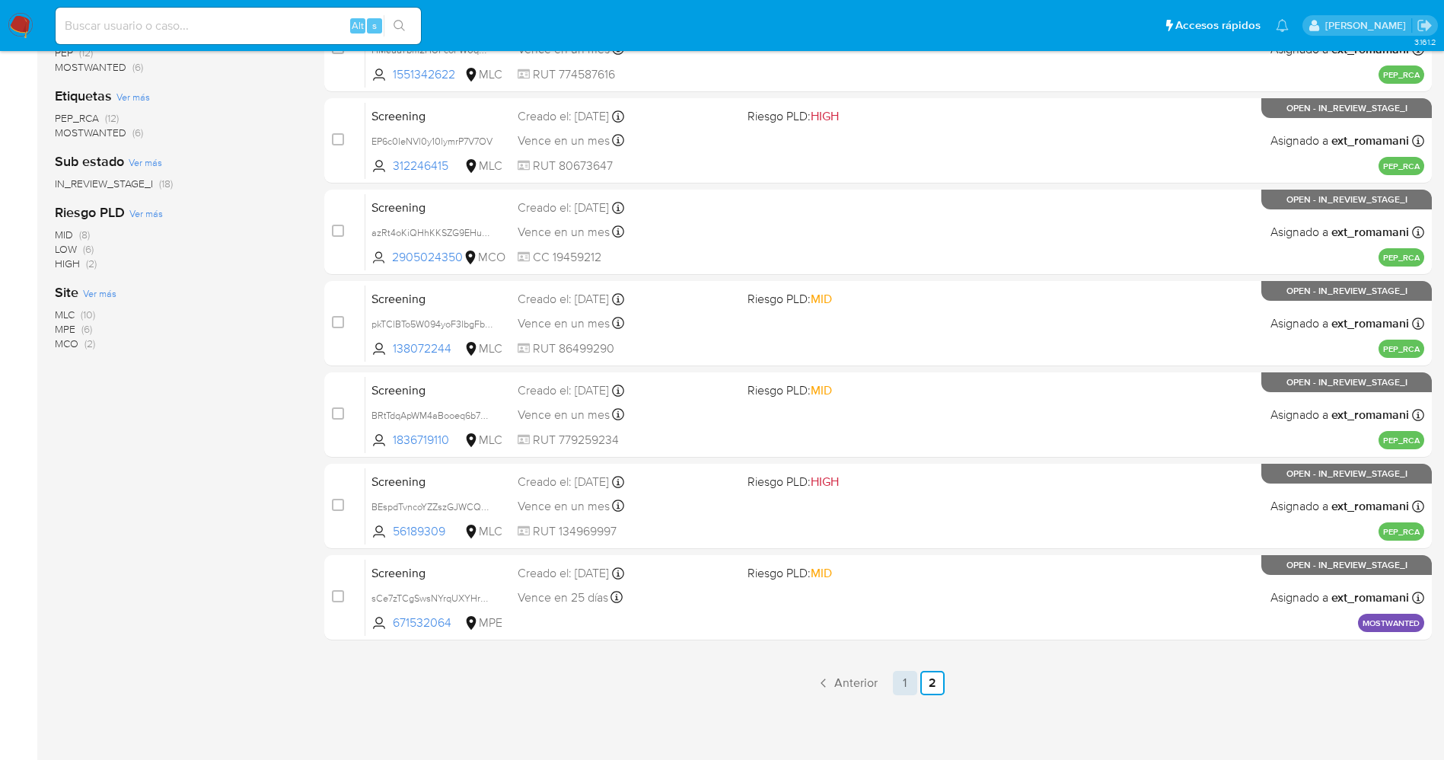
click at [909, 678] on link "1" at bounding box center [905, 683] width 24 height 24
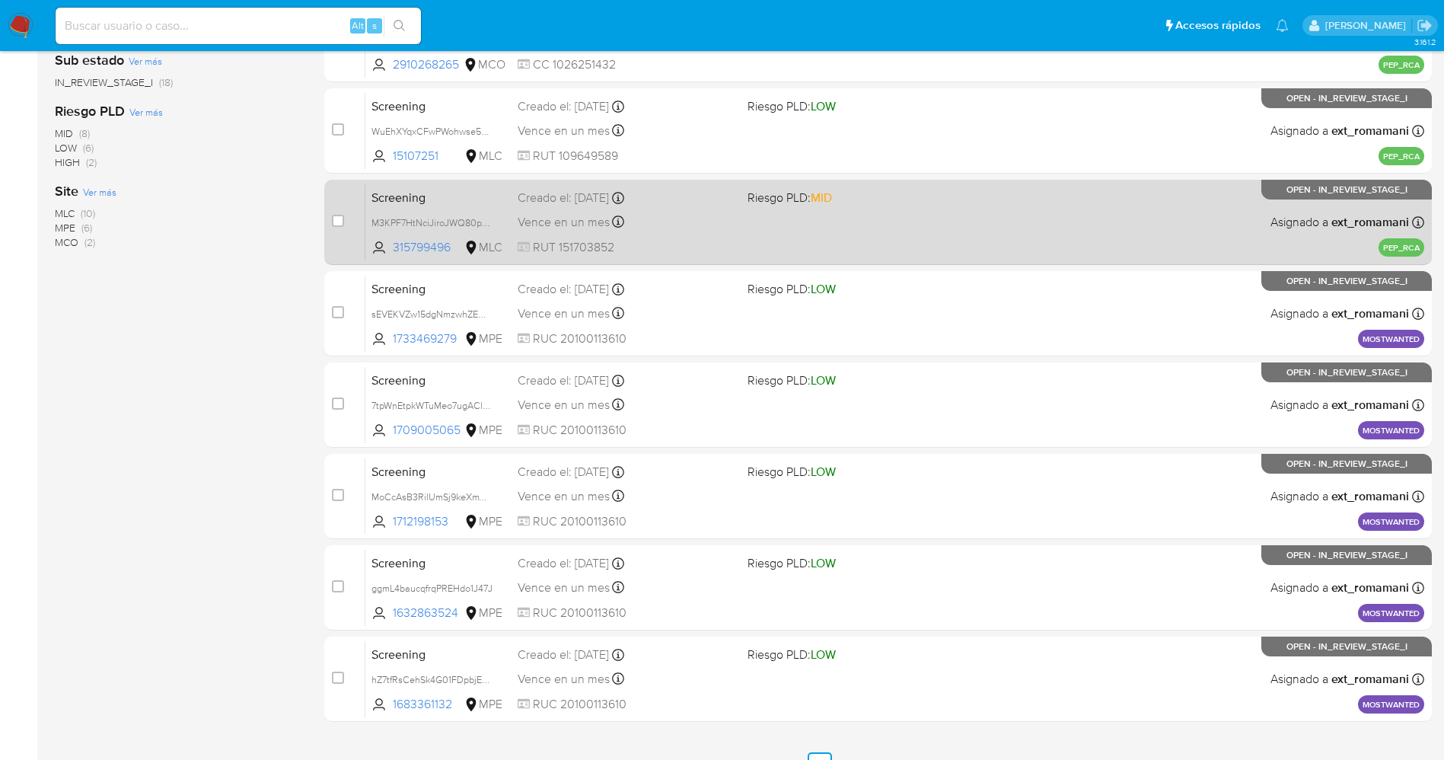
scroll to position [497, 0]
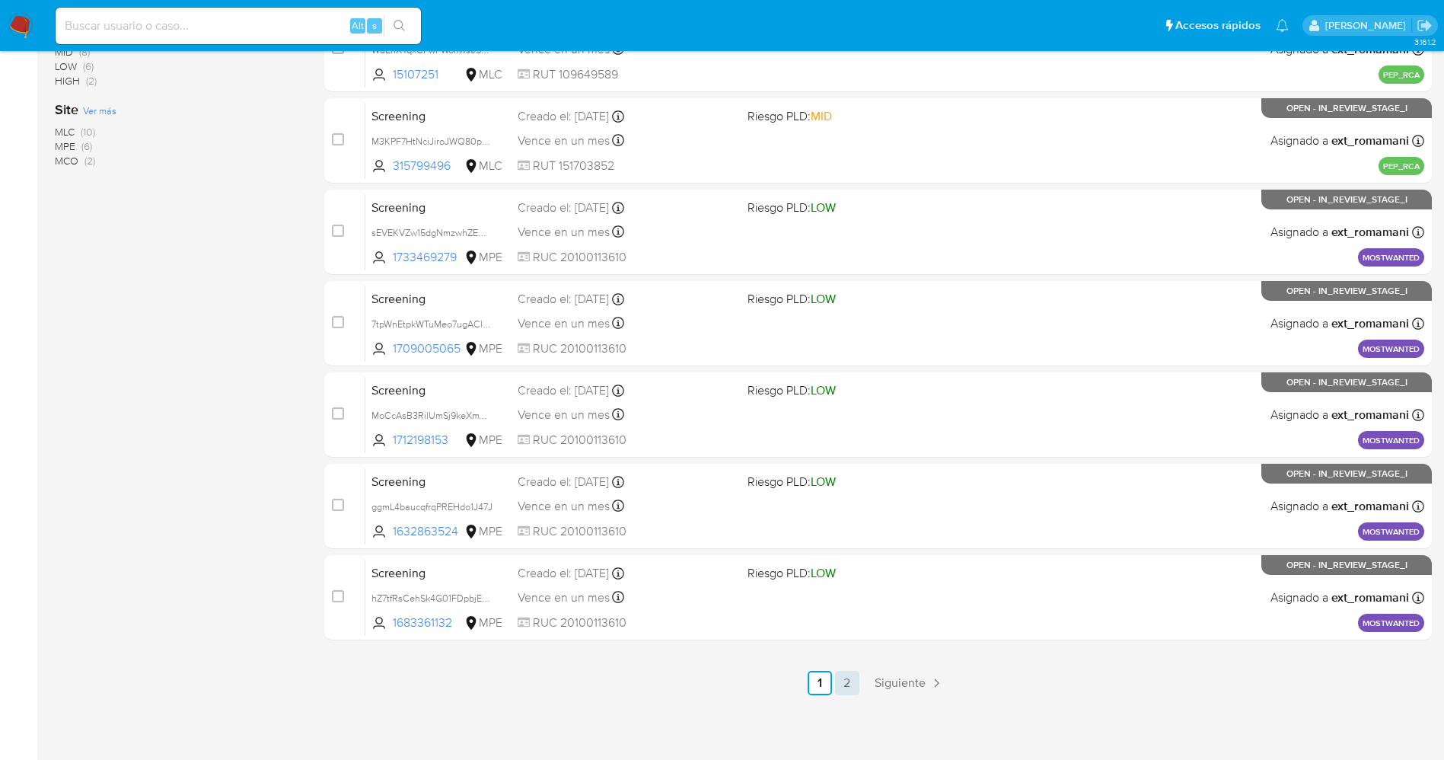
click at [853, 680] on link "2" at bounding box center [847, 683] width 24 height 24
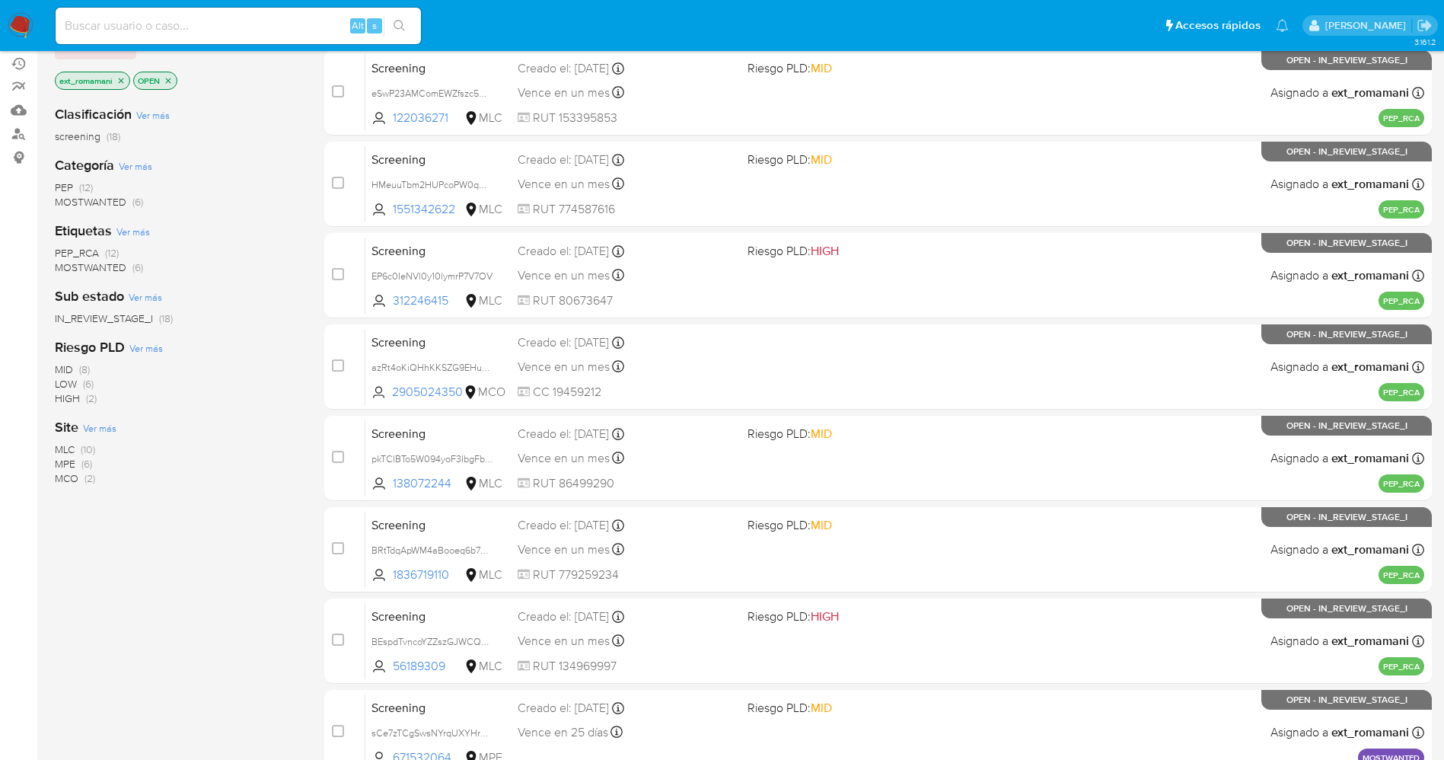
scroll to position [314, 0]
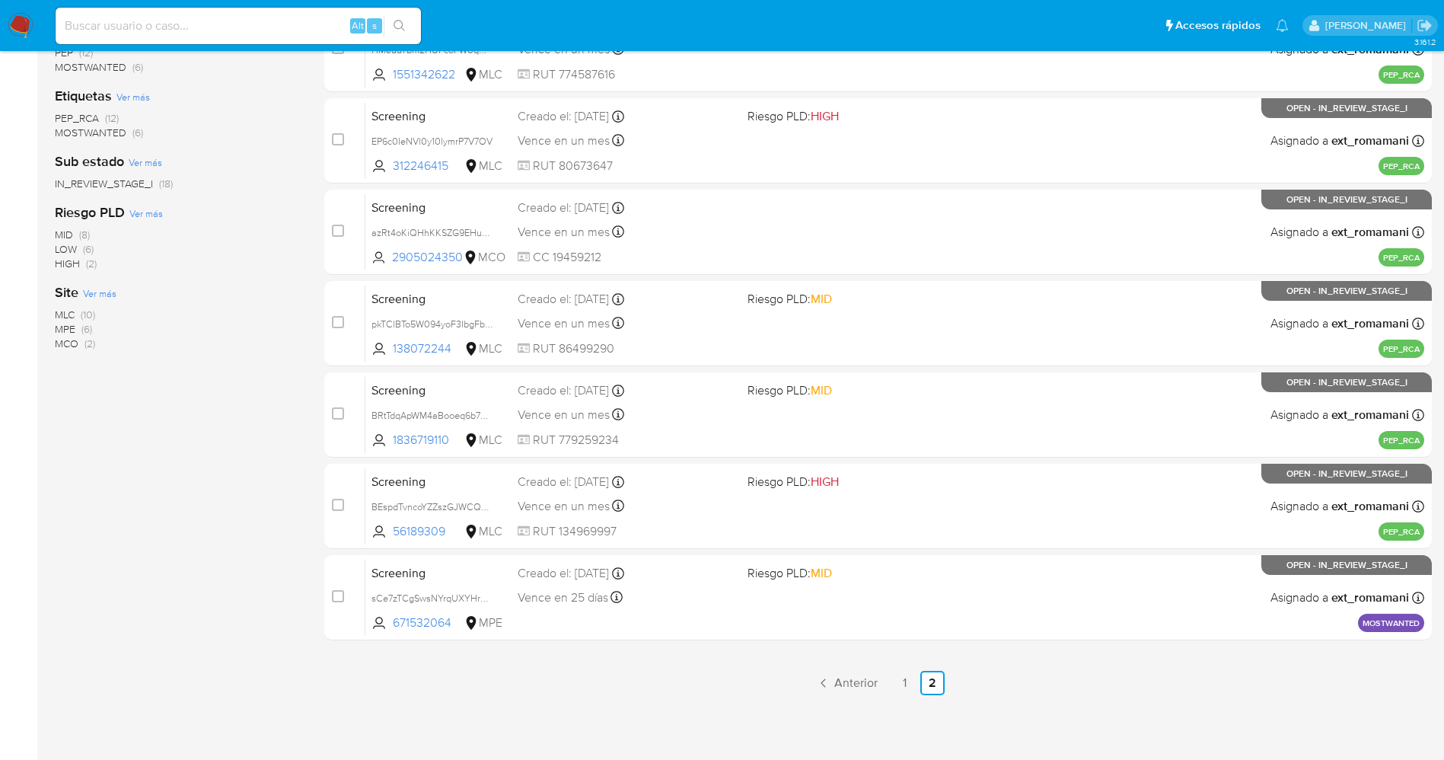
click at [23, 28] on img at bounding box center [21, 26] width 26 height 26
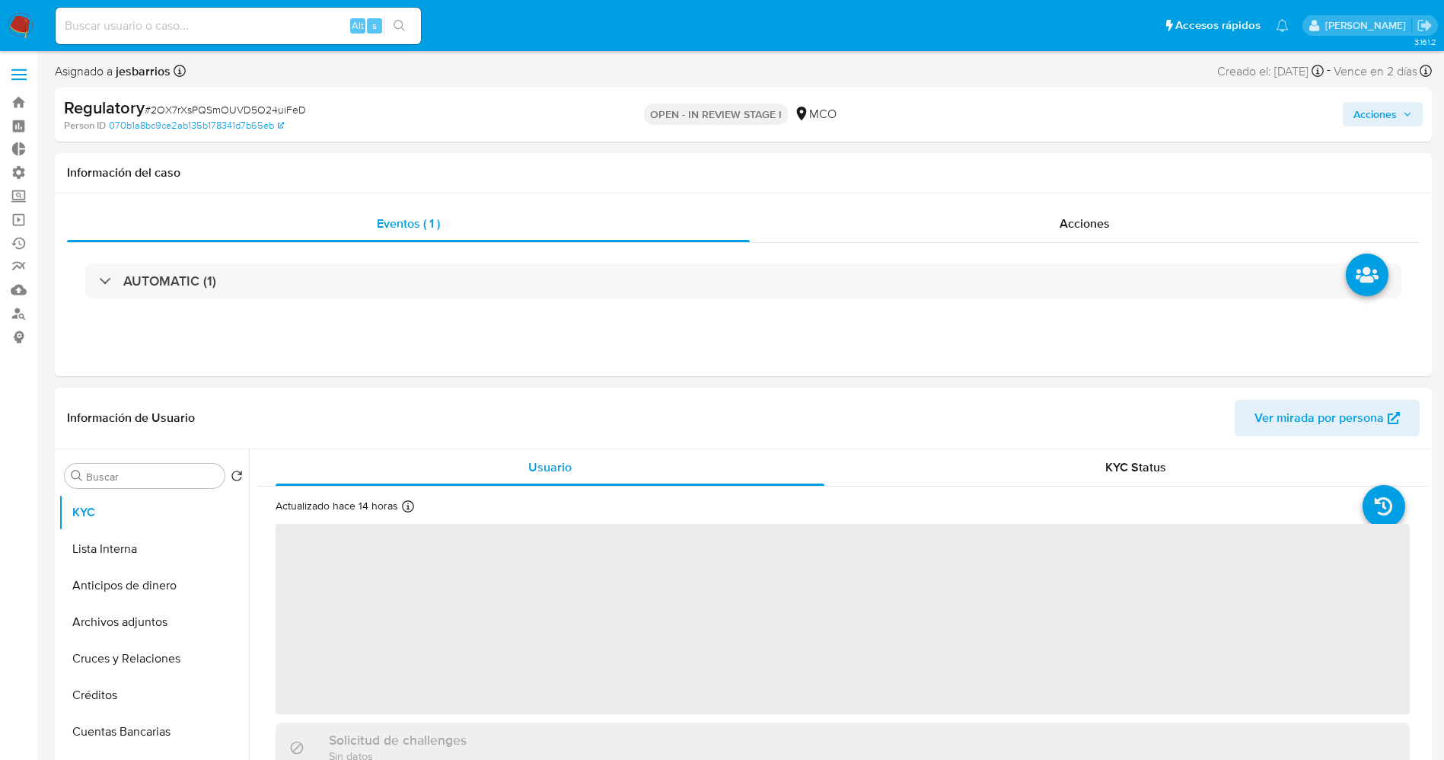
select select "10"
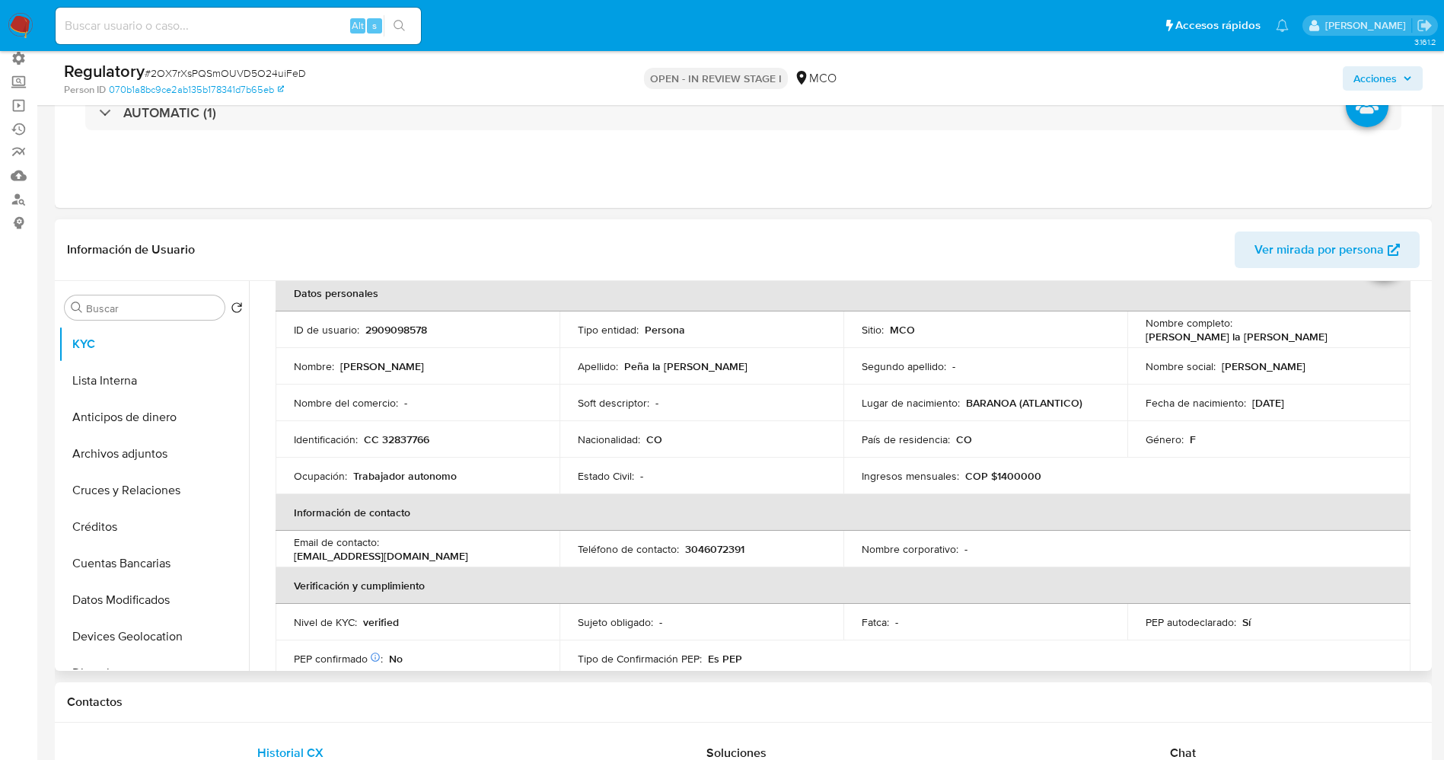
scroll to position [114, 0]
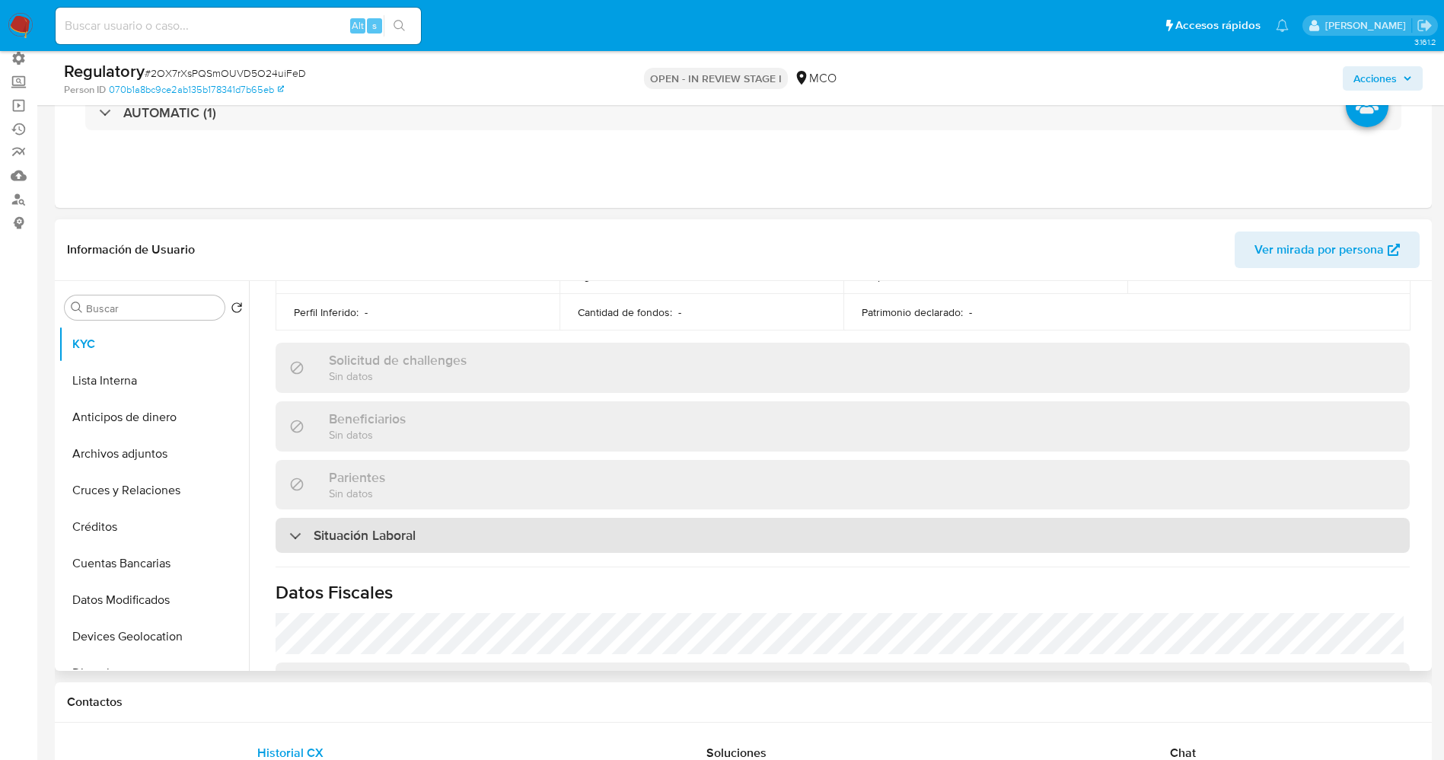
click at [406, 540] on h3 "Situación Laboral" at bounding box center [365, 535] width 102 height 17
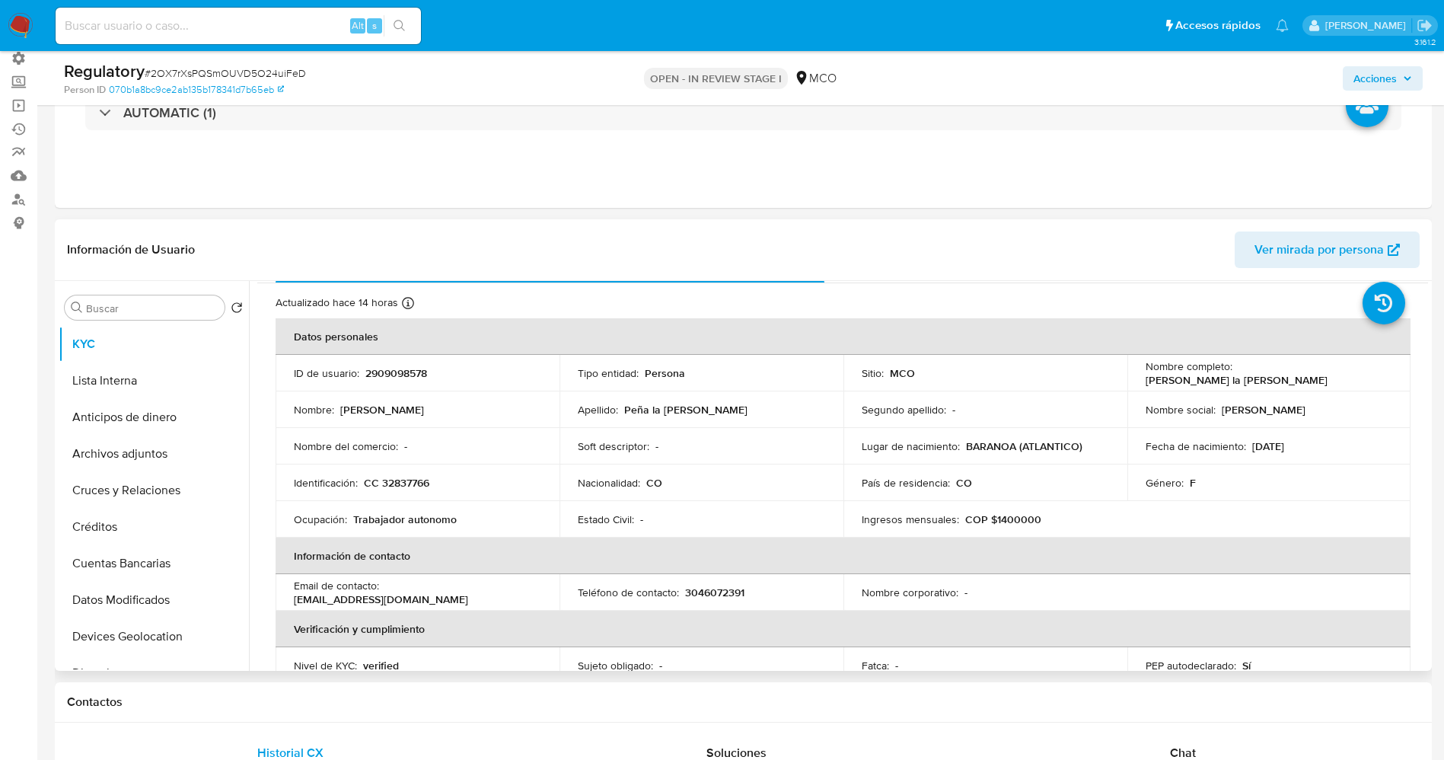
scroll to position [0, 0]
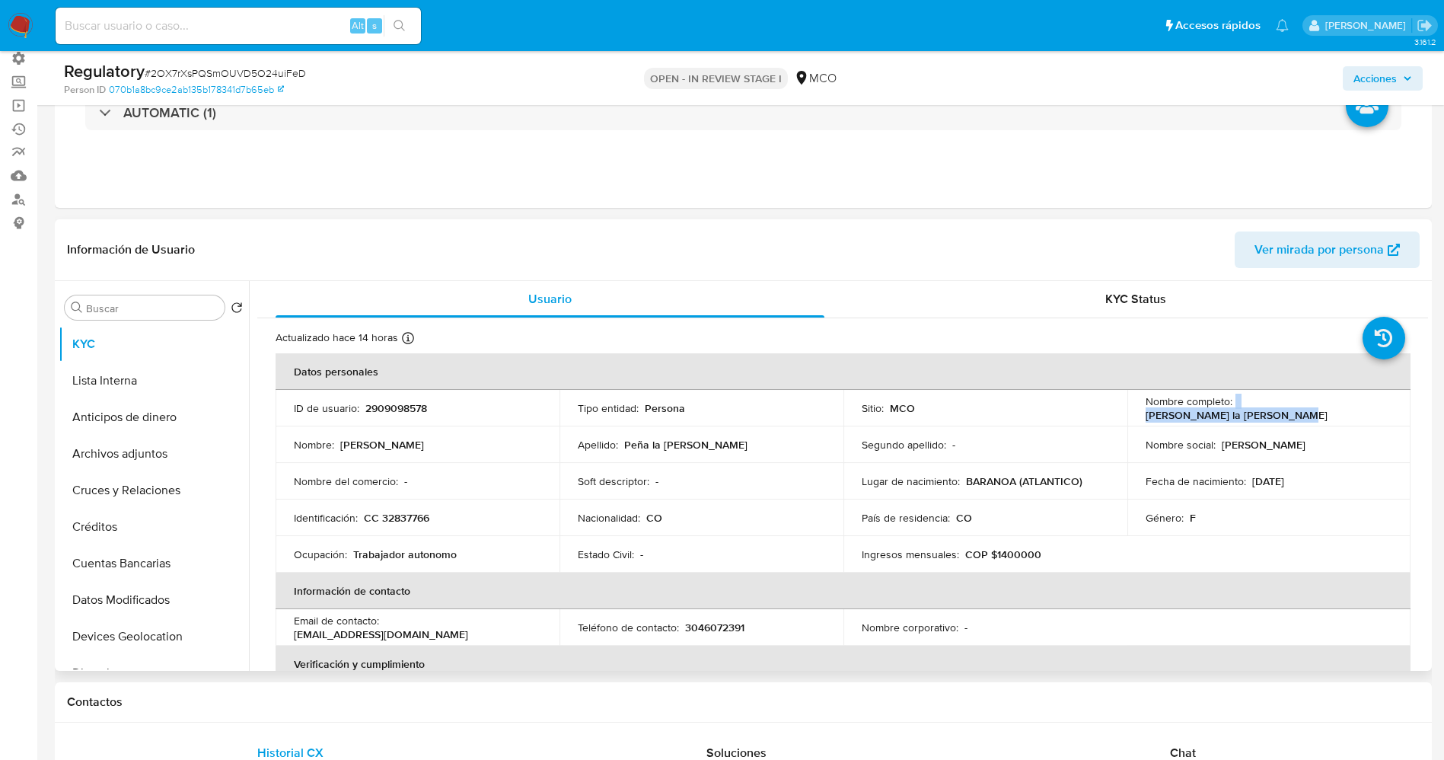
drag, startPoint x: 1242, startPoint y: 410, endPoint x: 1400, endPoint y: 410, distance: 157.6
click at [1400, 410] on td "Nombre completo : [PERSON_NAME] la [PERSON_NAME]" at bounding box center [1270, 408] width 284 height 37
copy div "[PERSON_NAME] la [PERSON_NAME]"
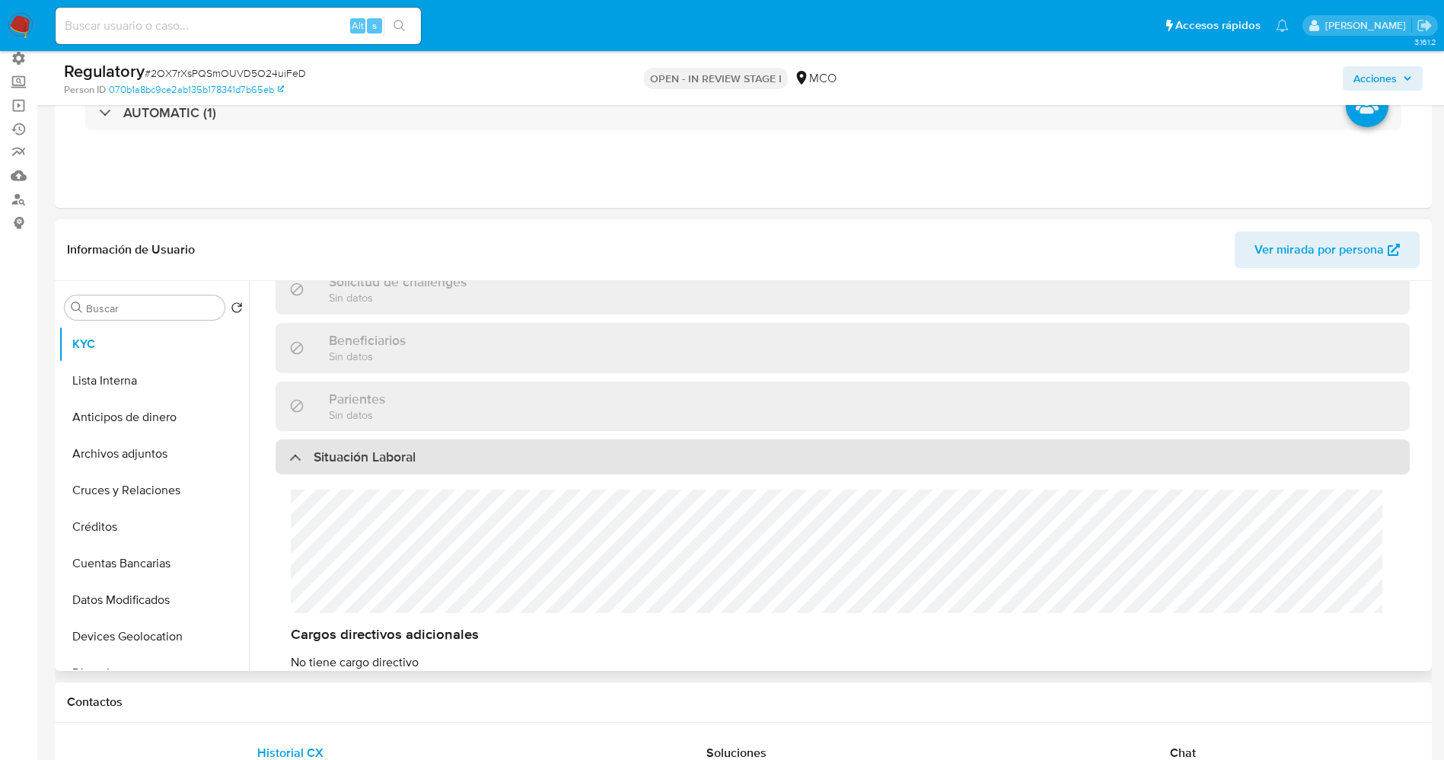
scroll to position [685, 0]
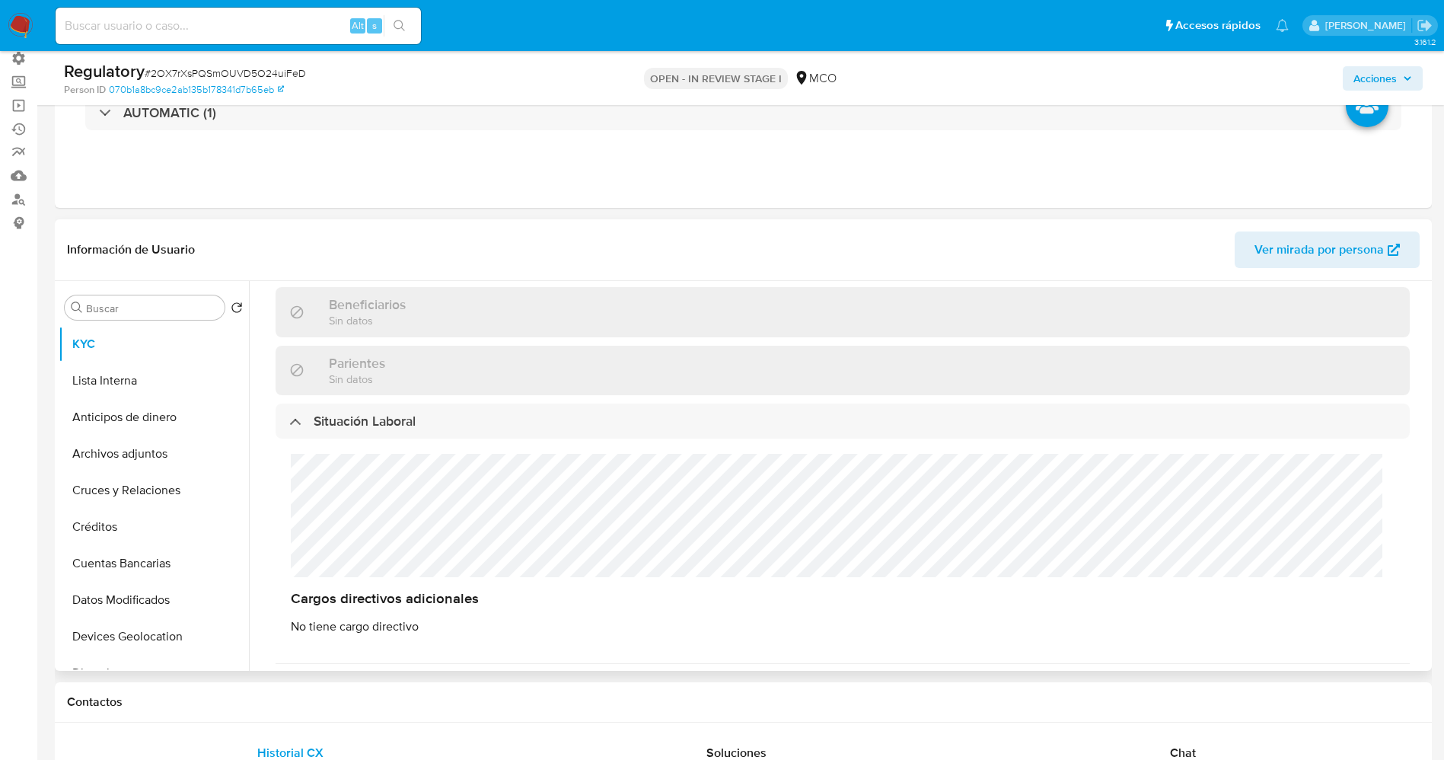
click at [393, 487] on div "Cargos directivos adicionales No tiene cargo directivo" at bounding box center [843, 544] width 1135 height 211
